Goal: Transaction & Acquisition: Purchase product/service

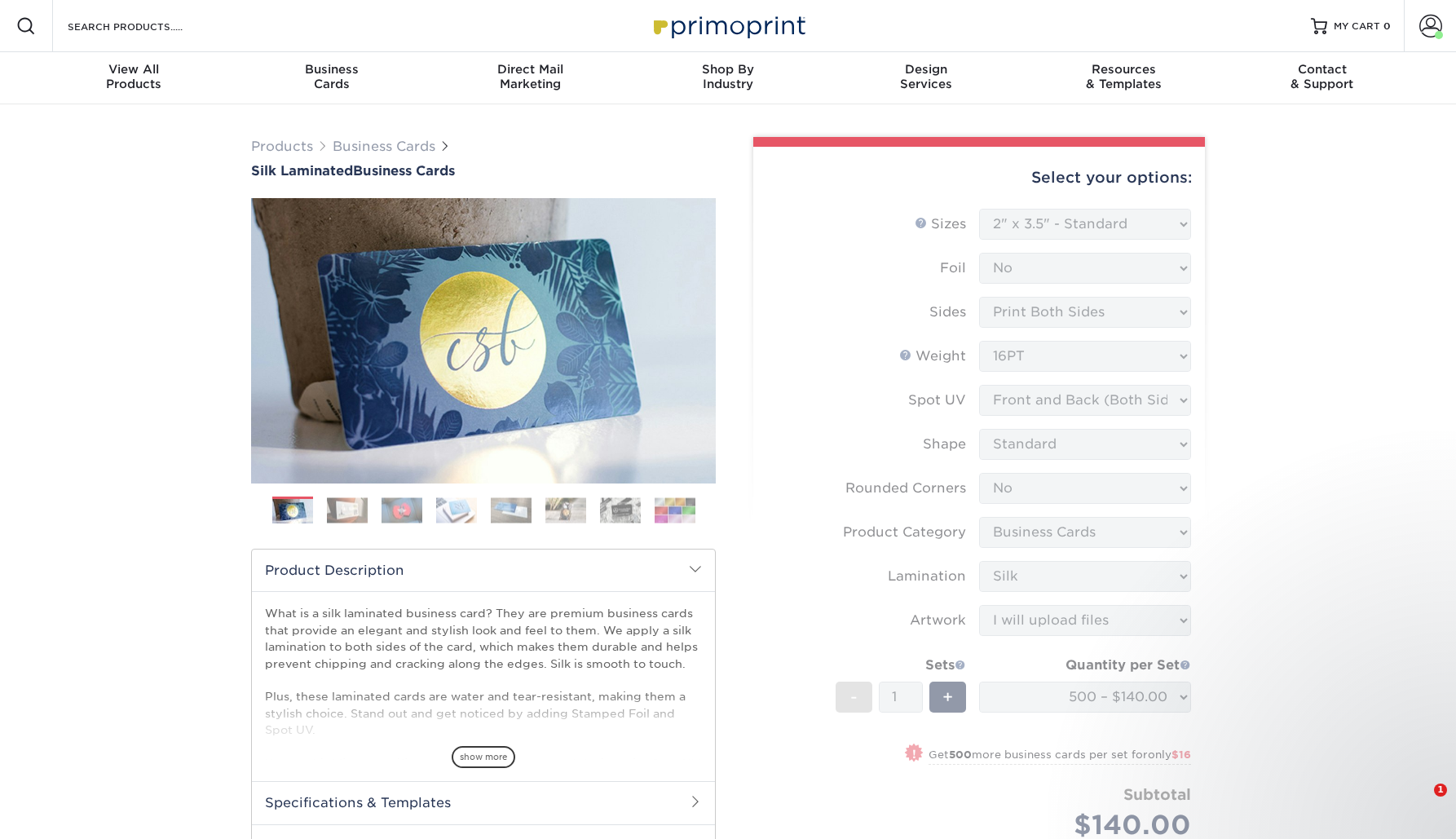
select select "2.00x3.50"
select select "0"
select select "3b5148f1-0588-4f88-a218-97bcfdce65c1"
select select "ccacb42f-45f7-42d3-bbd3-7c8421cf37f0"
select select "upload"
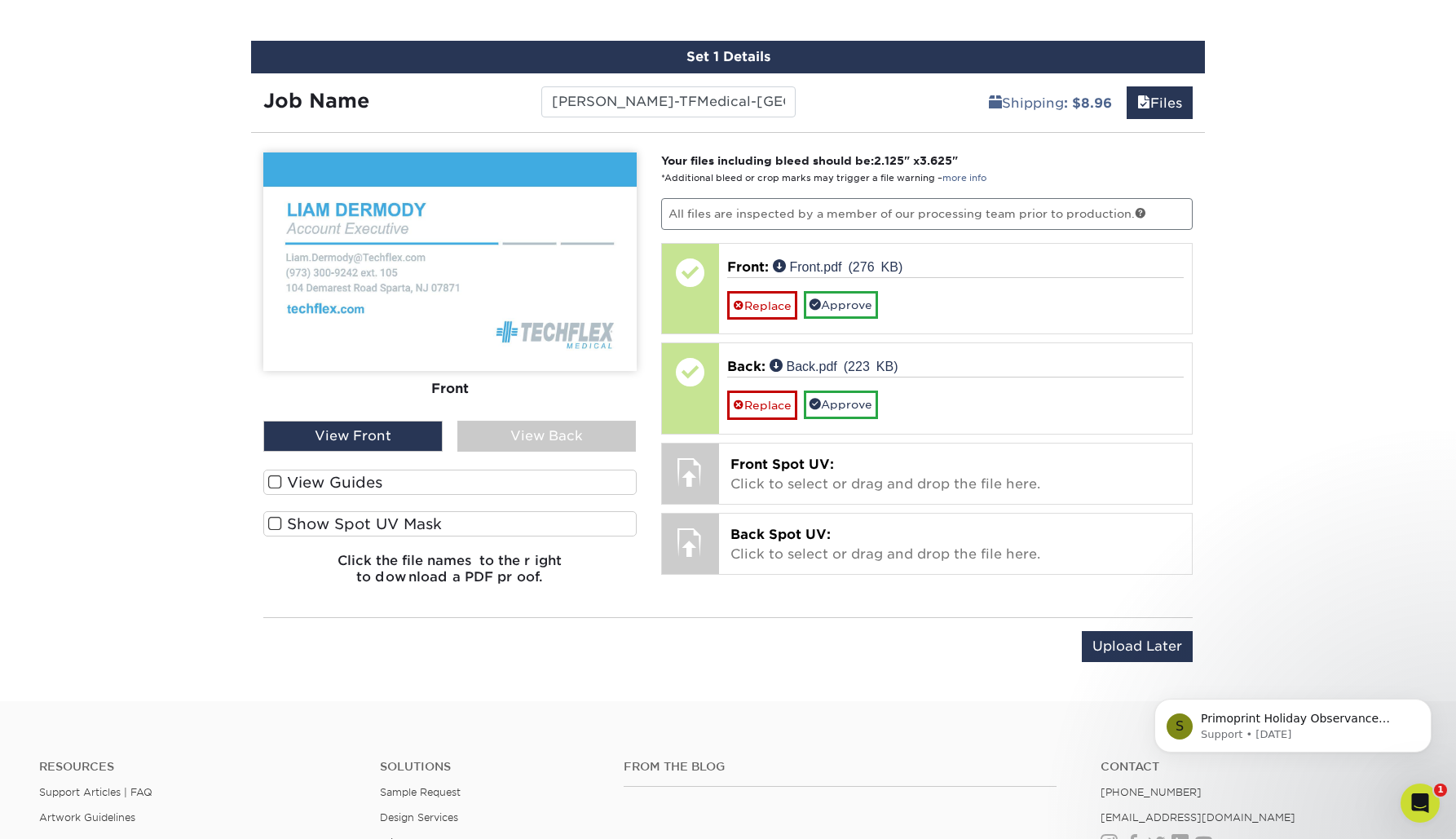
click at [285, 478] on label "View Guides" at bounding box center [450, 483] width 374 height 25
click at [0, 0] on input "View Guides" at bounding box center [0, 0] width 0 height 0
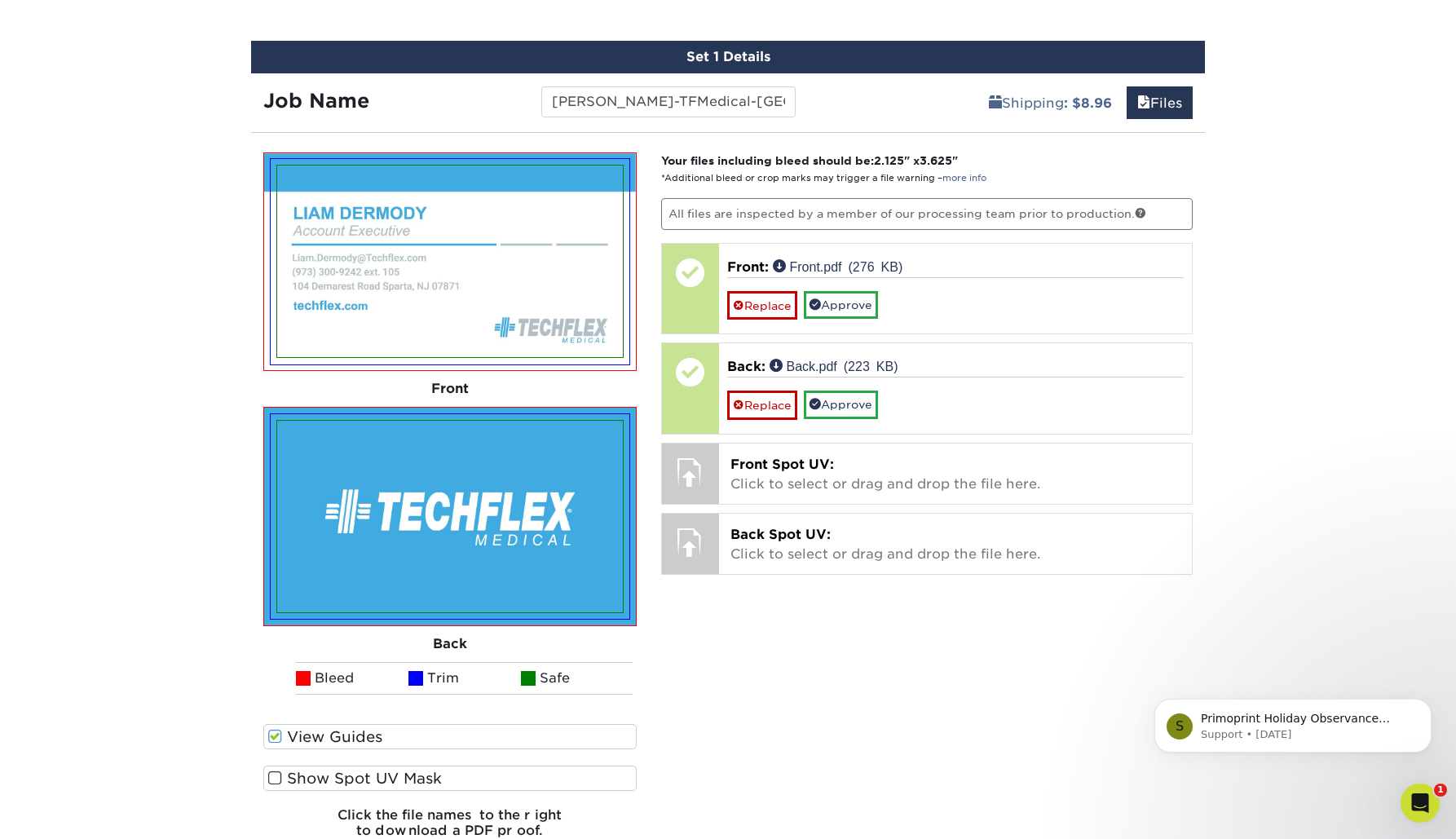
click at [327, 784] on label "Show Spot UV Mask" at bounding box center [450, 778] width 374 height 25
click at [0, 0] on input "Show Spot UV Mask" at bounding box center [0, 0] width 0 height 0
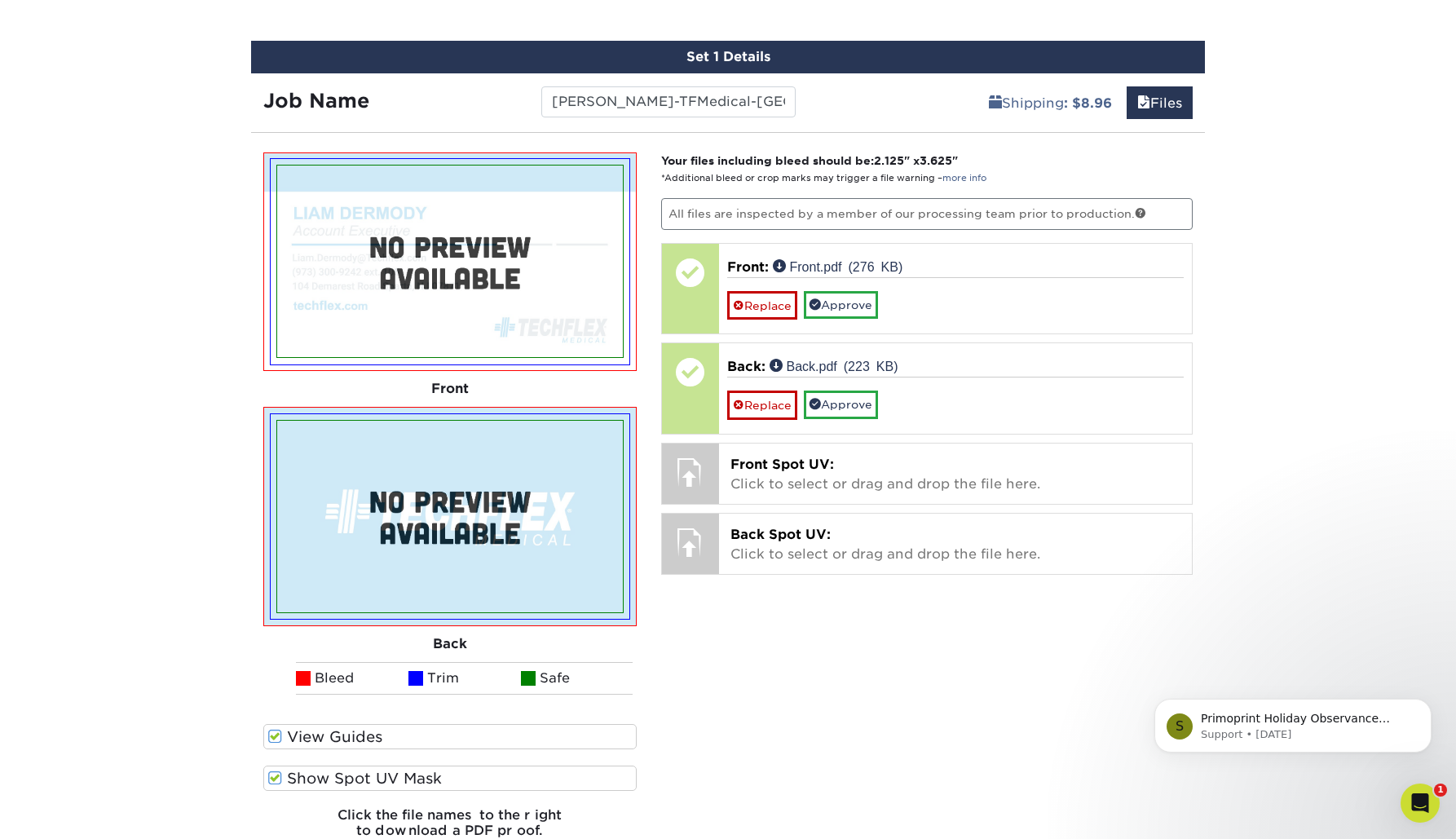
click at [329, 740] on label "View Guides" at bounding box center [450, 737] width 374 height 25
click at [0, 0] on input "View Guides" at bounding box center [0, 0] width 0 height 0
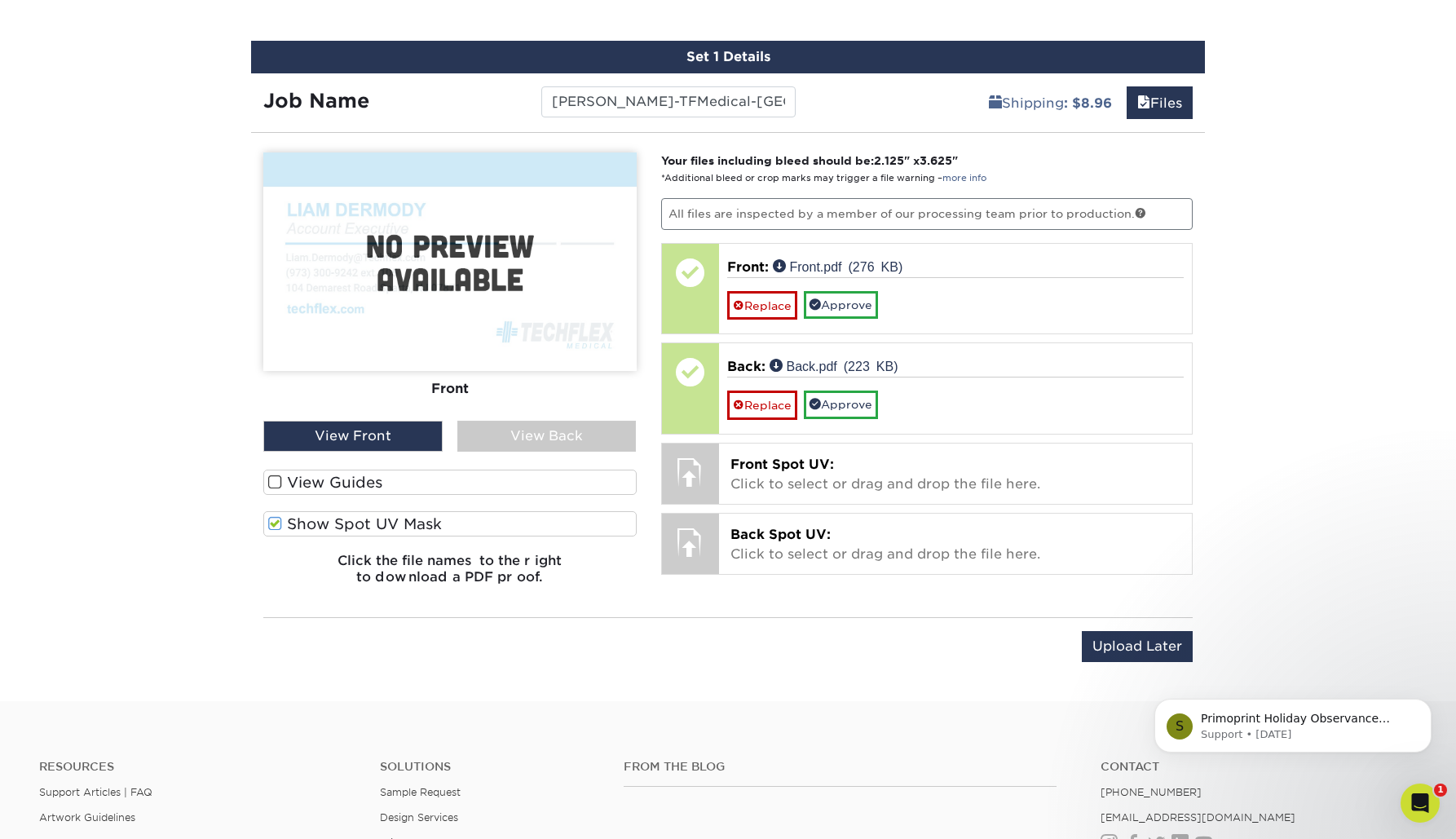
click at [313, 476] on label "View Guides" at bounding box center [450, 483] width 374 height 25
click at [0, 0] on input "View Guides" at bounding box center [0, 0] width 0 height 0
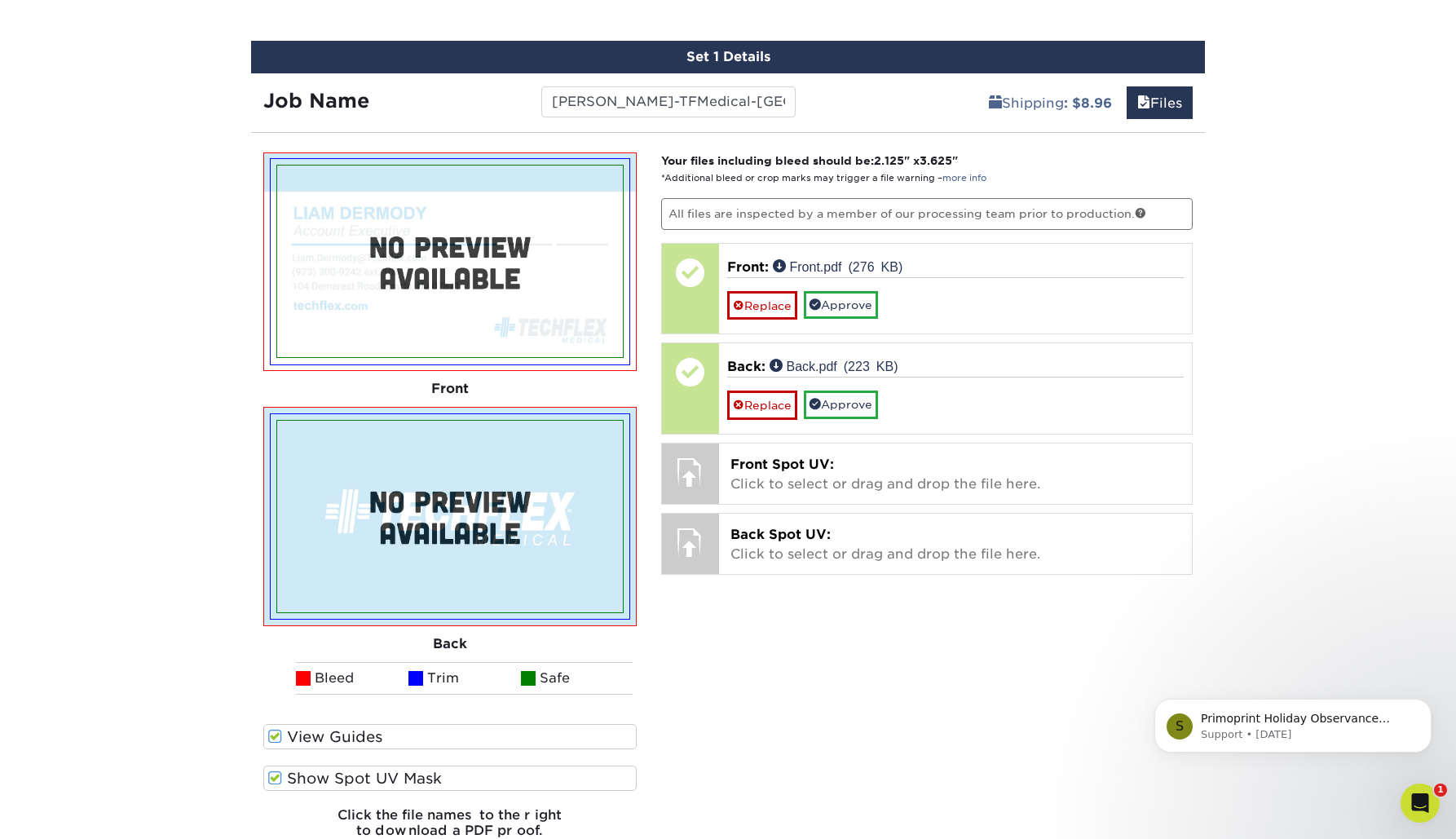
click at [274, 784] on span at bounding box center [275, 779] width 14 height 15
click at [0, 0] on input "Show Spot UV Mask" at bounding box center [0, 0] width 0 height 0
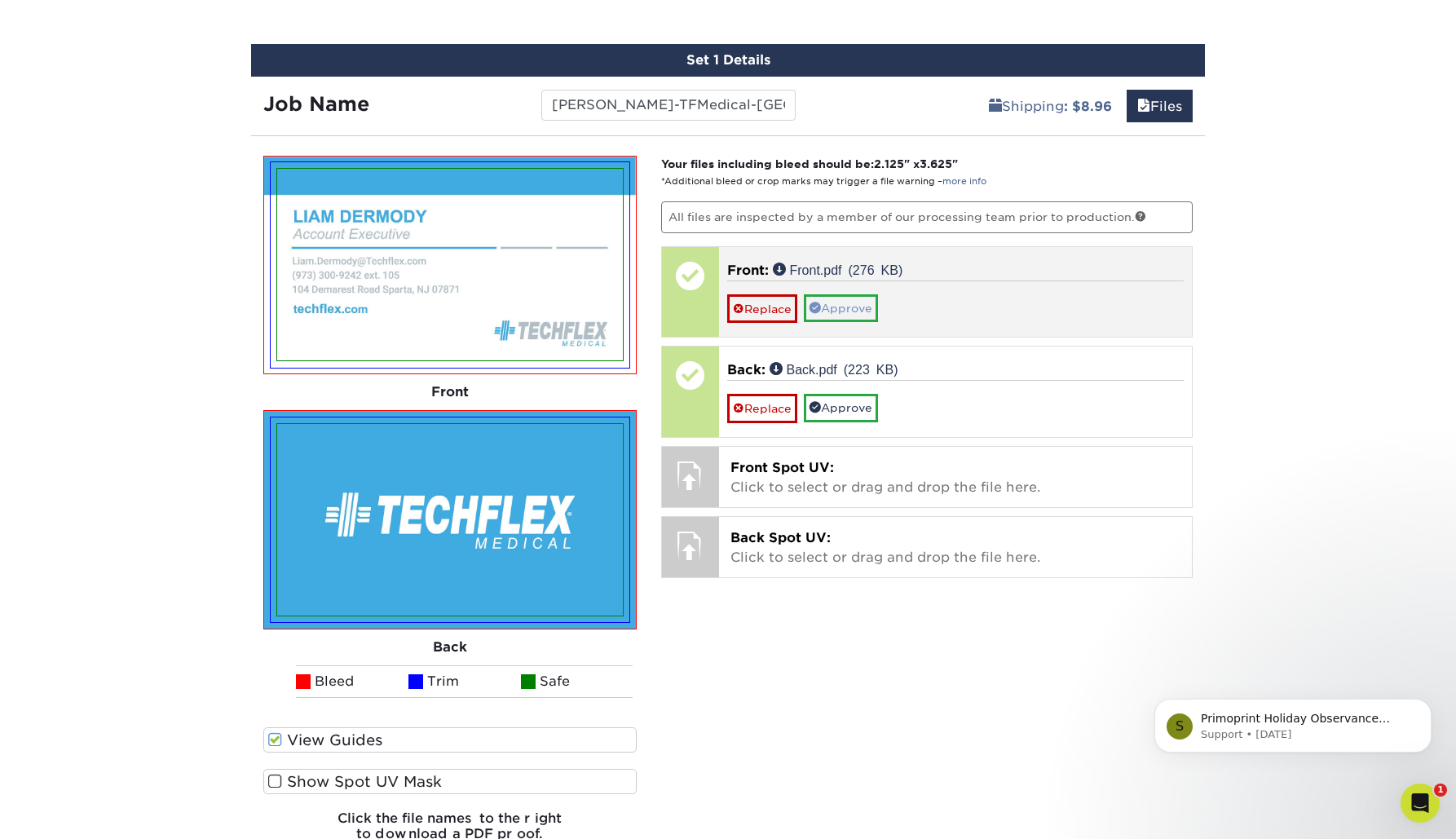
scroll to position [938, 0]
click at [848, 309] on link "Approve" at bounding box center [842, 308] width 75 height 28
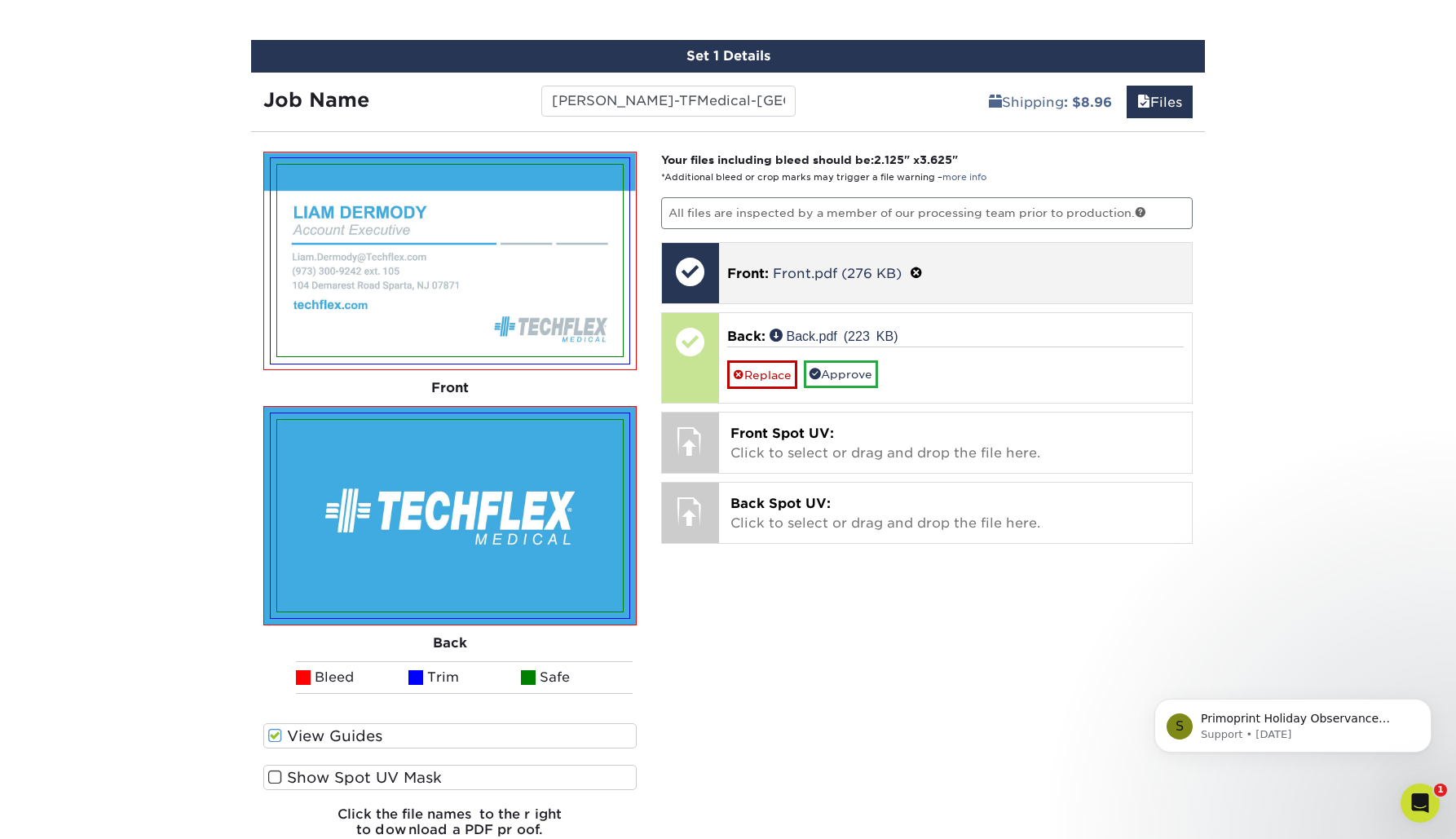
scroll to position [946, 0]
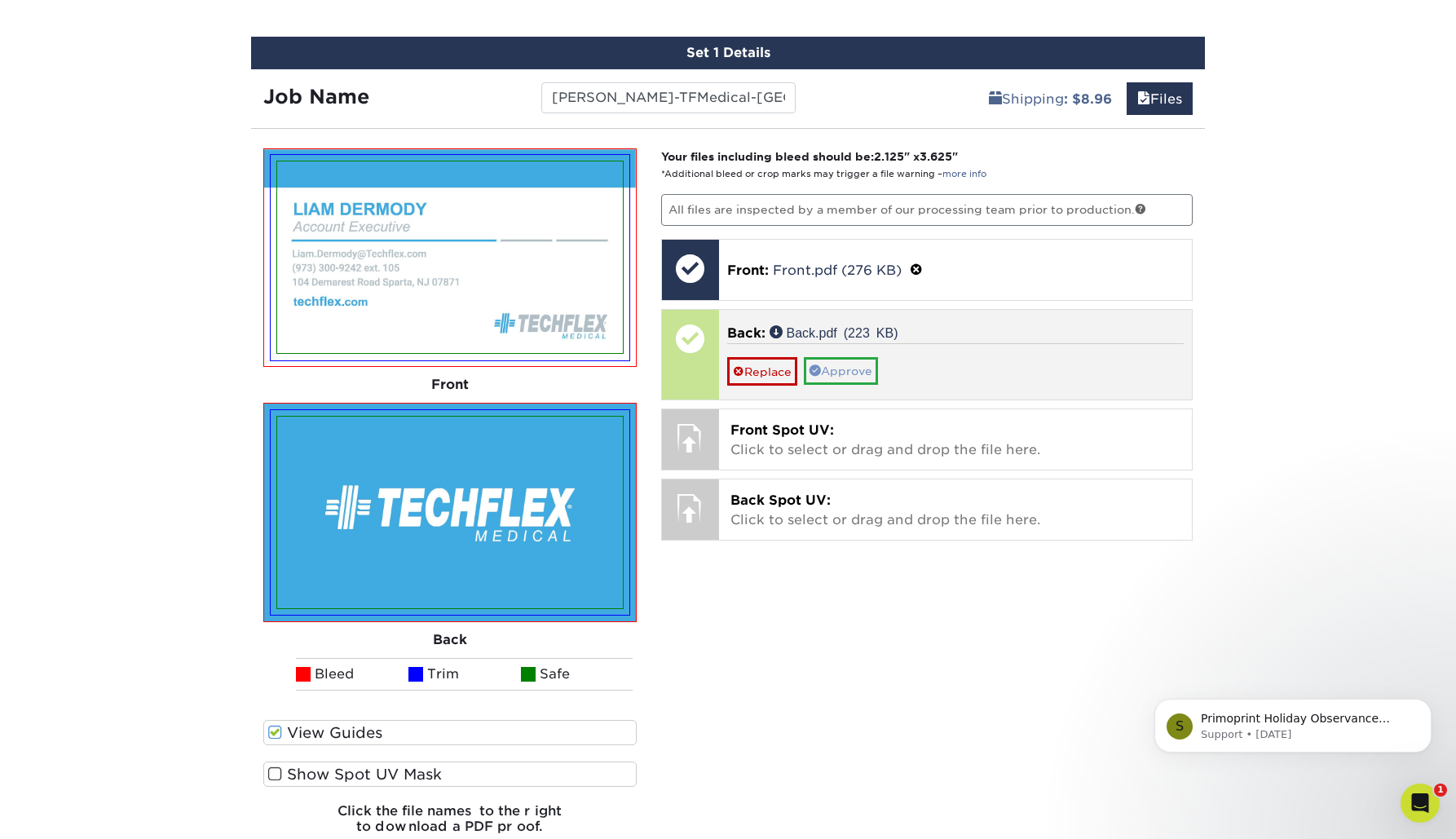
click at [842, 372] on link "Approve" at bounding box center [842, 371] width 75 height 28
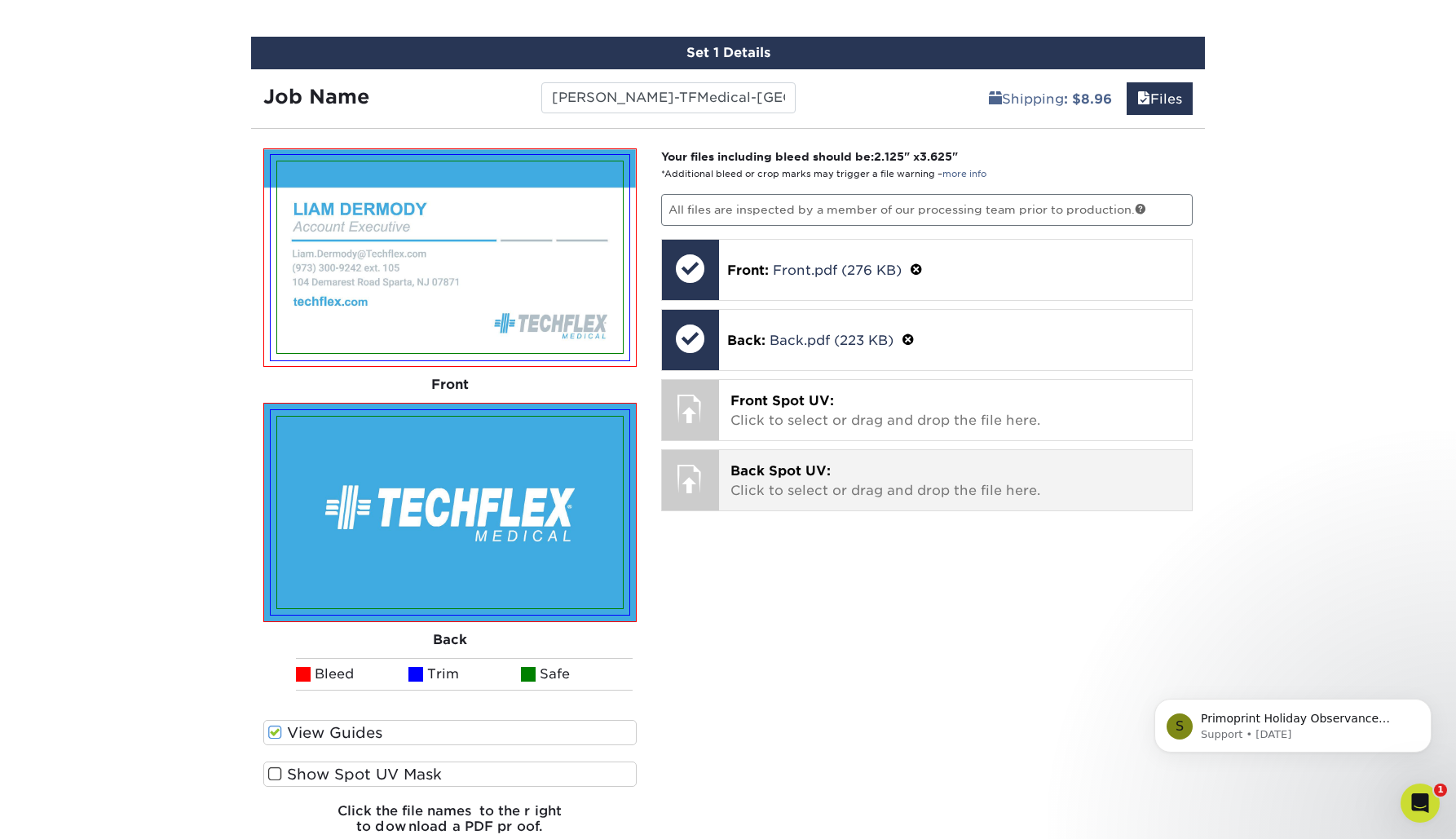
click at [770, 482] on p "Back Spot UV: Click to select or drag and drop the file here." at bounding box center [956, 481] width 451 height 39
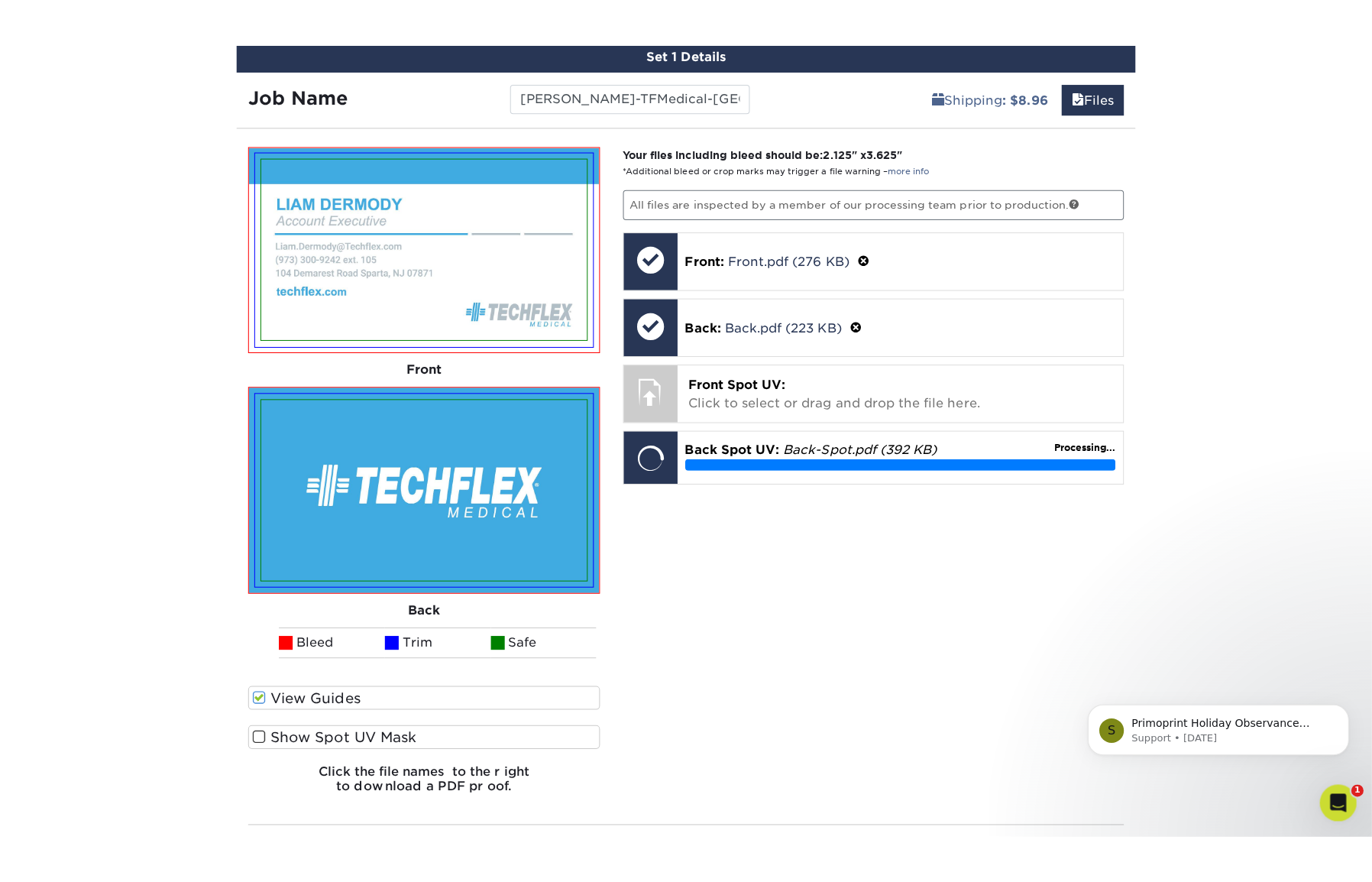
scroll to position [927, 0]
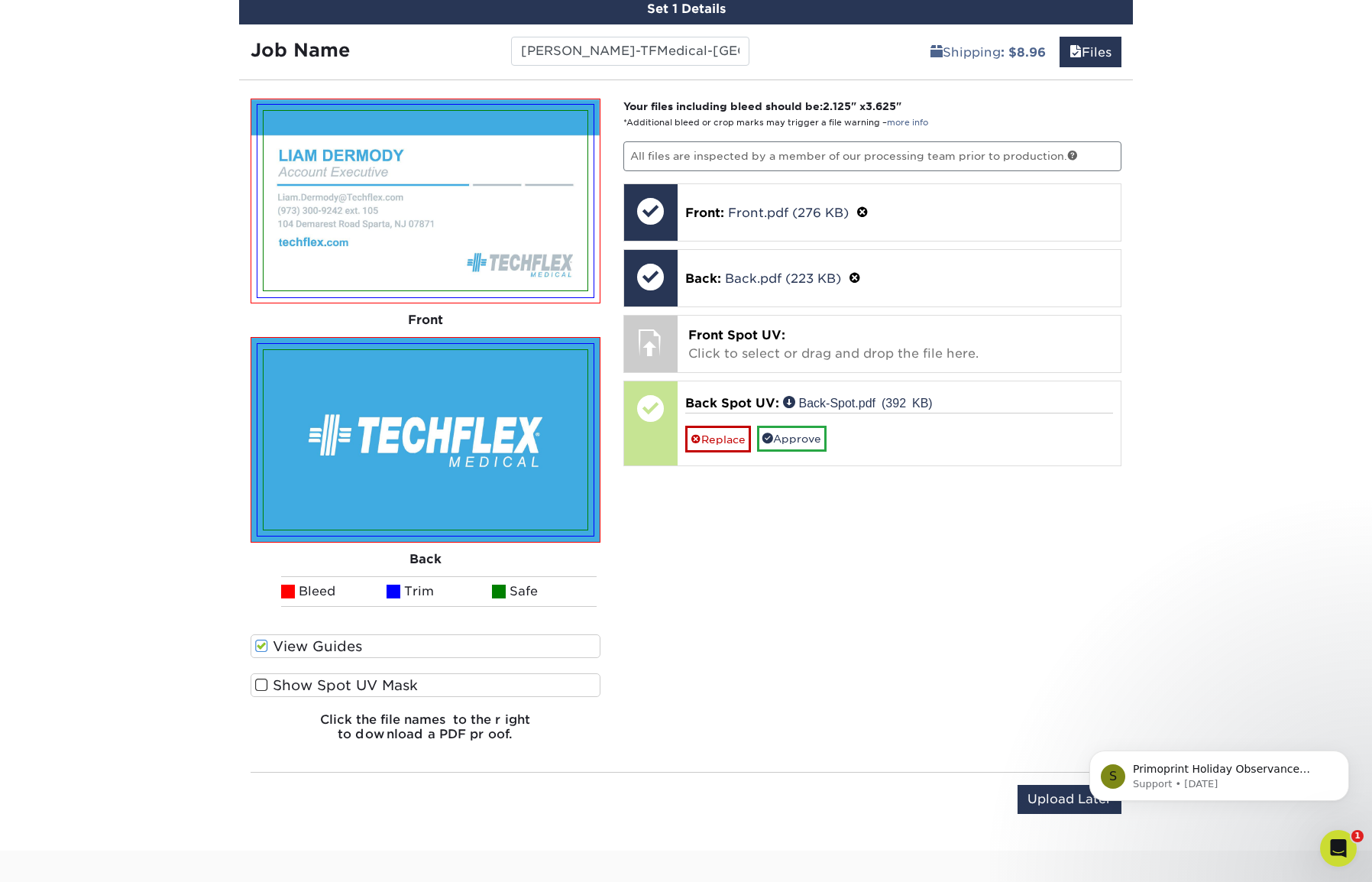
click at [271, 685] on label "Show Spot UV Mask" at bounding box center [425, 685] width 350 height 23
click at [0, 0] on input "Show Spot UV Mask" at bounding box center [0, 0] width 0 height 0
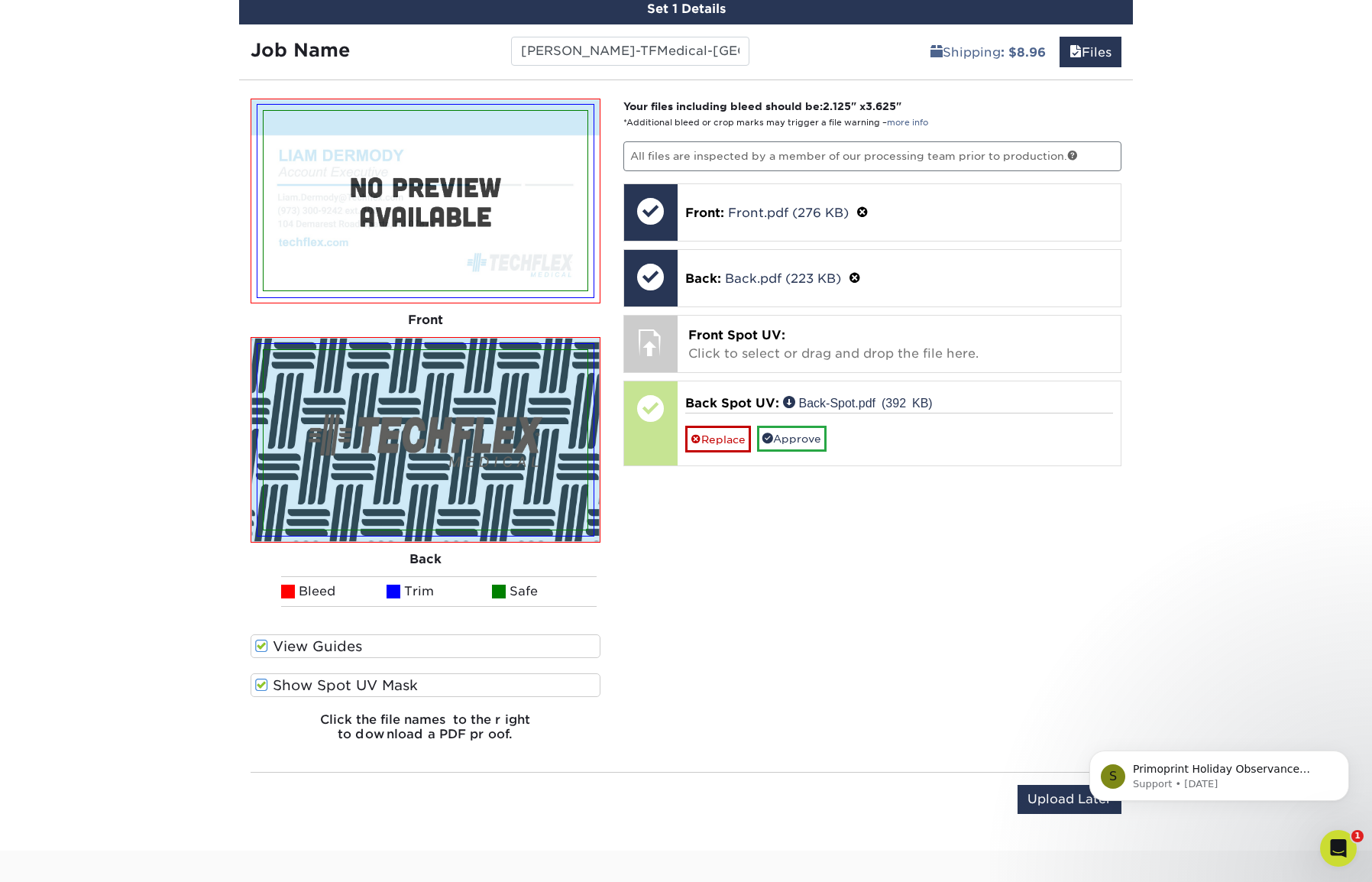
click at [261, 683] on span at bounding box center [261, 685] width 13 height 14
click at [0, 0] on input "Show Spot UV Mask" at bounding box center [0, 0] width 0 height 0
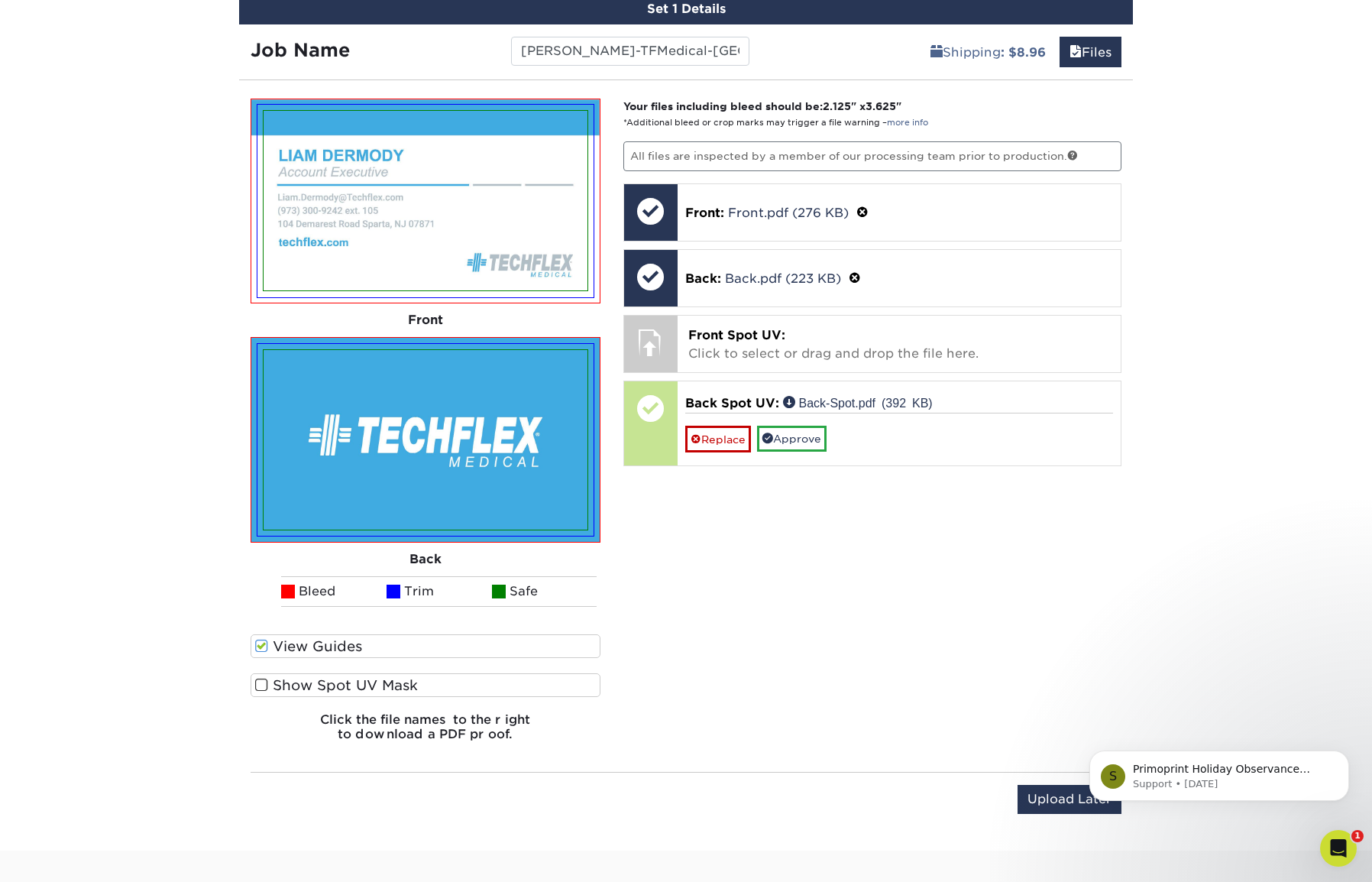
click at [261, 683] on span at bounding box center [261, 685] width 13 height 14
click at [0, 0] on input "Show Spot UV Mask" at bounding box center [0, 0] width 0 height 0
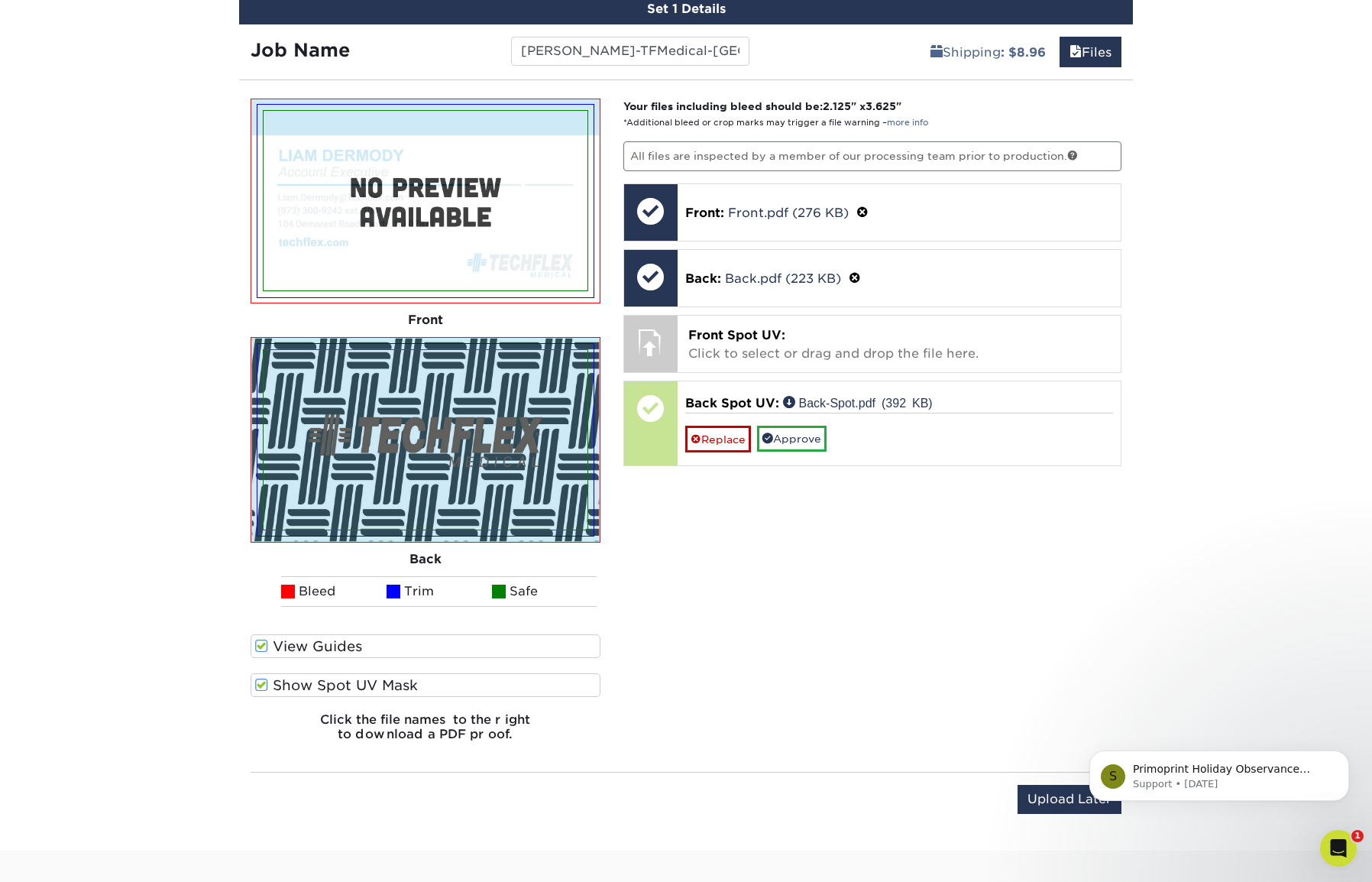
click at [261, 683] on span at bounding box center [261, 685] width 13 height 14
click at [0, 0] on input "Show Spot UV Mask" at bounding box center [0, 0] width 0 height 0
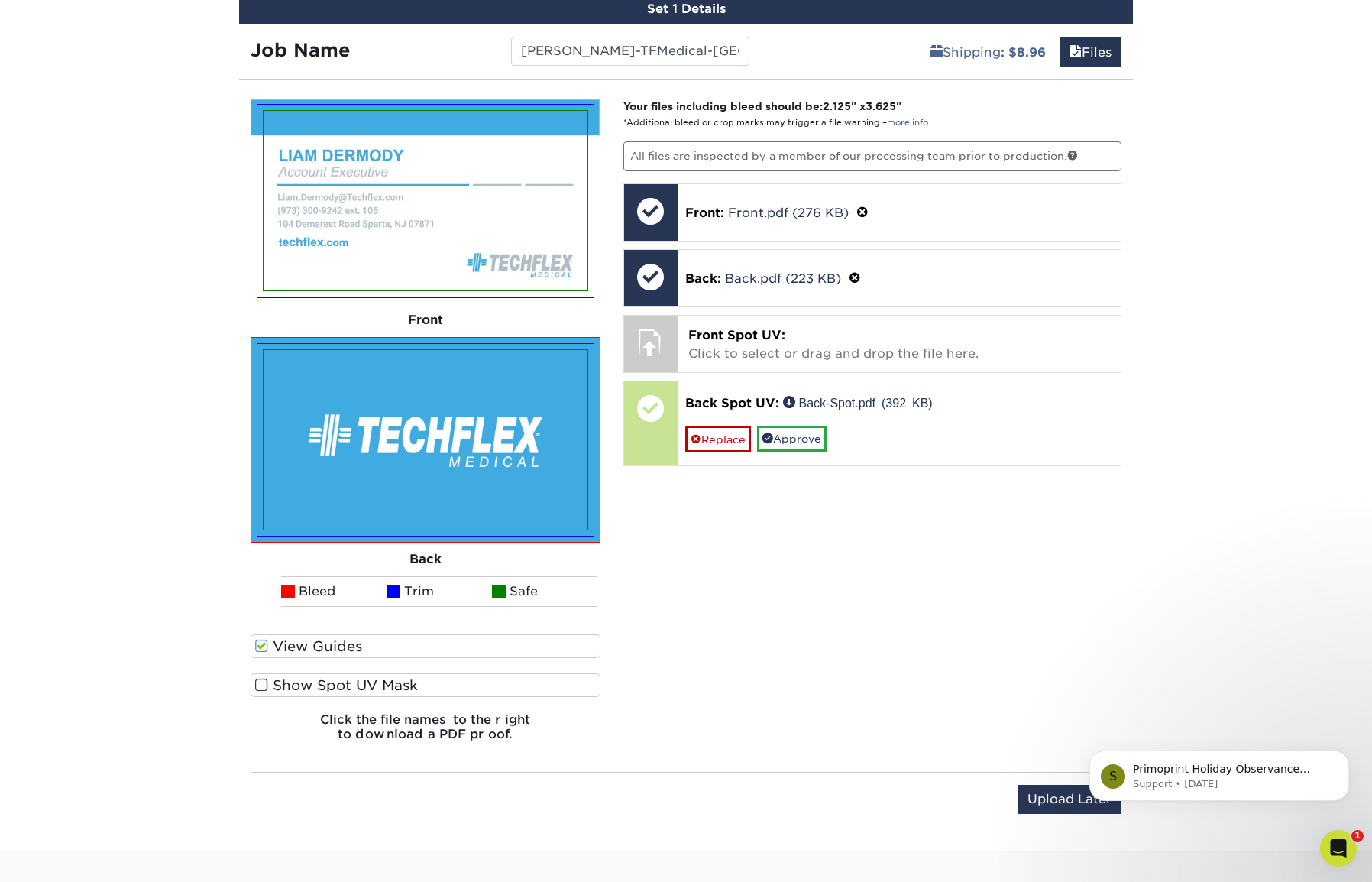
click at [259, 687] on span at bounding box center [261, 685] width 13 height 14
click at [0, 0] on input "Show Spot UV Mask" at bounding box center [0, 0] width 0 height 0
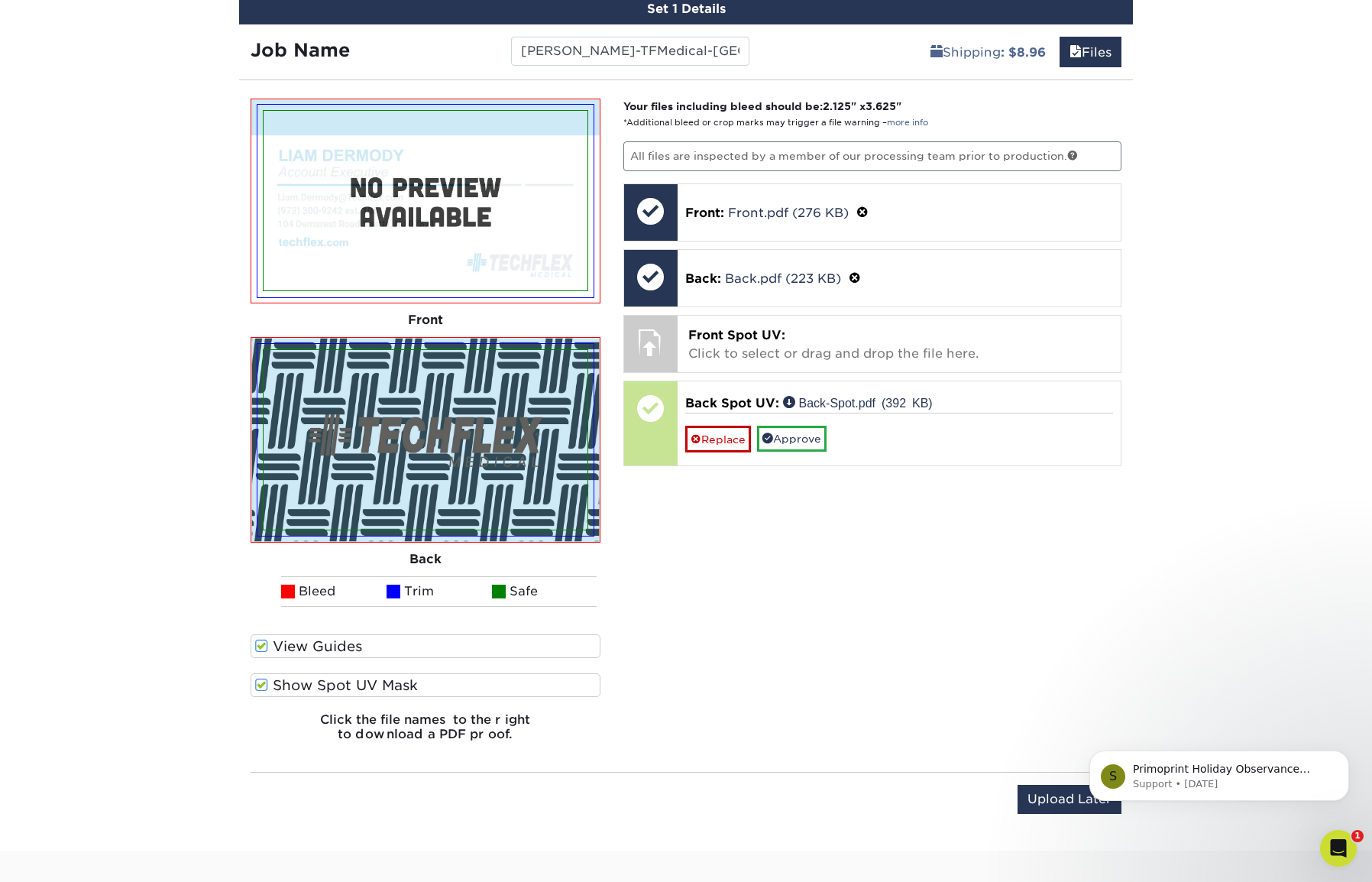
click at [257, 686] on span at bounding box center [261, 685] width 13 height 14
click at [0, 0] on input "Show Spot UV Mask" at bounding box center [0, 0] width 0 height 0
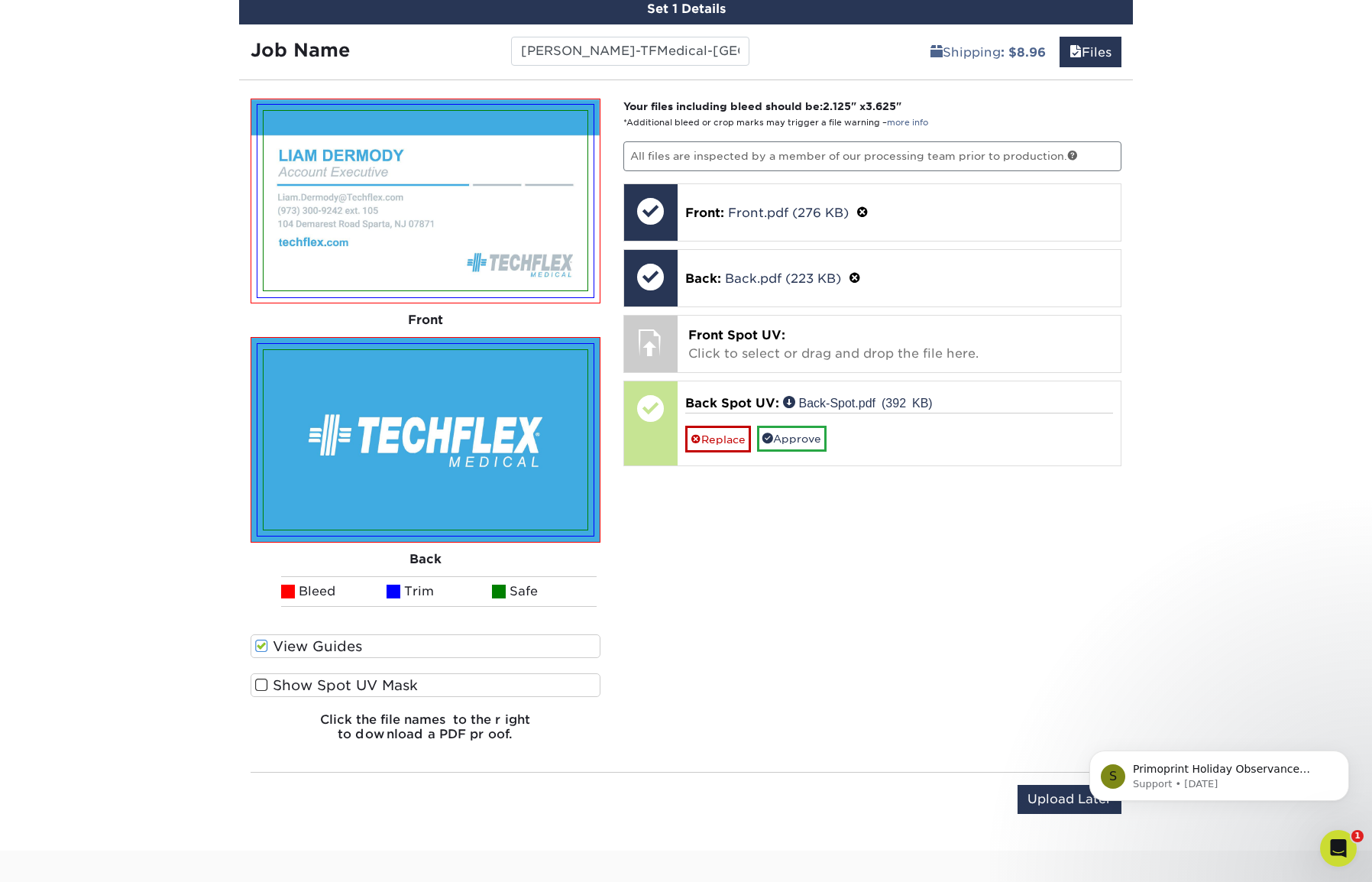
click at [257, 686] on span at bounding box center [261, 685] width 13 height 14
click at [0, 0] on input "Show Spot UV Mask" at bounding box center [0, 0] width 0 height 0
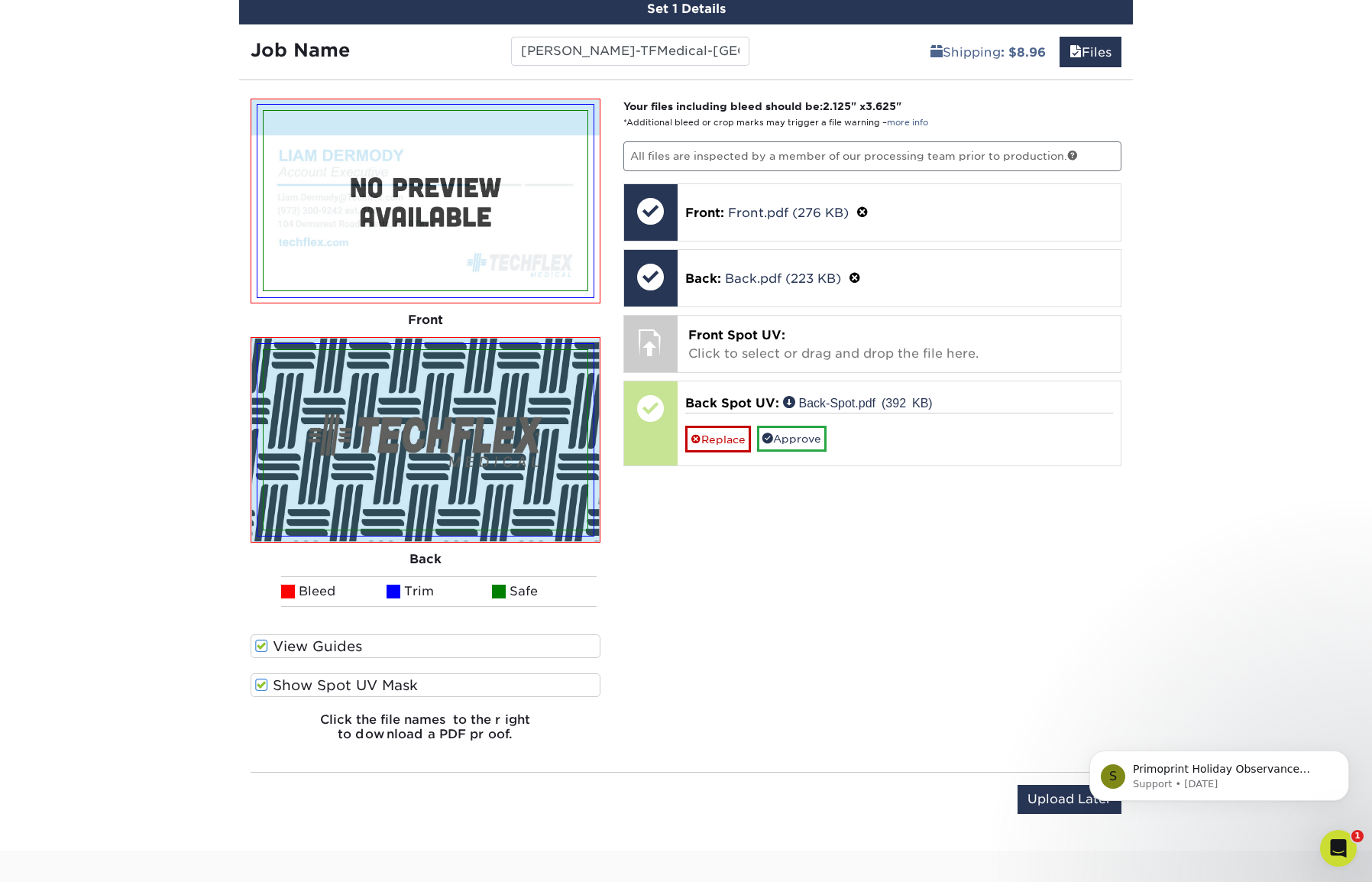
click at [257, 686] on span at bounding box center [261, 685] width 13 height 14
click at [0, 0] on input "Show Spot UV Mask" at bounding box center [0, 0] width 0 height 0
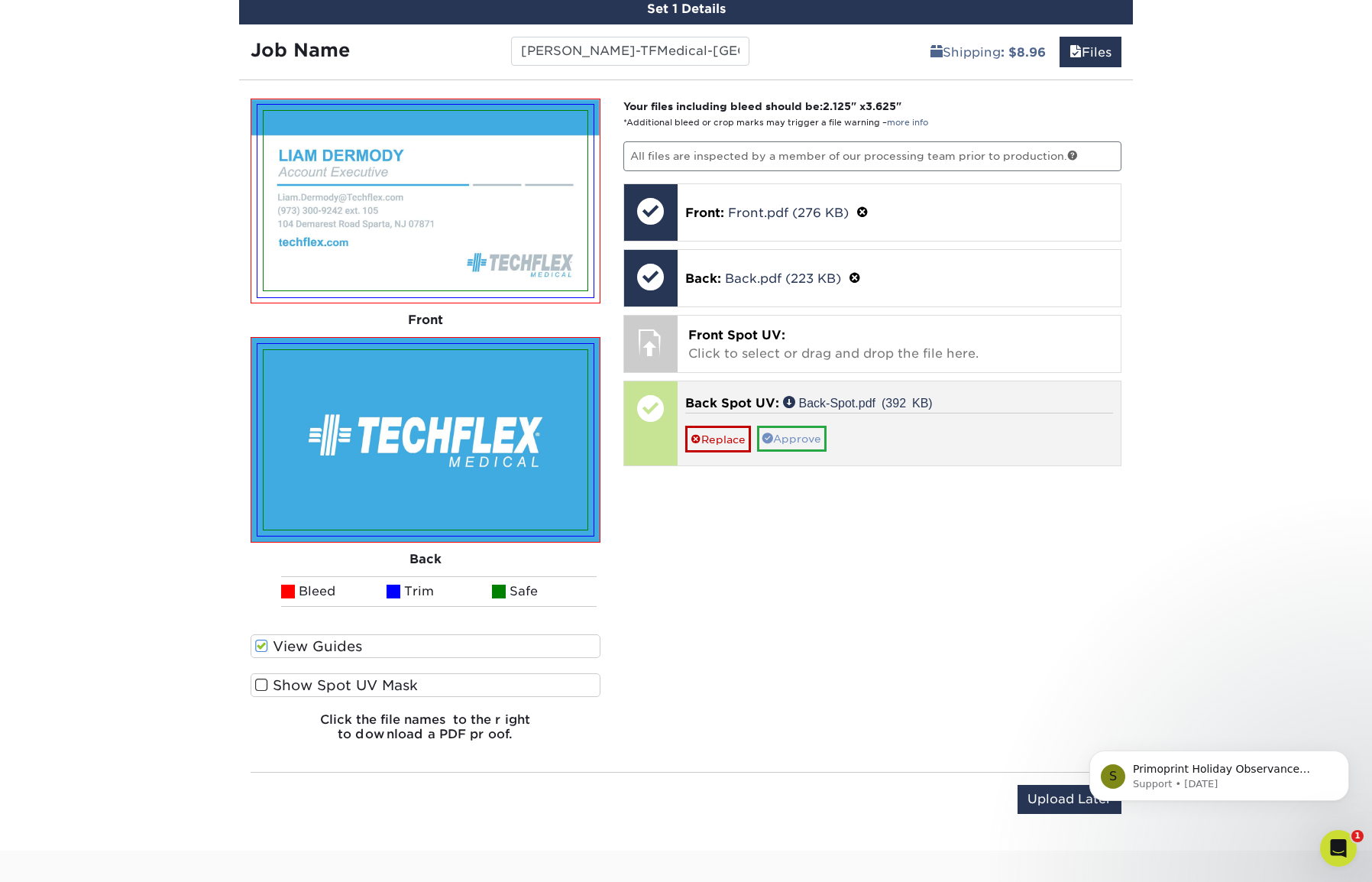
click at [792, 437] on link "Approve" at bounding box center [792, 438] width 70 height 26
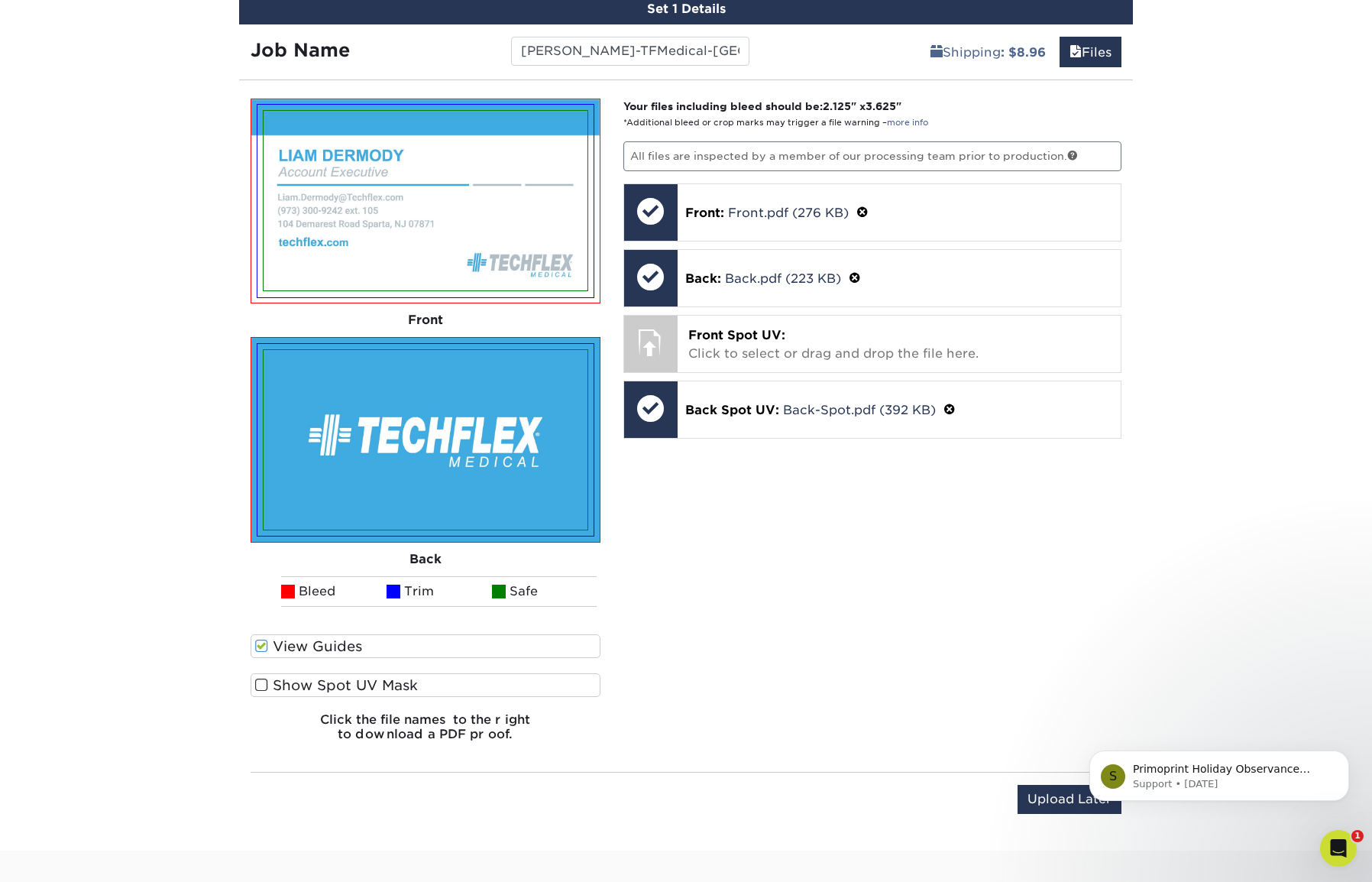
click at [437, 185] on img at bounding box center [425, 201] width 324 height 180
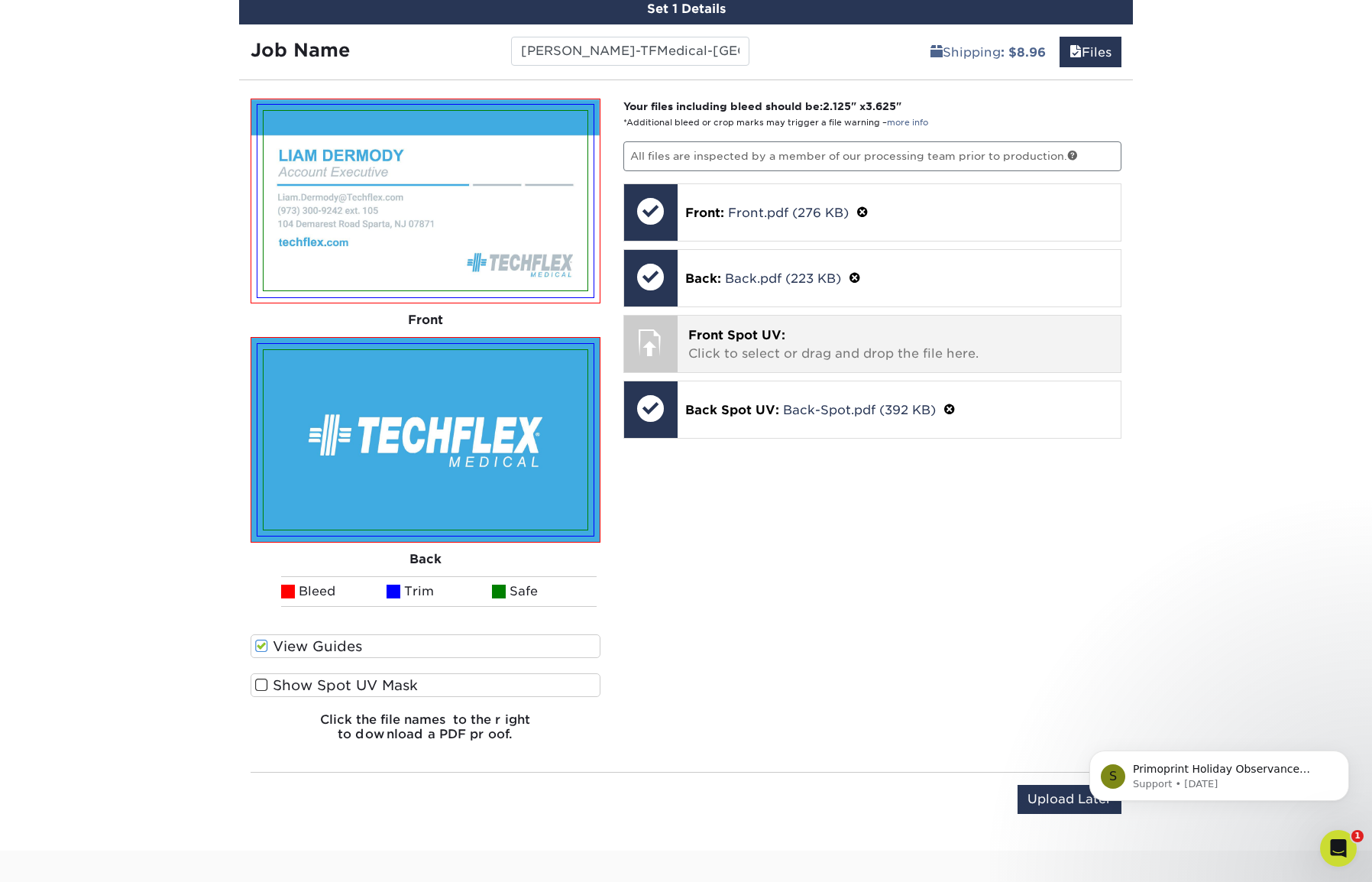
click at [724, 355] on p "Front Spot UV: Click to select or drag and drop the file here." at bounding box center [899, 344] width 422 height 37
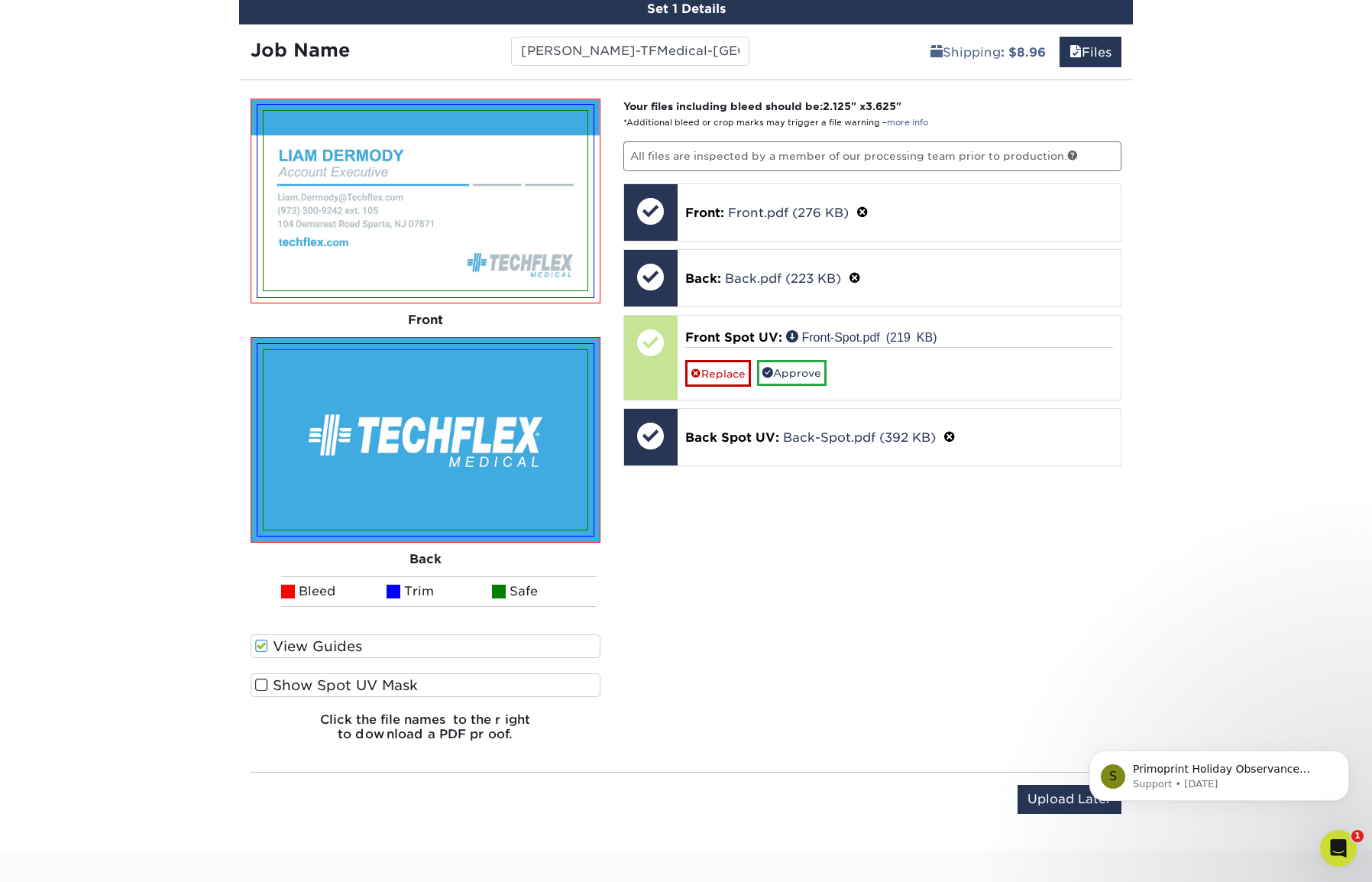
click at [263, 687] on span at bounding box center [261, 685] width 13 height 14
click at [0, 0] on input "Show Spot UV Mask" at bounding box center [0, 0] width 0 height 0
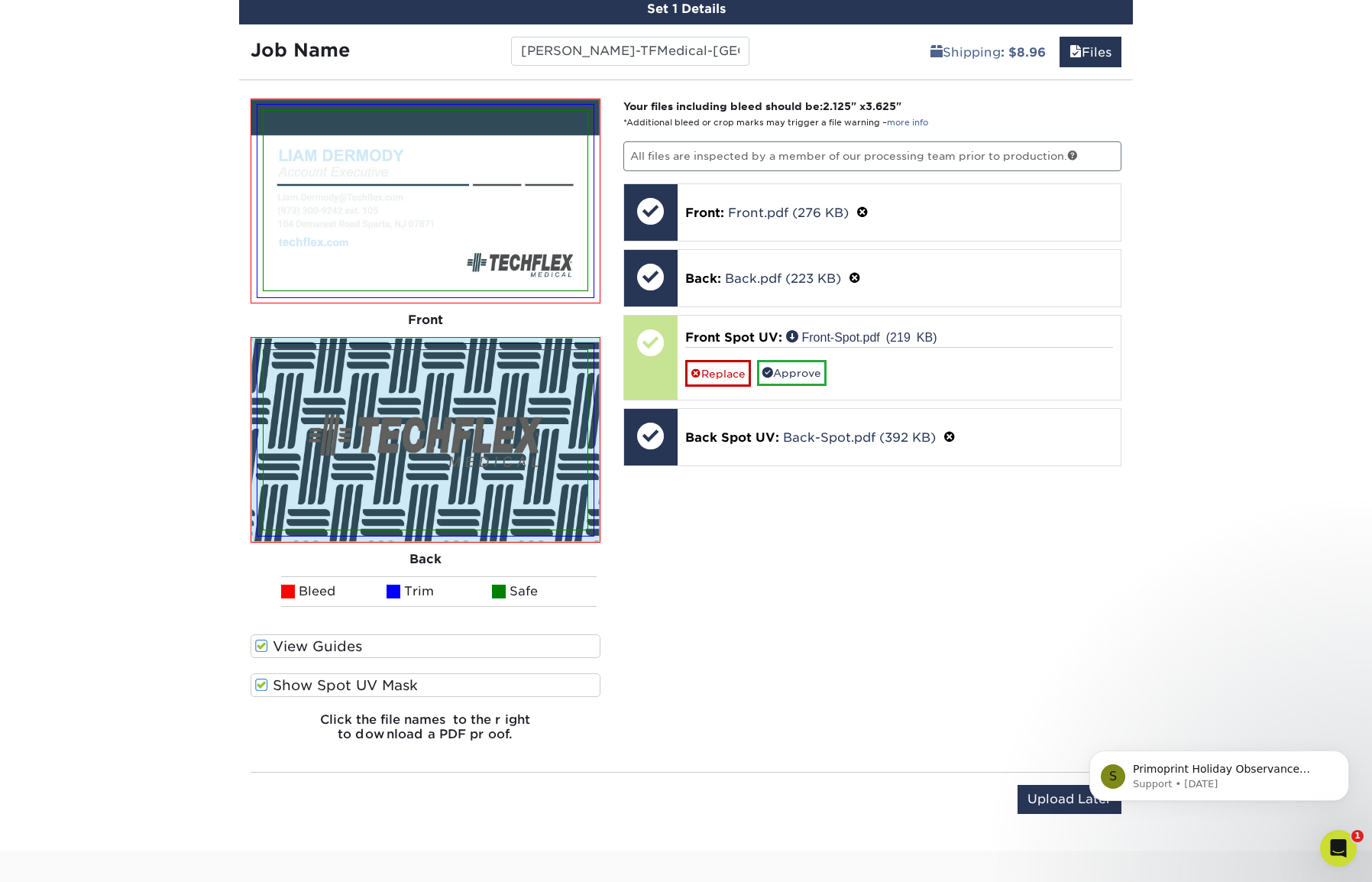
click at [259, 685] on span at bounding box center [261, 685] width 13 height 14
click at [0, 0] on input "Show Spot UV Mask" at bounding box center [0, 0] width 0 height 0
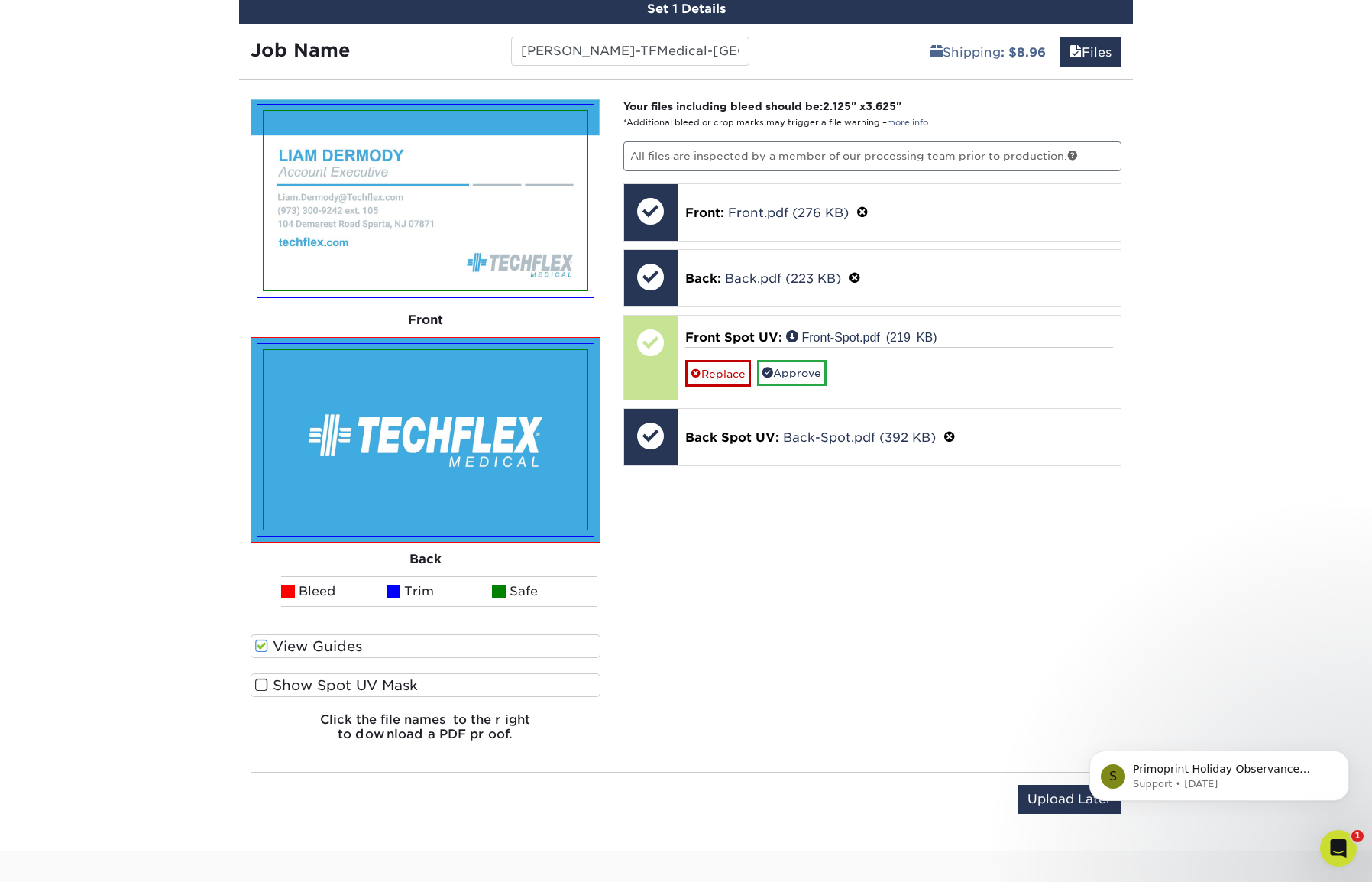
click at [259, 685] on span at bounding box center [261, 685] width 13 height 14
click at [0, 0] on input "Show Spot UV Mask" at bounding box center [0, 0] width 0 height 0
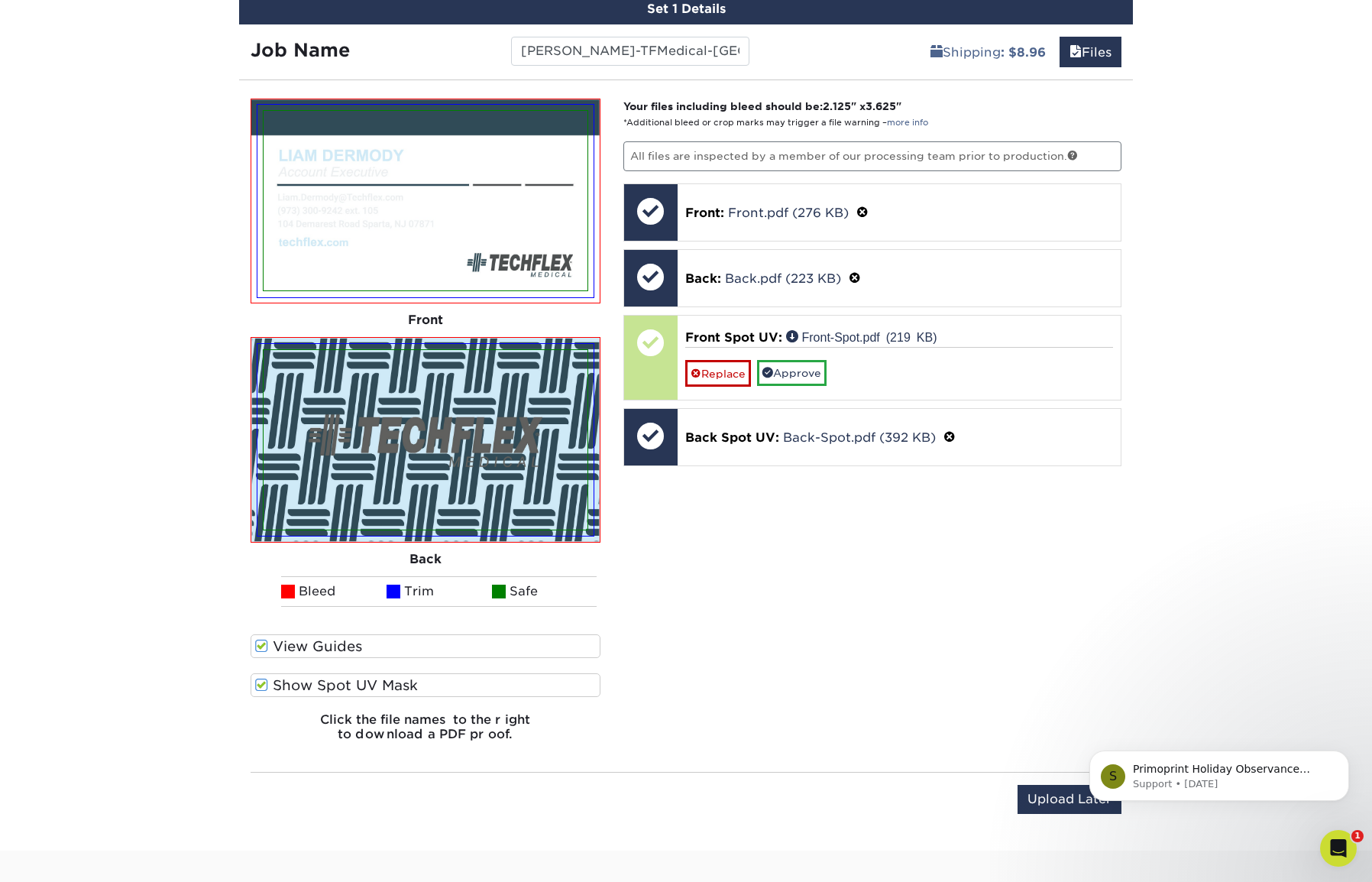
click at [259, 685] on span at bounding box center [261, 685] width 13 height 14
click at [0, 0] on input "Show Spot UV Mask" at bounding box center [0, 0] width 0 height 0
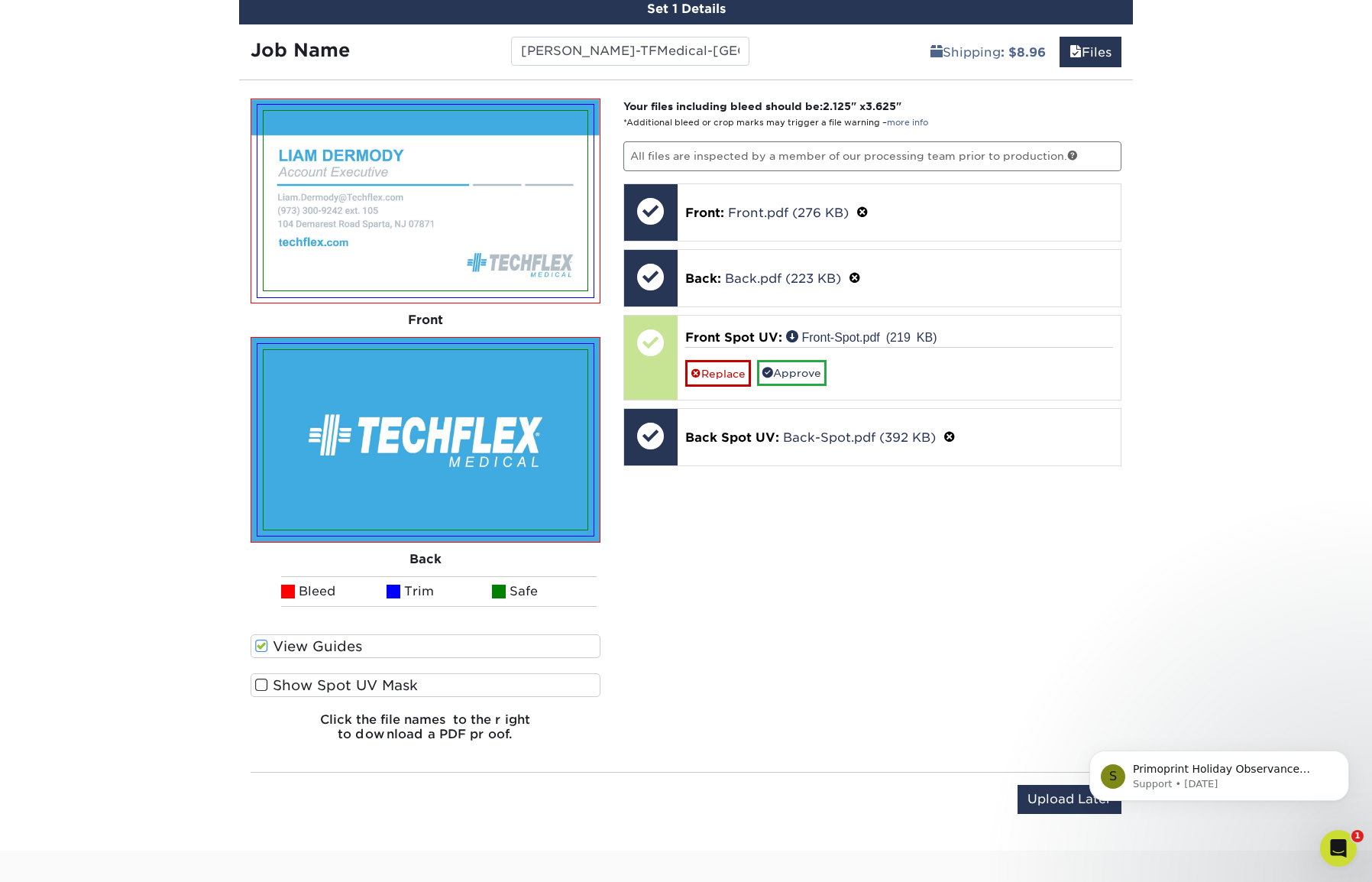
click at [259, 685] on span at bounding box center [261, 685] width 13 height 14
click at [0, 0] on input "Show Spot UV Mask" at bounding box center [0, 0] width 0 height 0
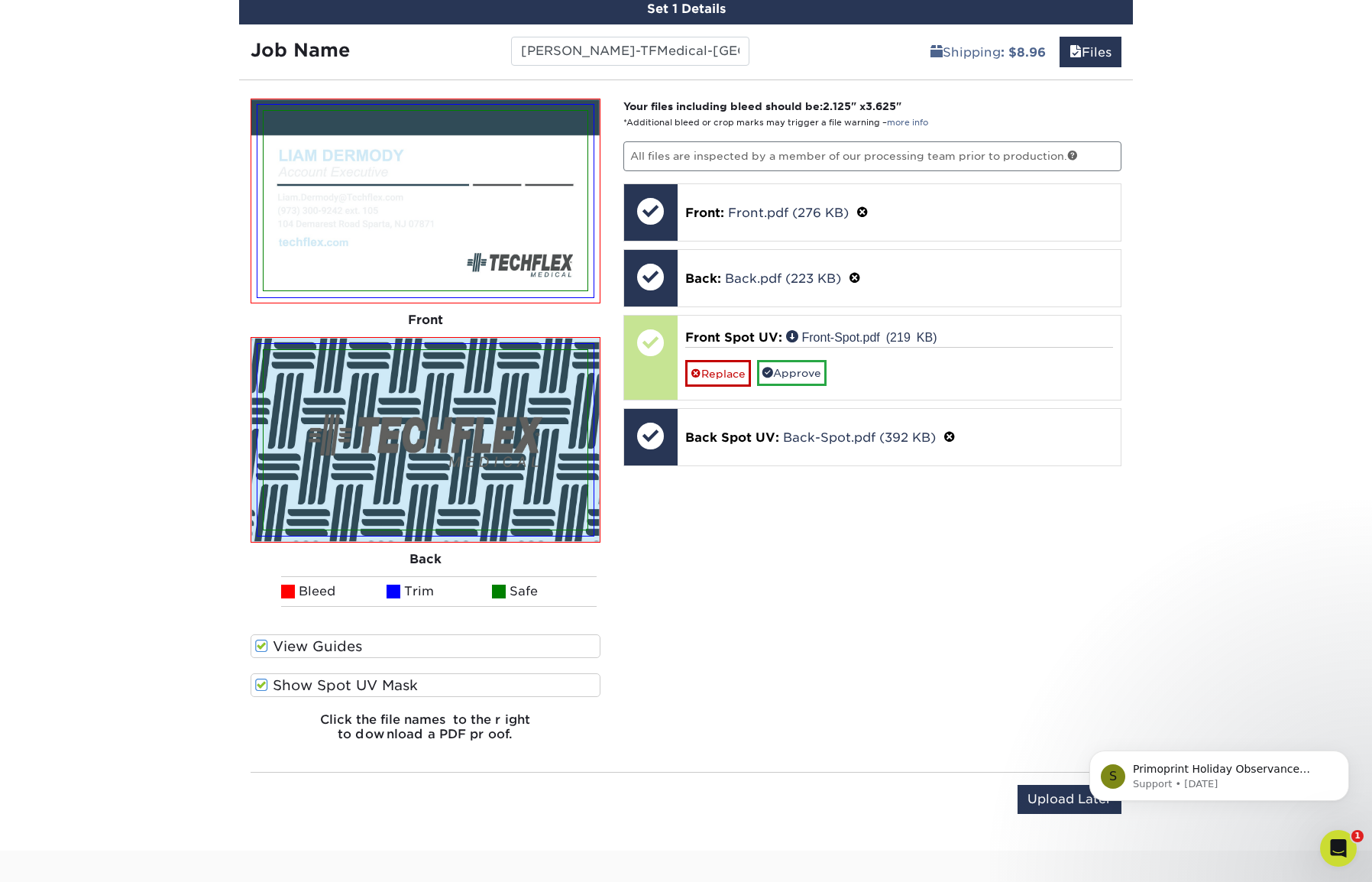
click at [259, 685] on span at bounding box center [261, 685] width 13 height 14
click at [0, 0] on input "Show Spot UV Mask" at bounding box center [0, 0] width 0 height 0
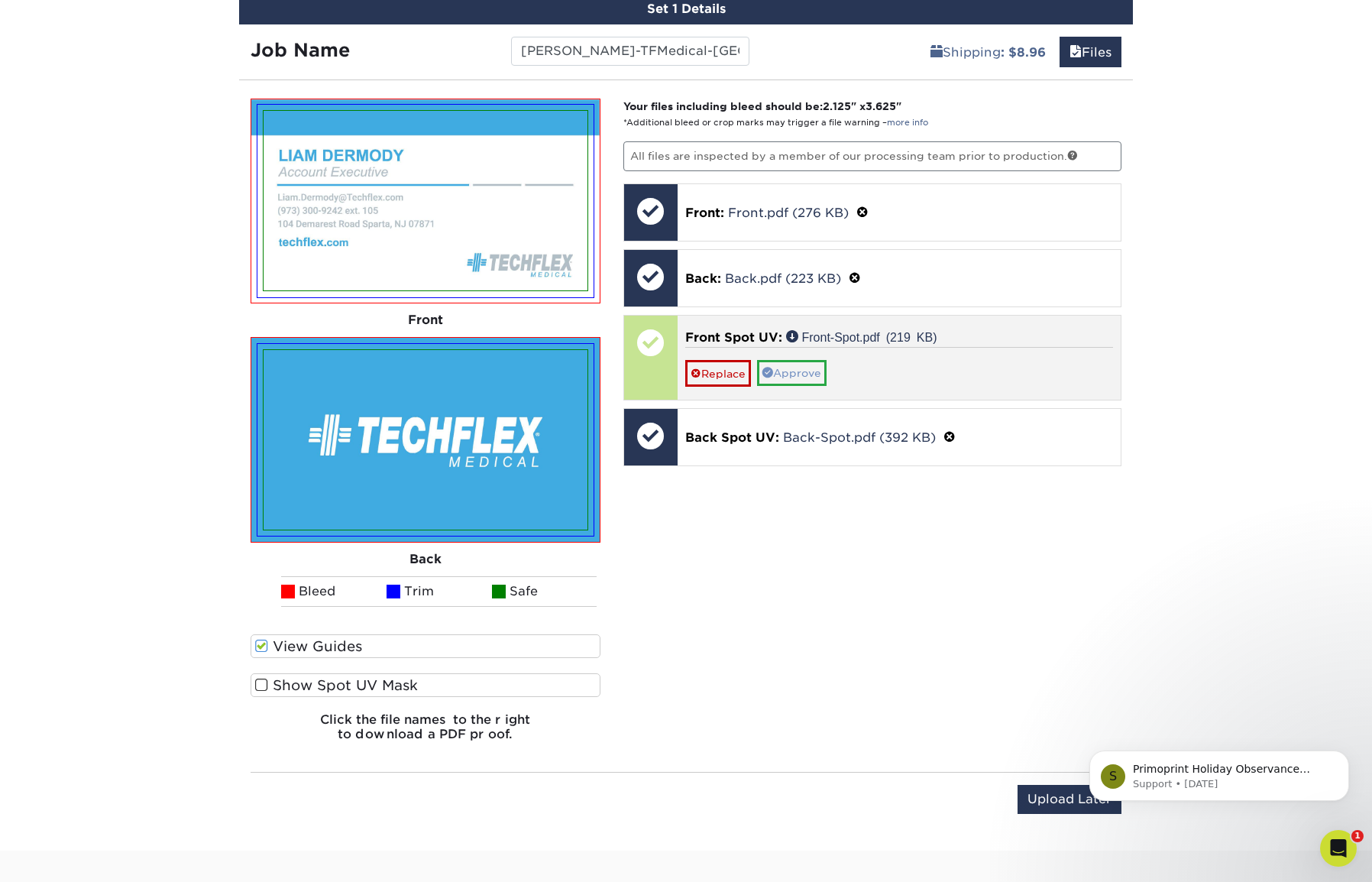
click at [800, 373] on link "Approve" at bounding box center [792, 372] width 70 height 26
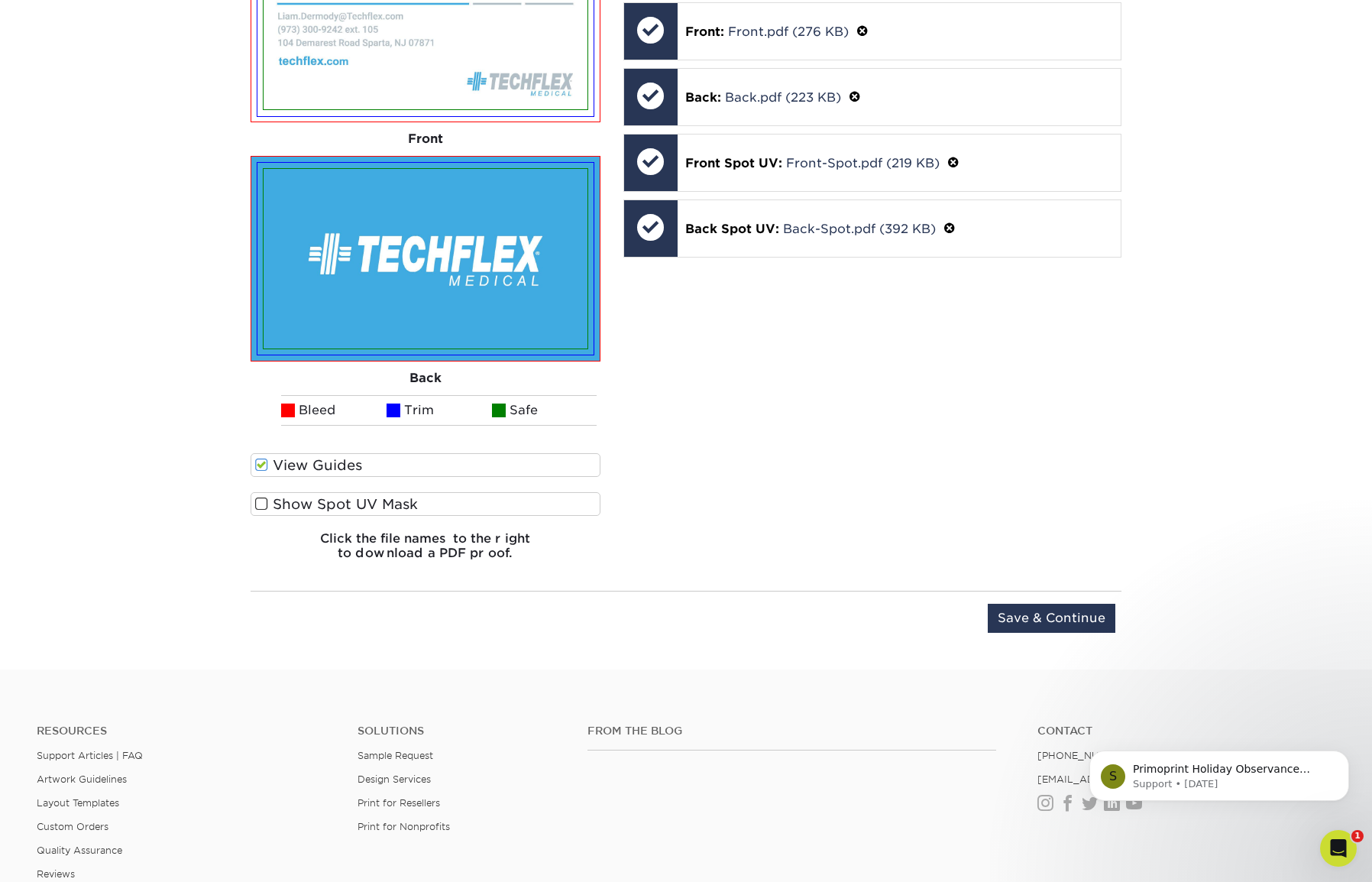
scroll to position [1118, 0]
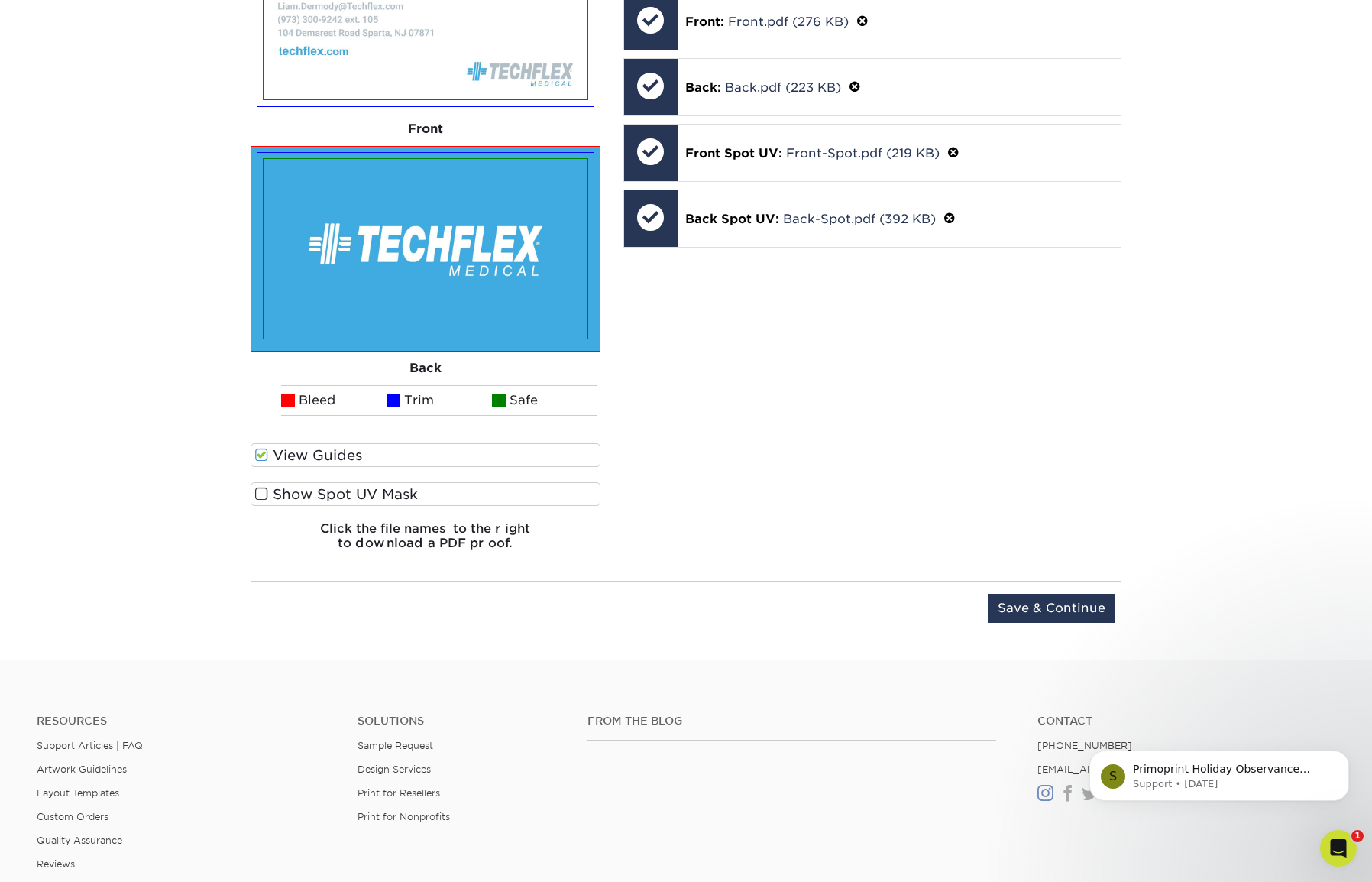
click at [1043, 599] on input "Save & Continue" at bounding box center [1052, 608] width 128 height 29
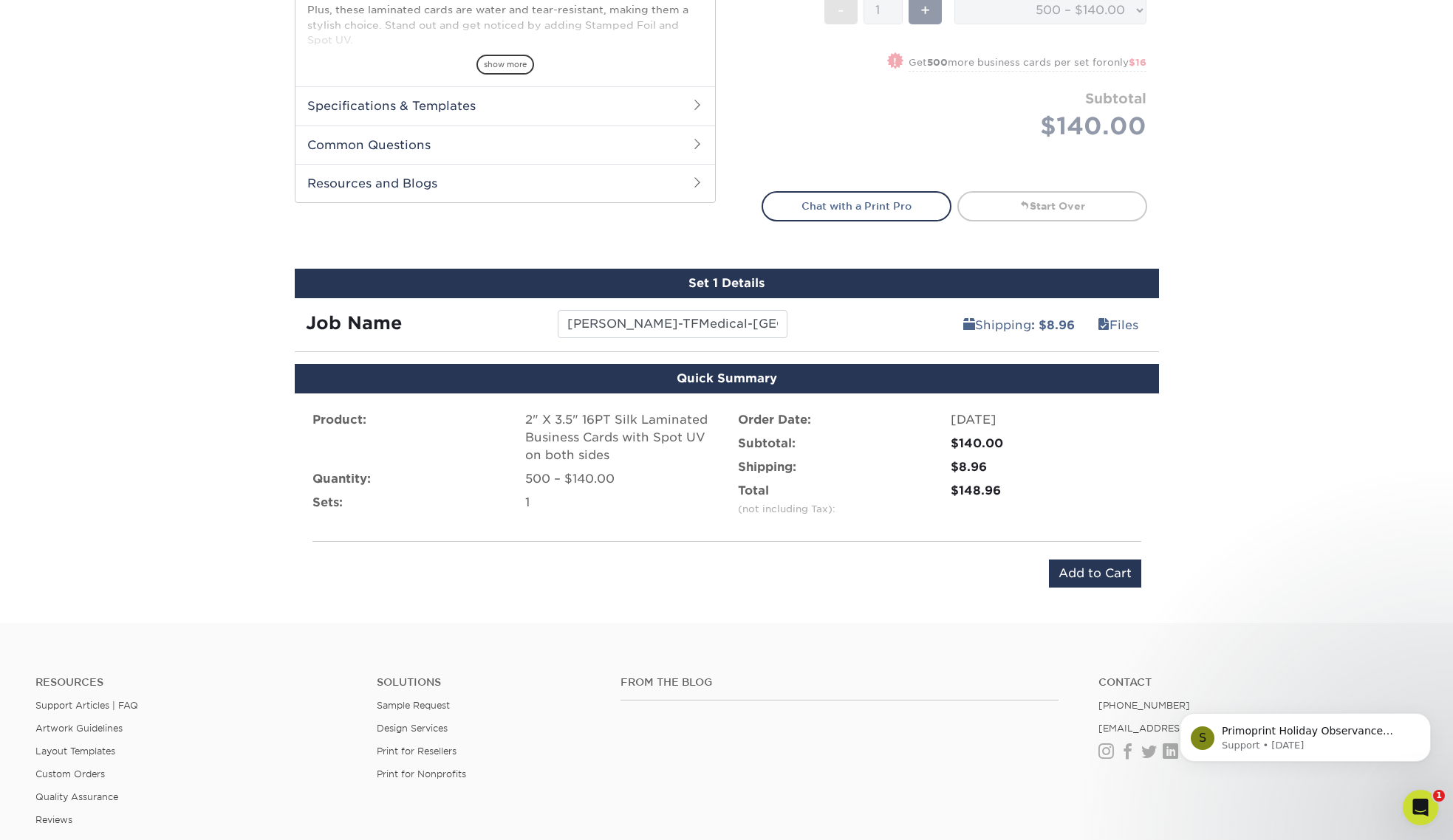
scroll to position [621, 0]
click at [1124, 323] on link "Files" at bounding box center [1117, 324] width 60 height 29
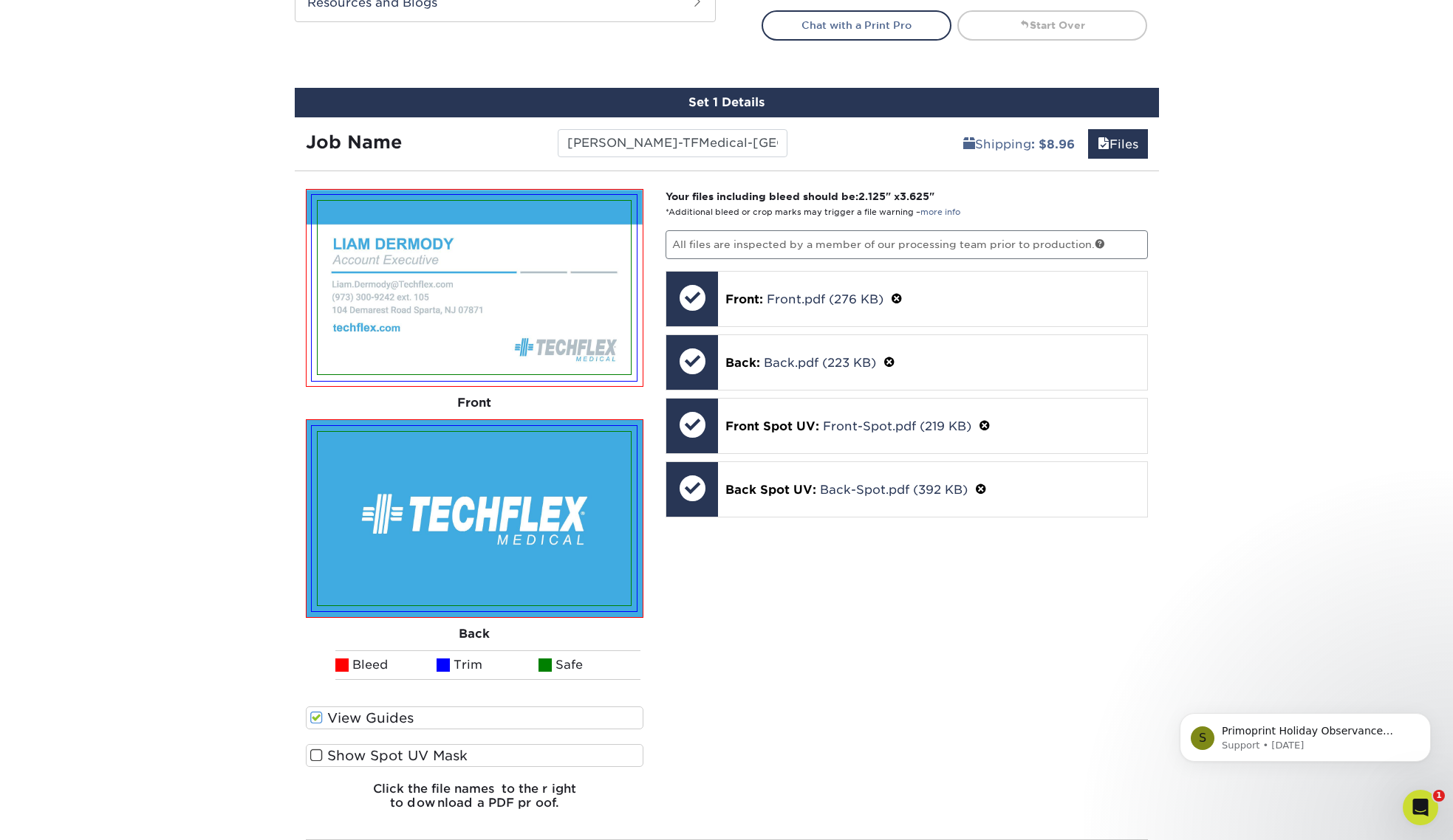
scroll to position [802, 0]
click at [318, 753] on span at bounding box center [316, 755] width 13 height 14
click at [0, 0] on input "Show Spot UV Mask" at bounding box center [0, 0] width 0 height 0
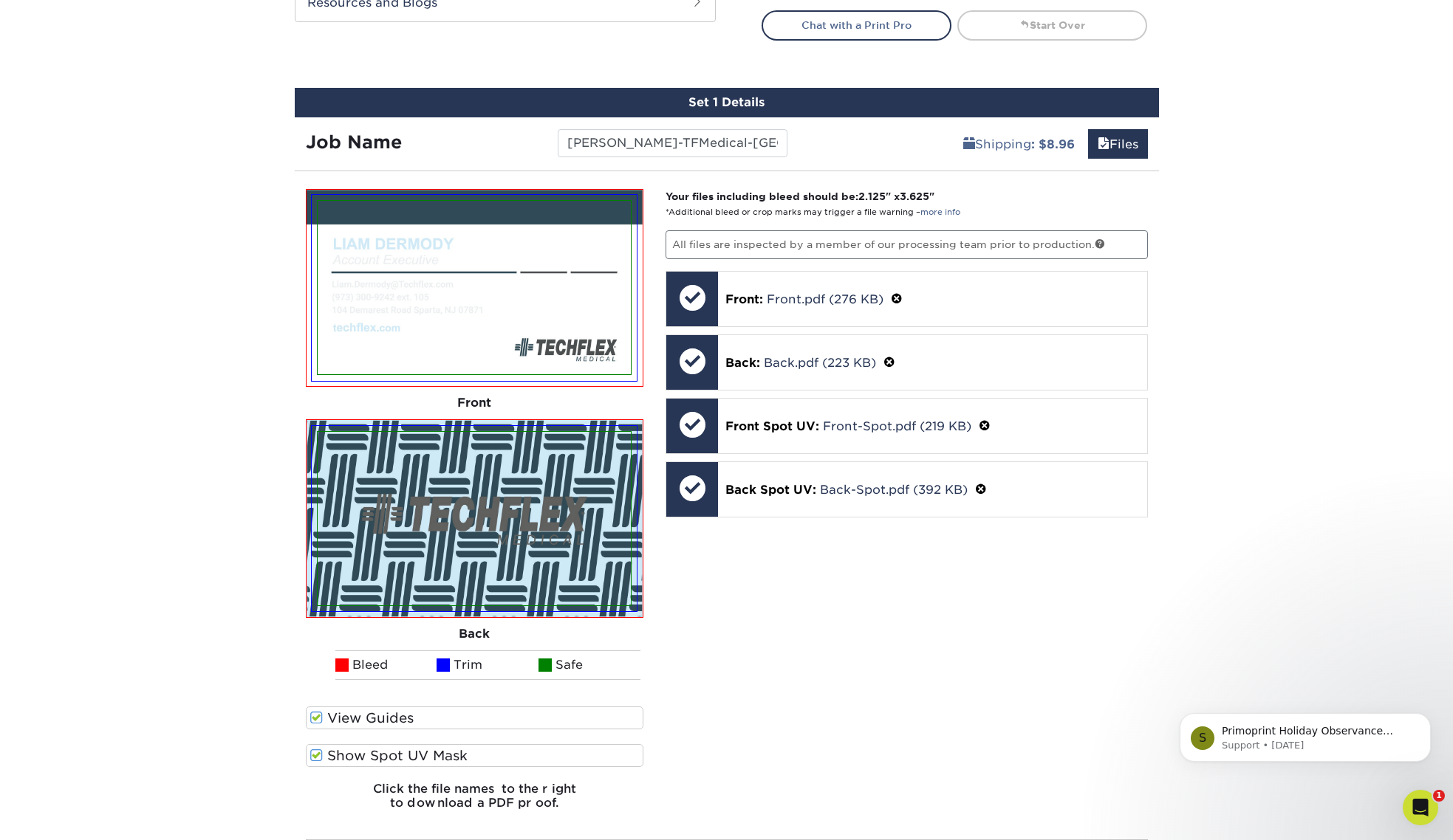
click at [318, 753] on span at bounding box center [316, 755] width 13 height 14
click at [0, 0] on input "Show Spot UV Mask" at bounding box center [0, 0] width 0 height 0
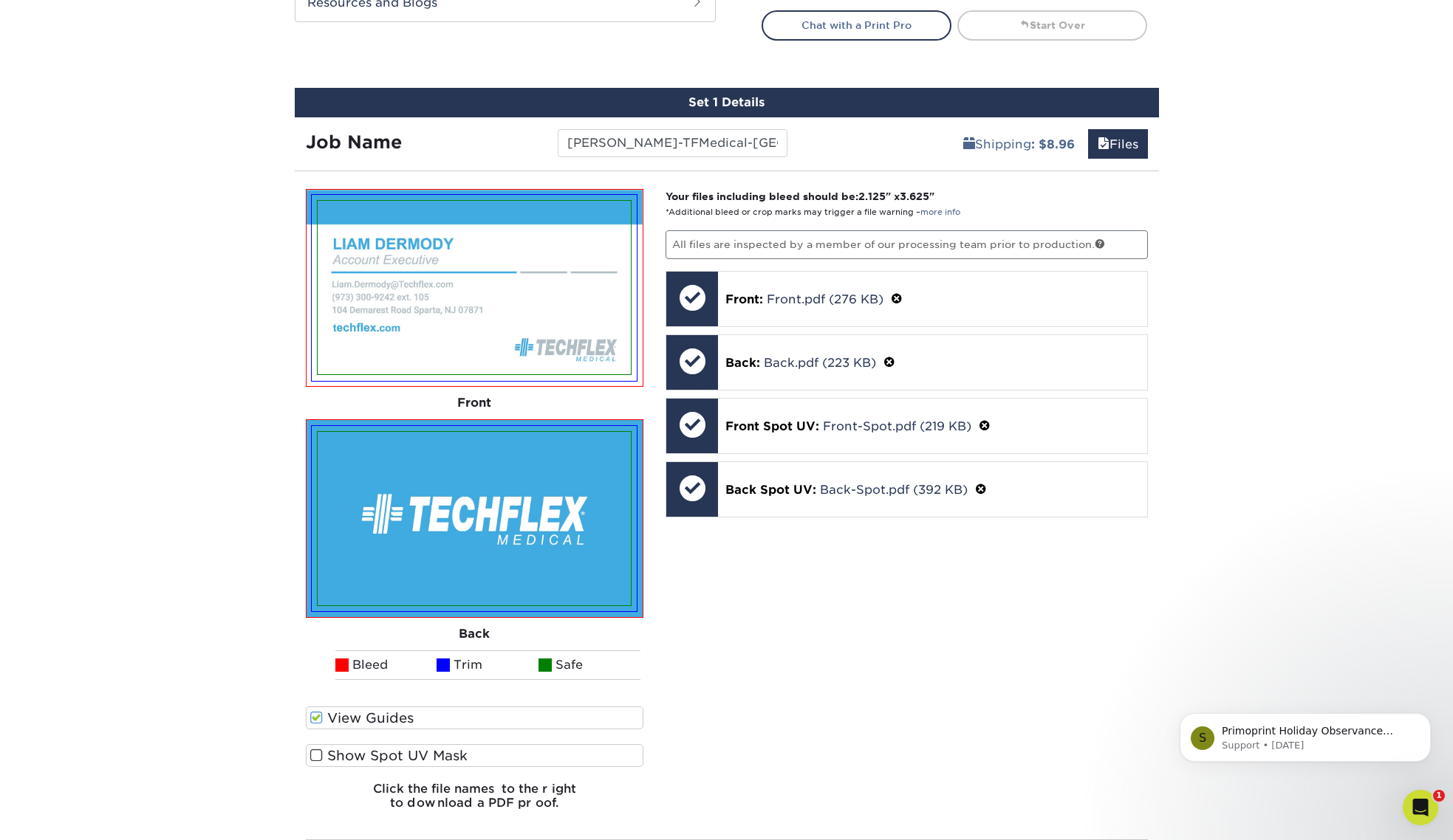
click at [318, 753] on span at bounding box center [316, 755] width 13 height 14
click at [0, 0] on input "Show Spot UV Mask" at bounding box center [0, 0] width 0 height 0
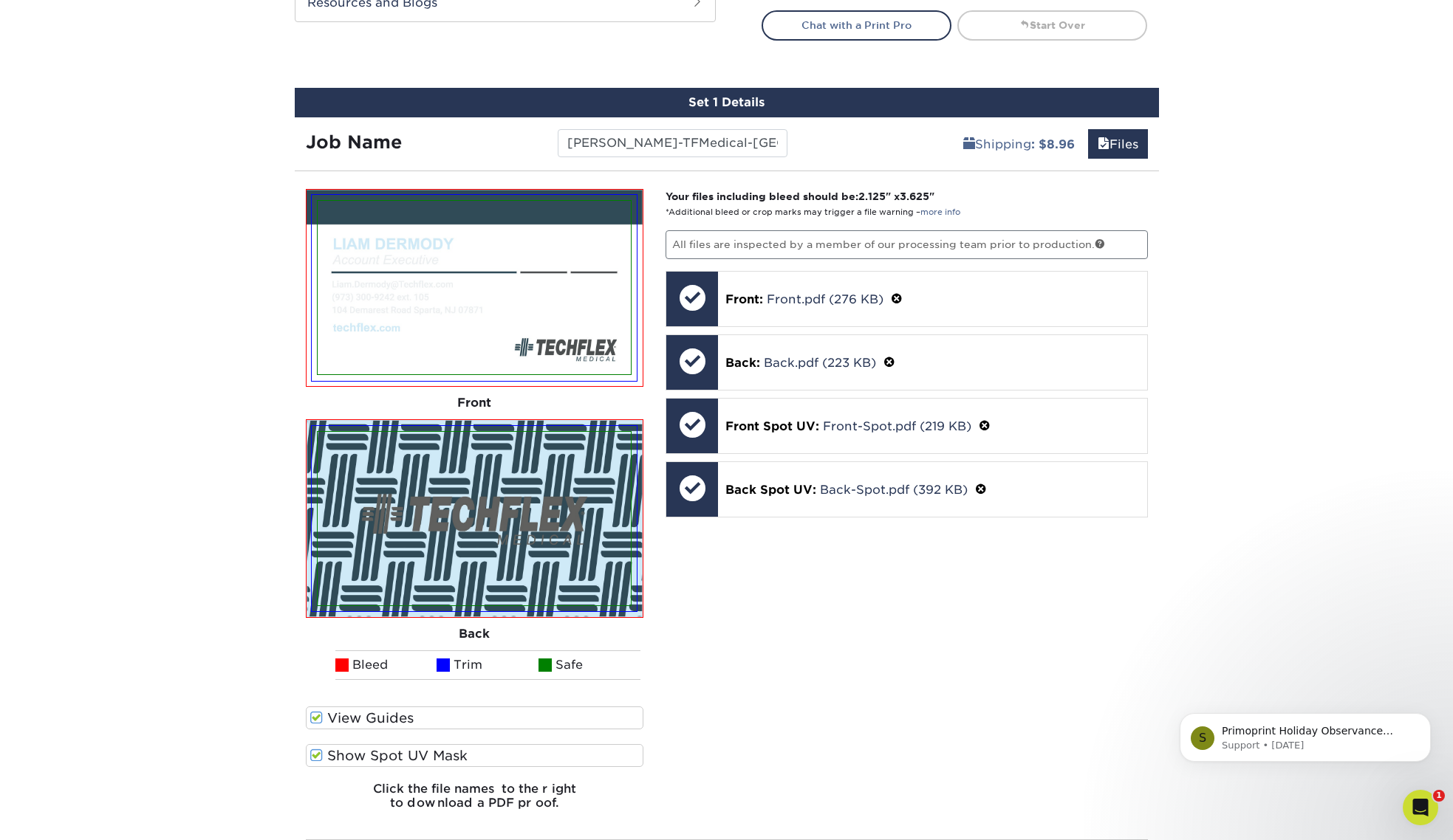
click at [318, 753] on span at bounding box center [316, 755] width 13 height 14
click at [0, 0] on input "Show Spot UV Mask" at bounding box center [0, 0] width 0 height 0
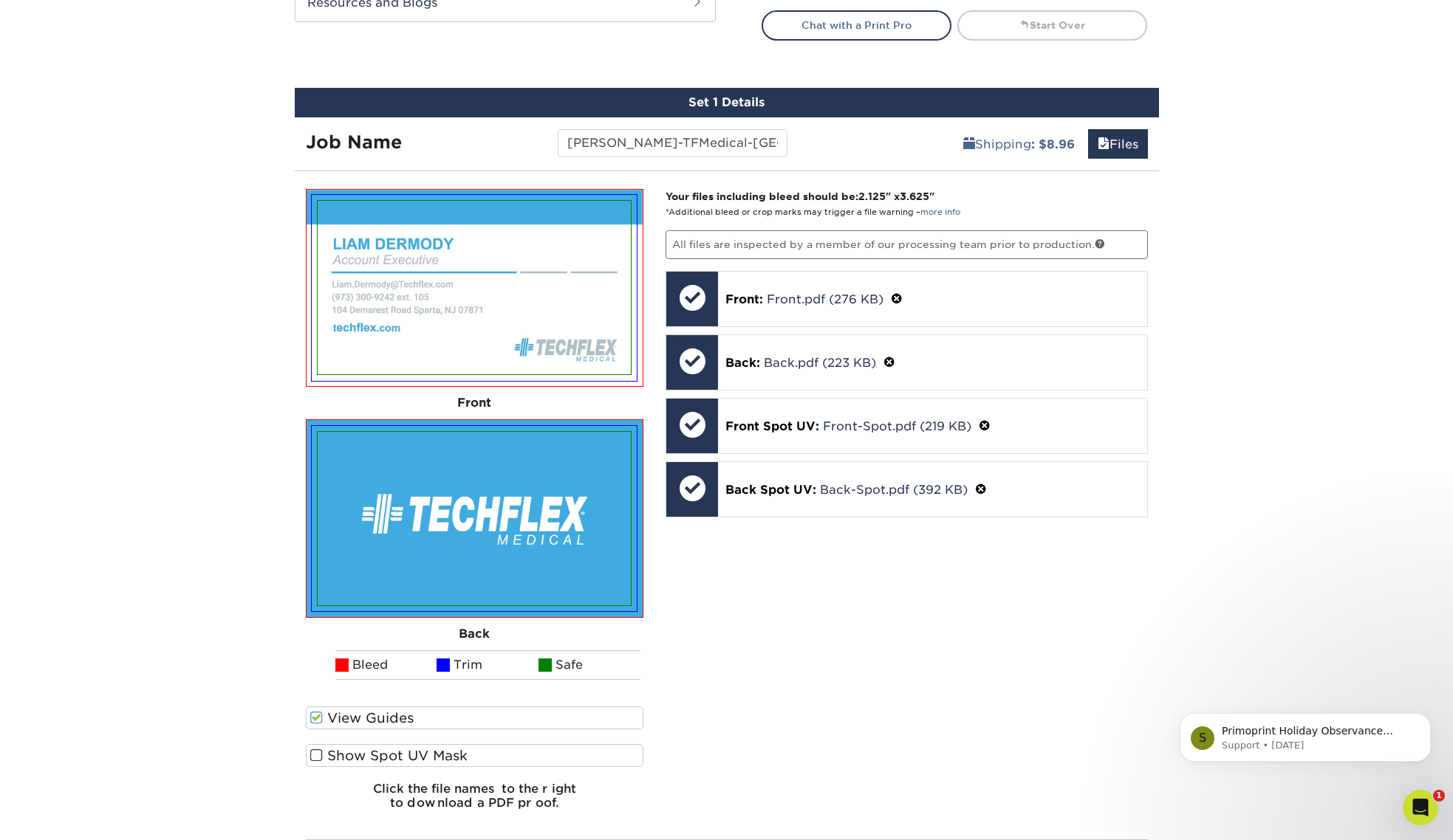
click at [318, 753] on span at bounding box center [316, 755] width 13 height 14
click at [0, 0] on input "Show Spot UV Mask" at bounding box center [0, 0] width 0 height 0
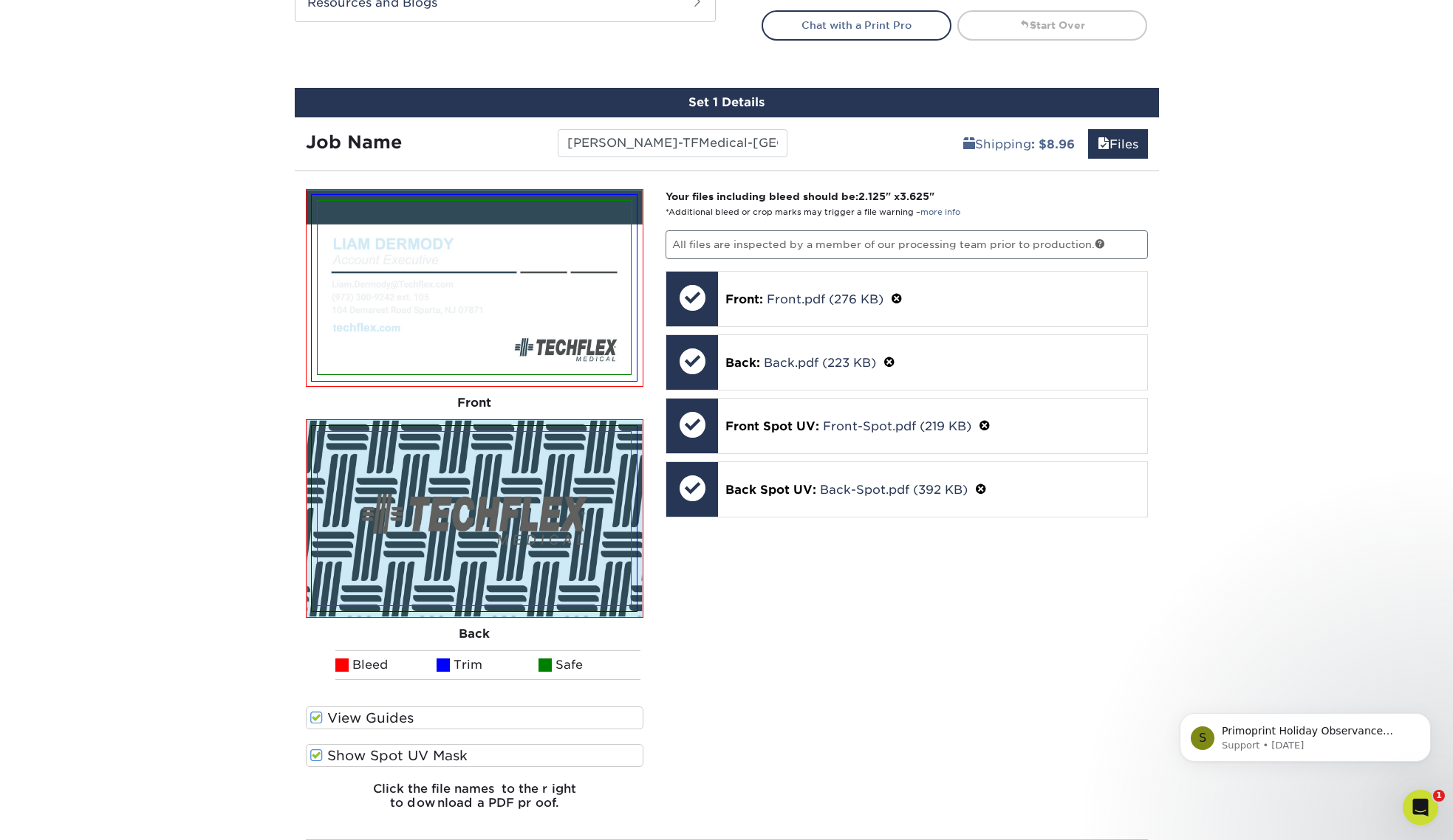
click at [318, 753] on span at bounding box center [316, 755] width 13 height 14
click at [0, 0] on input "Show Spot UV Mask" at bounding box center [0, 0] width 0 height 0
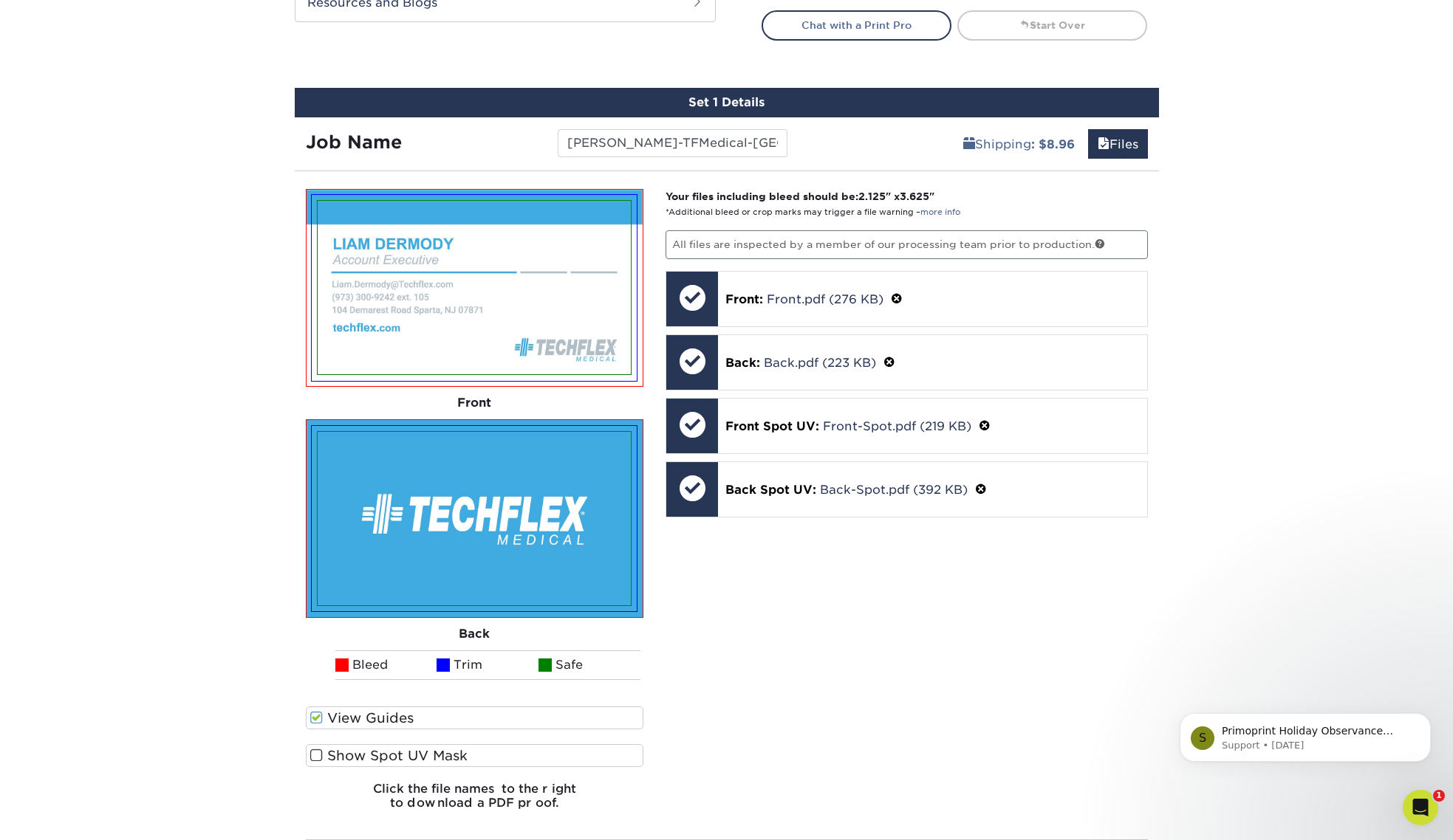
click at [315, 754] on span at bounding box center [316, 755] width 13 height 14
click at [0, 0] on input "Show Spot UV Mask" at bounding box center [0, 0] width 0 height 0
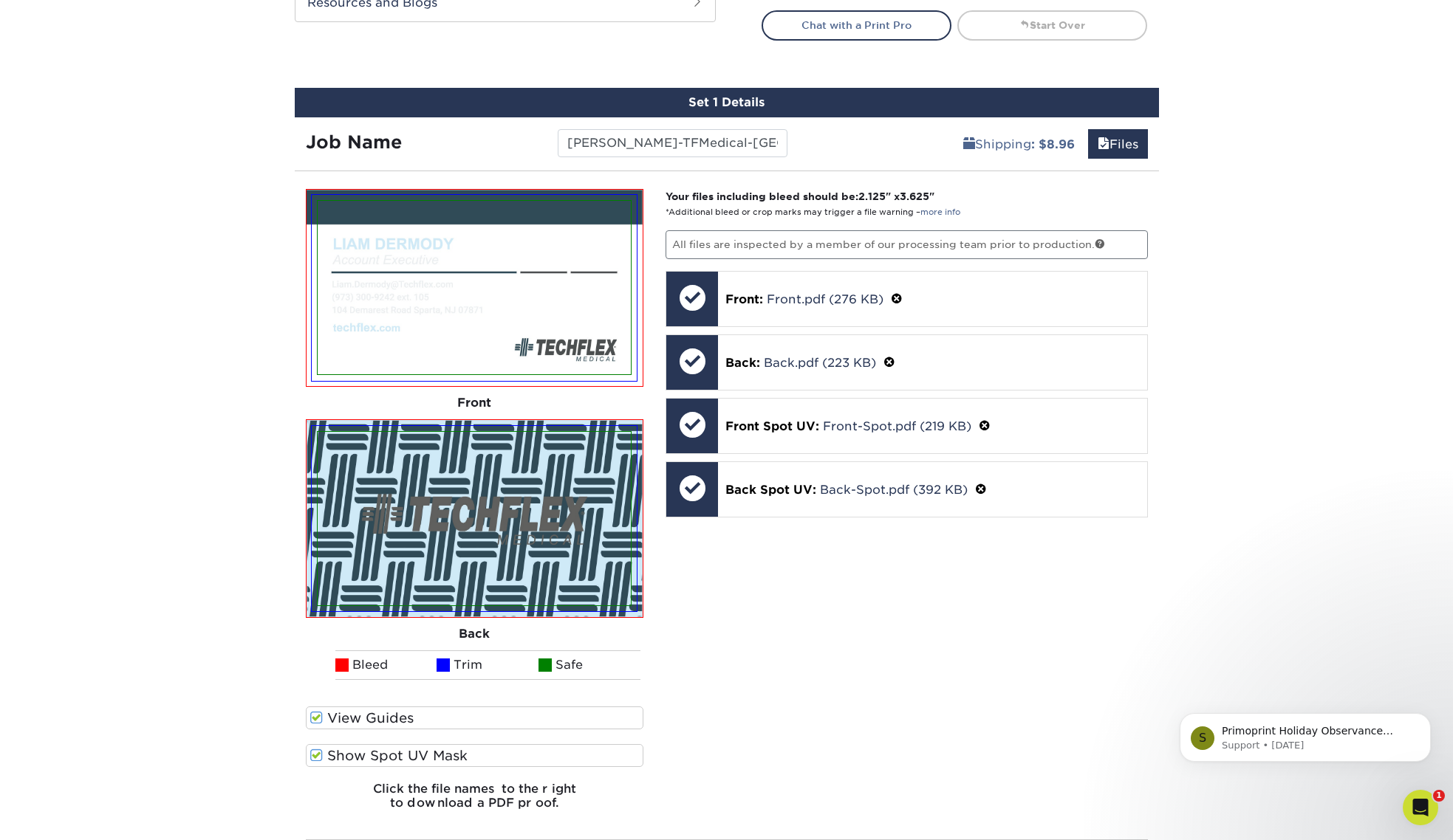
click at [315, 754] on span at bounding box center [316, 755] width 13 height 14
click at [0, 0] on input "Show Spot UV Mask" at bounding box center [0, 0] width 0 height 0
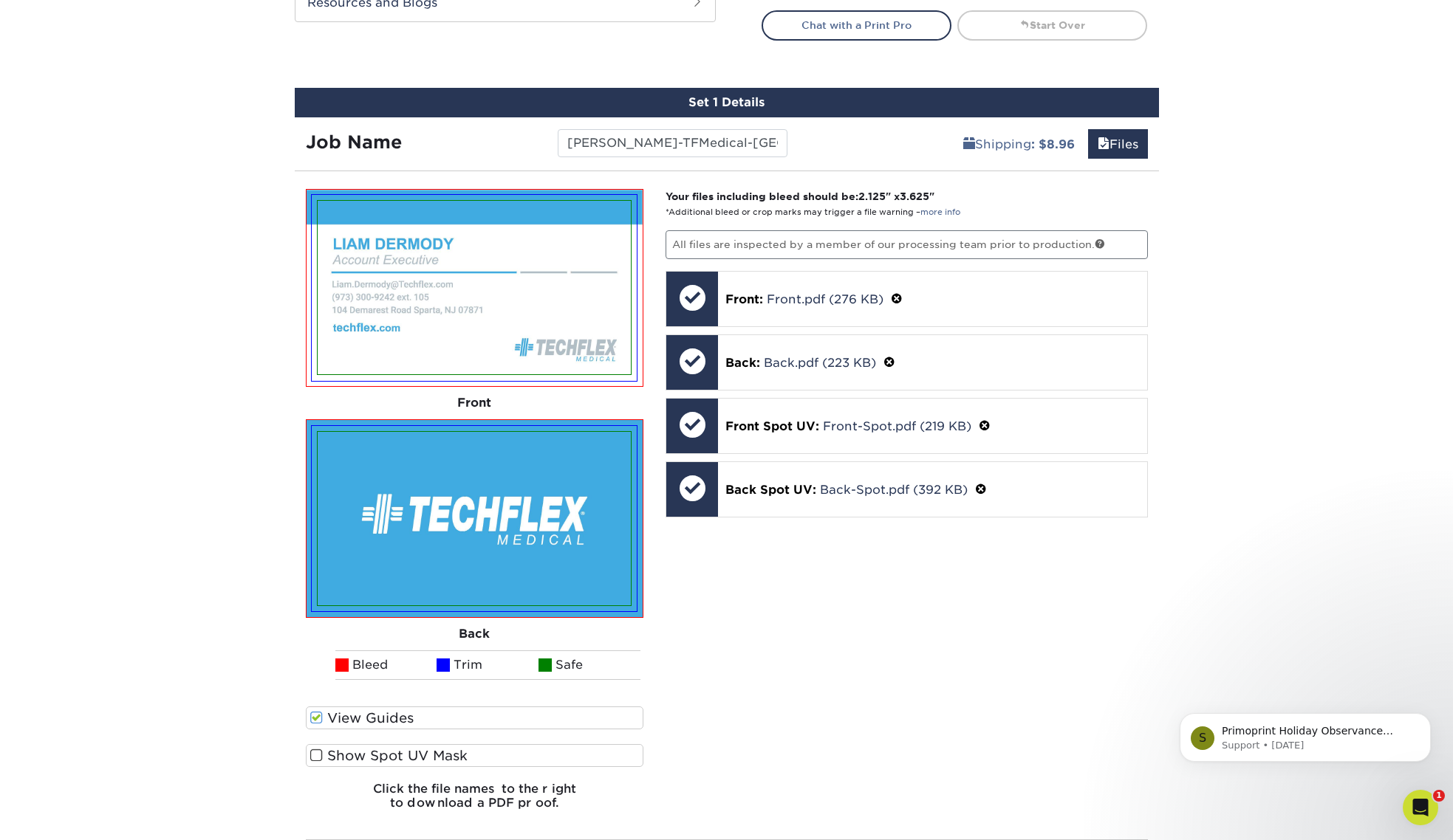
click at [315, 754] on span at bounding box center [316, 755] width 13 height 14
click at [0, 0] on input "Show Spot UV Mask" at bounding box center [0, 0] width 0 height 0
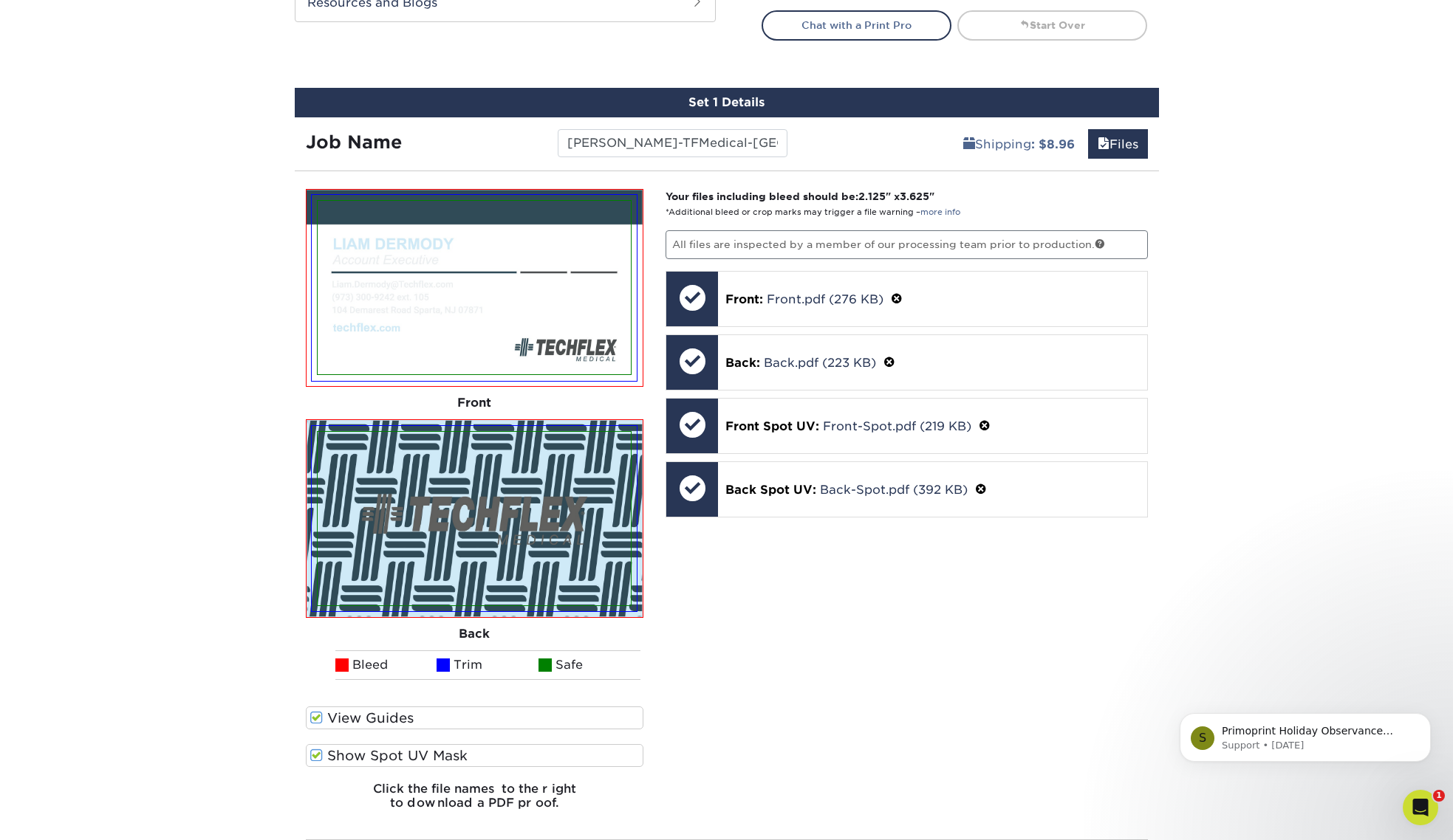
click at [315, 754] on span at bounding box center [316, 755] width 13 height 14
click at [0, 0] on input "Show Spot UV Mask" at bounding box center [0, 0] width 0 height 0
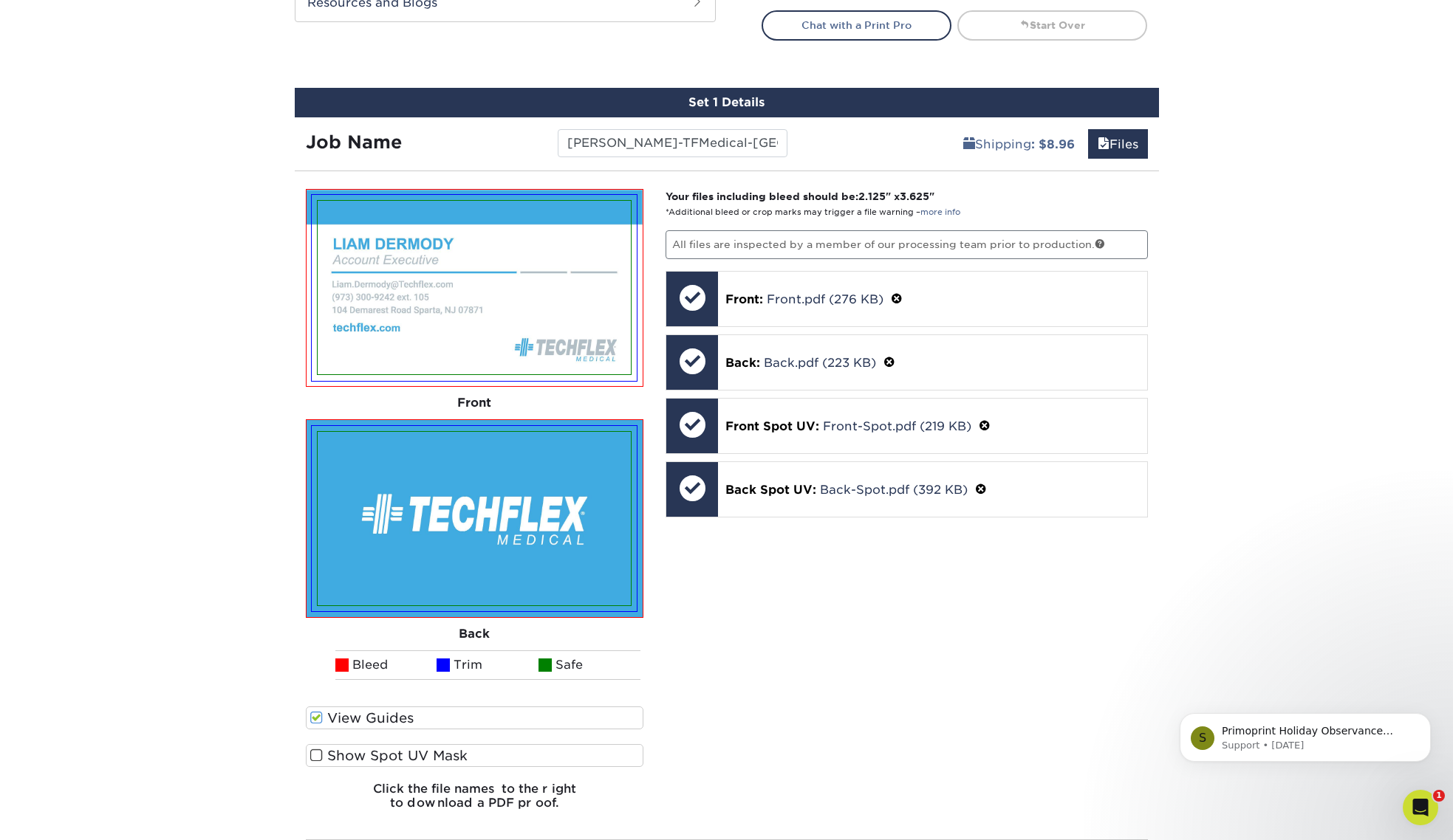
click at [315, 754] on span at bounding box center [316, 755] width 13 height 14
click at [0, 0] on input "Show Spot UV Mask" at bounding box center [0, 0] width 0 height 0
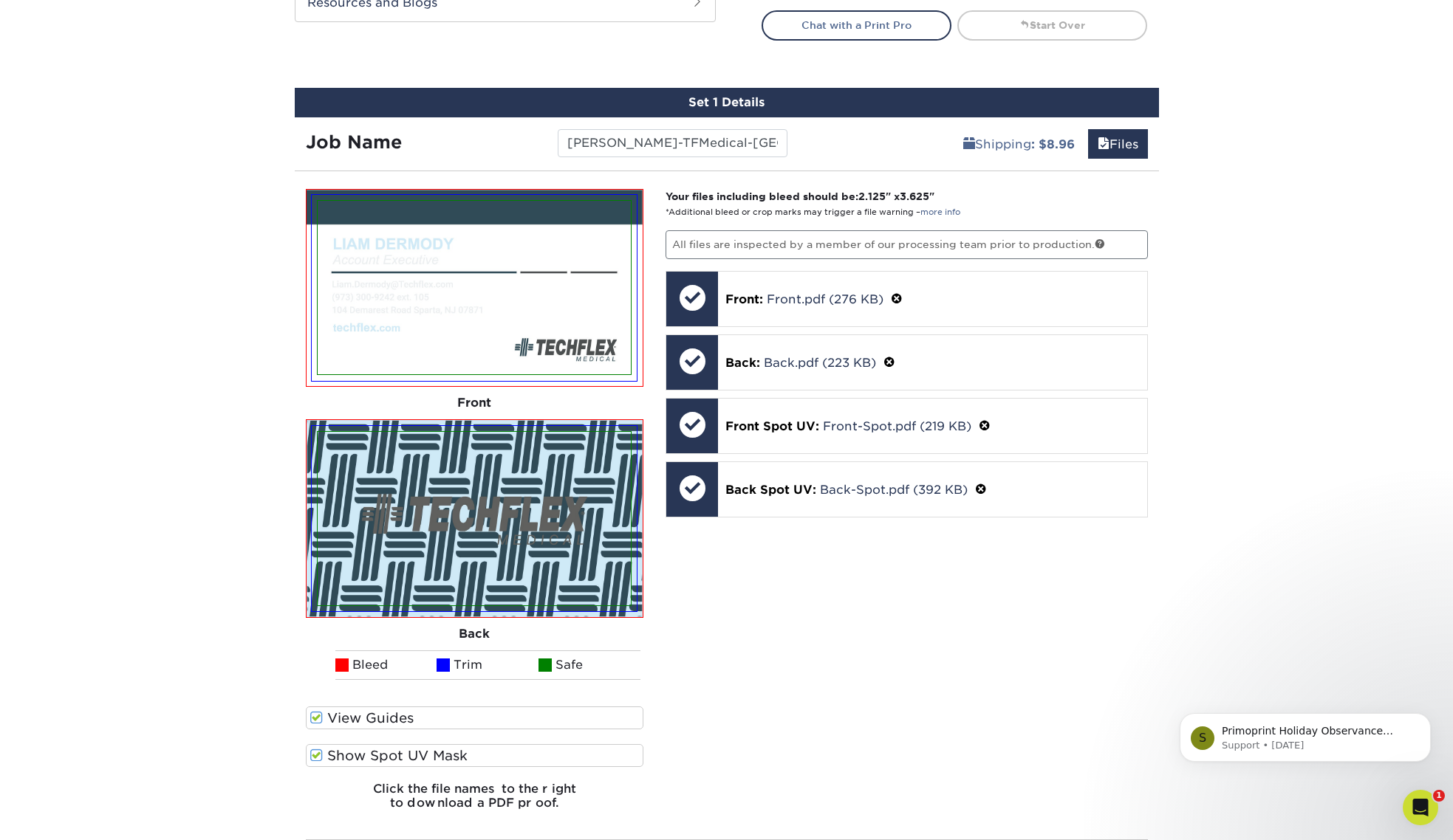
click at [315, 754] on span at bounding box center [316, 755] width 13 height 14
click at [0, 0] on input "Show Spot UV Mask" at bounding box center [0, 0] width 0 height 0
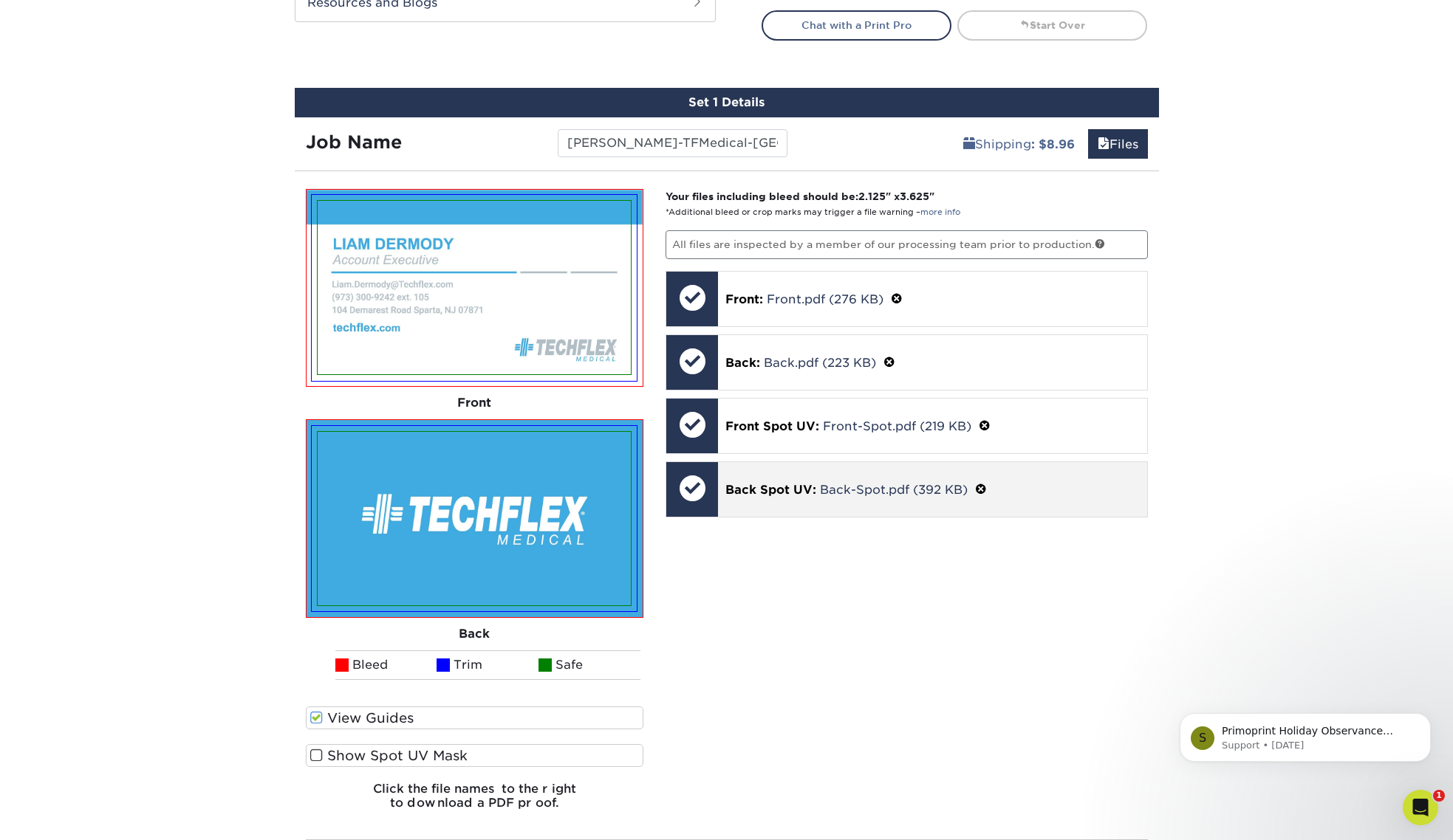
click at [979, 488] on span at bounding box center [981, 490] width 12 height 14
click at [747, 508] on link "Ok" at bounding box center [743, 508] width 35 height 25
click at [764, 484] on span "Back Spot UV:" at bounding box center [774, 481] width 91 height 14
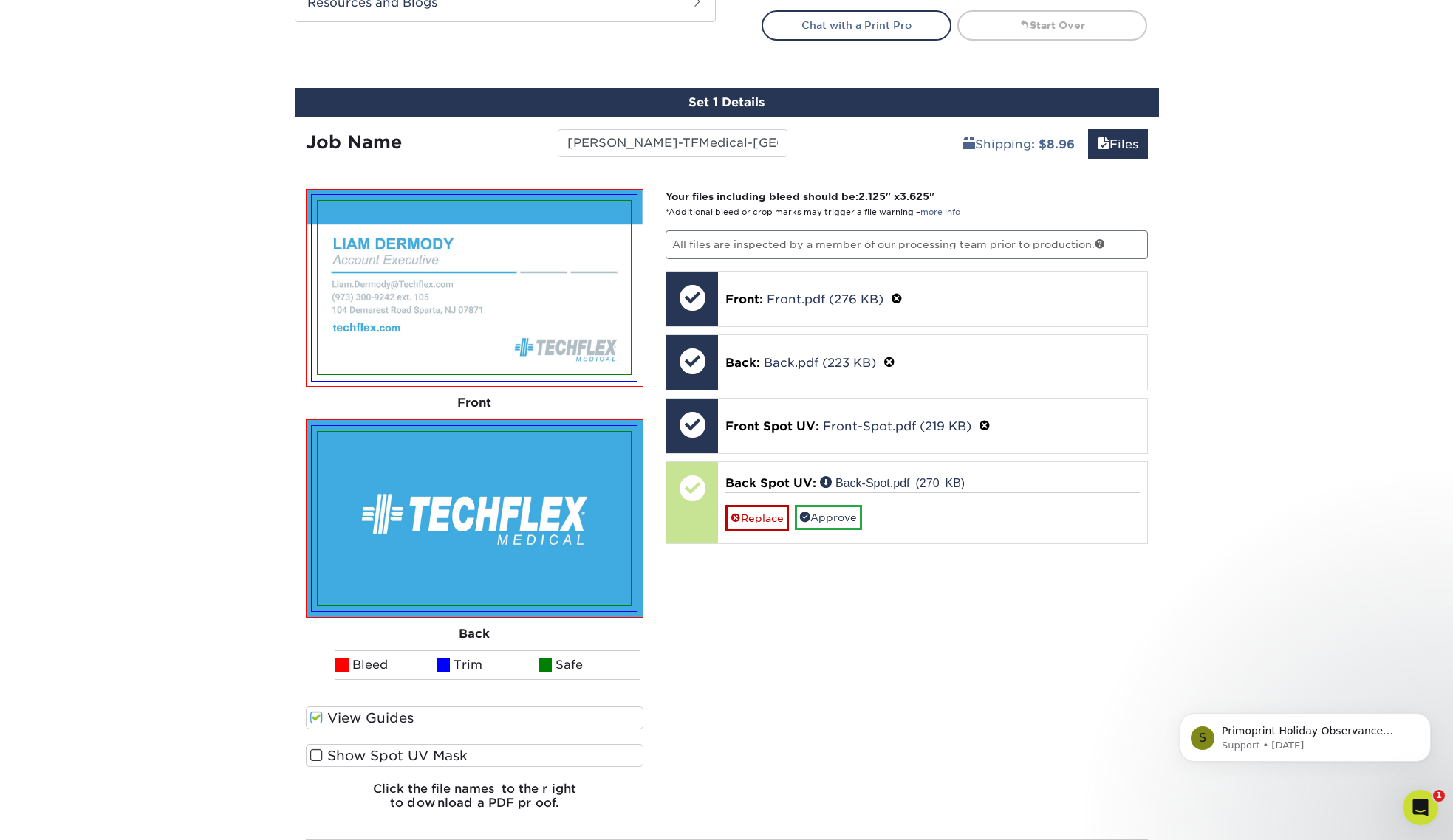
click at [321, 755] on span at bounding box center [316, 755] width 13 height 14
click at [0, 0] on input "Show Spot UV Mask" at bounding box center [0, 0] width 0 height 0
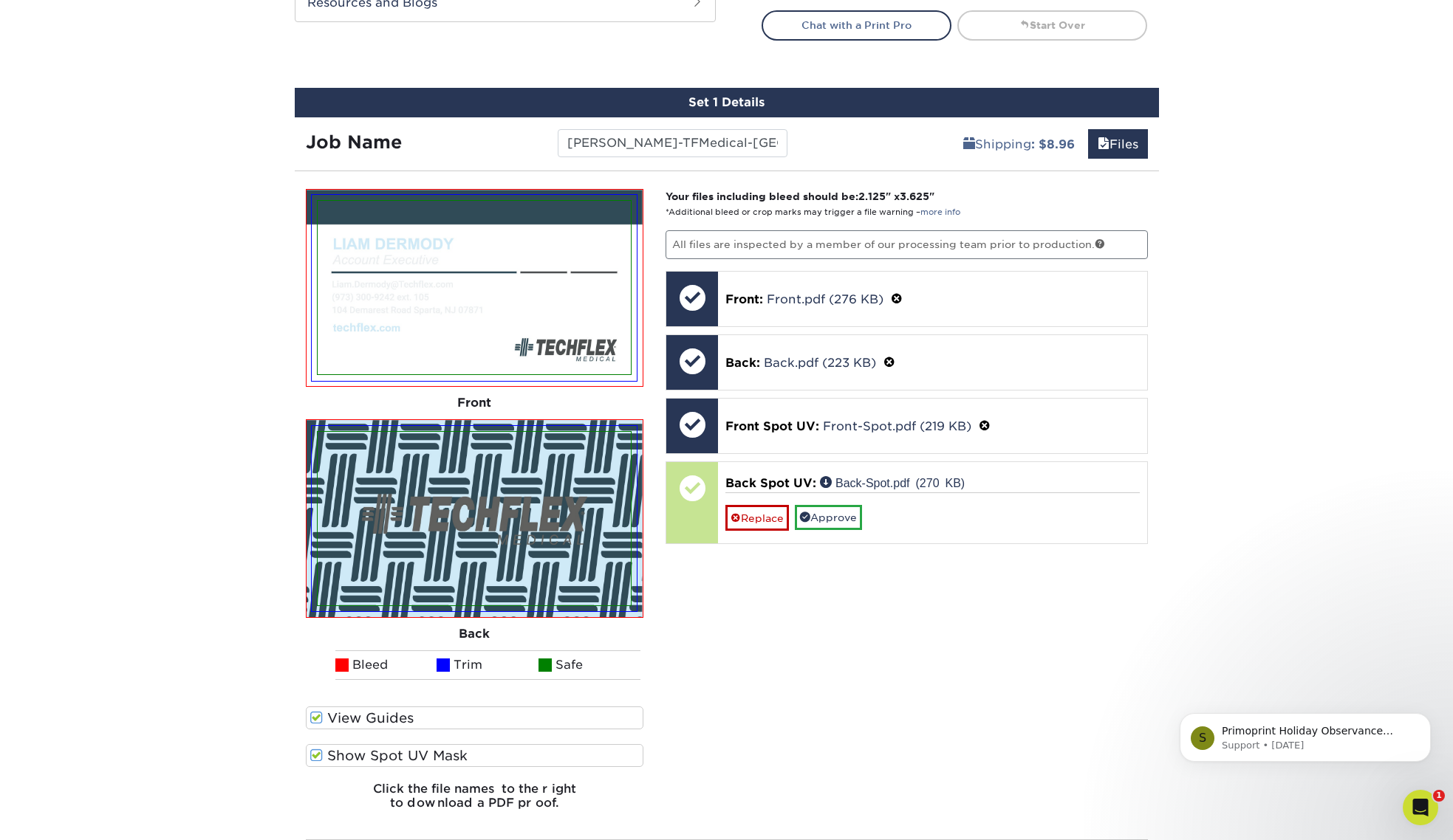
click at [320, 755] on span at bounding box center [316, 755] width 13 height 14
click at [0, 0] on input "Show Spot UV Mask" at bounding box center [0, 0] width 0 height 0
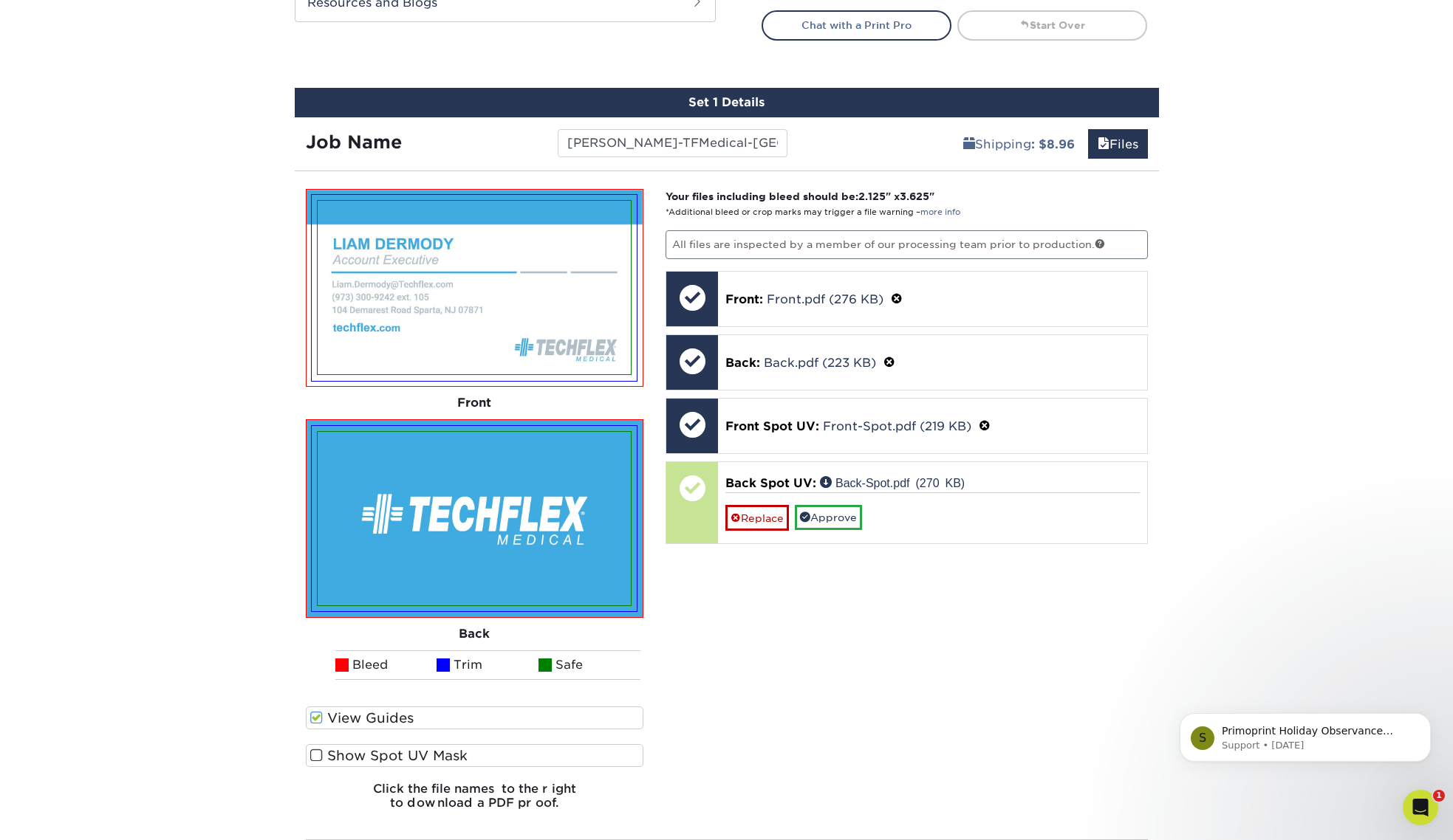
click at [320, 755] on span at bounding box center [316, 755] width 13 height 14
click at [0, 0] on input "Show Spot UV Mask" at bounding box center [0, 0] width 0 height 0
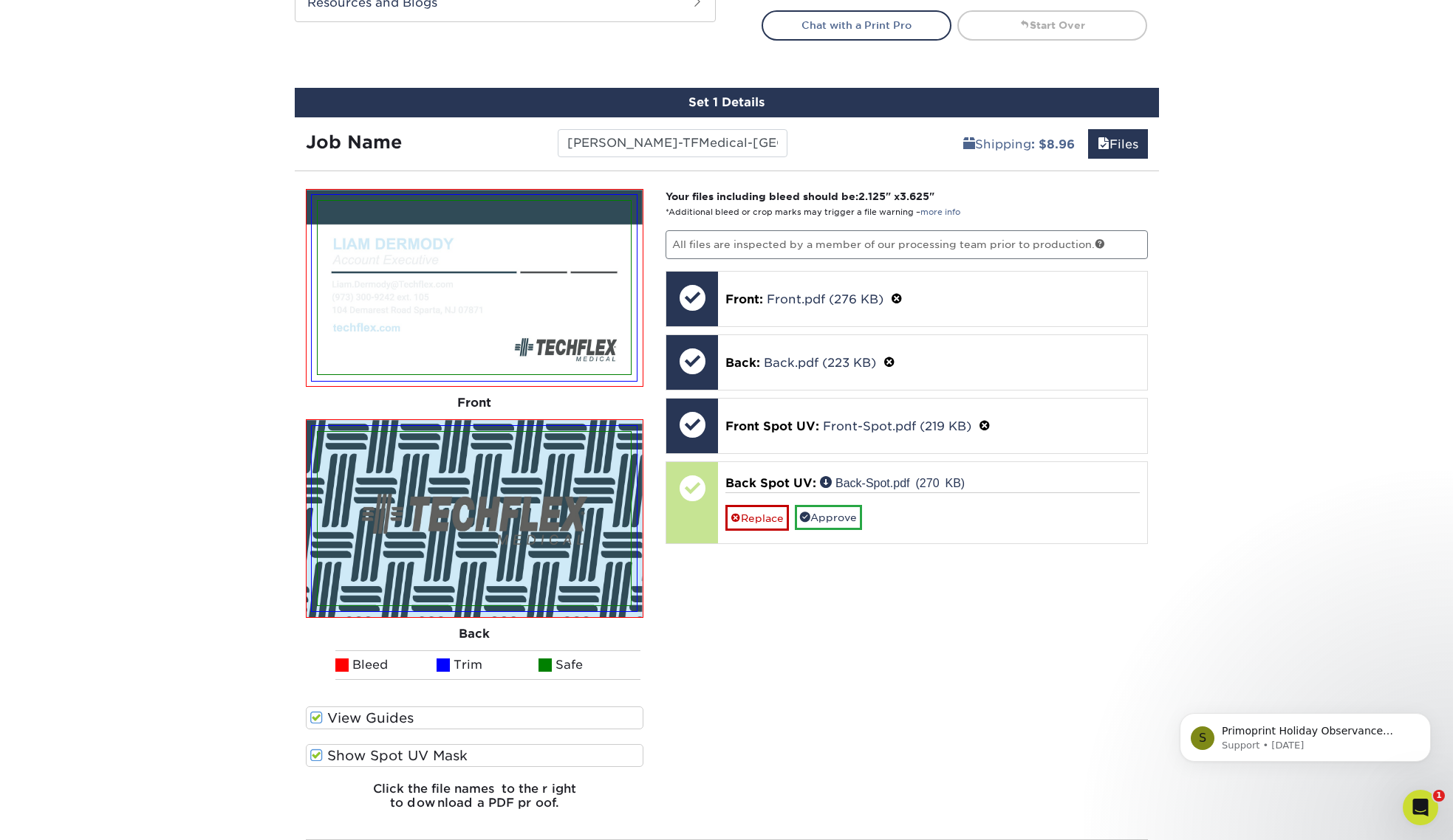
scroll to position [804, 1]
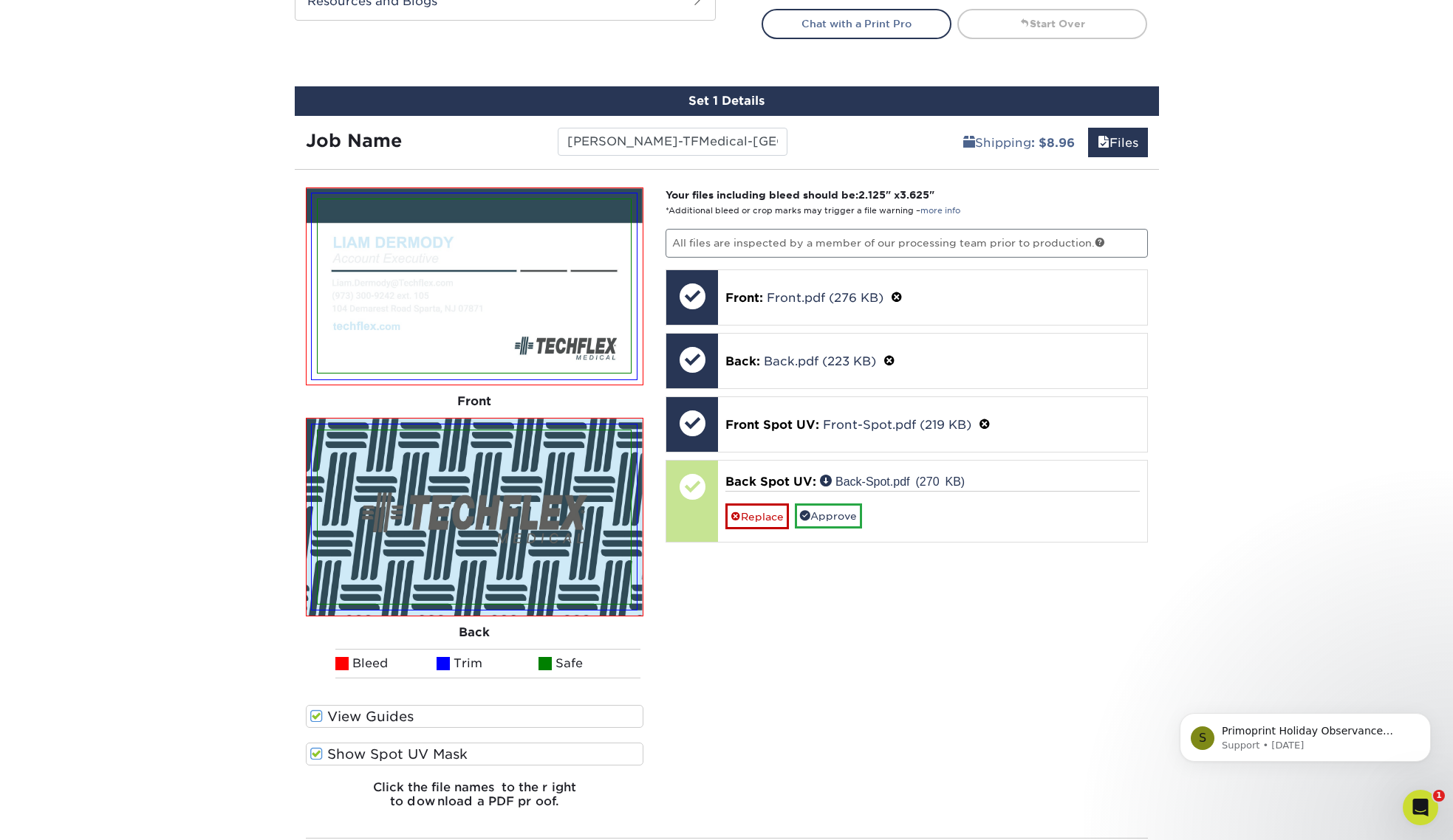
click at [314, 753] on span at bounding box center [316, 754] width 13 height 14
click at [0, 0] on input "Show Spot UV Mask" at bounding box center [0, 0] width 0 height 0
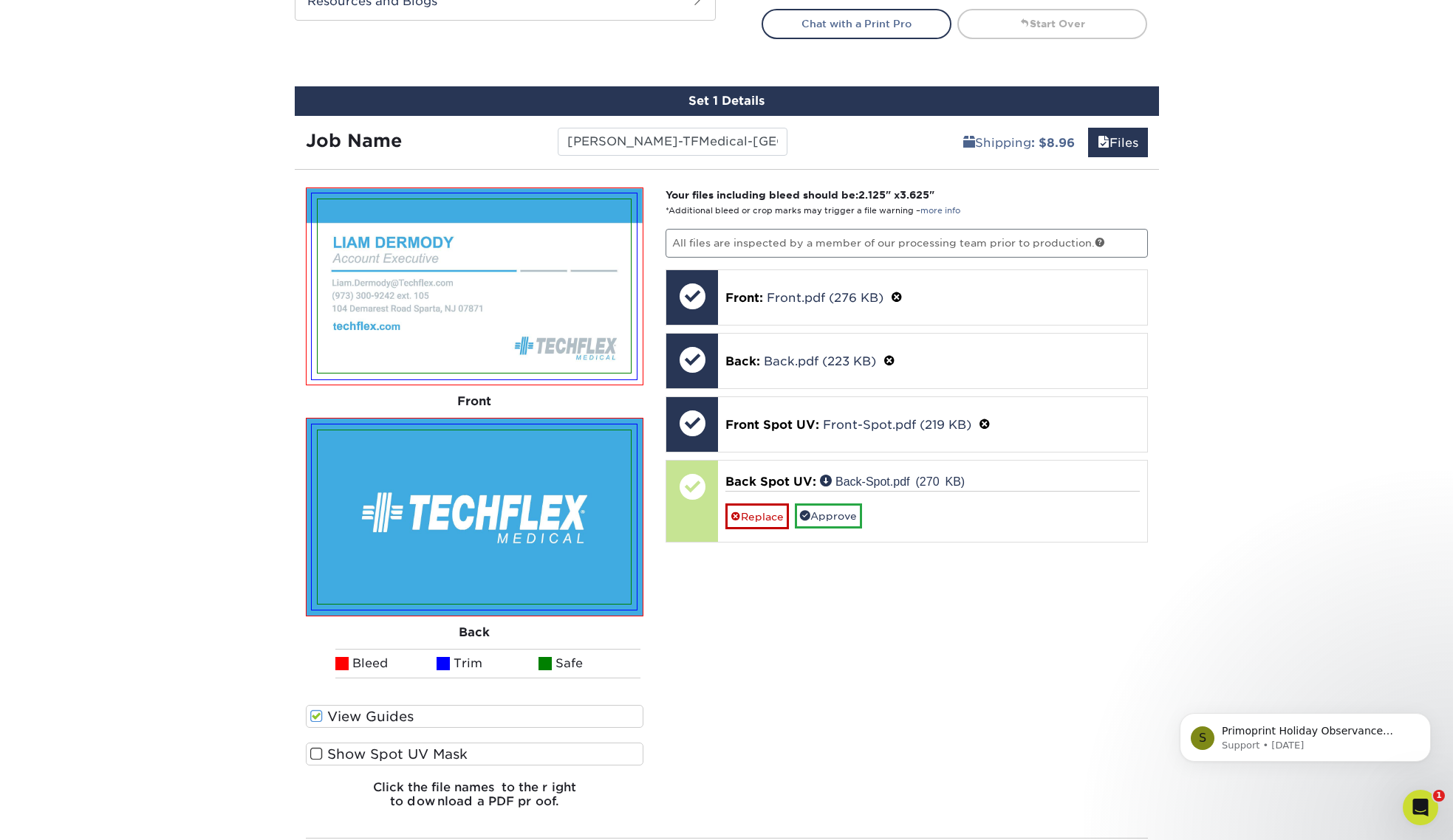
scroll to position [804, 0]
click at [1128, 726] on div "Your files including bleed should be: 2.125 " x 3.625 " *Additional bleed or cr…" at bounding box center [906, 504] width 505 height 633
drag, startPoint x: 818, startPoint y: 522, endPoint x: 863, endPoint y: 519, distance: 45.1
click at [818, 522] on link "Approve" at bounding box center [828, 516] width 68 height 25
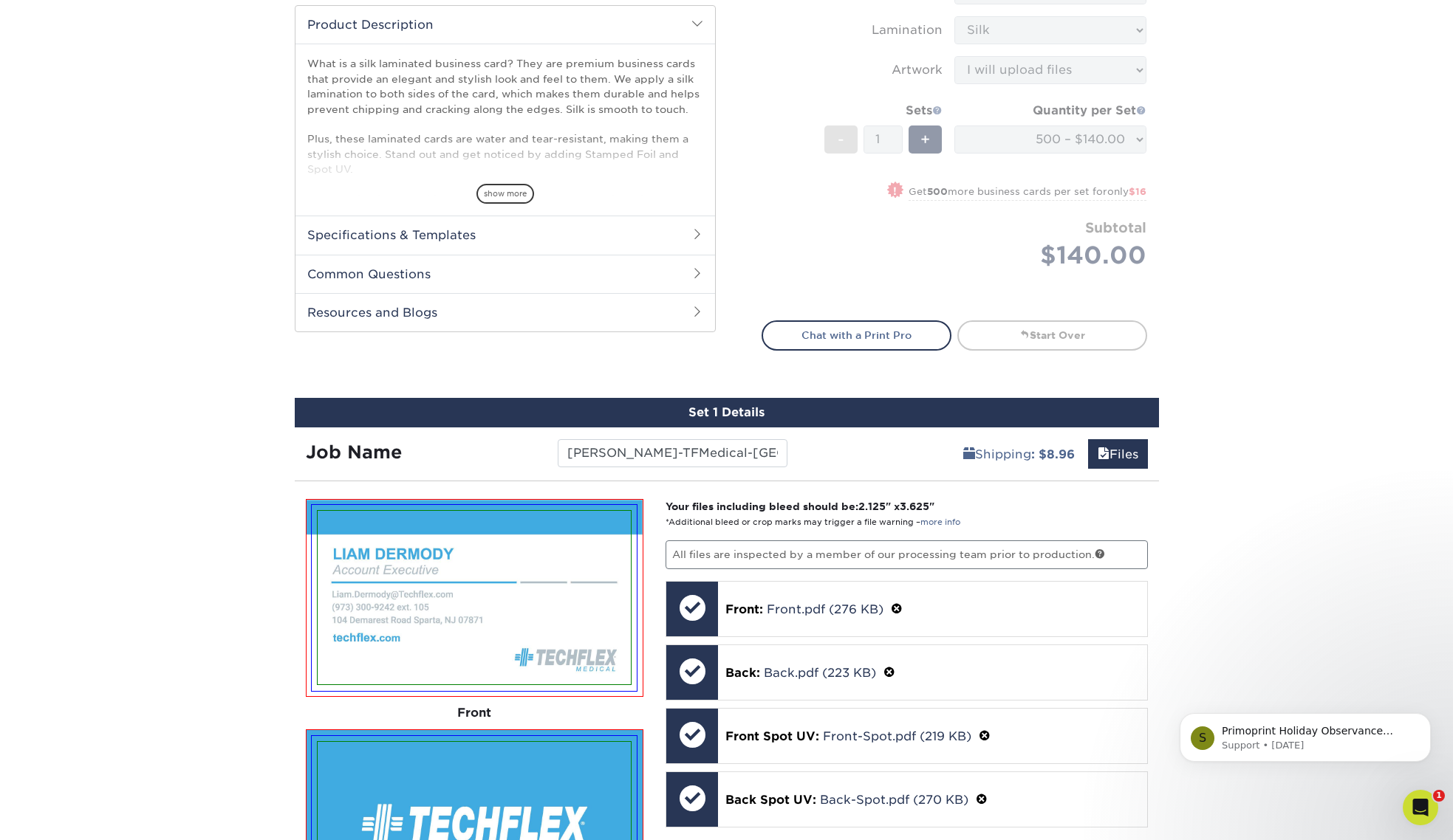
scroll to position [471, 0]
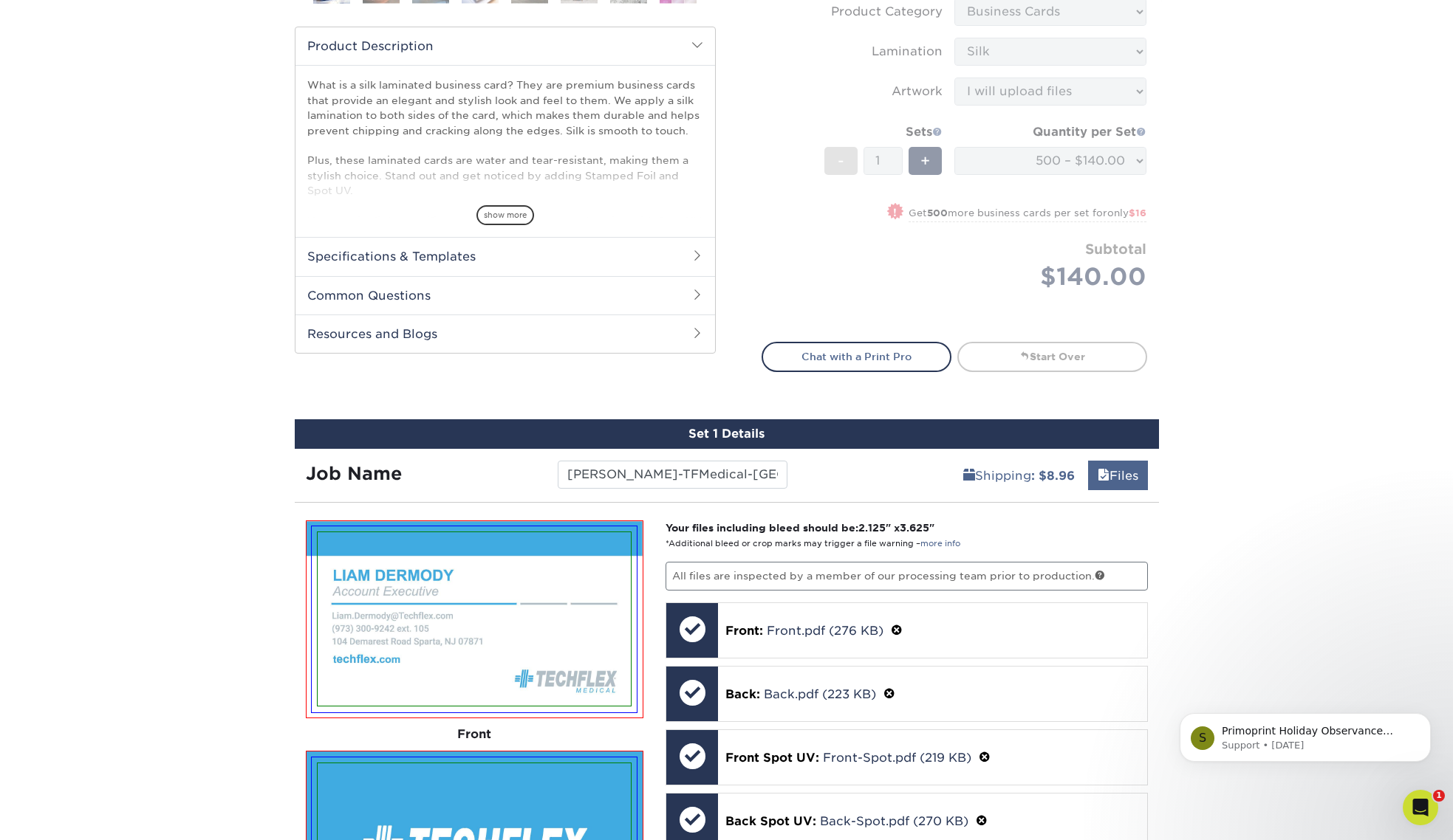
click at [1129, 474] on link "Files" at bounding box center [1117, 476] width 60 height 29
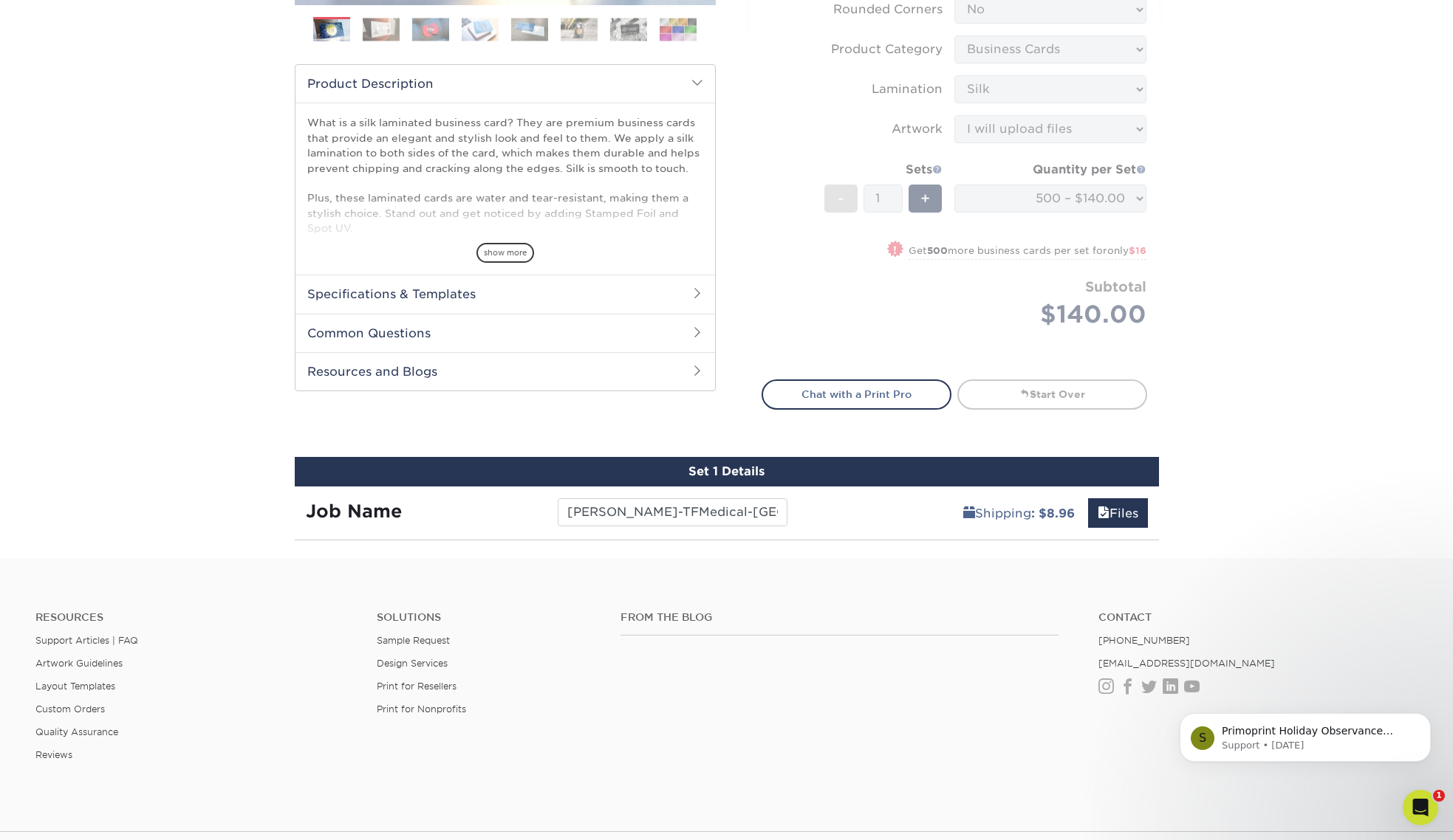
scroll to position [440, 0]
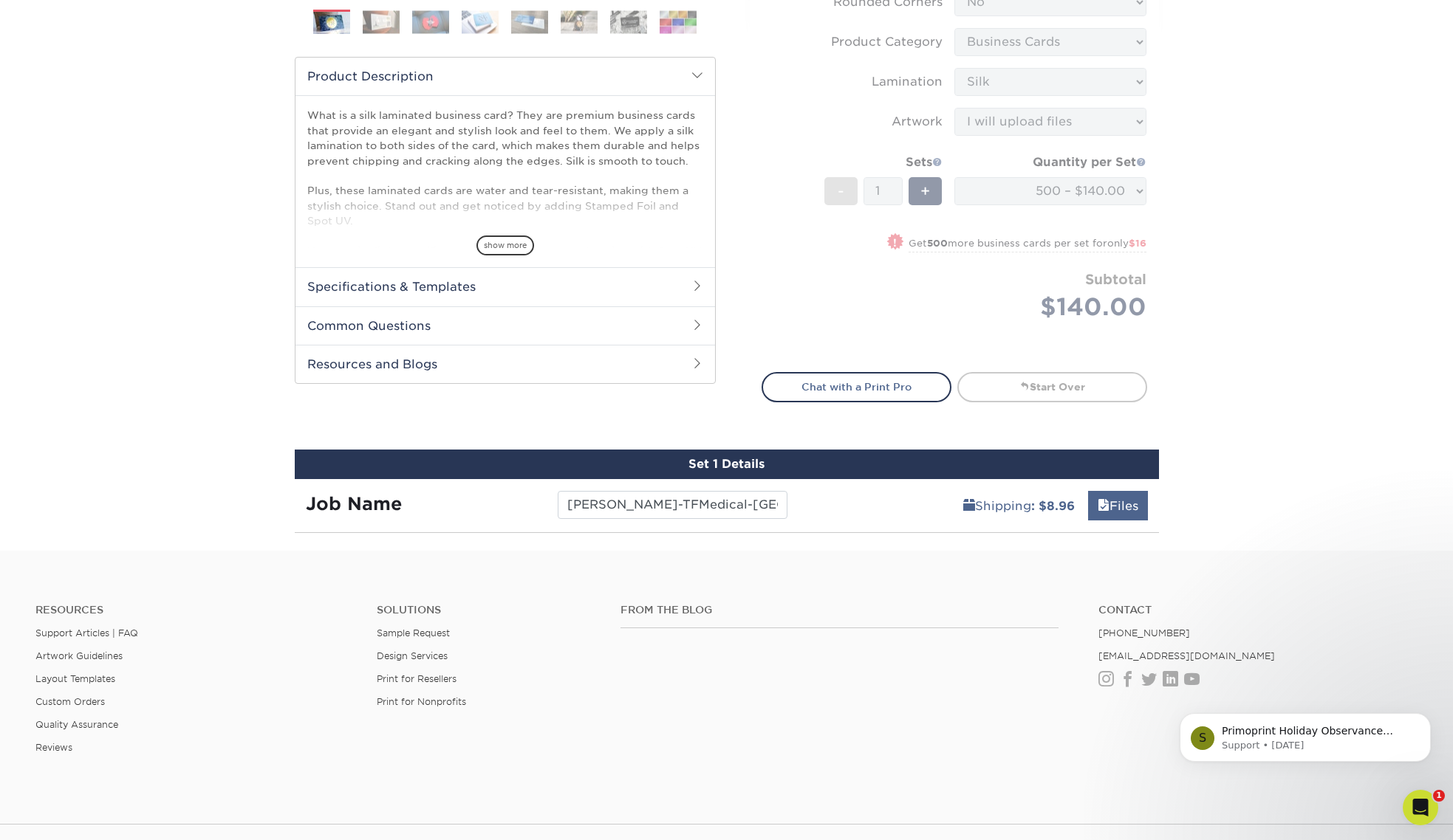
click at [1097, 510] on span at bounding box center [1103, 506] width 12 height 14
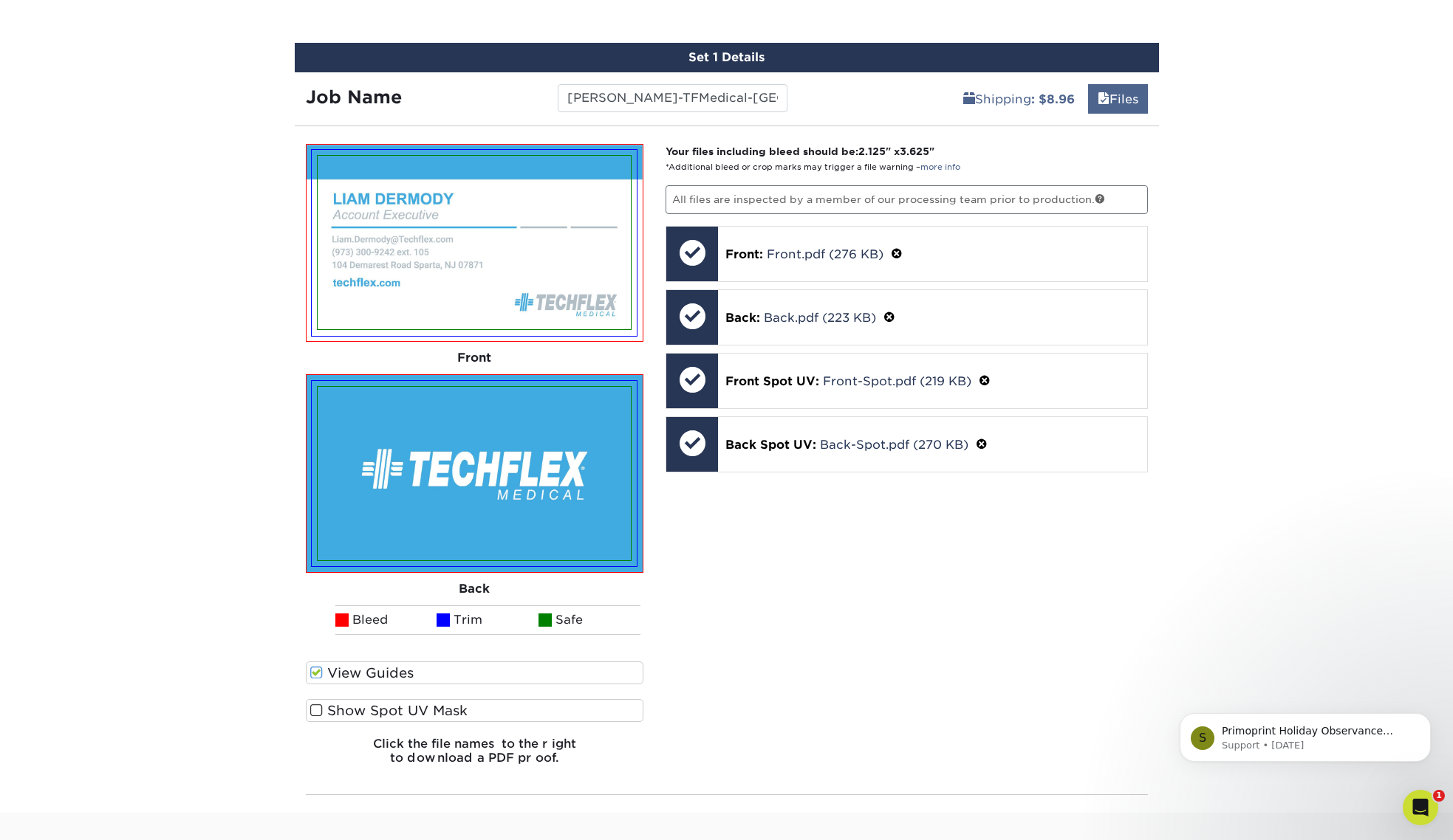
scroll to position [918, 0]
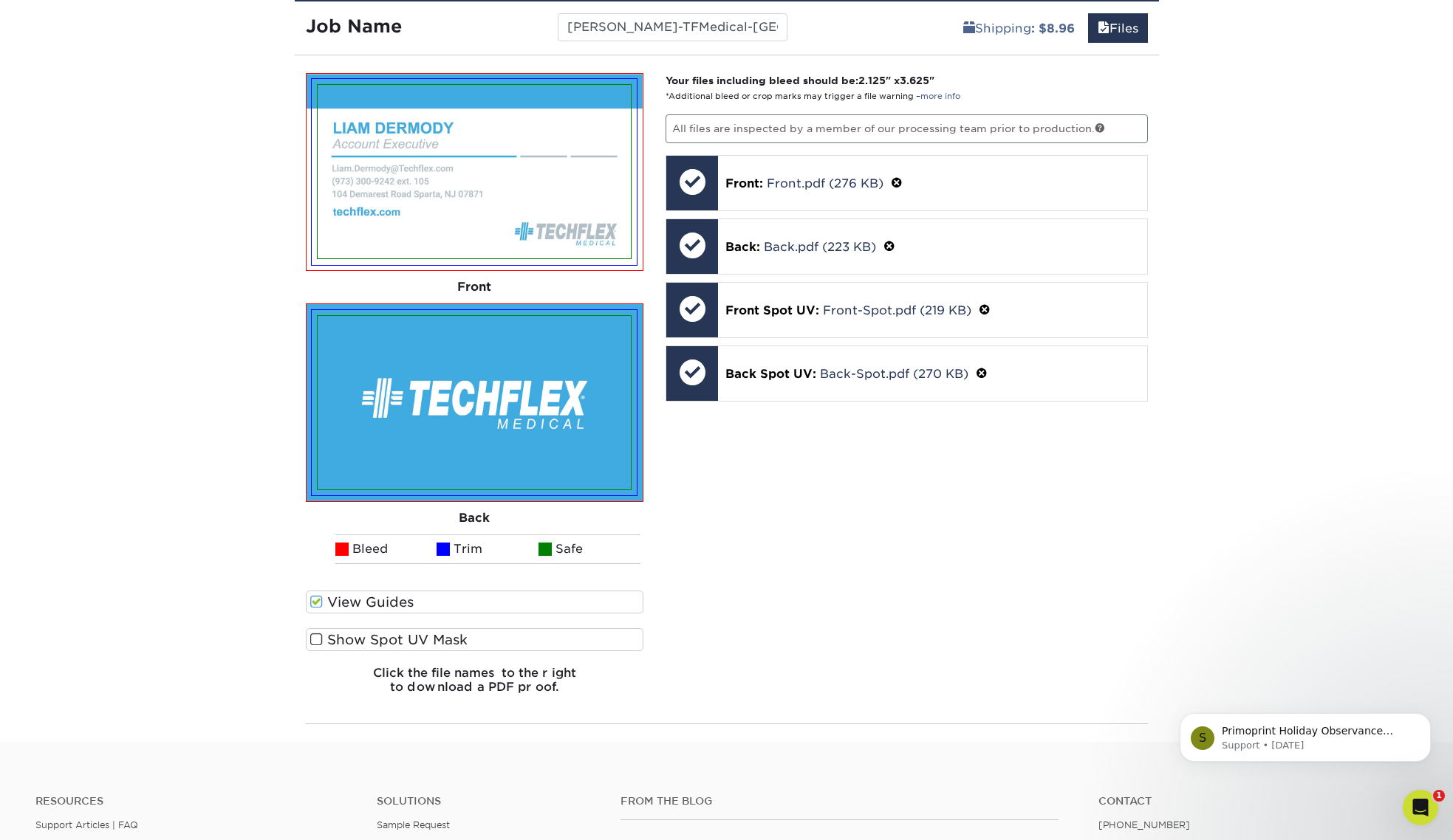
click at [858, 560] on div "Your files including bleed should be: 2.125 " x 3.625 " *Additional bleed or cr…" at bounding box center [906, 389] width 505 height 633
click at [324, 601] on label "View Guides" at bounding box center [474, 602] width 338 height 22
click at [0, 0] on input "View Guides" at bounding box center [0, 0] width 0 height 0
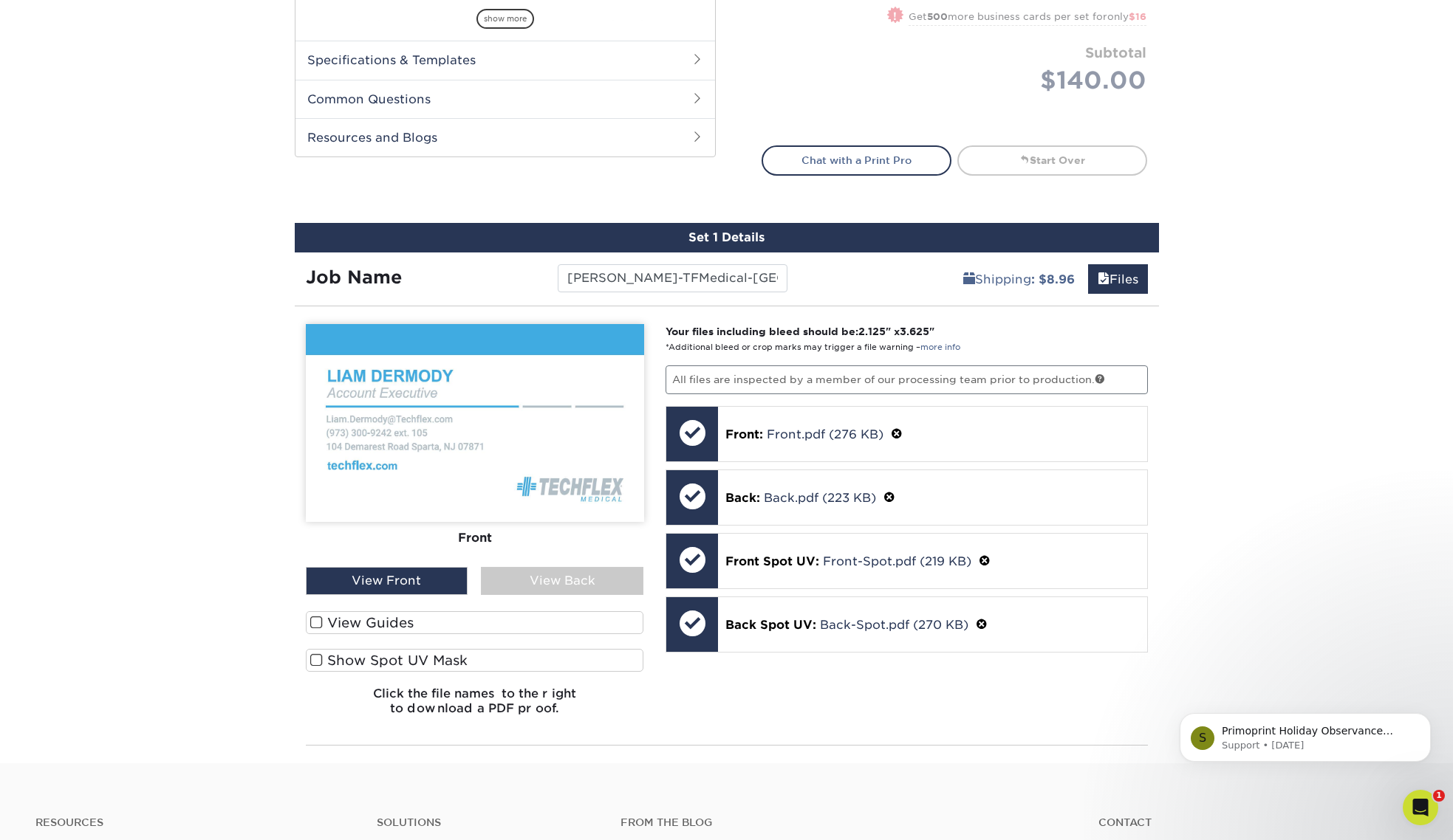
scroll to position [668, 1]
click at [1192, 400] on div "Products Business Cards Silk Laminated Business Cards Previous Next" at bounding box center [726, 95] width 1453 height 1336
click at [1106, 267] on link "Files" at bounding box center [1117, 279] width 60 height 29
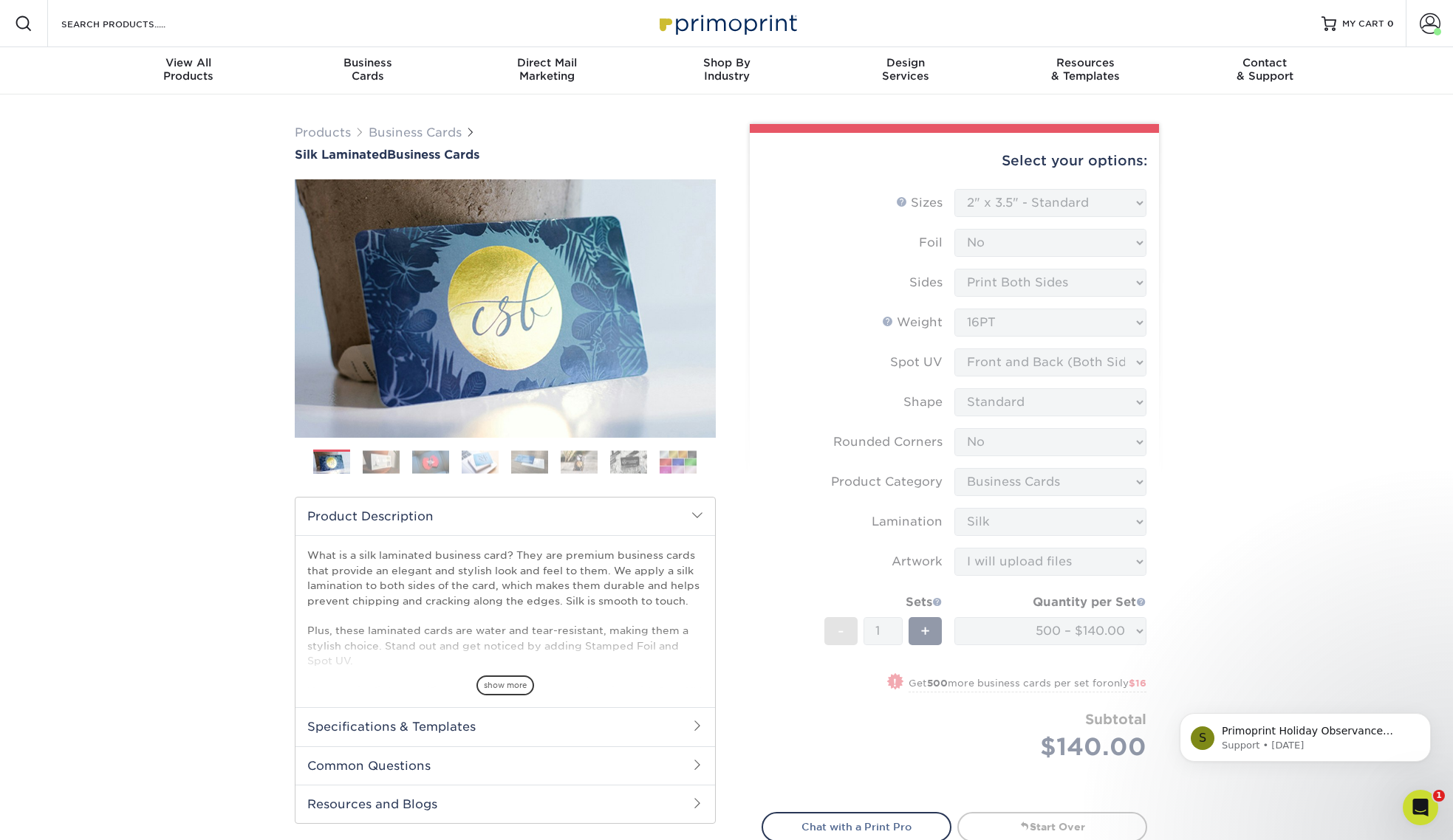
scroll to position [0, 0]
click at [1194, 269] on div "Products Business Cards Silk Laminated Business Cards Previous Next" at bounding box center [726, 542] width 1453 height 896
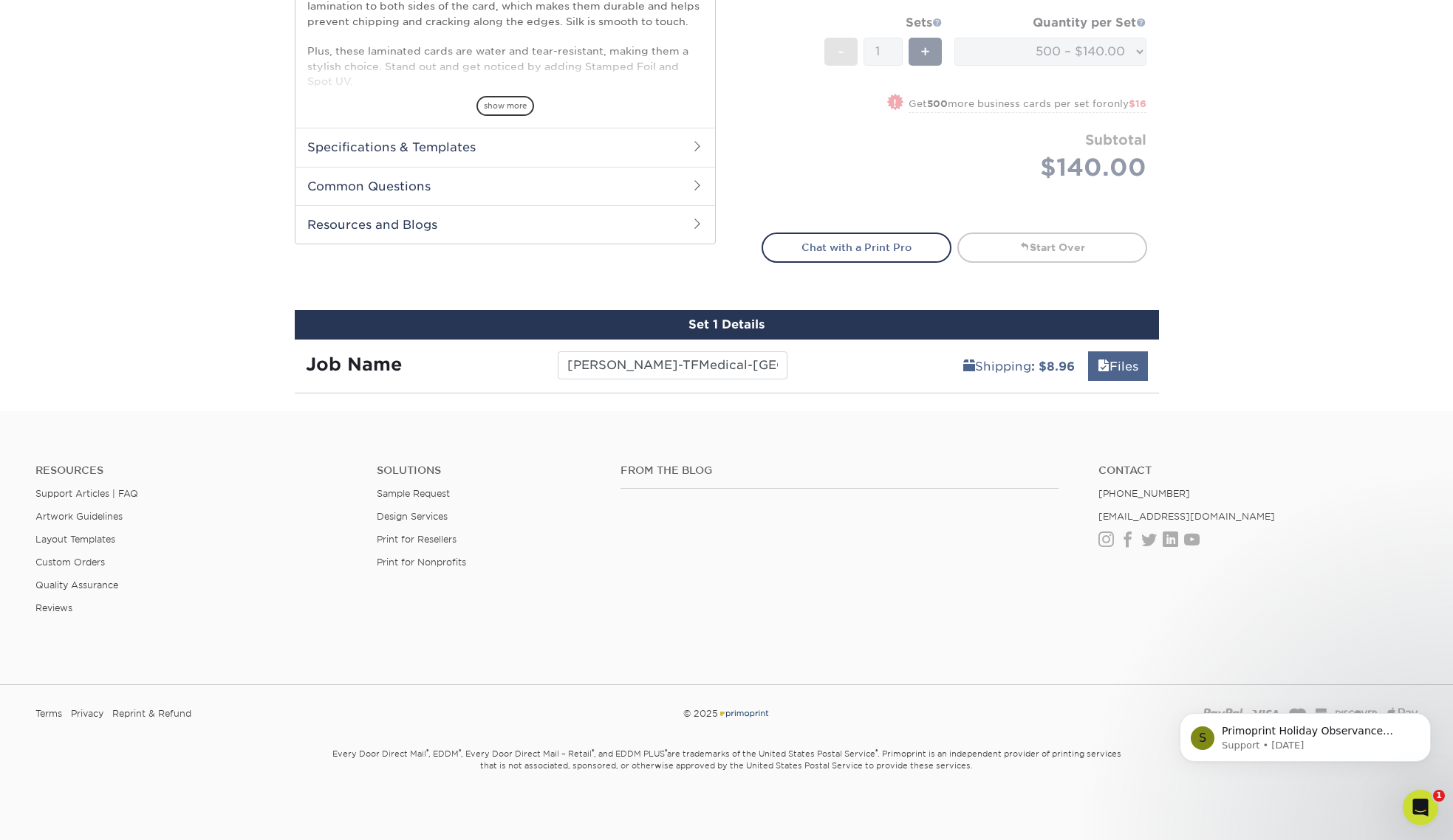
click at [1114, 362] on link "Files" at bounding box center [1117, 366] width 60 height 29
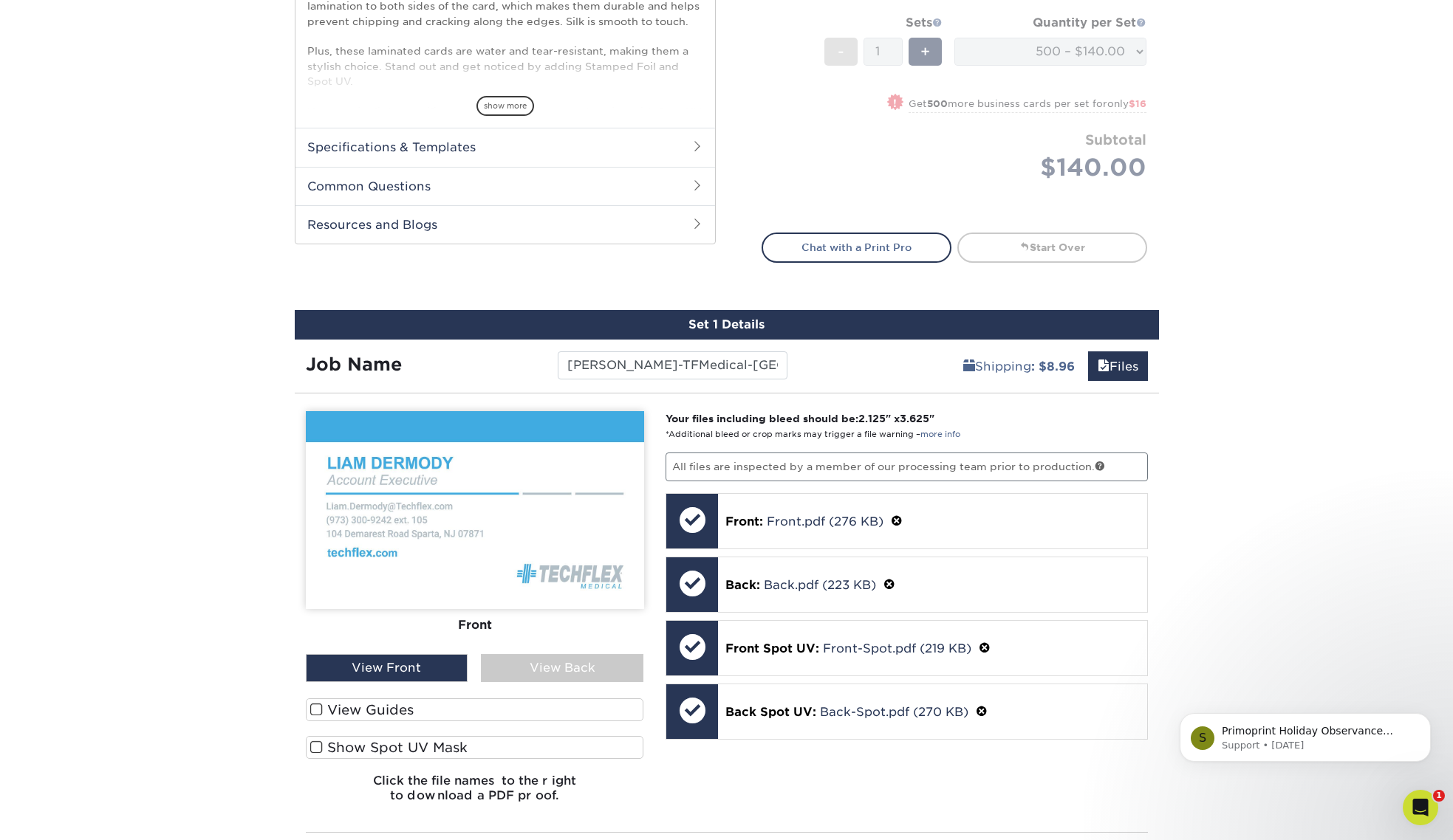
scroll to position [584, 0]
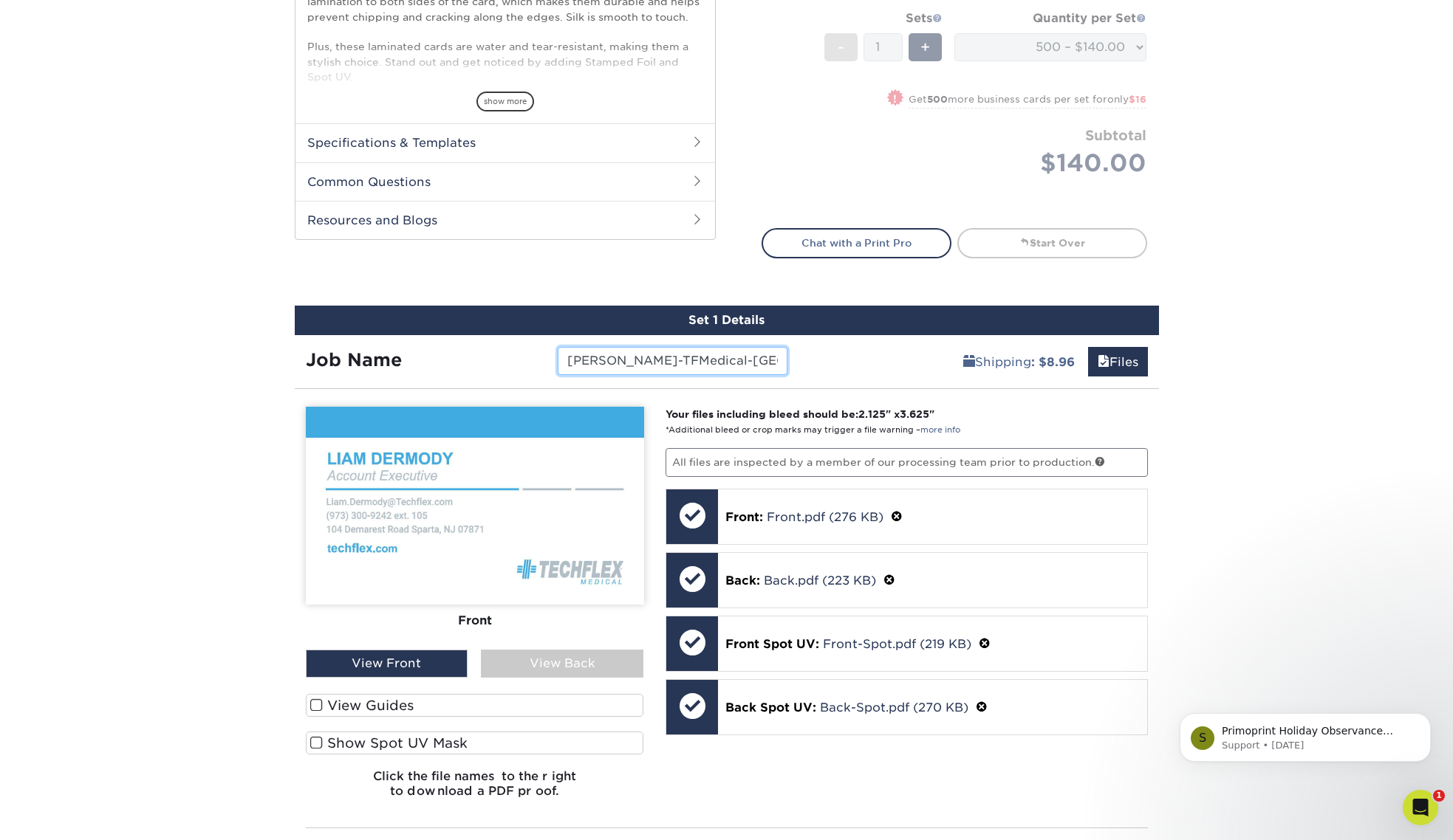
click at [741, 366] on input "Liam-TFMedical-BC" at bounding box center [672, 361] width 229 height 28
type input "Liam-TFMedical-BC"
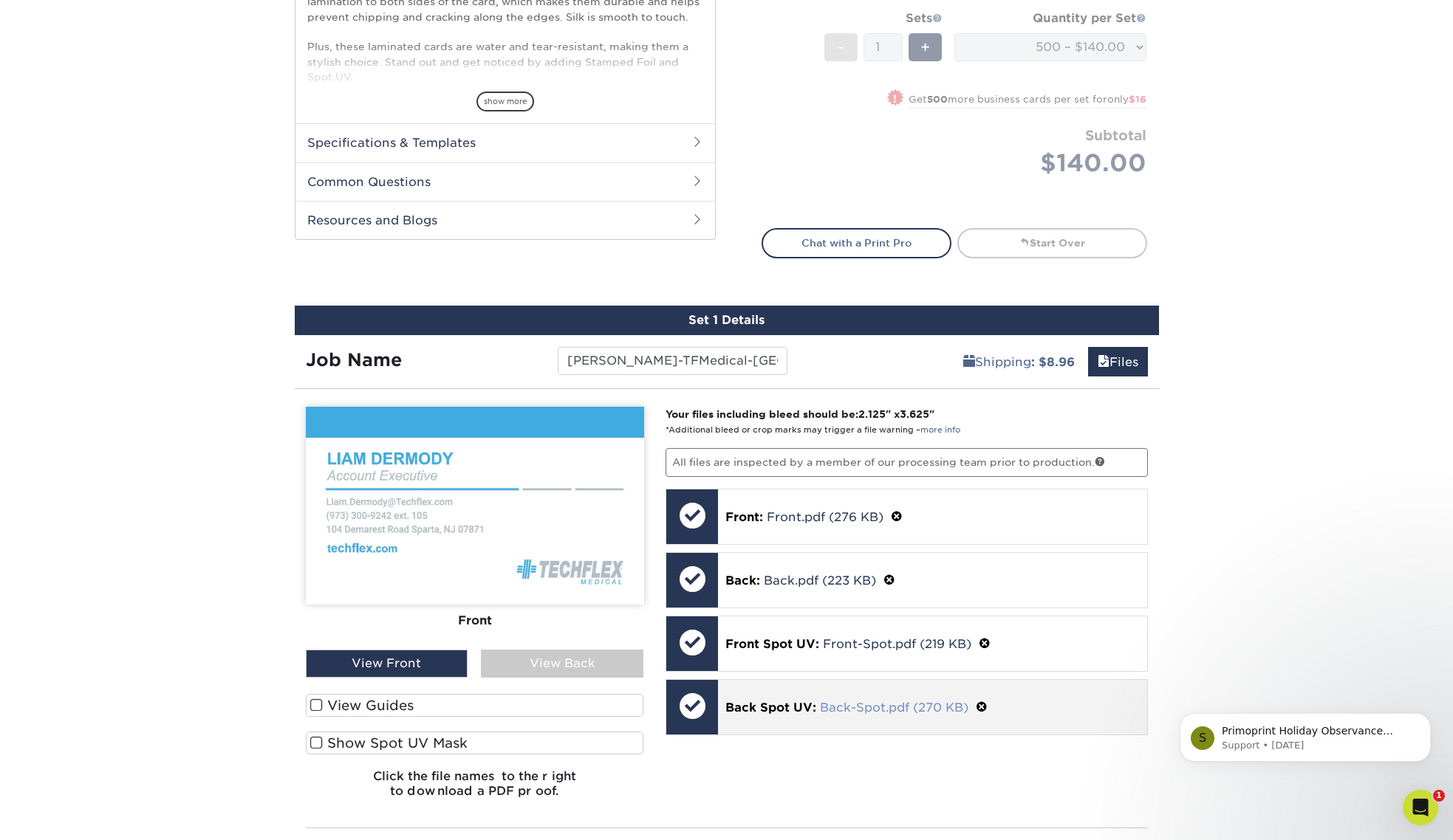
click at [867, 701] on link "Back-Spot.pdf (270 KB)" at bounding box center [894, 708] width 149 height 14
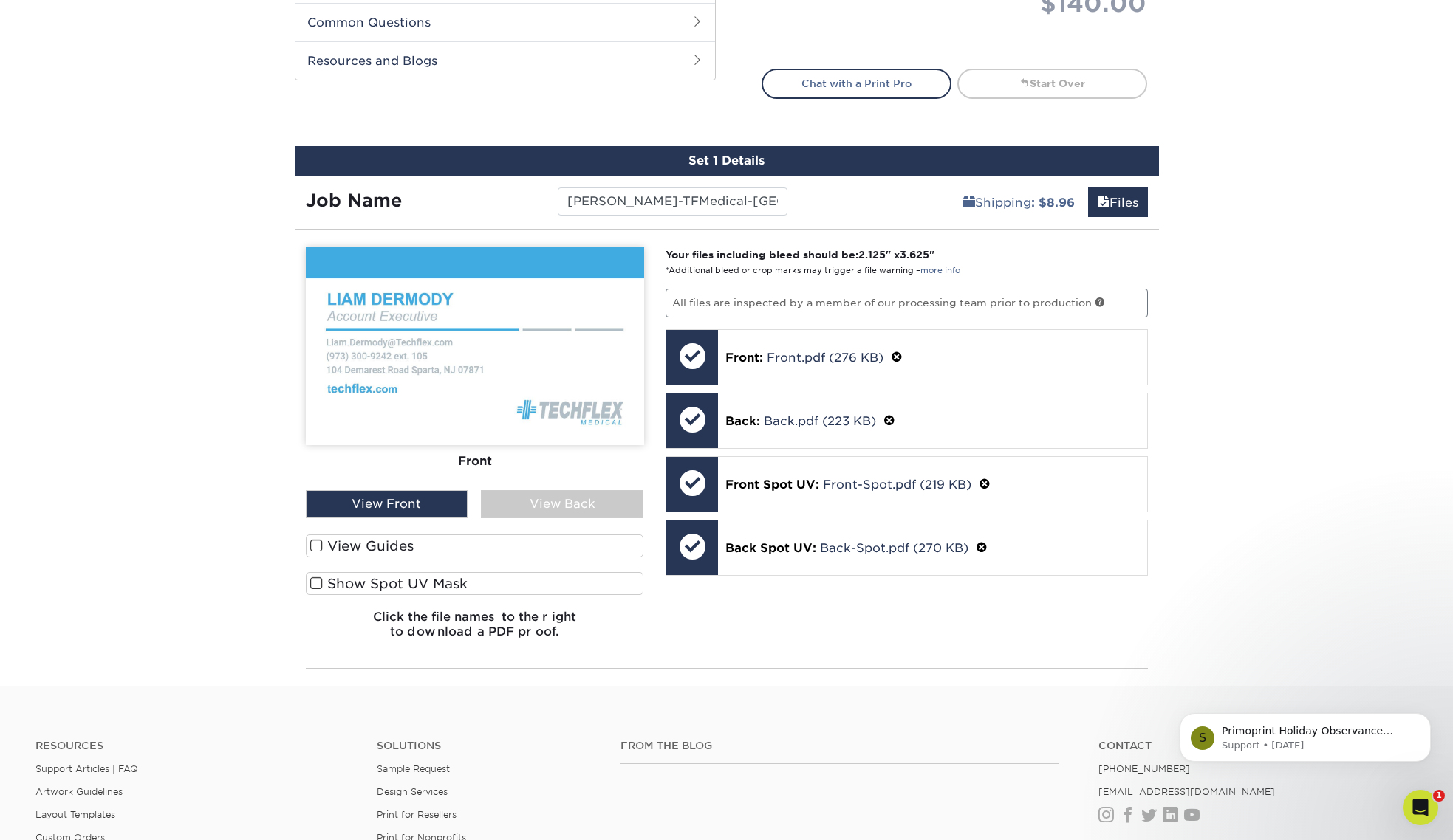
scroll to position [743, 0]
click at [1250, 367] on div "Products Business Cards Silk Laminated Business Cards Previous Next" at bounding box center [726, 19] width 1453 height 1336
click at [477, 623] on h6 "Click the file names to the right to download a PDF proof." at bounding box center [474, 630] width 338 height 40
click at [1319, 363] on div "Products Business Cards Silk Laminated Business Cards Previous Next" at bounding box center [726, 19] width 1453 height 1336
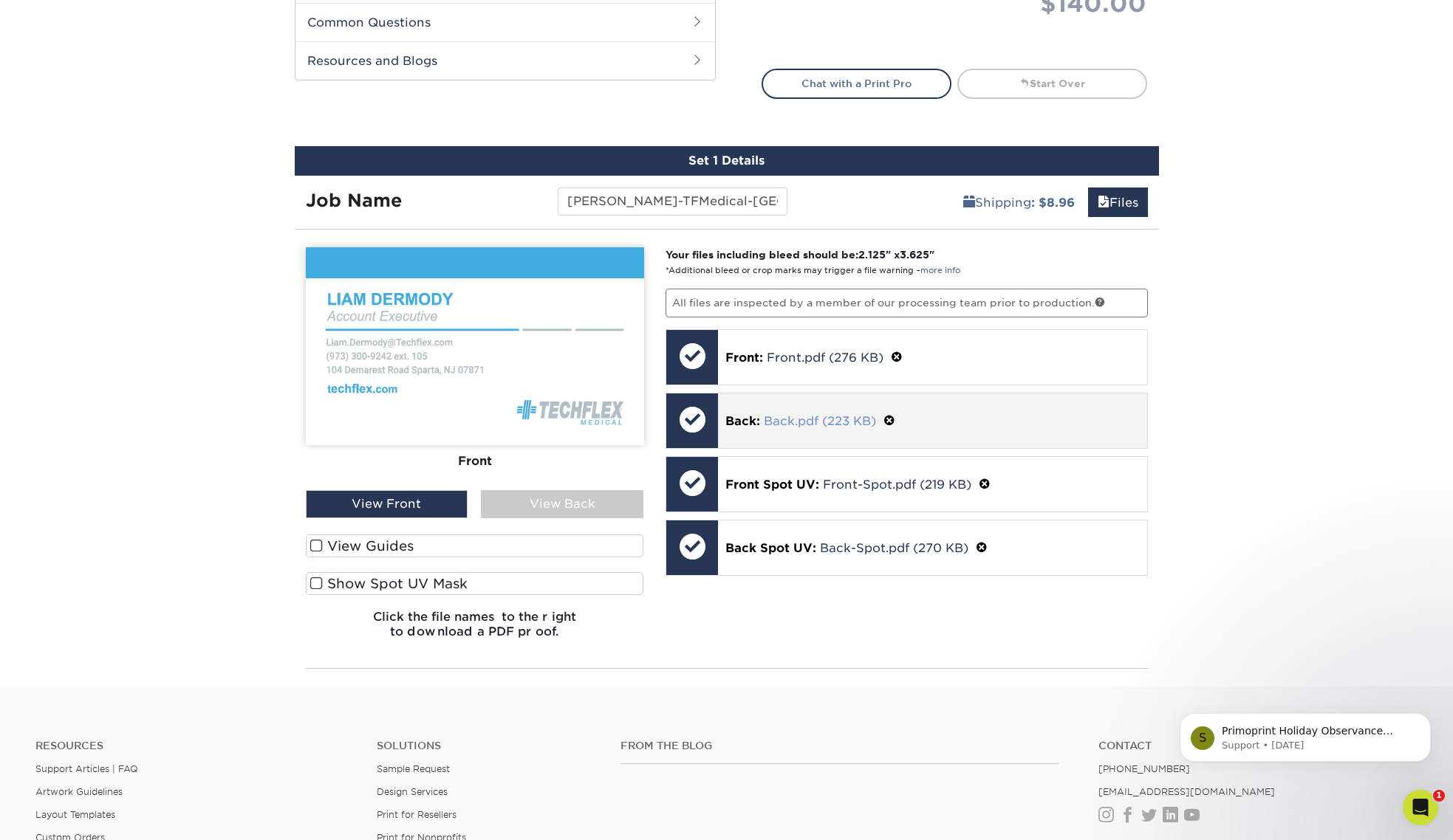
click at [850, 420] on link "Back.pdf (223 KB)" at bounding box center [820, 421] width 113 height 14
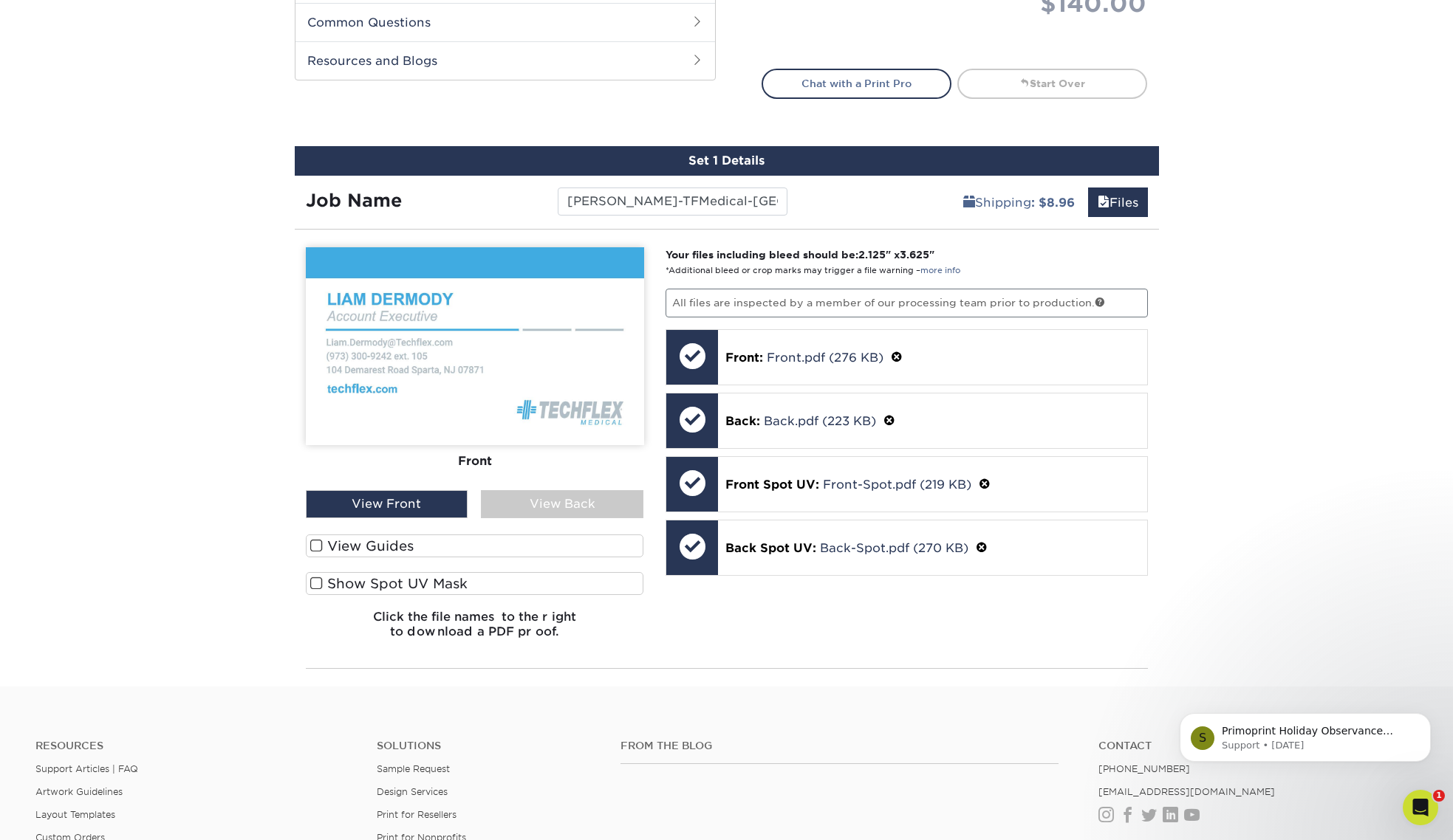
click at [1271, 387] on div "Products Business Cards Silk Laminated Business Cards Previous Next" at bounding box center [726, 19] width 1453 height 1336
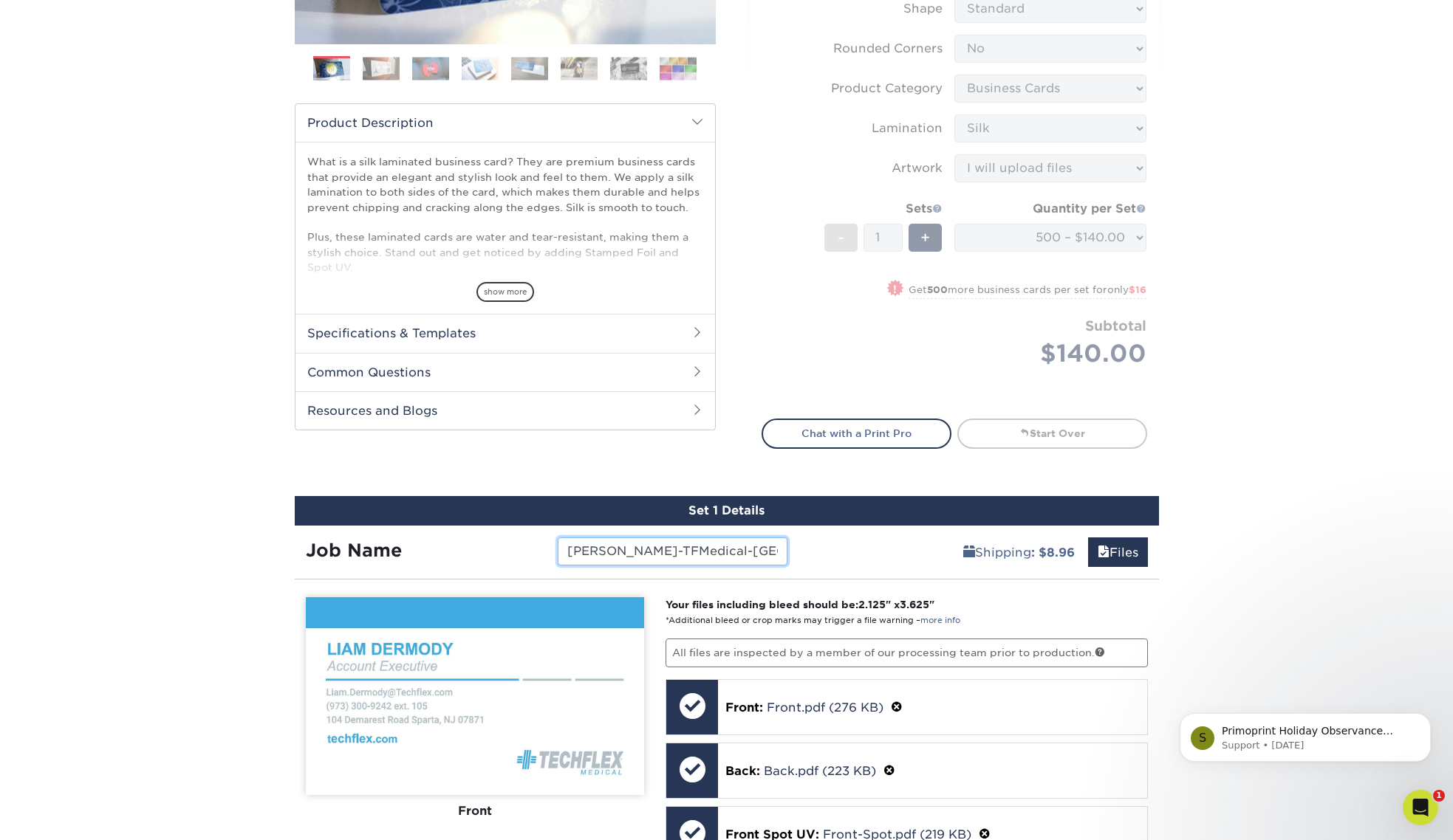
click at [735, 547] on input "Liam-TFMedical-BC" at bounding box center [672, 551] width 229 height 28
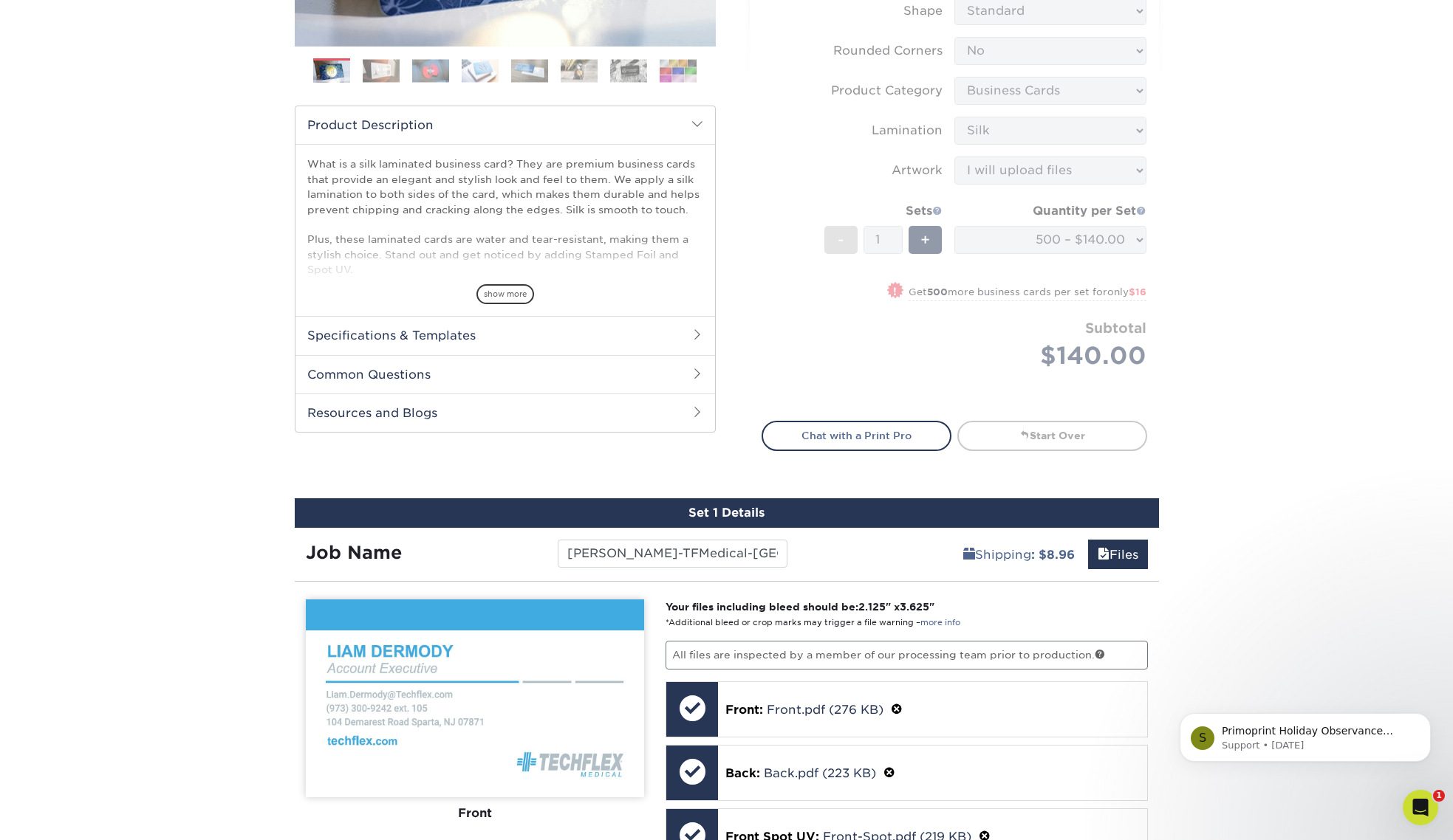
click at [1231, 381] on div "Products Business Cards Silk Laminated Business Cards Previous Next" at bounding box center [726, 371] width 1453 height 1336
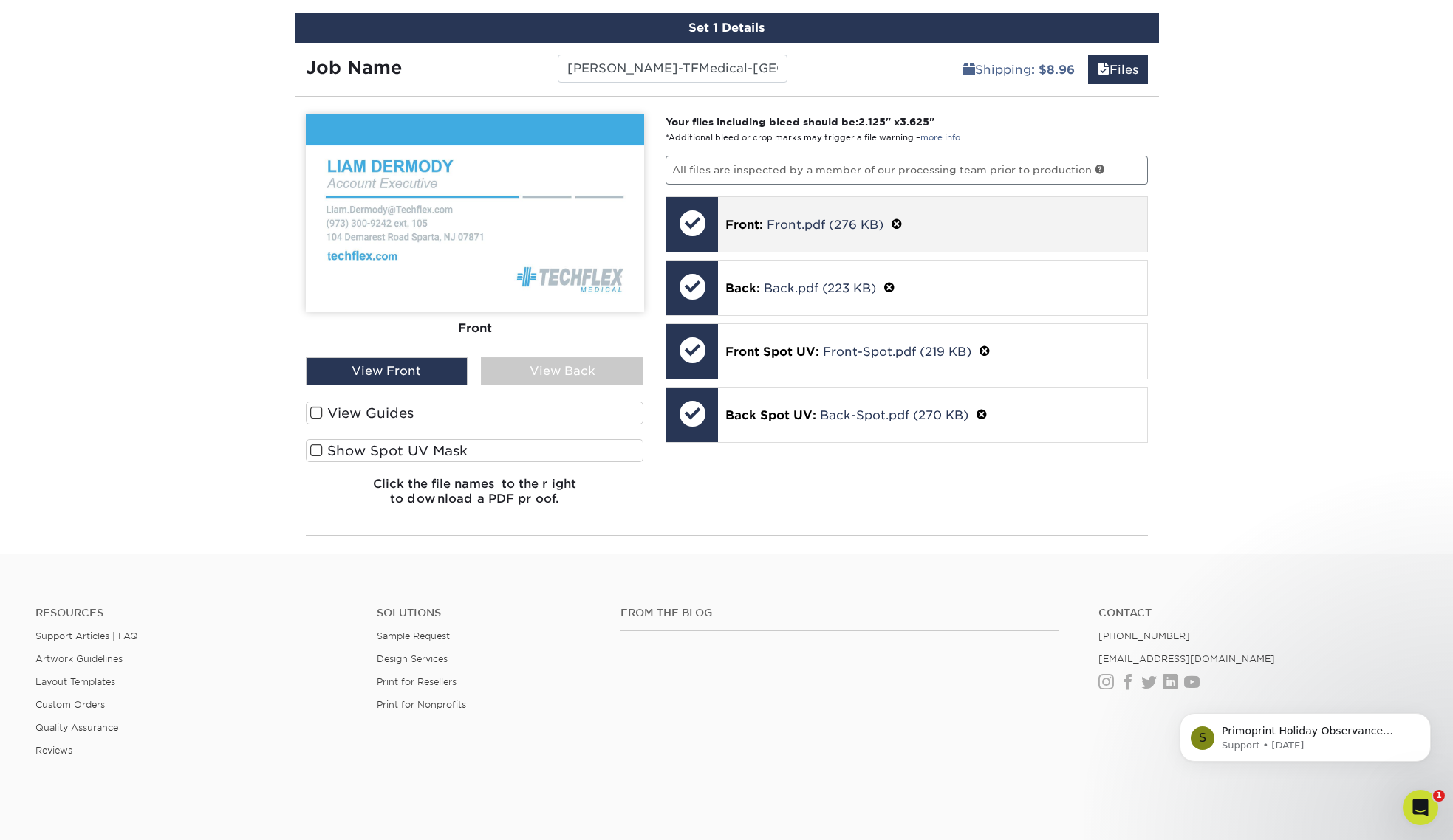
scroll to position [875, 0]
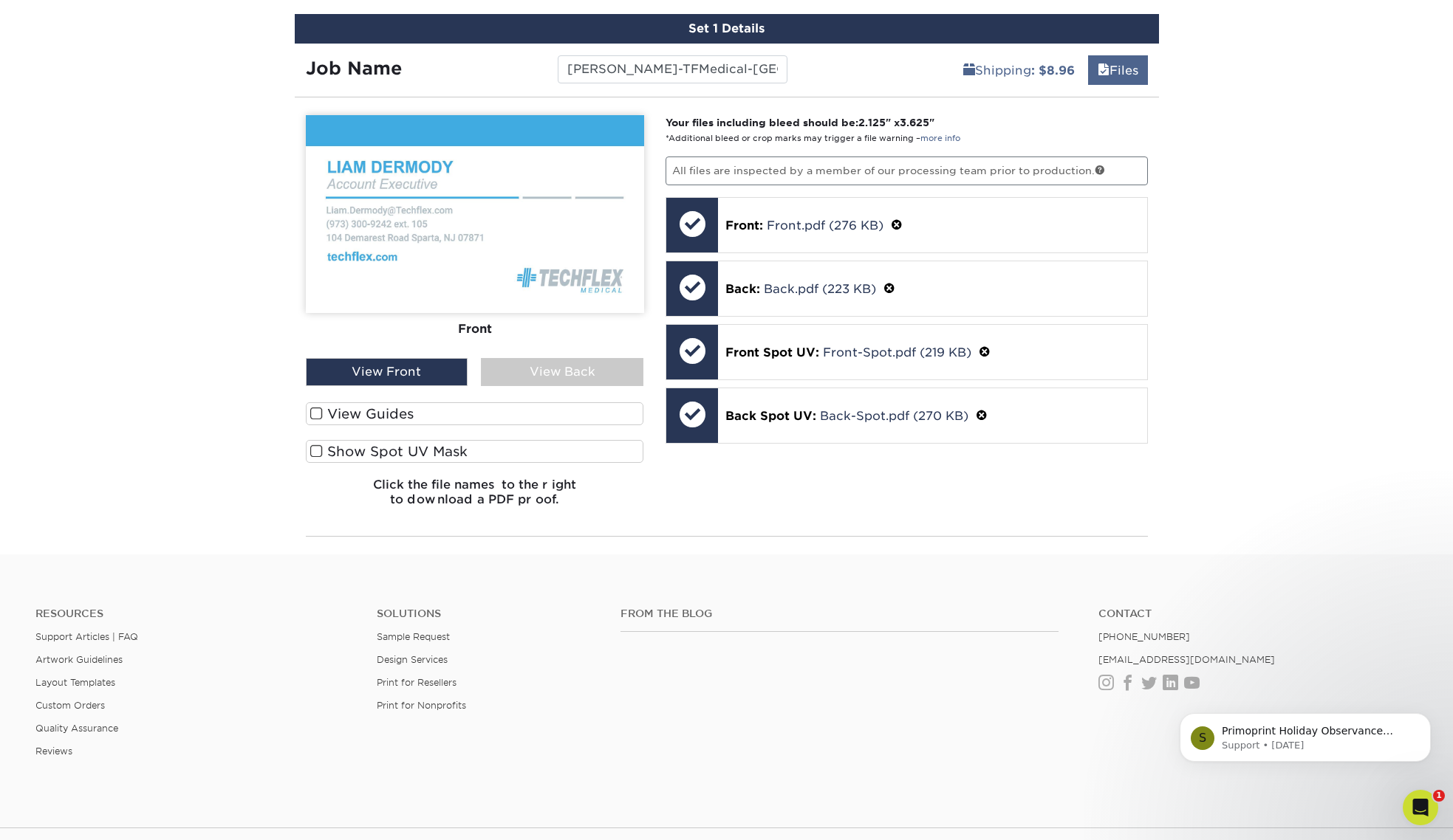
click at [1126, 68] on link "Files" at bounding box center [1117, 70] width 60 height 29
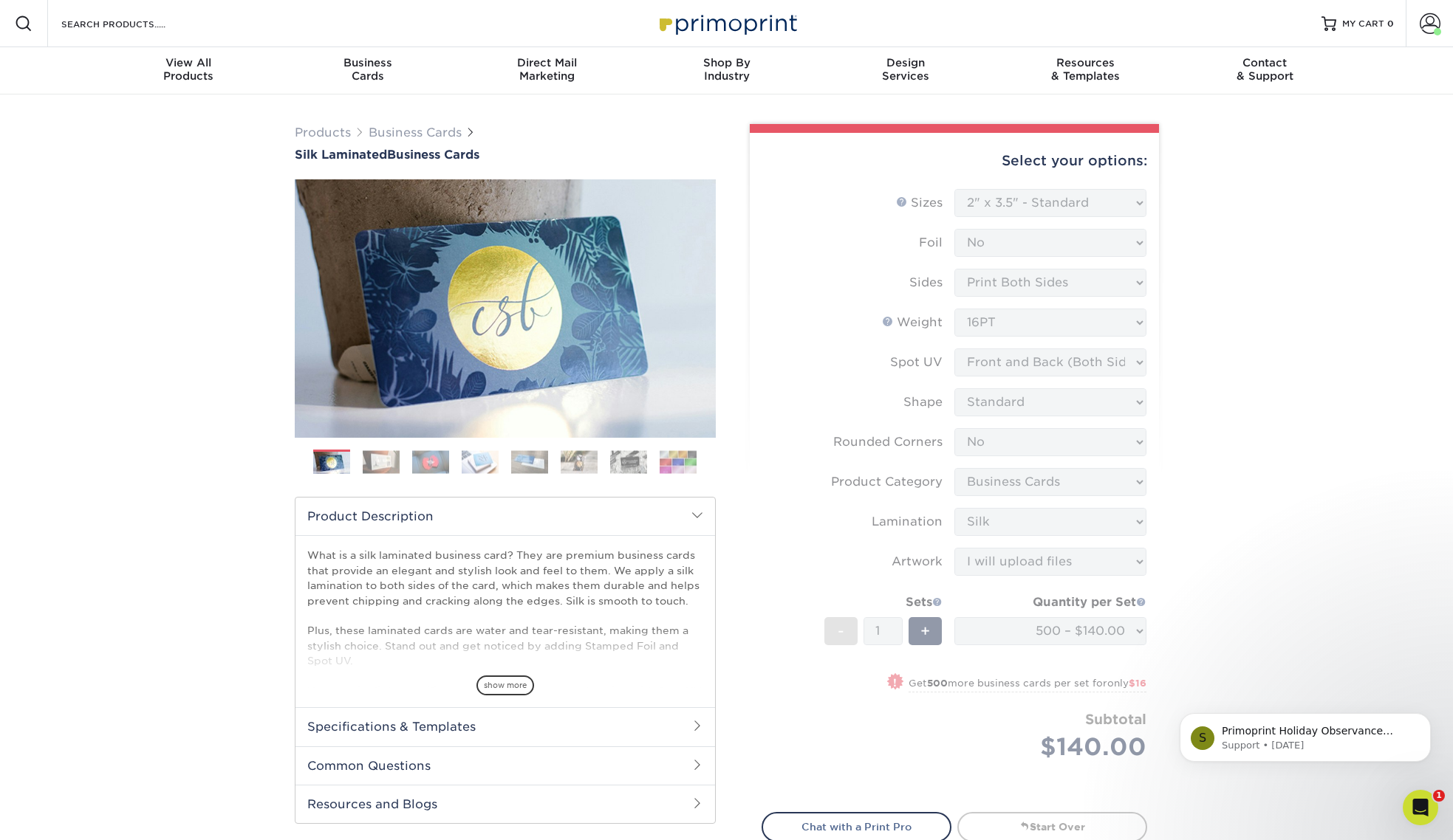
scroll to position [0, 0]
click at [1319, 27] on span "MY CART" at bounding box center [1363, 23] width 42 height 13
click at [1263, 430] on div "Products Business Cards Silk Laminated Business Cards Previous Next" at bounding box center [726, 542] width 1453 height 896
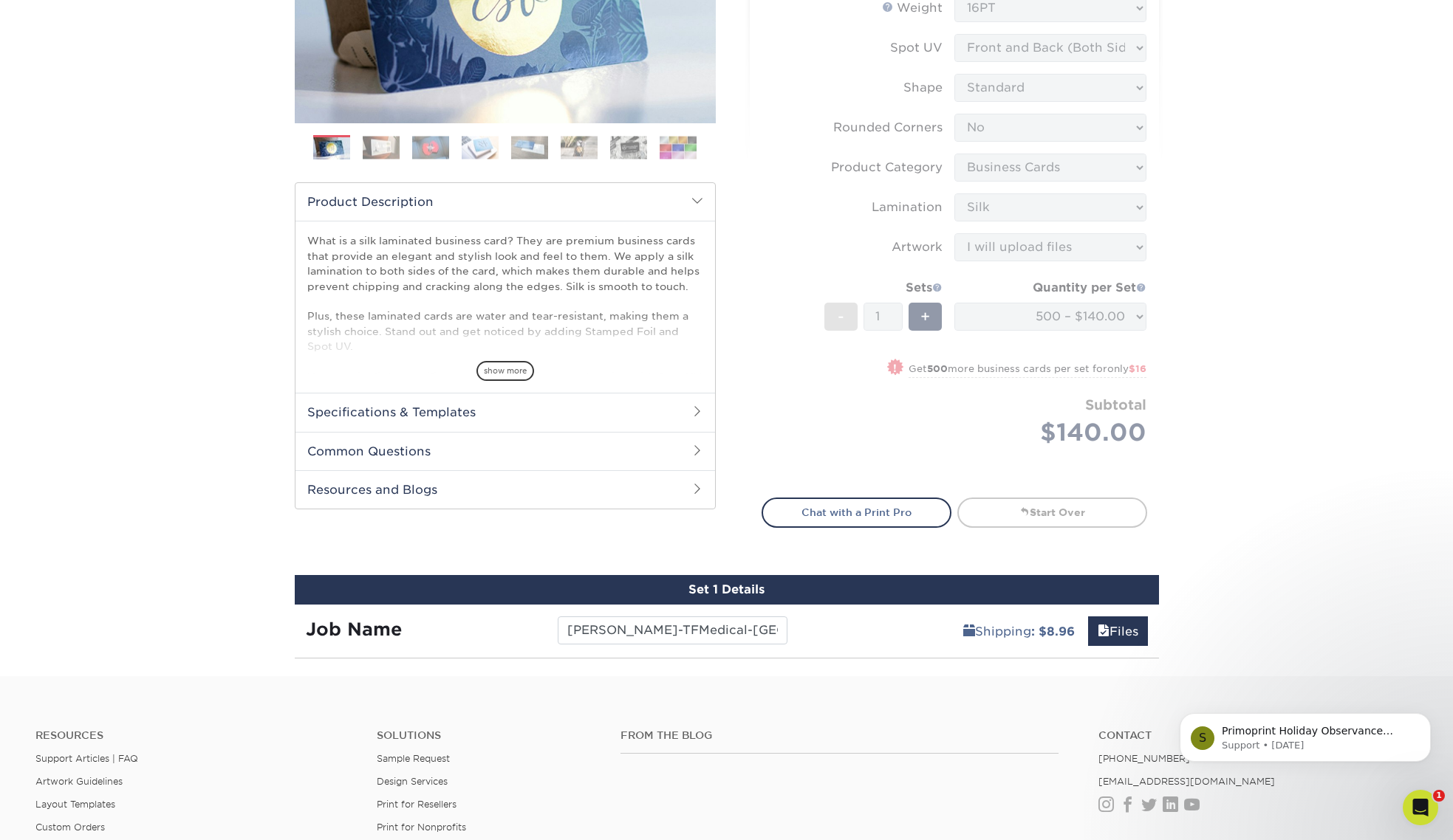
scroll to position [323, 0]
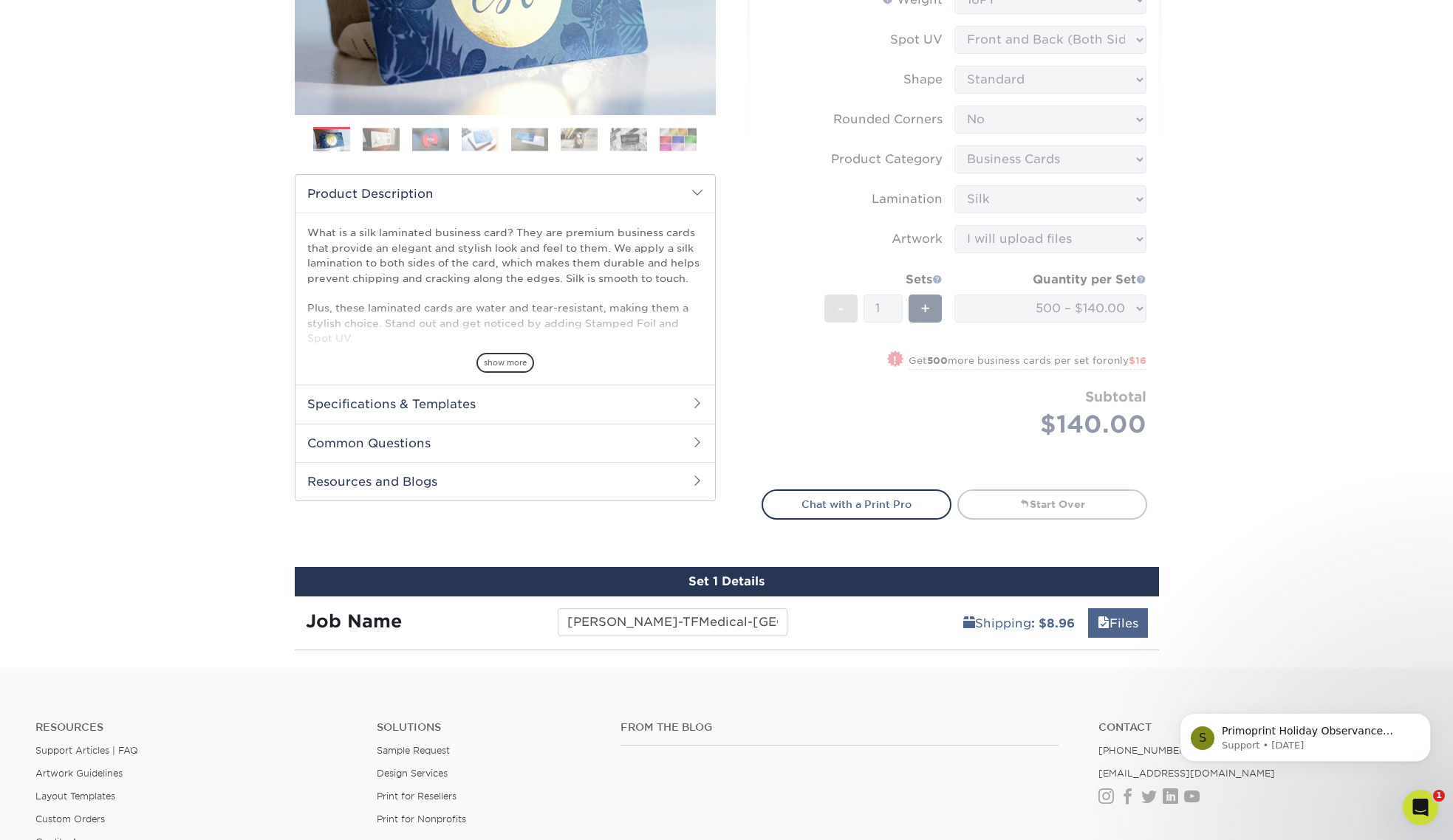
click at [1103, 622] on span at bounding box center [1103, 624] width 12 height 14
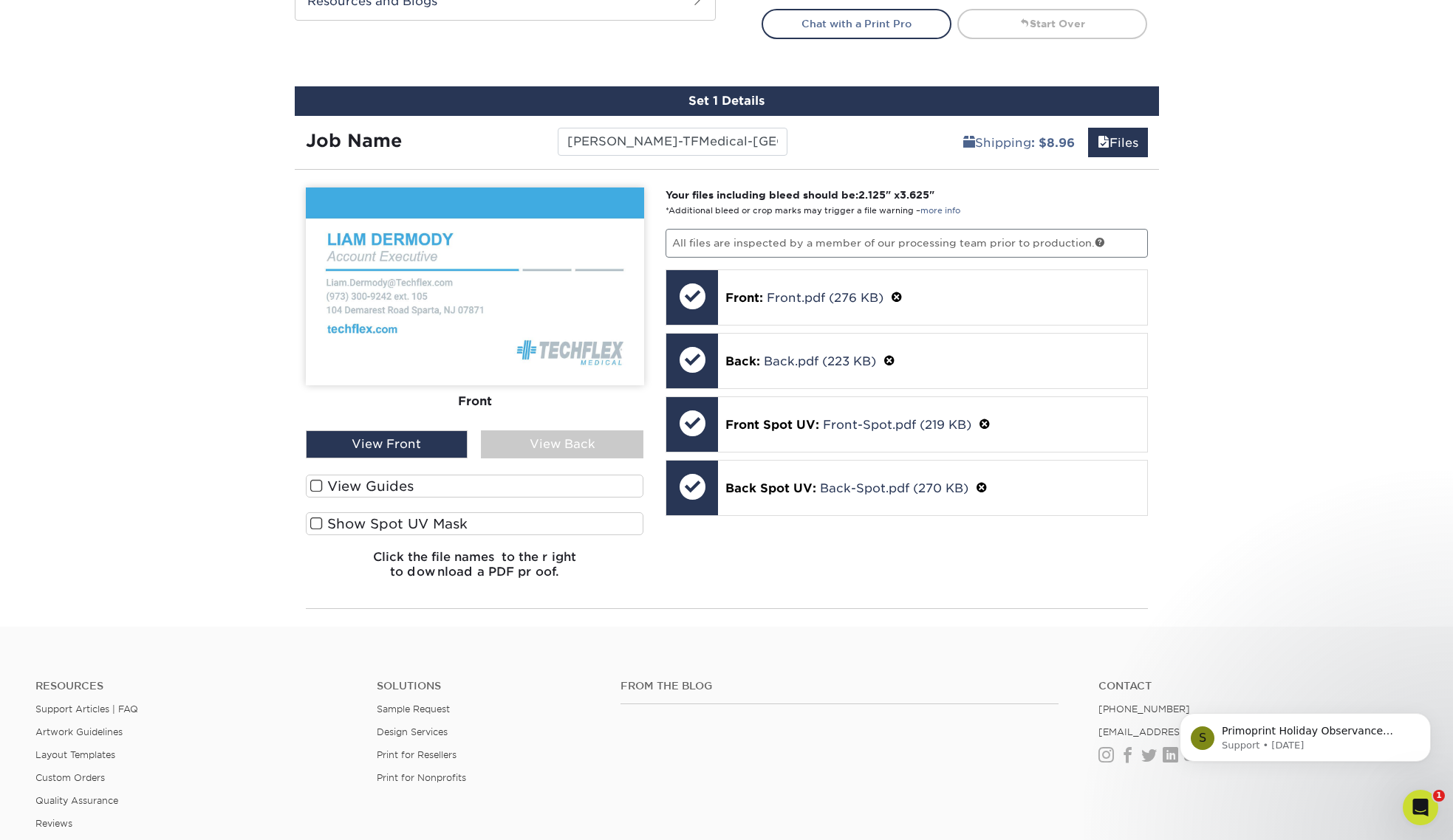
scroll to position [809, 0]
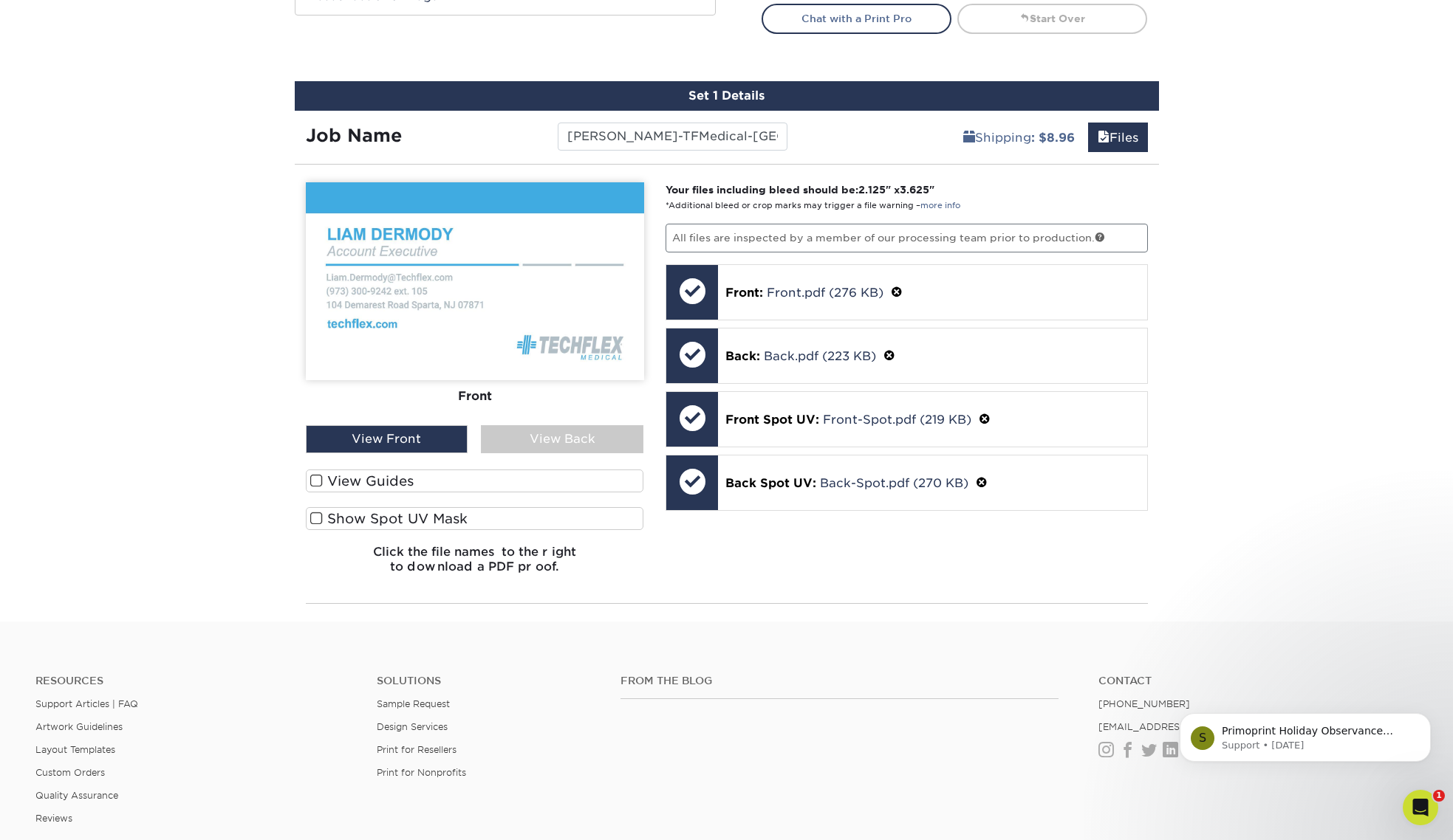
click at [426, 435] on div "View Front" at bounding box center [387, 439] width 163 height 28
click at [563, 438] on div "View Back" at bounding box center [563, 439] width 163 height 28
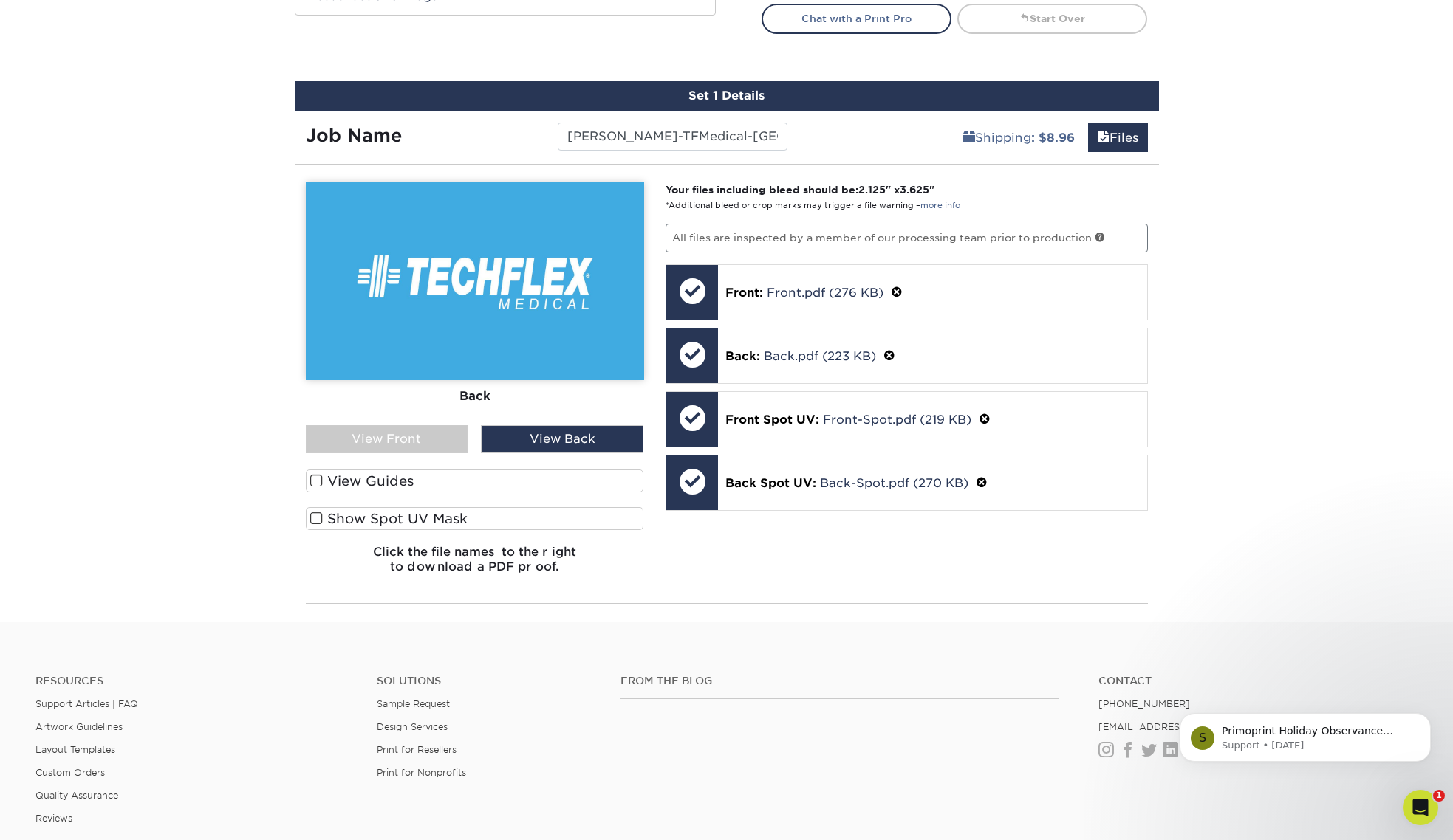
click at [390, 443] on div "View Front" at bounding box center [387, 439] width 163 height 28
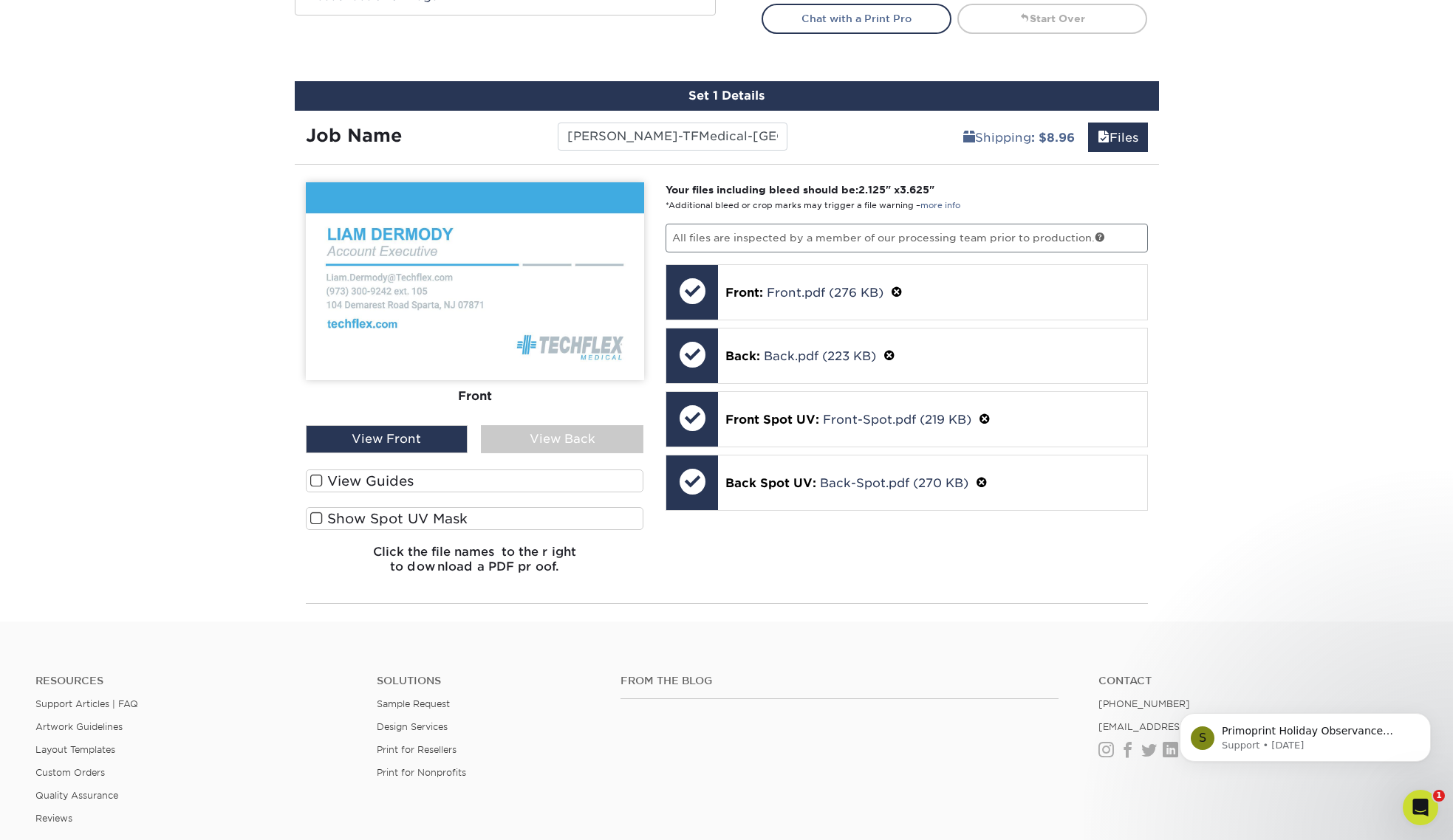
click at [364, 522] on label "Show Spot UV Mask" at bounding box center [474, 518] width 338 height 22
click at [0, 0] on input "Show Spot UV Mask" at bounding box center [0, 0] width 0 height 0
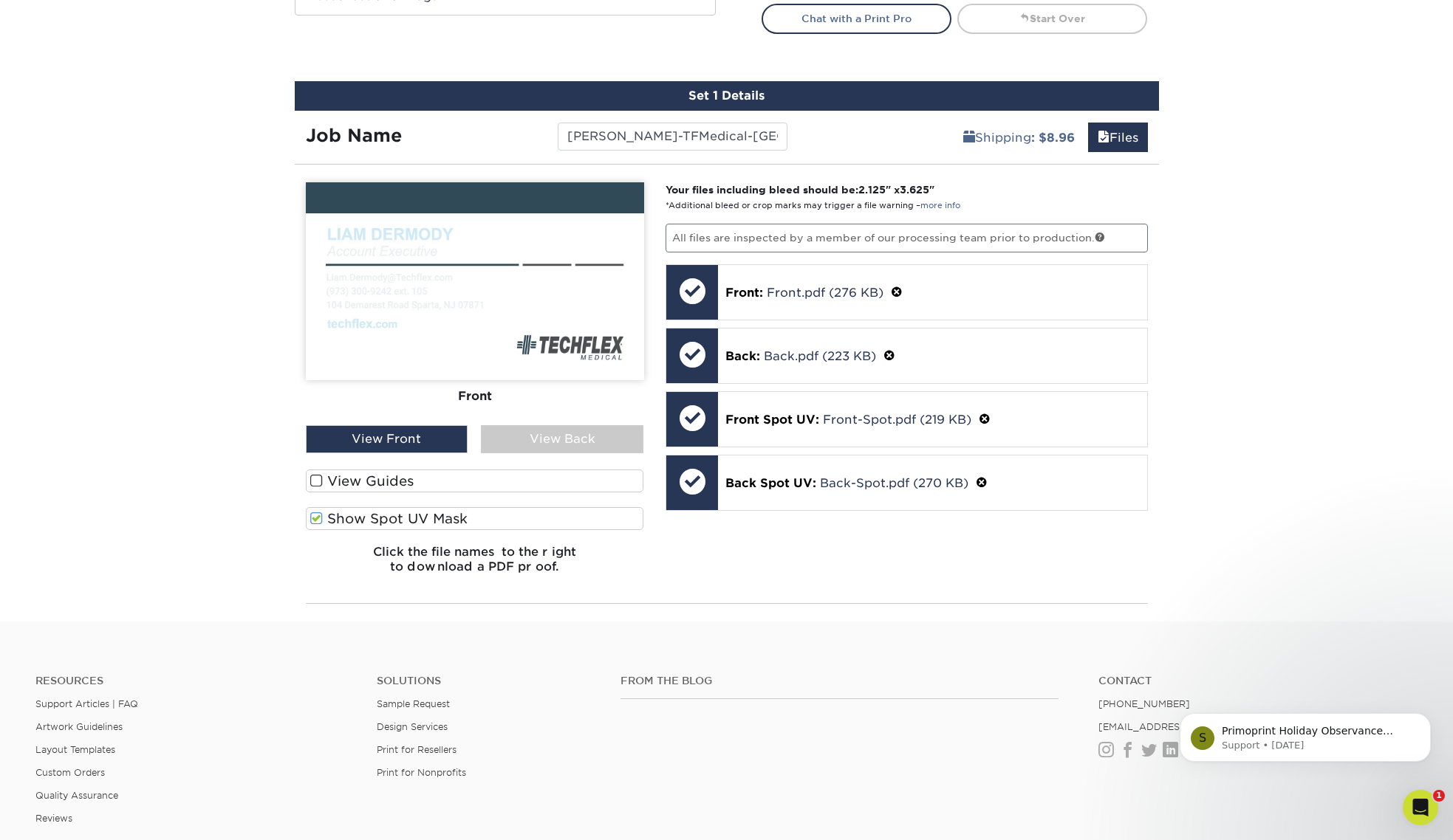
click at [543, 442] on div "View Back" at bounding box center [563, 439] width 163 height 28
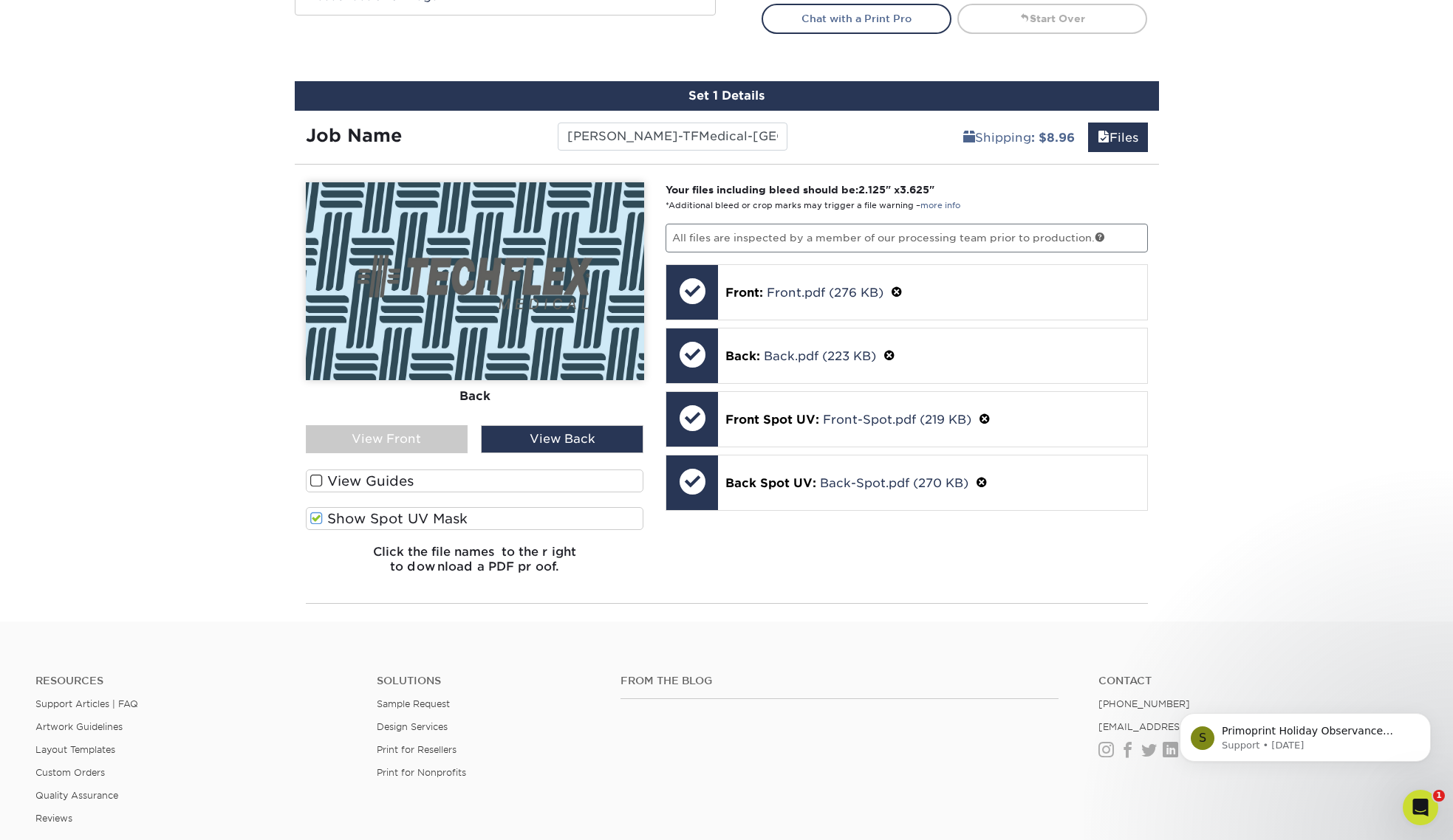
click at [382, 441] on div "View Front" at bounding box center [387, 439] width 163 height 28
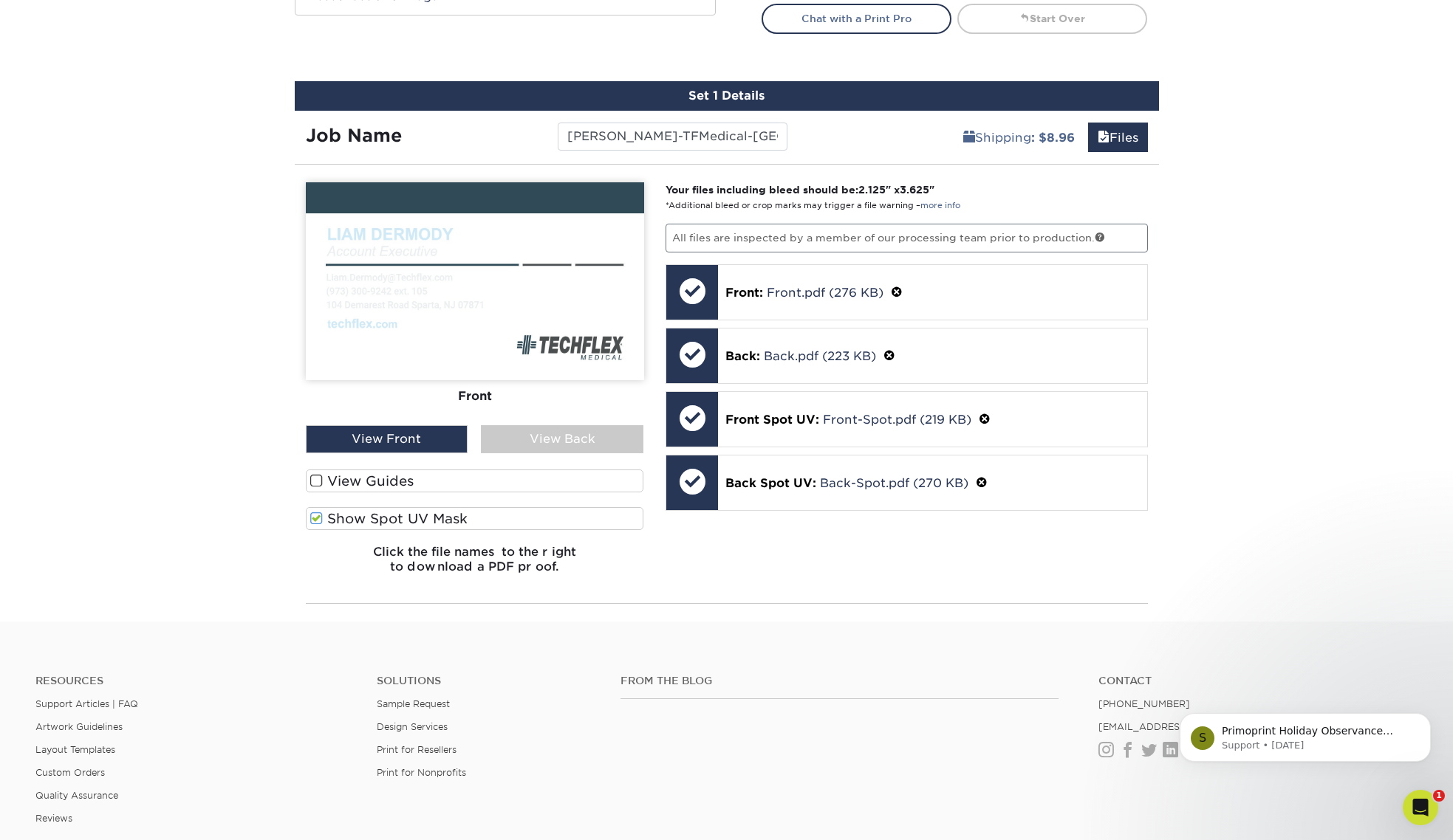
click at [318, 510] on label "Show Spot UV Mask" at bounding box center [474, 518] width 338 height 22
click at [0, 0] on input "Show Spot UV Mask" at bounding box center [0, 0] width 0 height 0
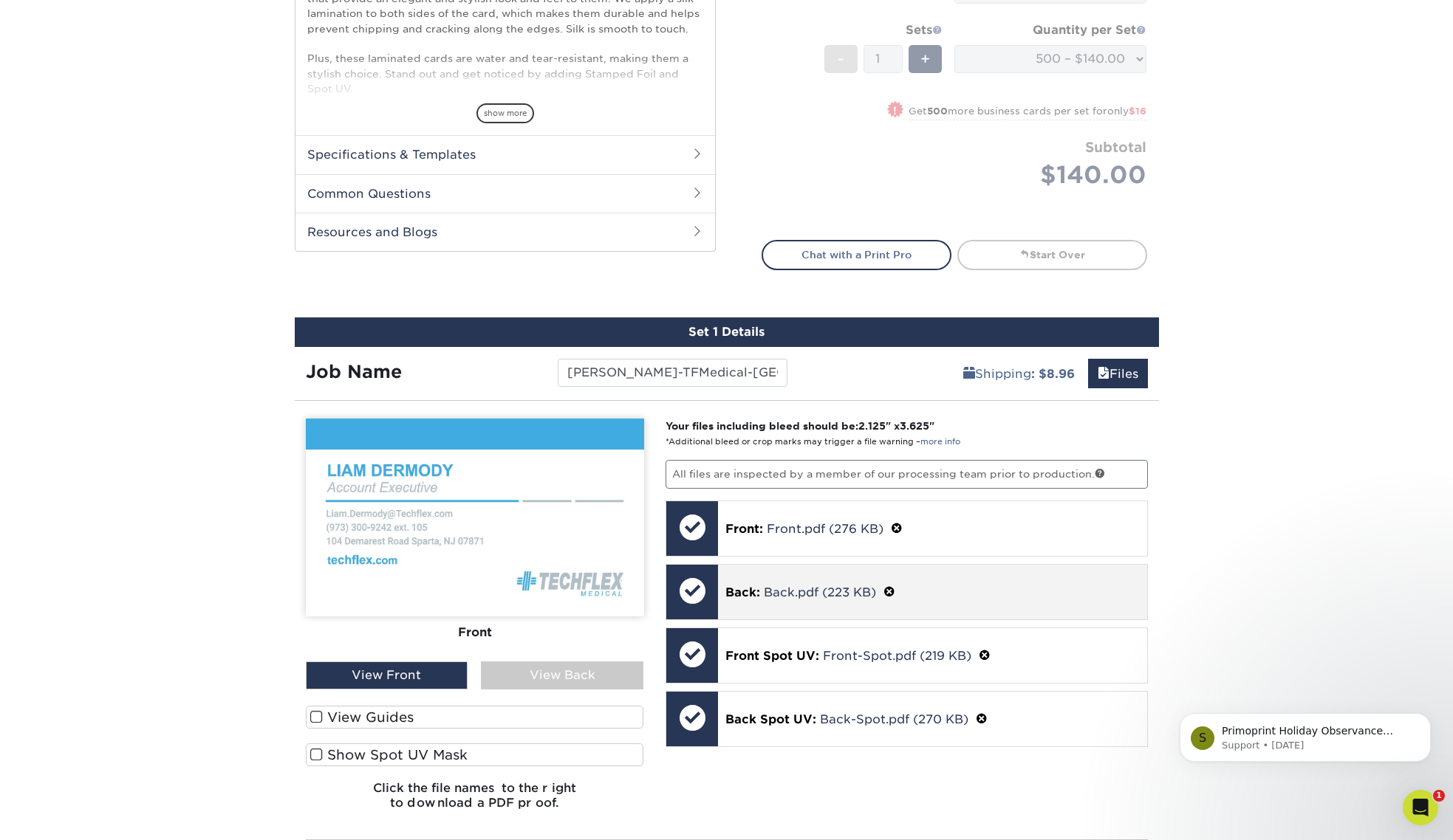
scroll to position [568, 0]
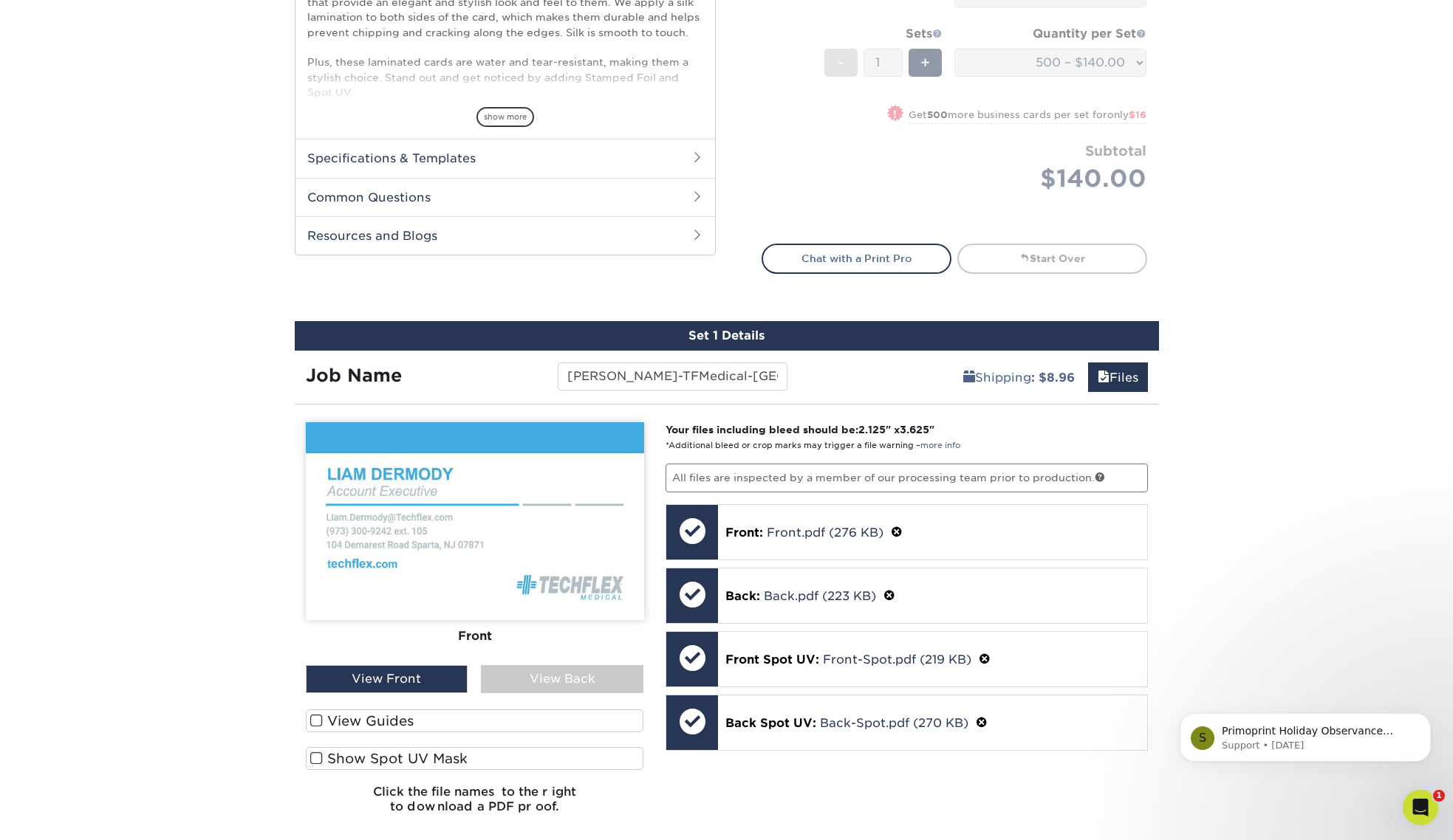
drag, startPoint x: 1336, startPoint y: 472, endPoint x: 1278, endPoint y: 468, distance: 58.1
click at [1319, 472] on div "Products Business Cards Silk Laminated Business Cards Previous Next" at bounding box center [726, 194] width 1453 height 1336
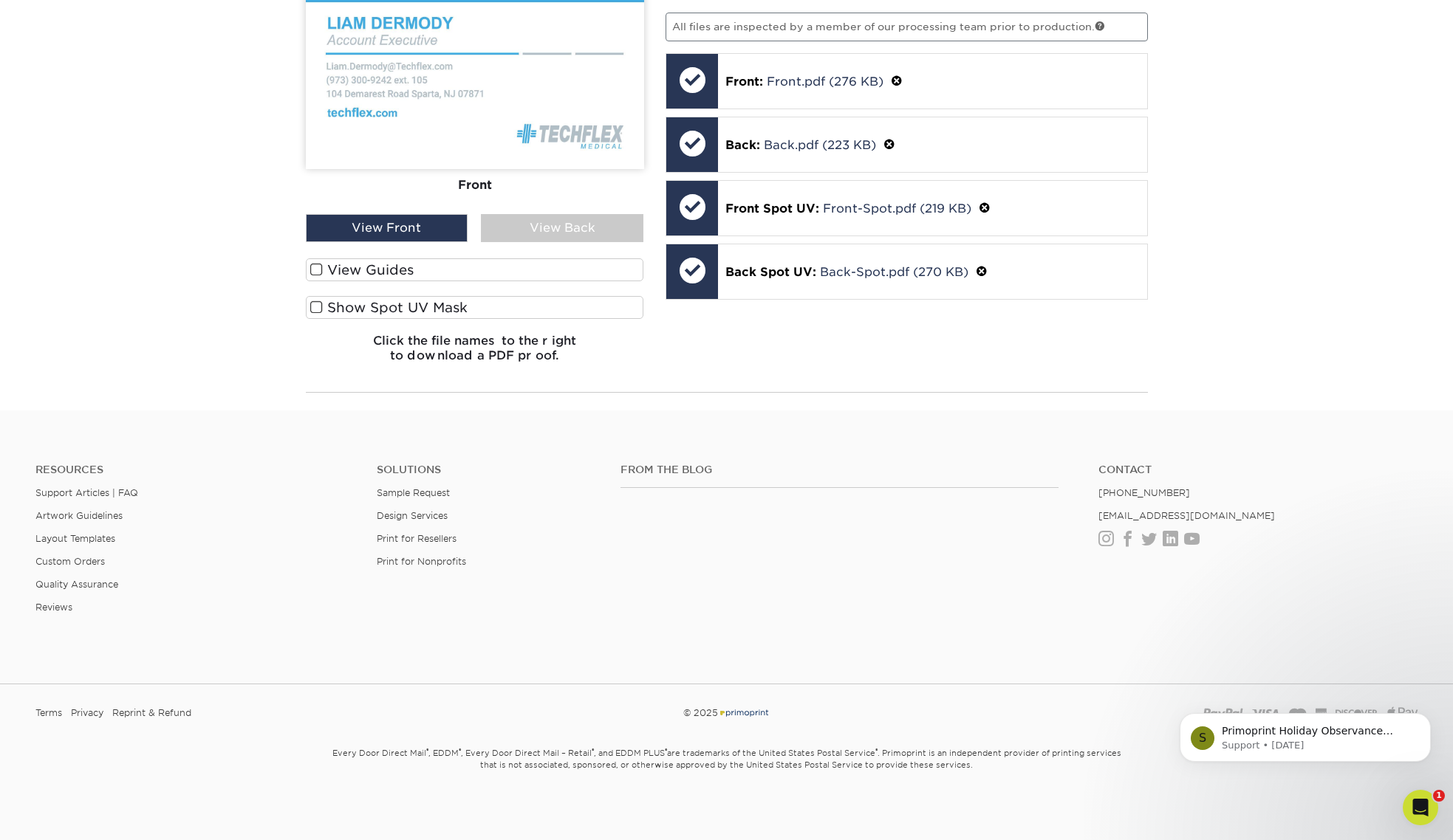
scroll to position [1019, 0]
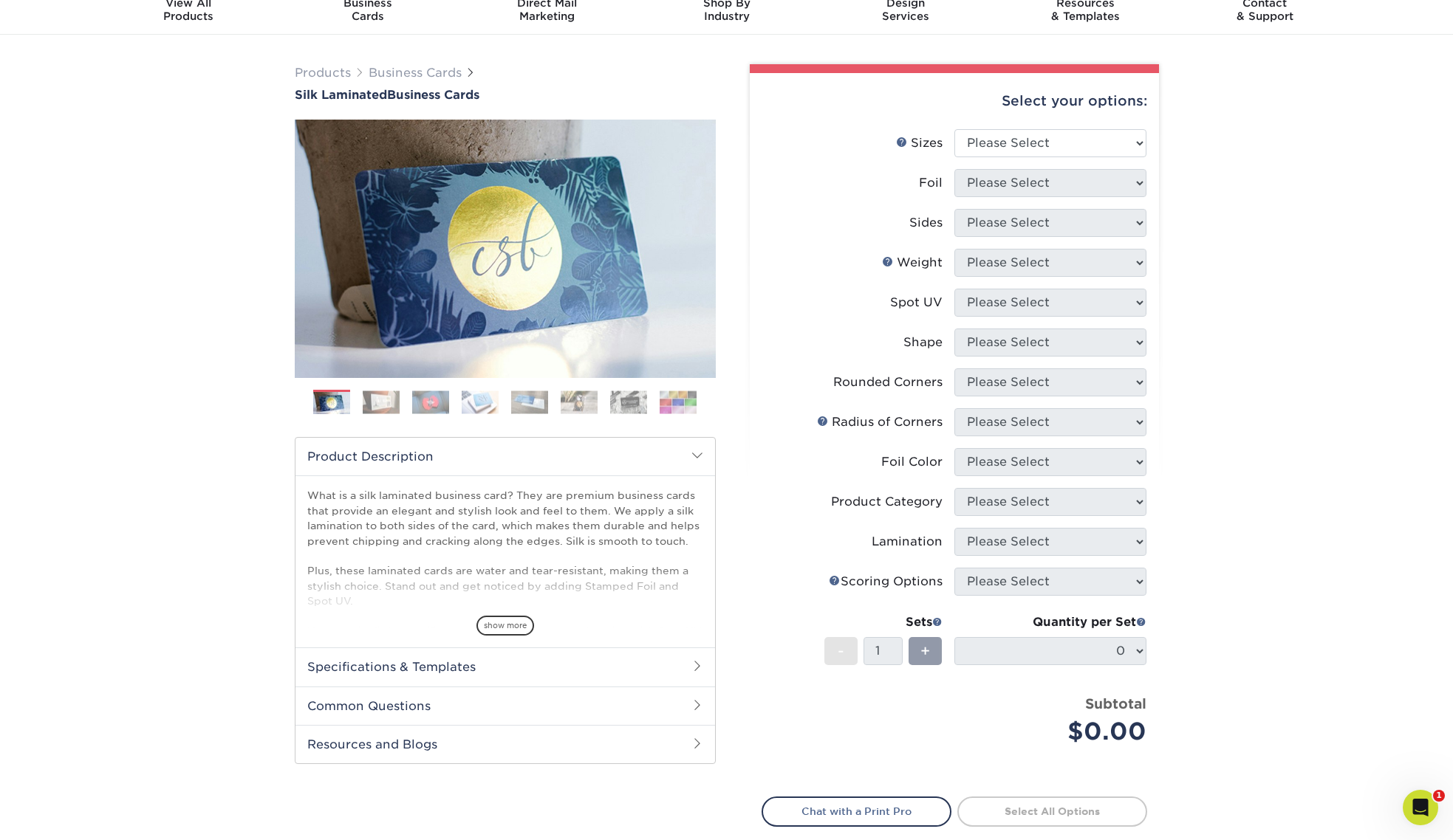
scroll to position [55, 0]
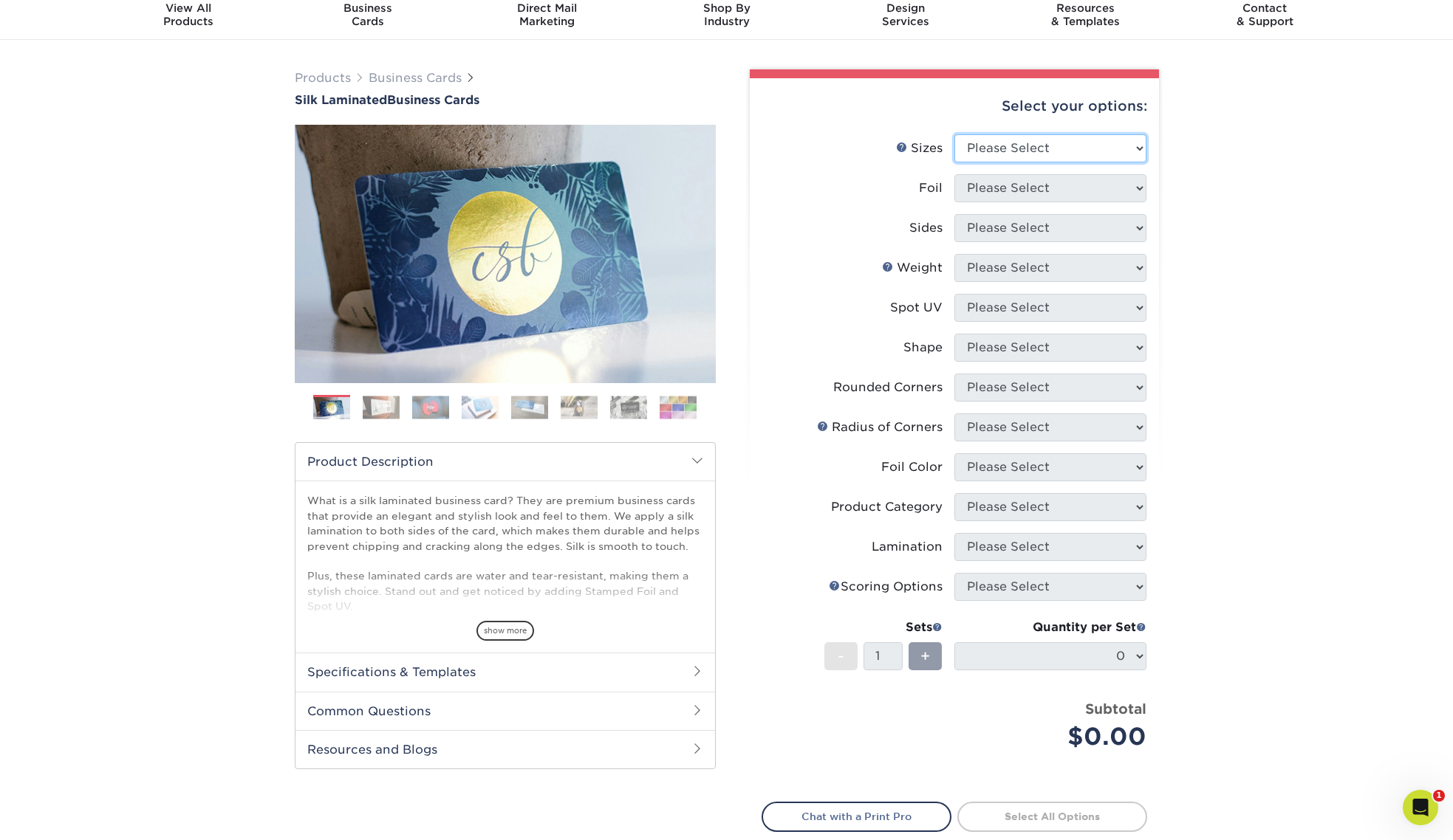
select select "2.00x3.50"
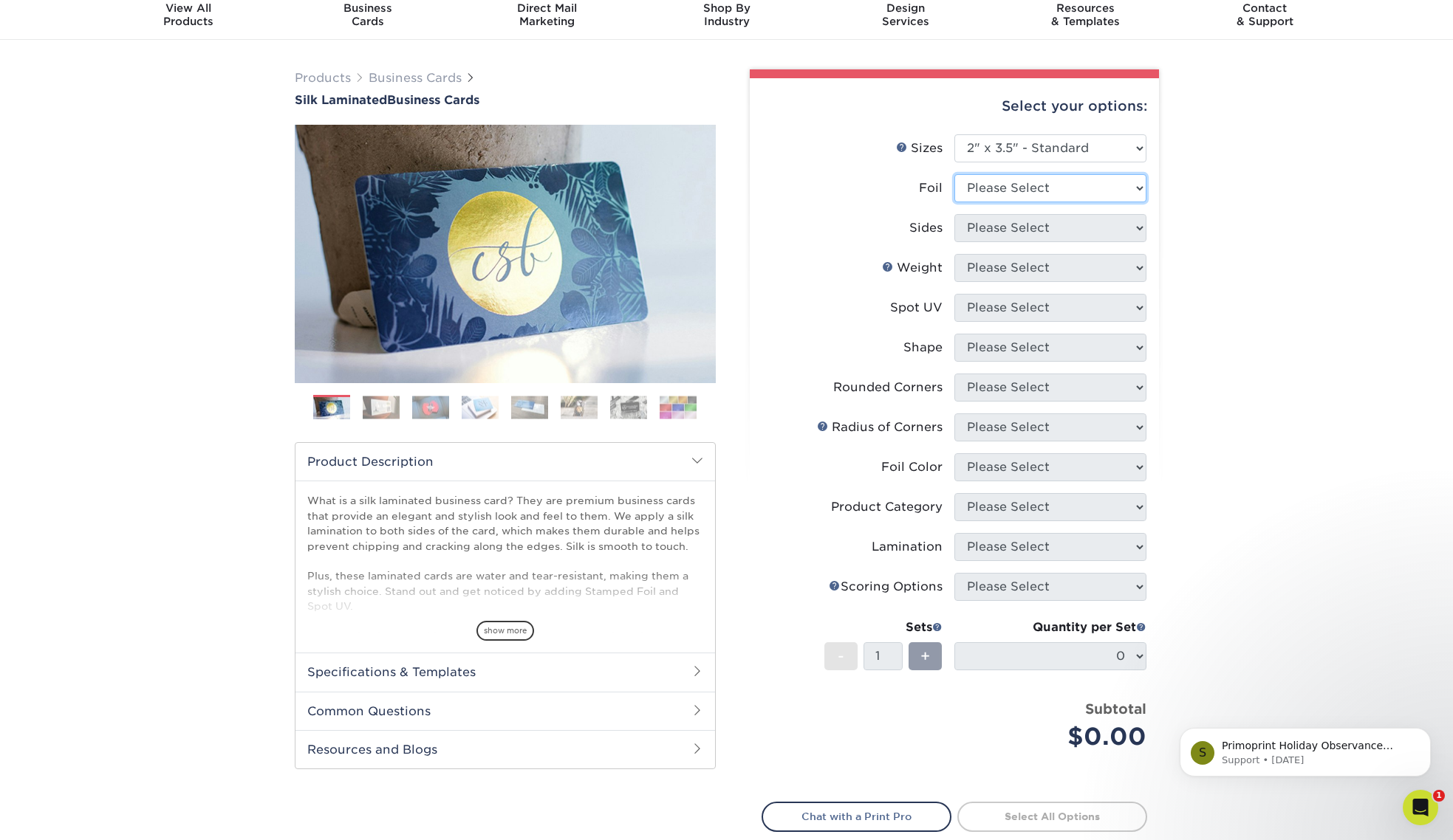
scroll to position [0, 0]
select select "0"
click at [1303, 353] on div "Products Business Cards Silk Laminated Business Cards Previous Next" at bounding box center [726, 507] width 1453 height 934
select select "13abbda7-1d64-4f25-8bb2-c179b224825d"
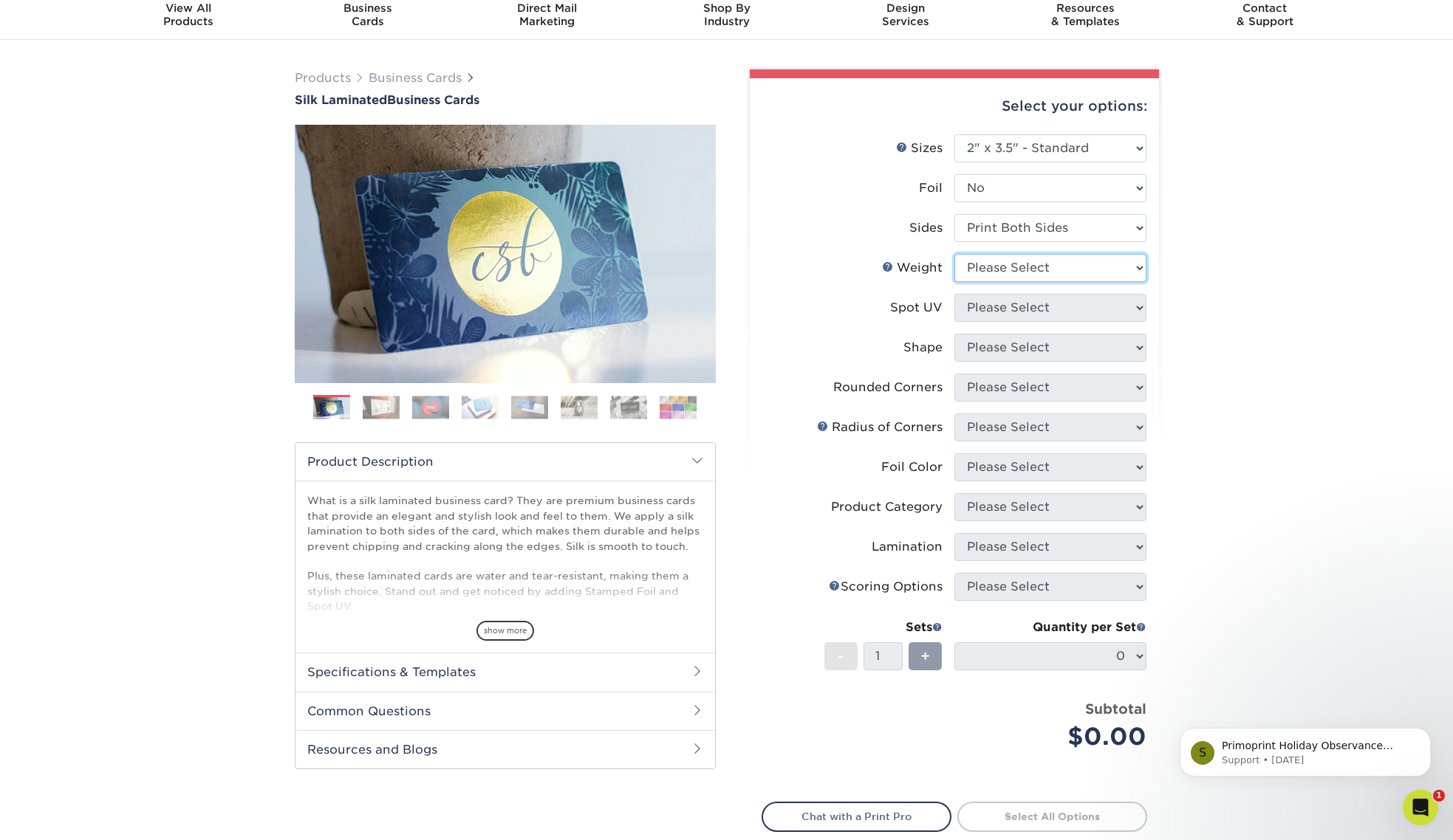
select select "16PT"
select select "0"
select select "standard"
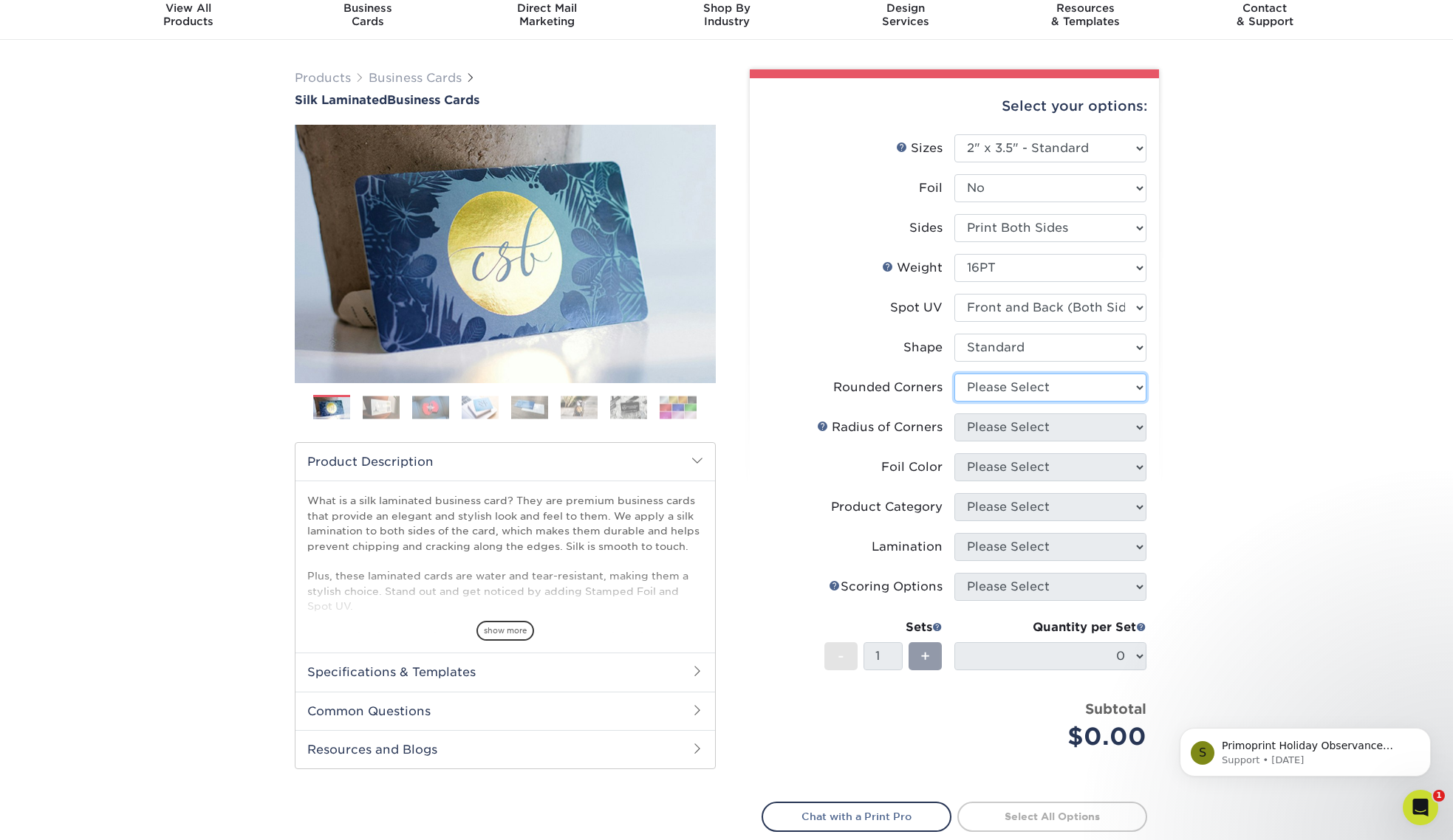
select select "0"
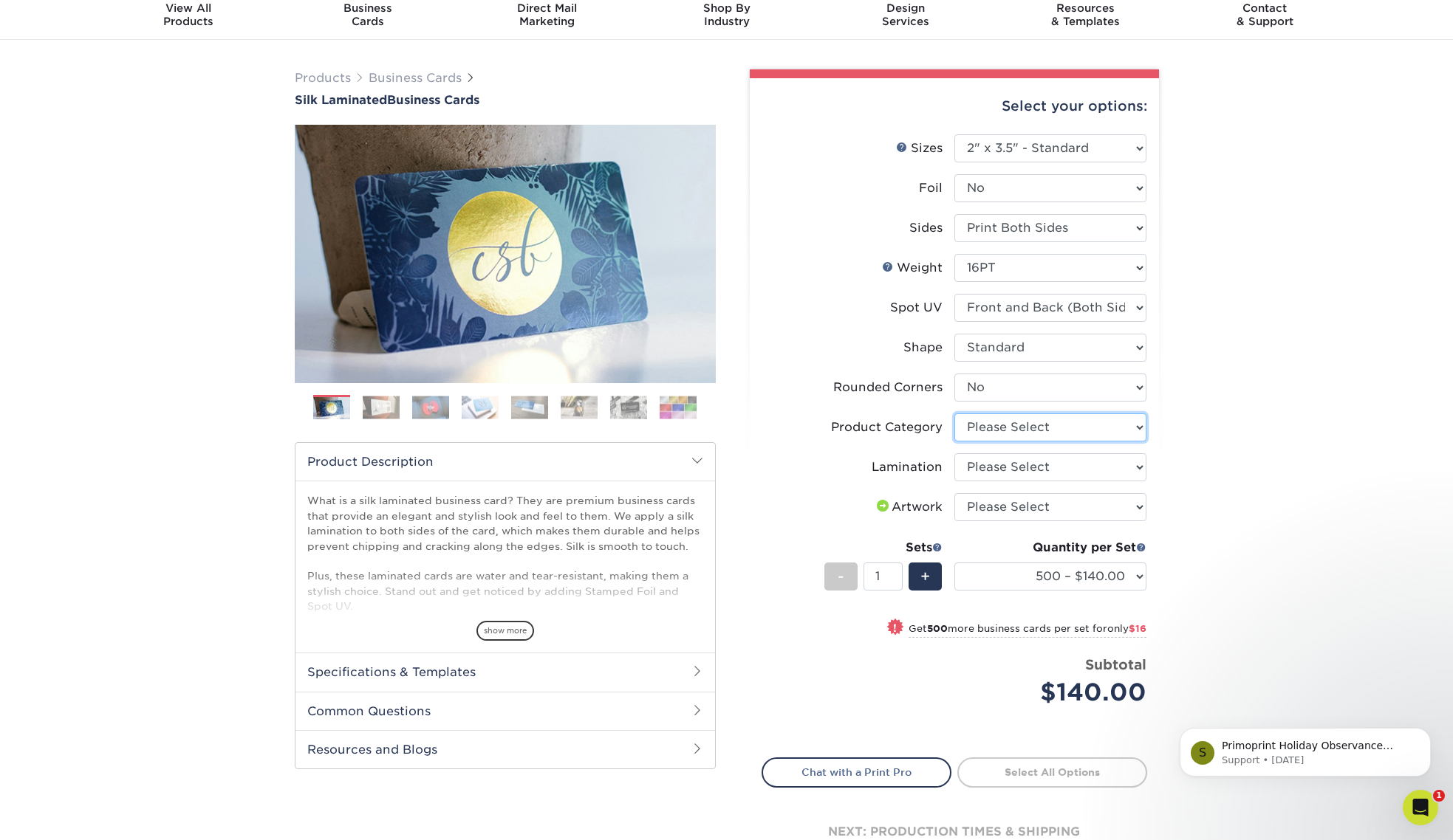
select select "3b5148f1-0588-4f88-a218-97bcfdce65c1"
select select "ccacb42f-45f7-42d3-bbd3-7c8421cf37f0"
select select "upload"
click at [1258, 501] on div "Products Business Cards Silk Laminated Business Cards Previous Next" at bounding box center [726, 484] width 1453 height 889
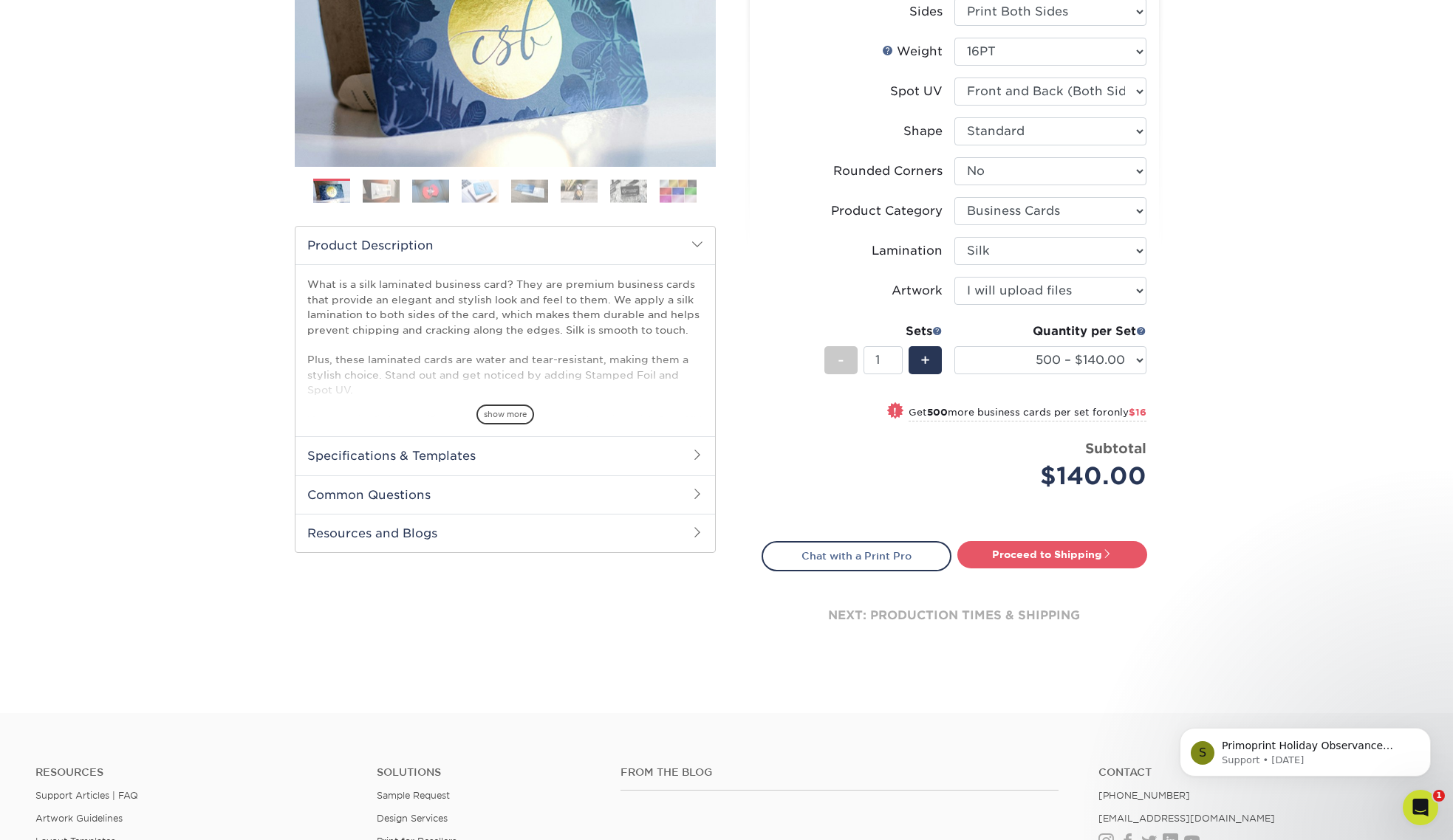
scroll to position [361, 0]
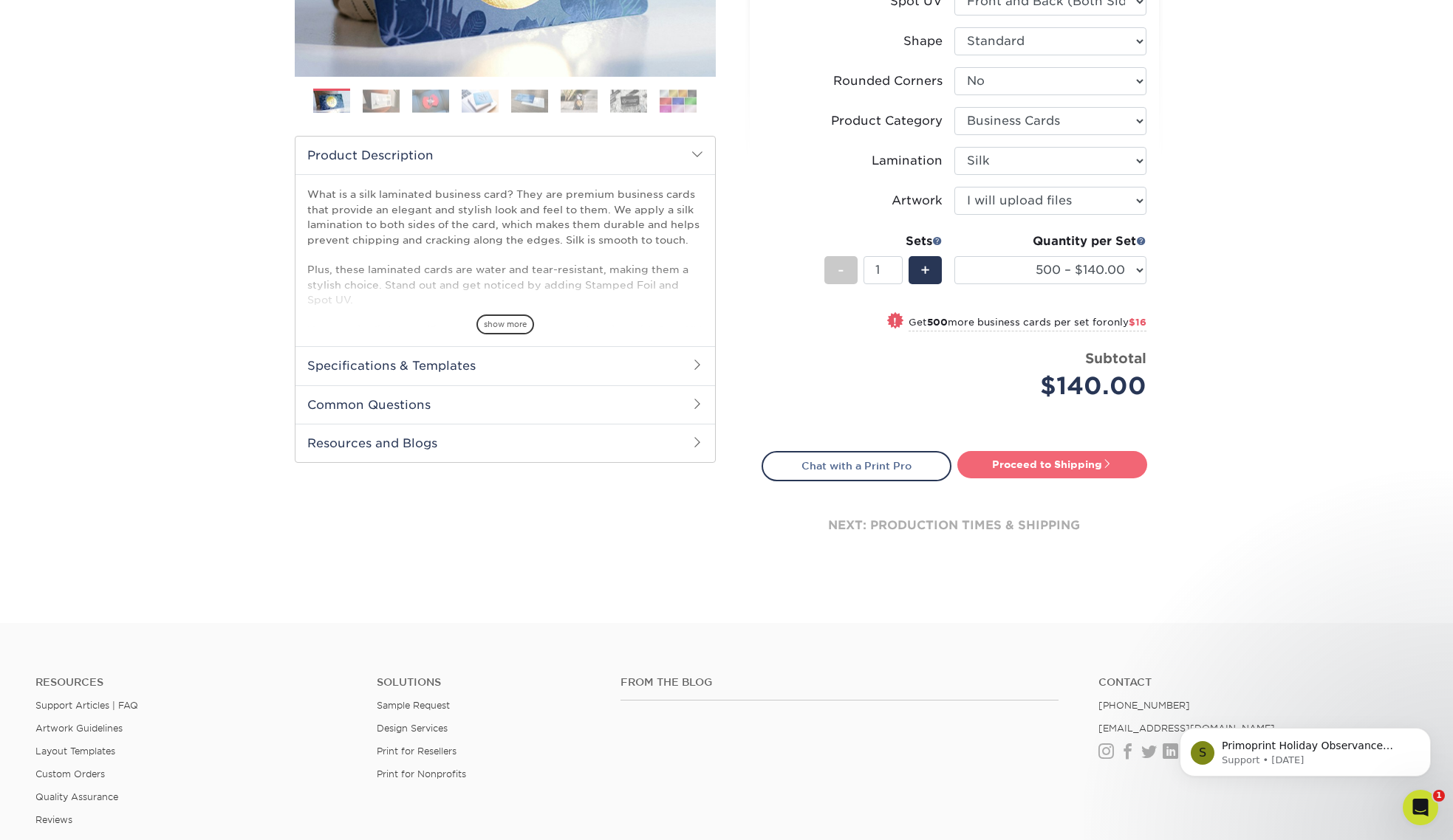
click at [1076, 465] on link "Proceed to Shipping" at bounding box center [1051, 464] width 190 height 27
type input "Set 1"
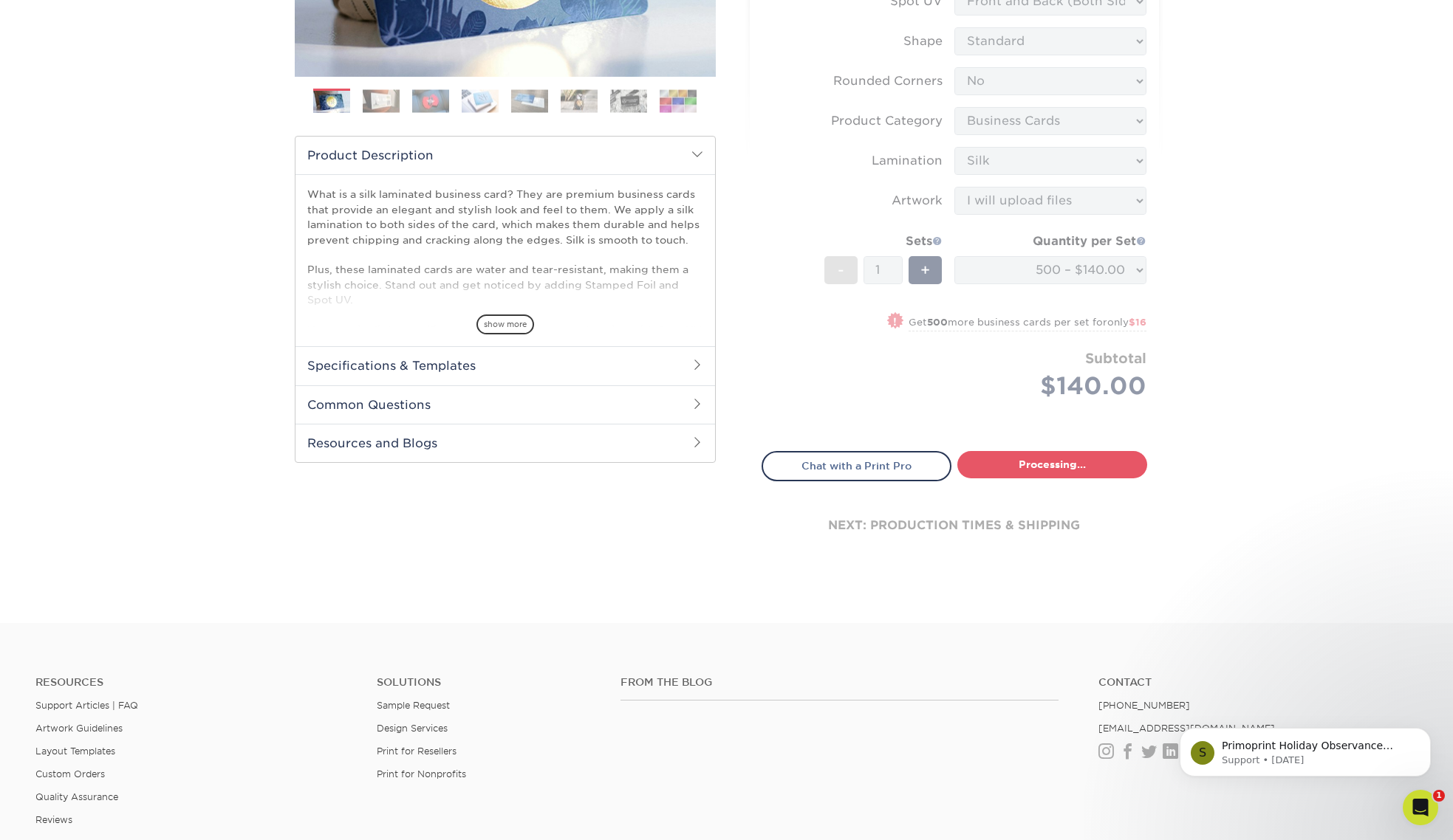
select select "a02e7c76-bdf4-4cc9-8b1d-1aa03151ab1e"
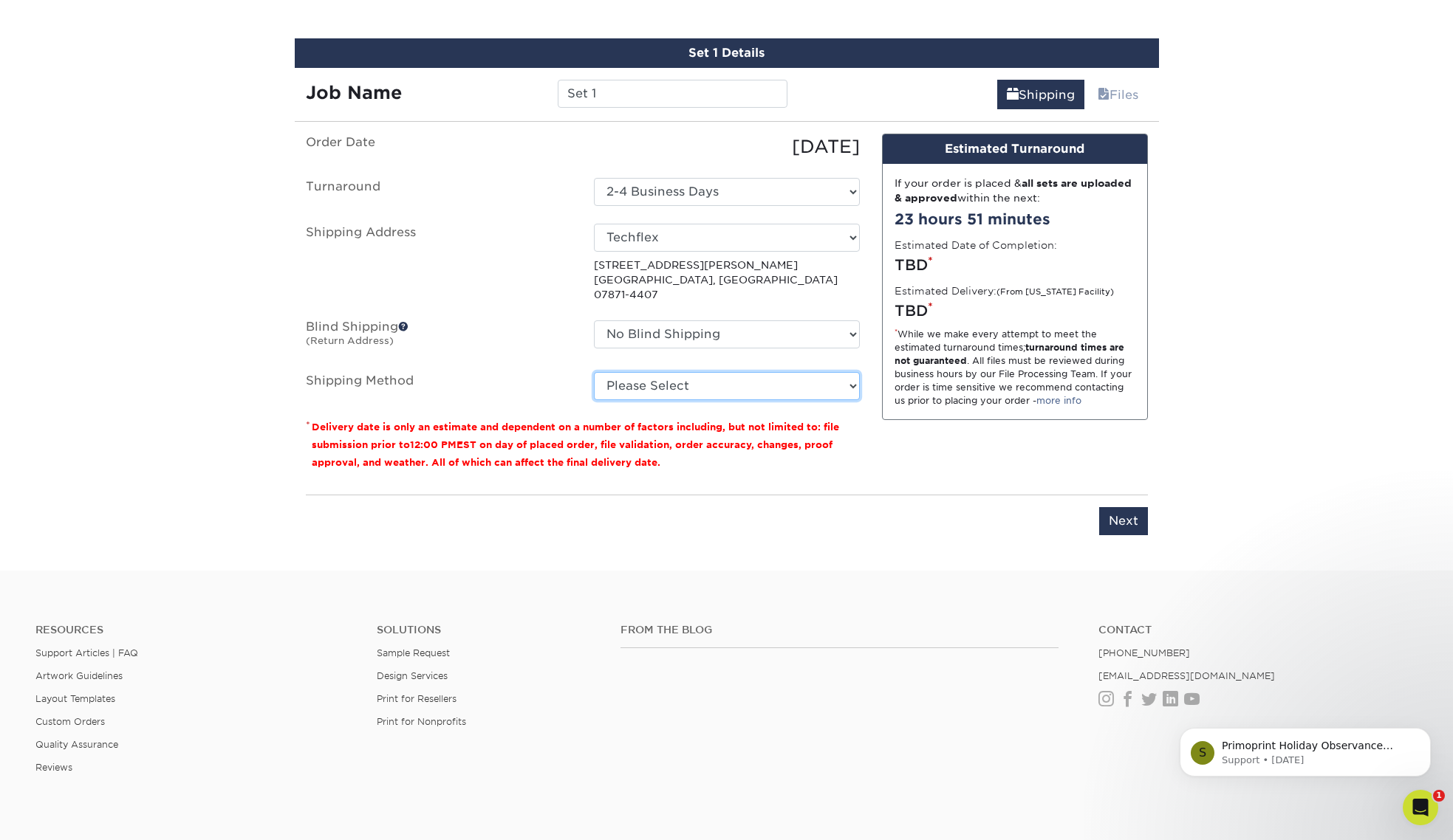
scroll to position [850, 0]
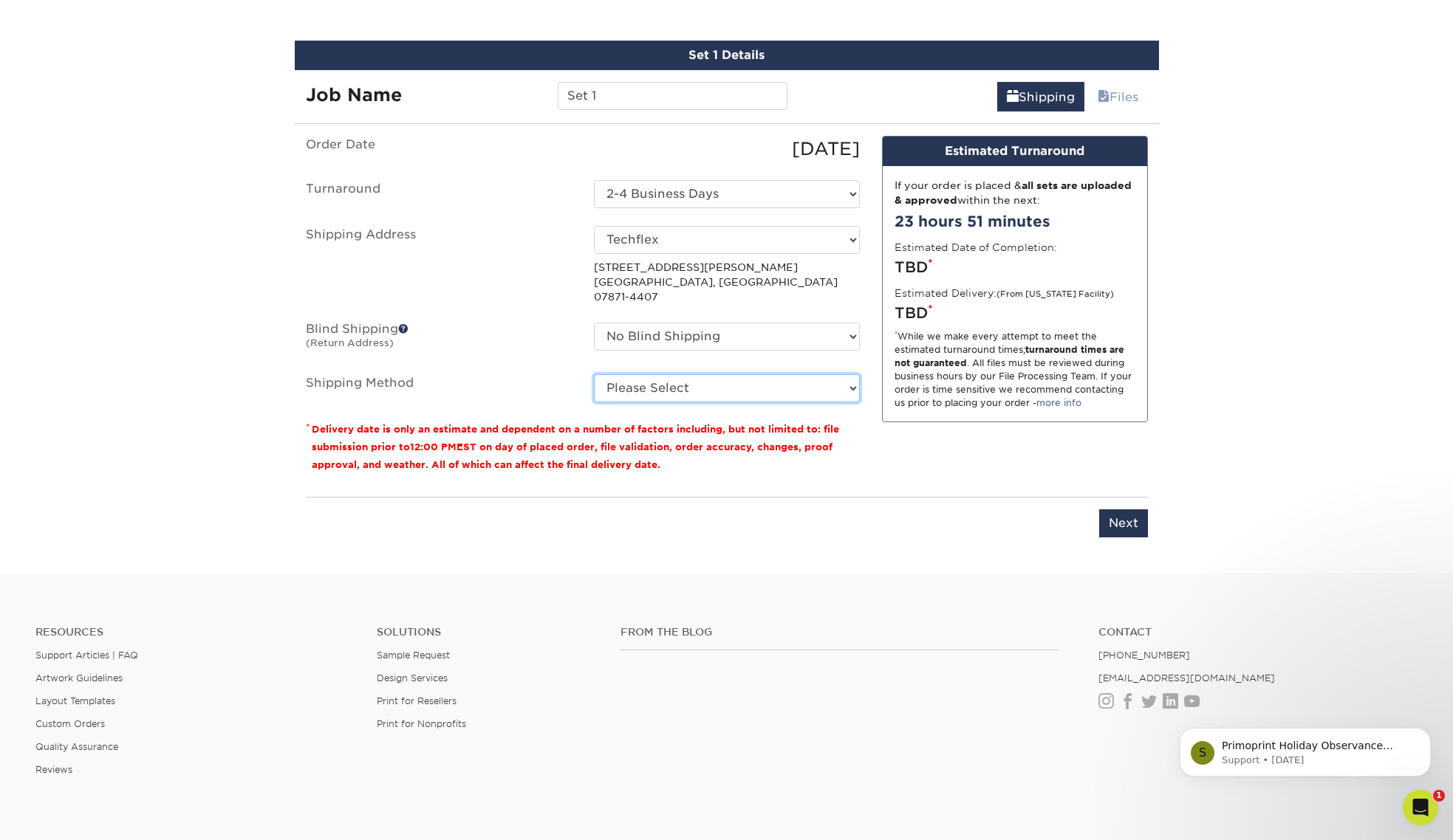
select select "03"
click at [865, 450] on div "Order Date 09/18/2025 Turnaround Select One 2-4 Business Days Shipping Address …" at bounding box center [583, 311] width 576 height 349
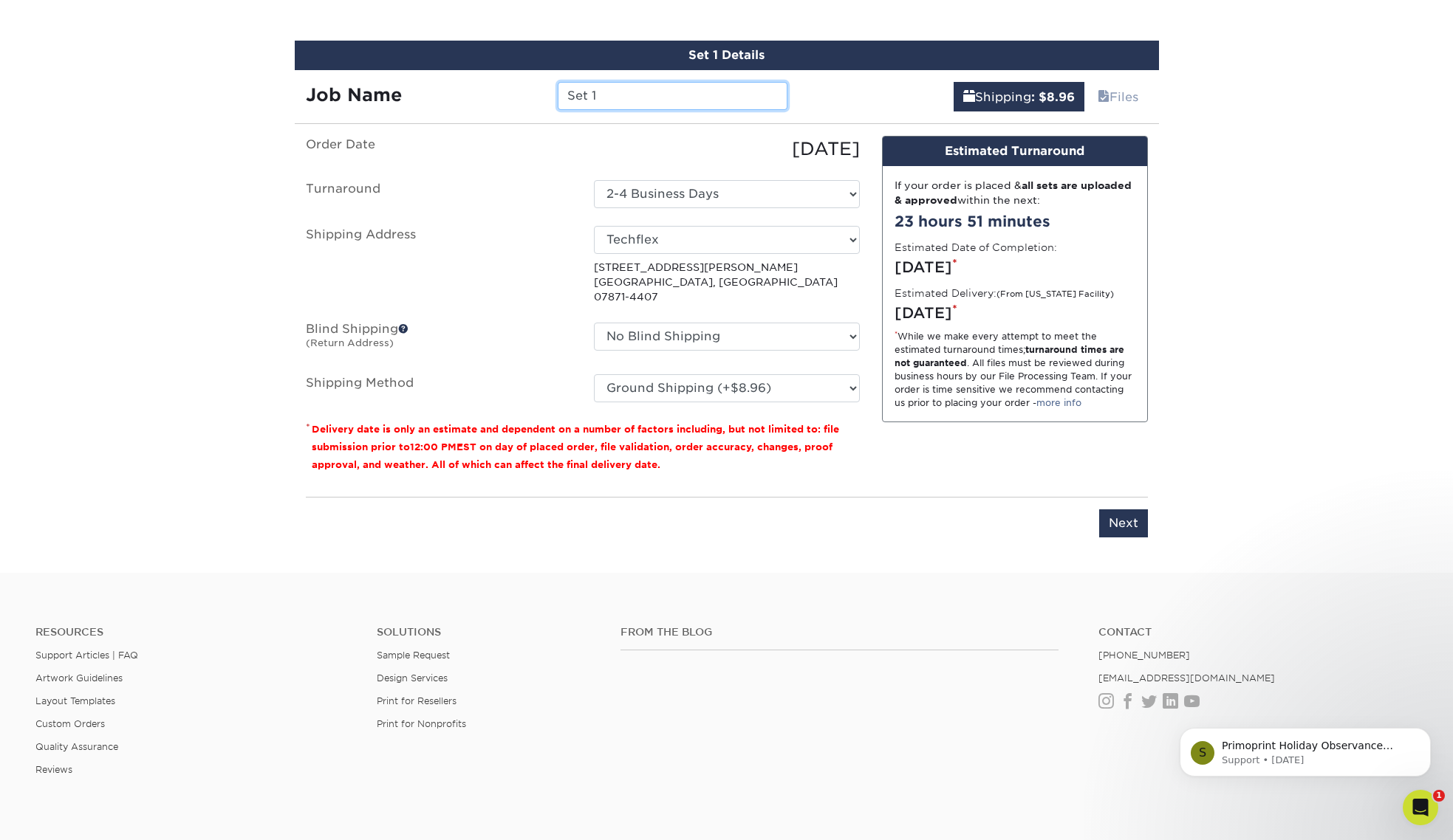
click at [605, 93] on input "Set 1" at bounding box center [672, 96] width 229 height 28
type input "[PERSON_NAME] - TFMedical -[GEOGRAPHIC_DATA]"
click at [1127, 510] on input "Next" at bounding box center [1123, 523] width 48 height 28
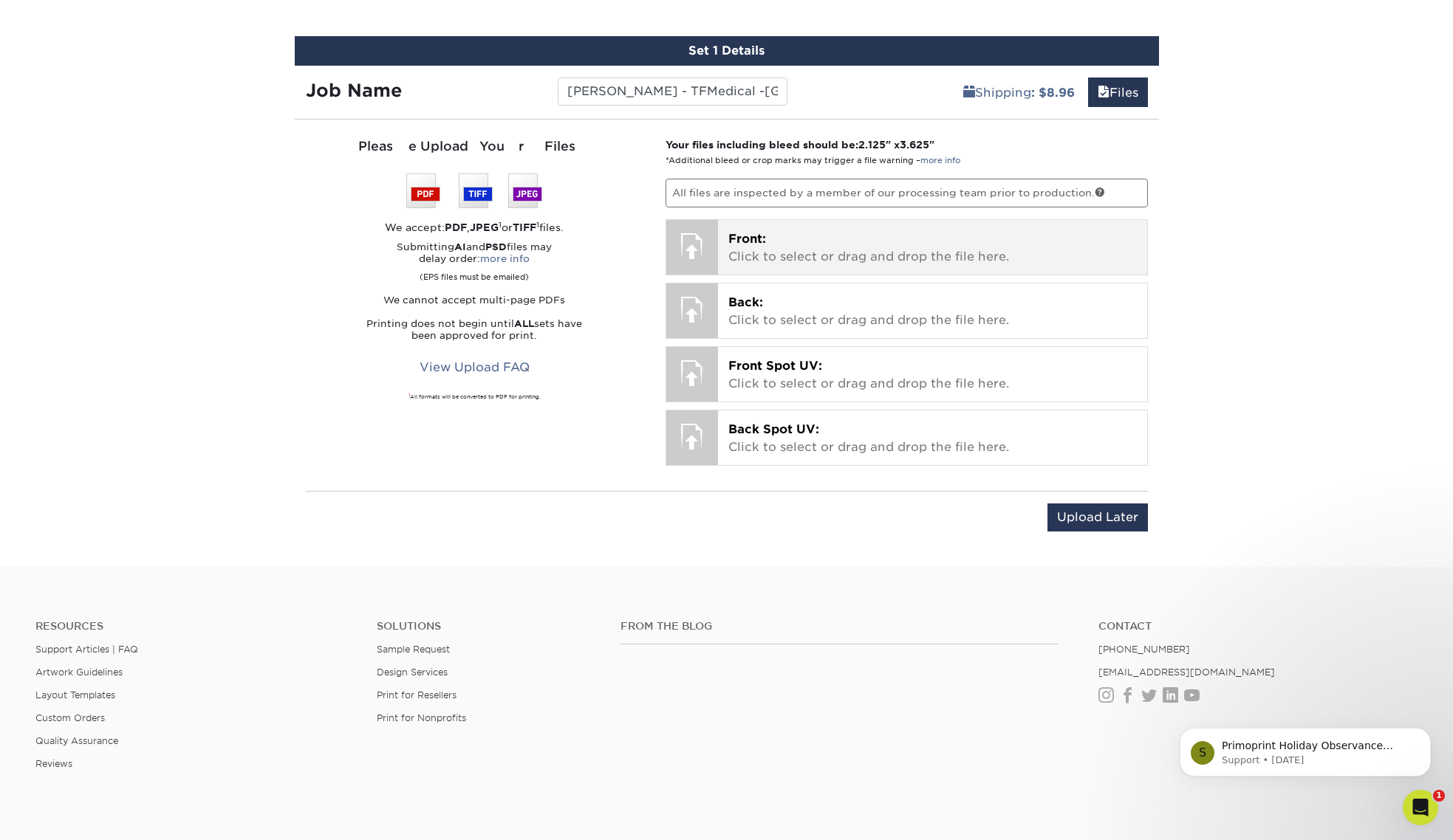
scroll to position [855, 0]
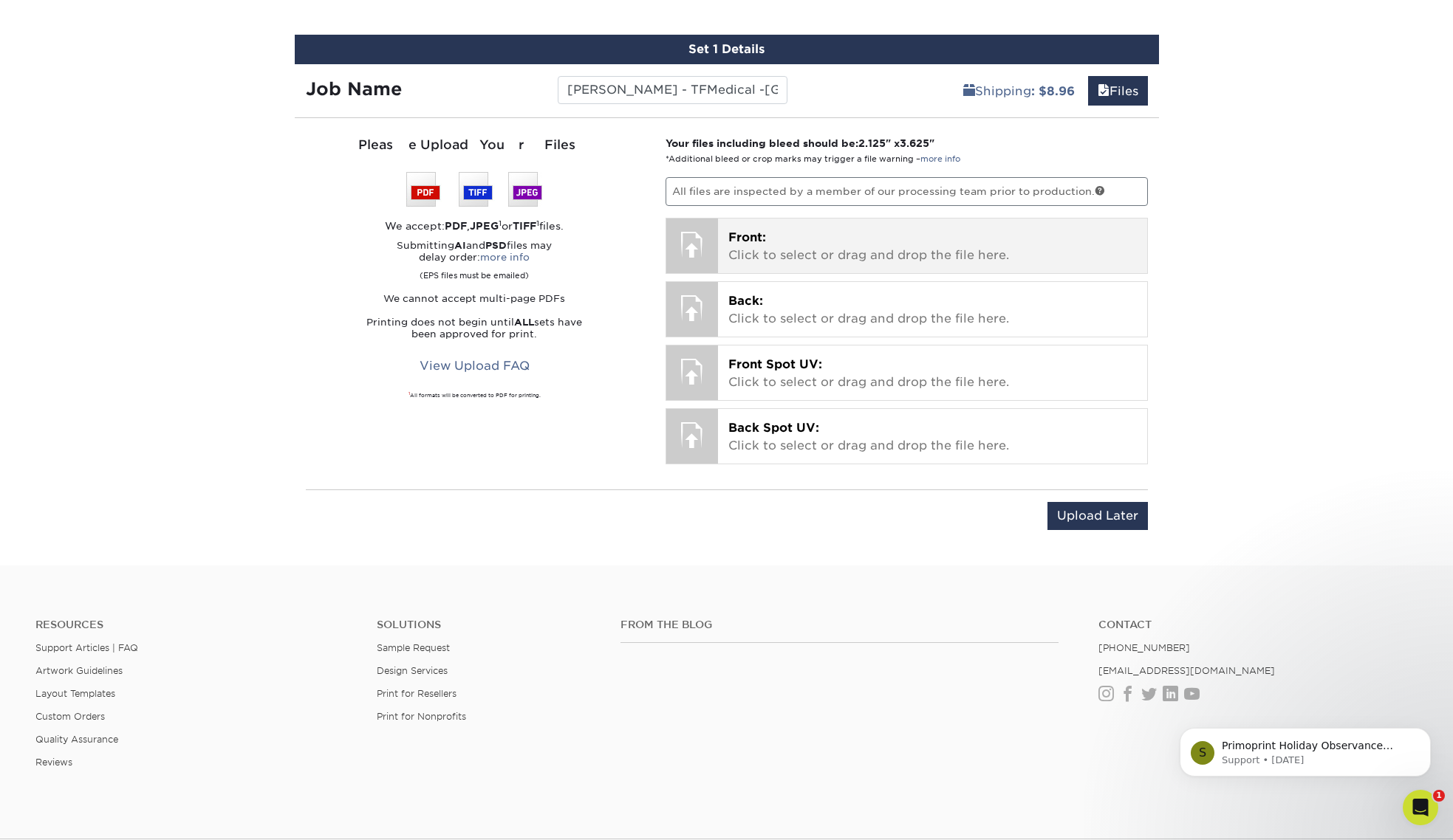
click at [704, 241] on div at bounding box center [692, 245] width 52 height 52
click at [839, 257] on p "Front: Click to select or drag and drop the file here." at bounding box center [933, 247] width 408 height 35
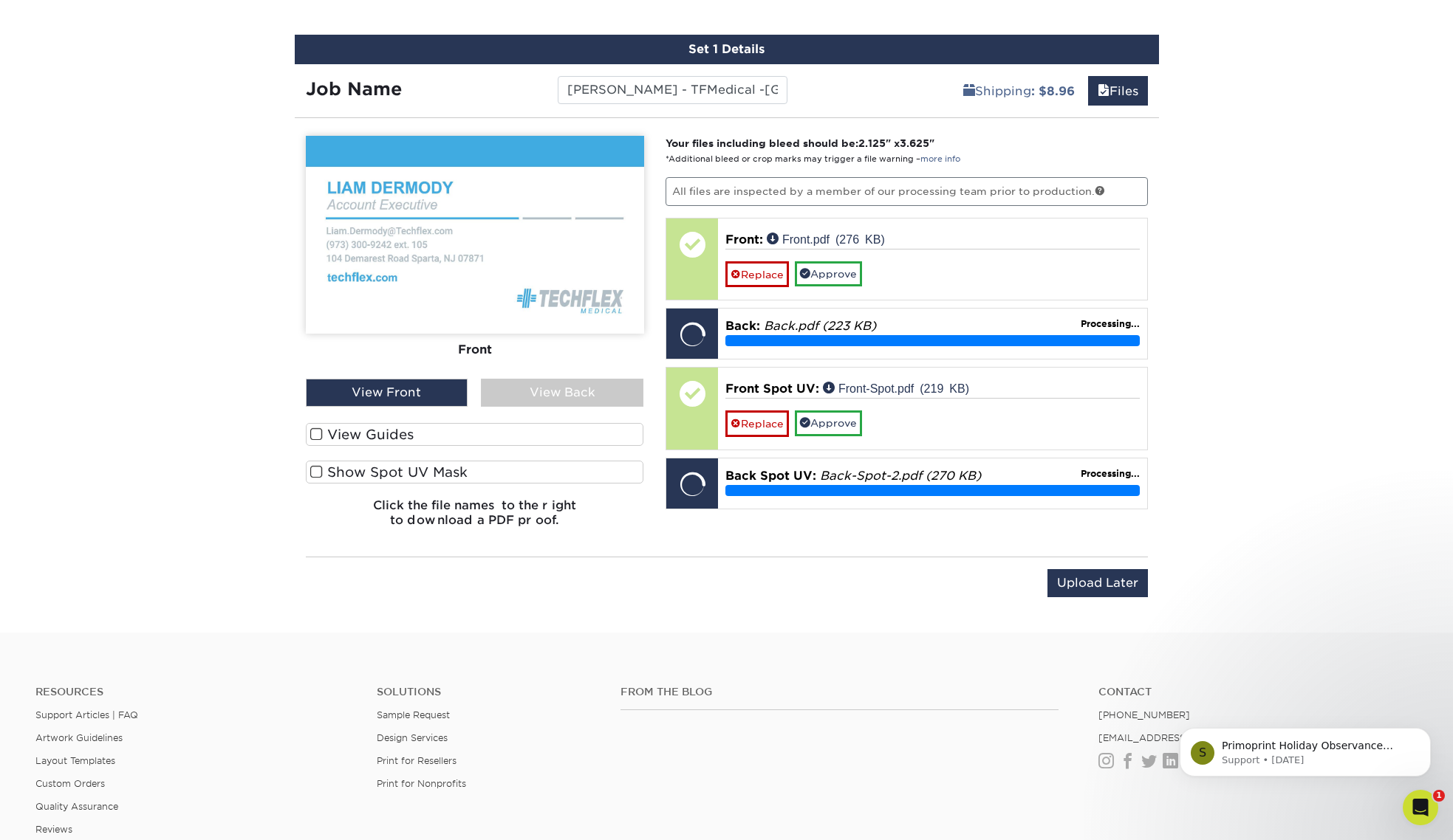
drag, startPoint x: 441, startPoint y: 436, endPoint x: 441, endPoint y: 447, distance: 11.0
click at [441, 436] on label "View Guides" at bounding box center [474, 434] width 338 height 22
click at [0, 0] on input "View Guides" at bounding box center [0, 0] width 0 height 0
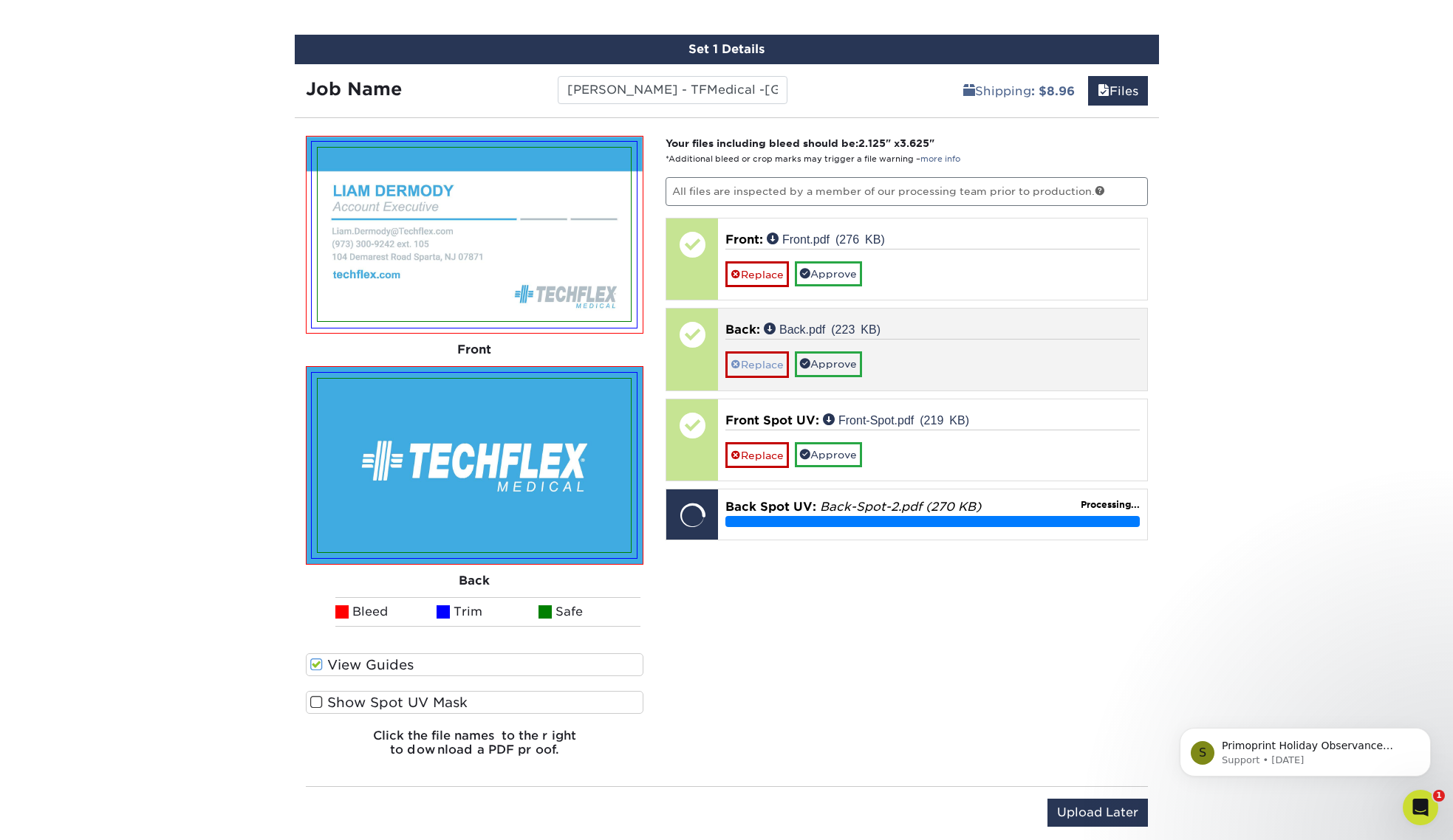
scroll to position [844, 0]
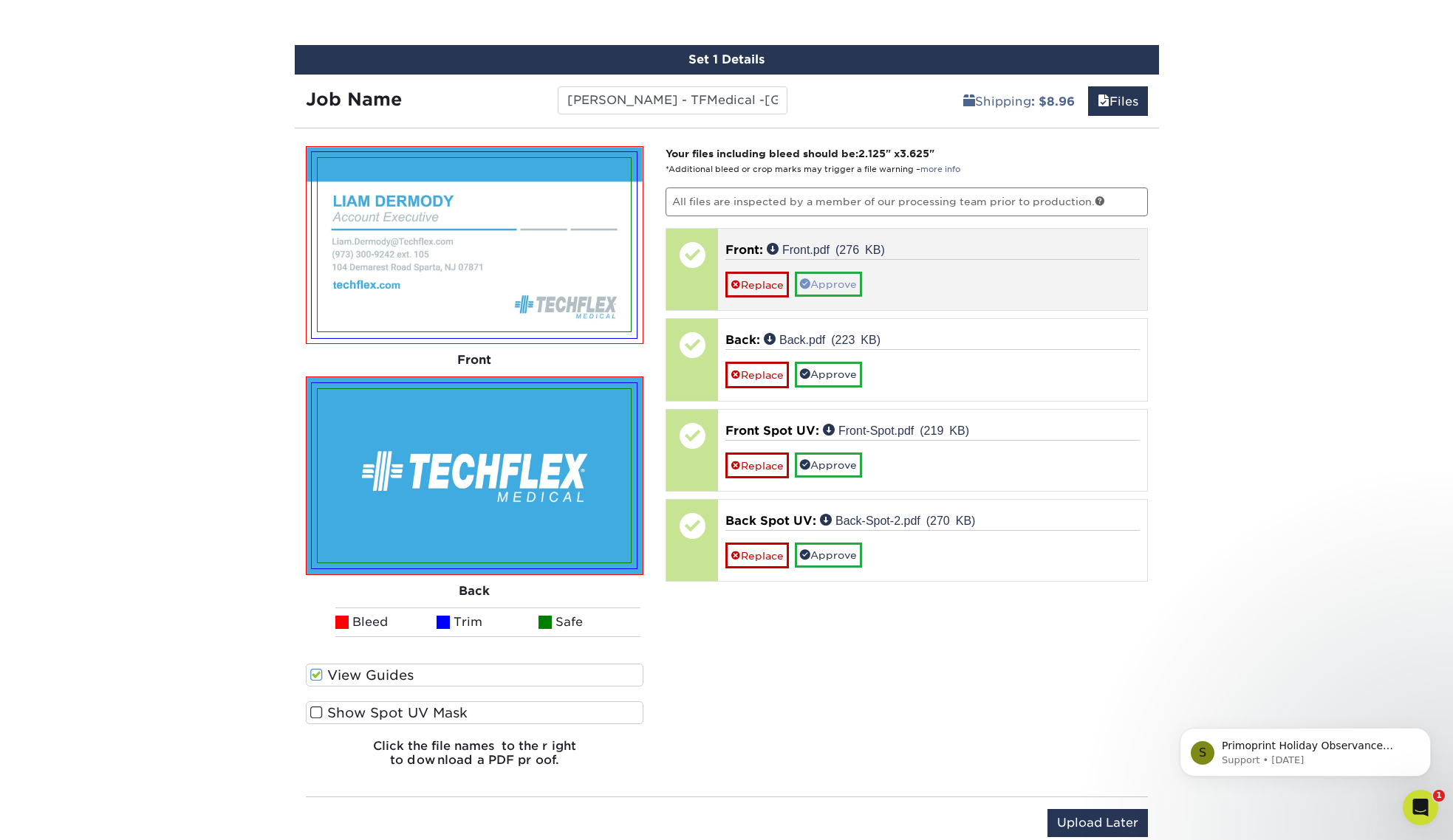
click at [827, 282] on link "Approve" at bounding box center [828, 284] width 68 height 25
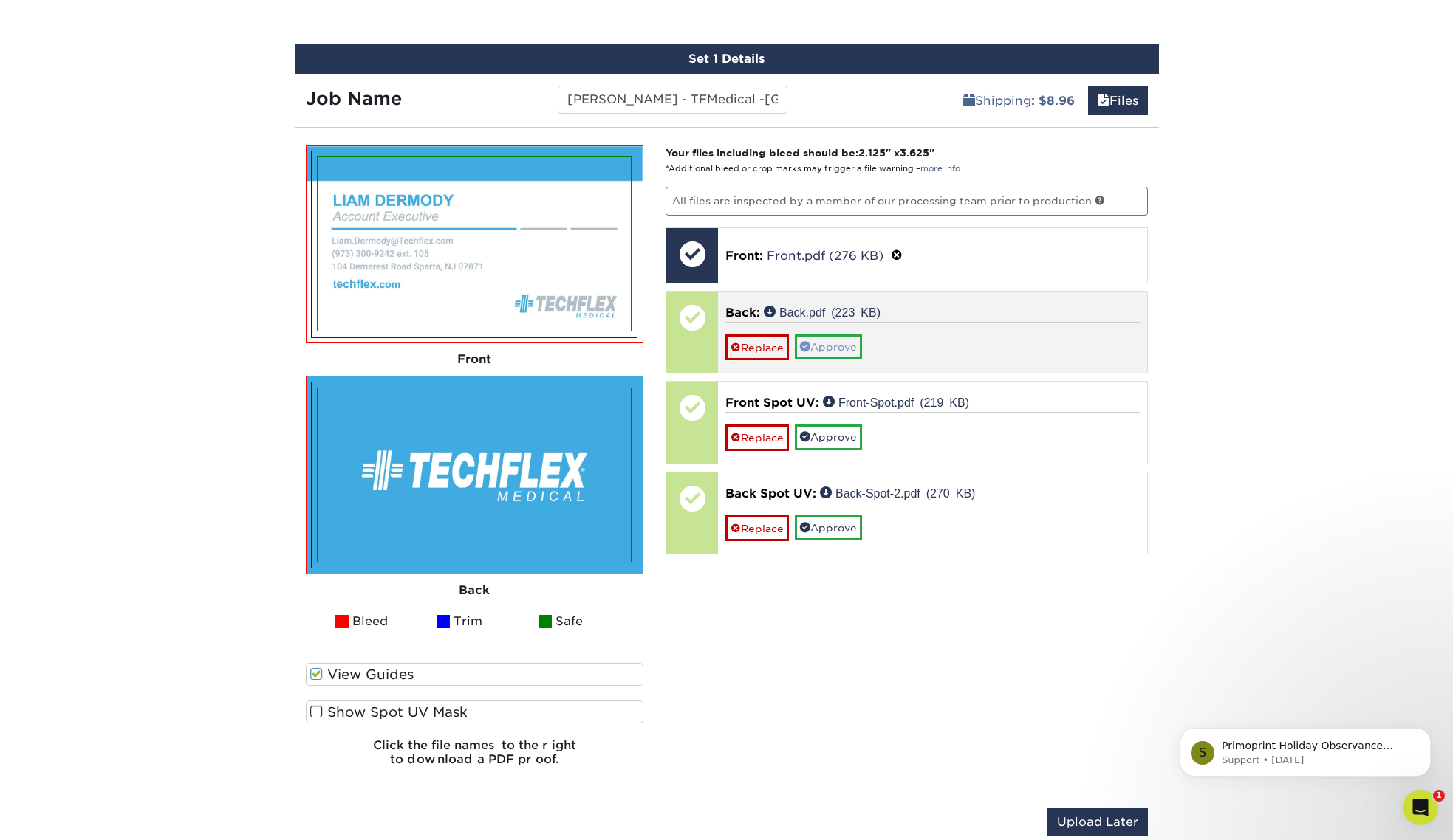
click at [824, 349] on link "Approve" at bounding box center [828, 347] width 68 height 25
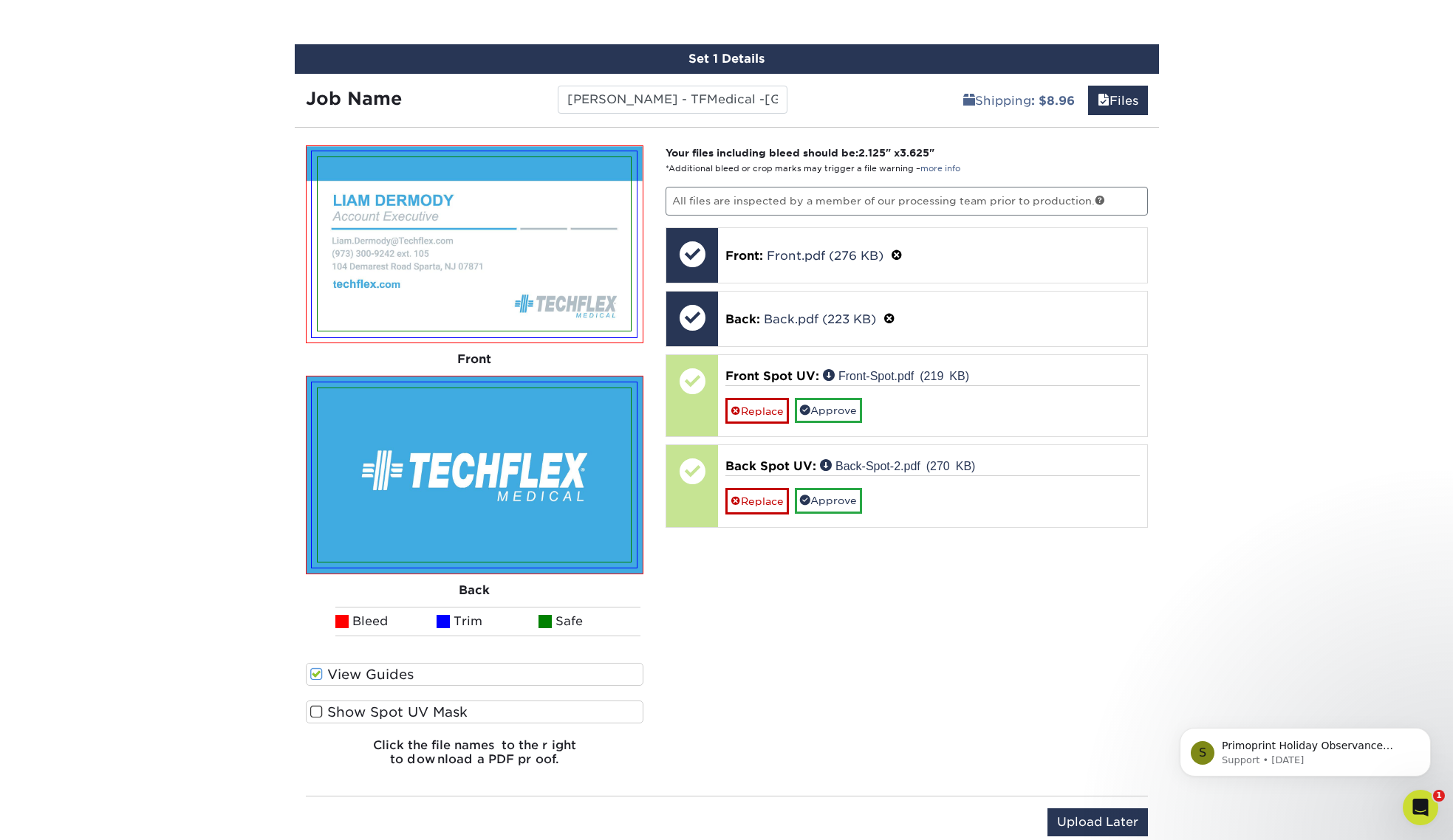
click at [315, 713] on span at bounding box center [316, 712] width 13 height 14
click at [0, 0] on input "Show Spot UV Mask" at bounding box center [0, 0] width 0 height 0
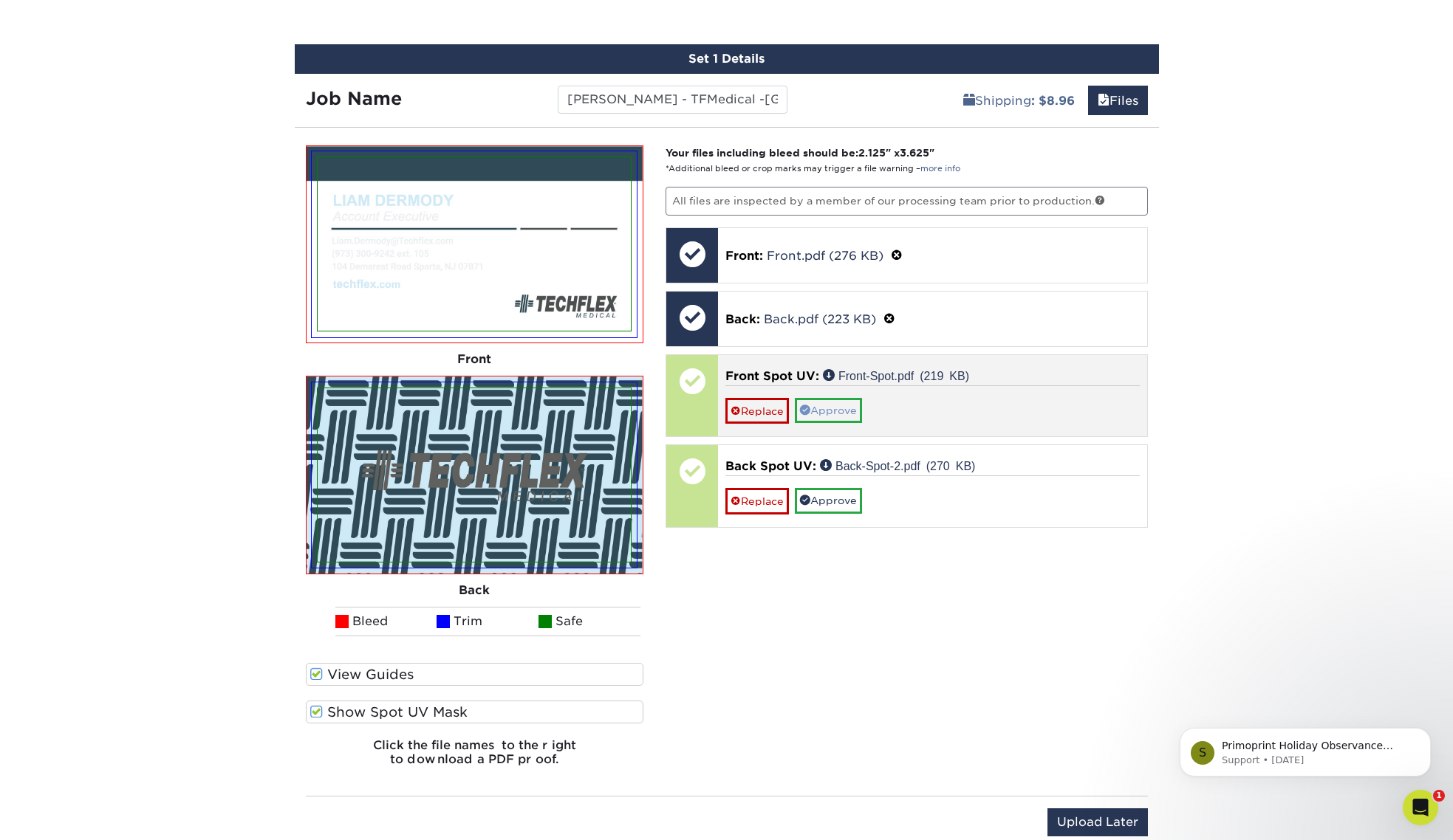
click at [839, 412] on link "Approve" at bounding box center [828, 410] width 68 height 25
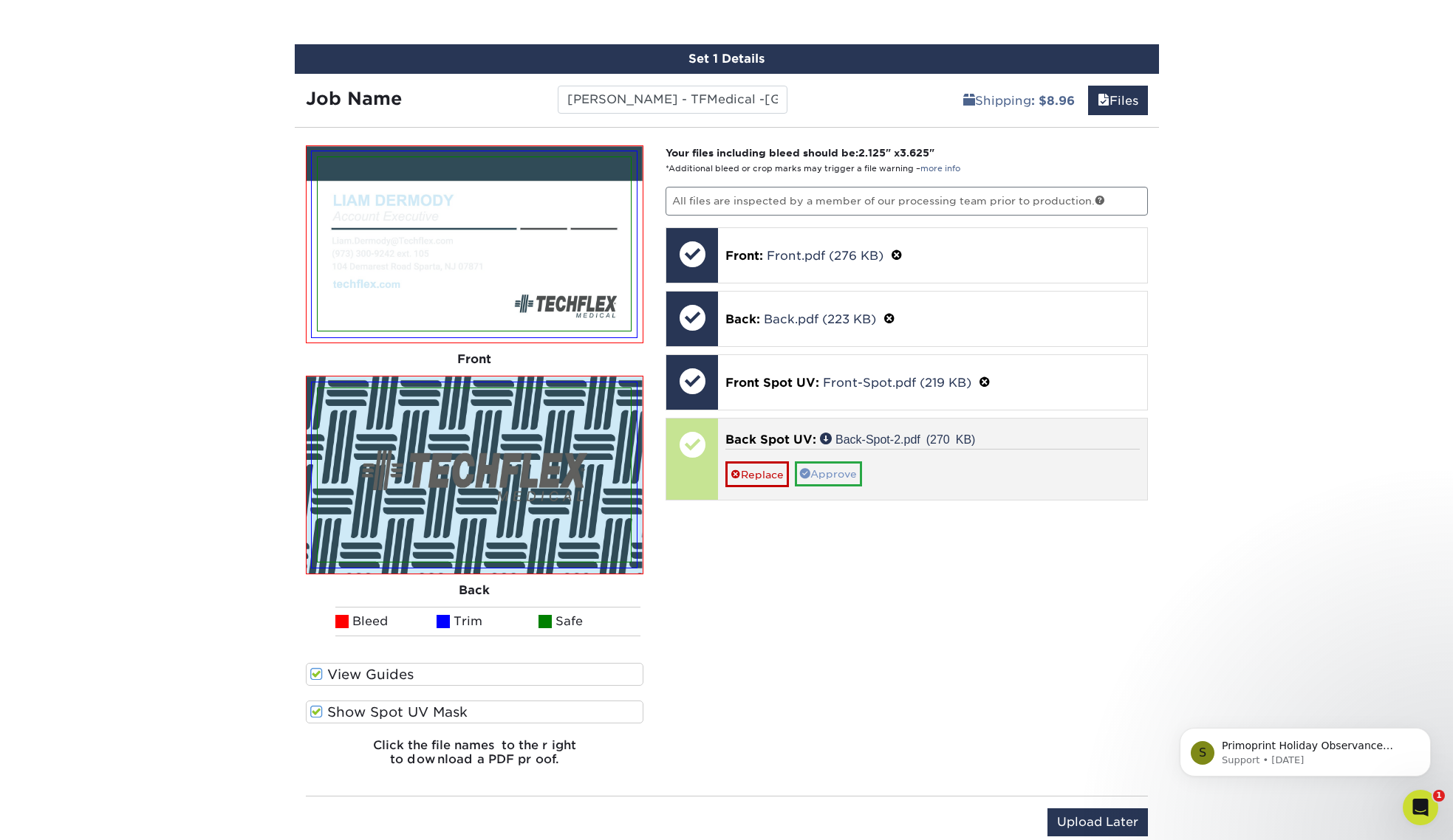
scroll to position [846, 0]
click at [833, 471] on link "Approve" at bounding box center [828, 473] width 68 height 25
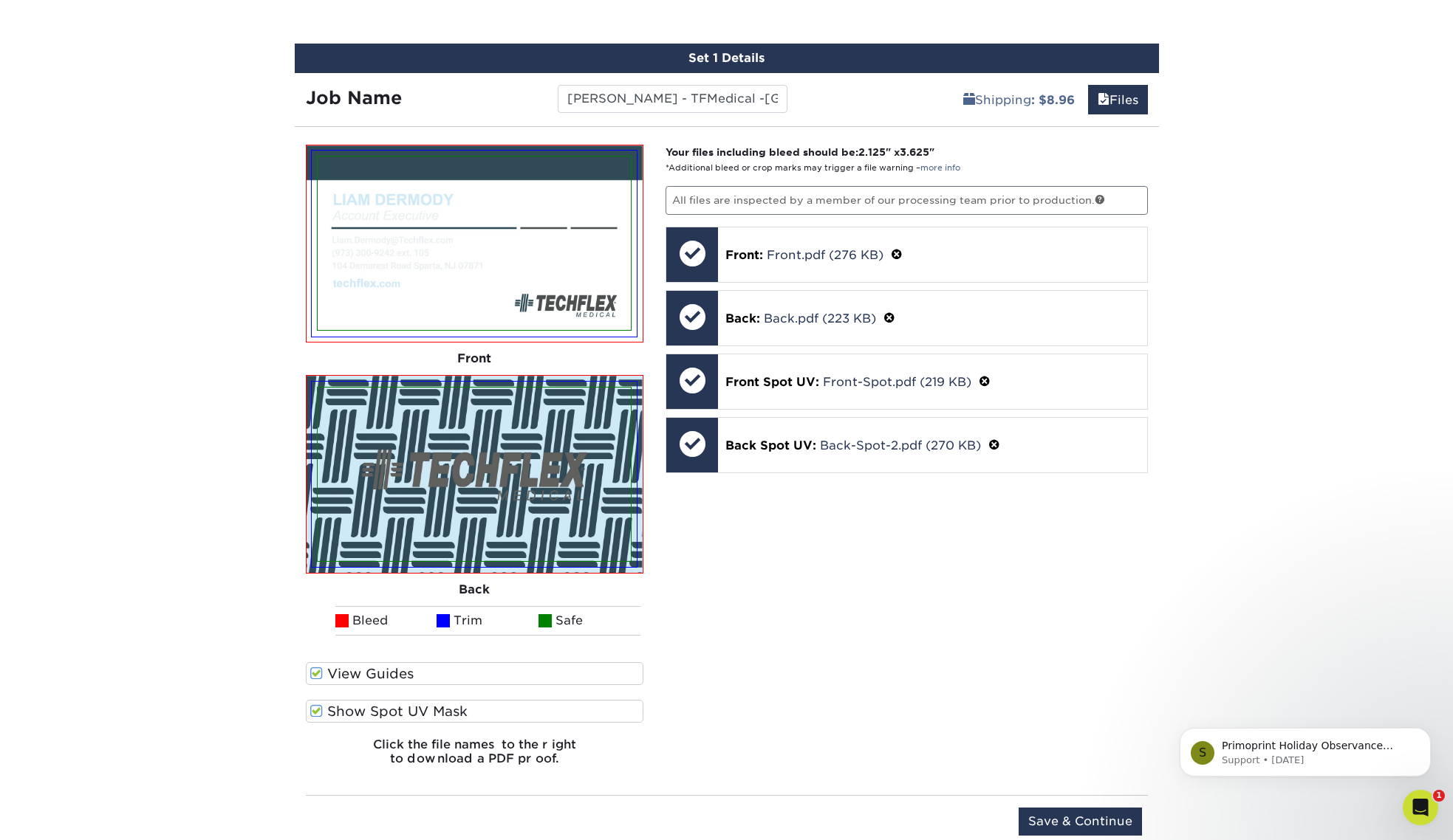
click at [1061, 568] on div "Your files including bleed should be: 2.125 " x 3.625 " *Additional bleed or cr…" at bounding box center [906, 461] width 505 height 633
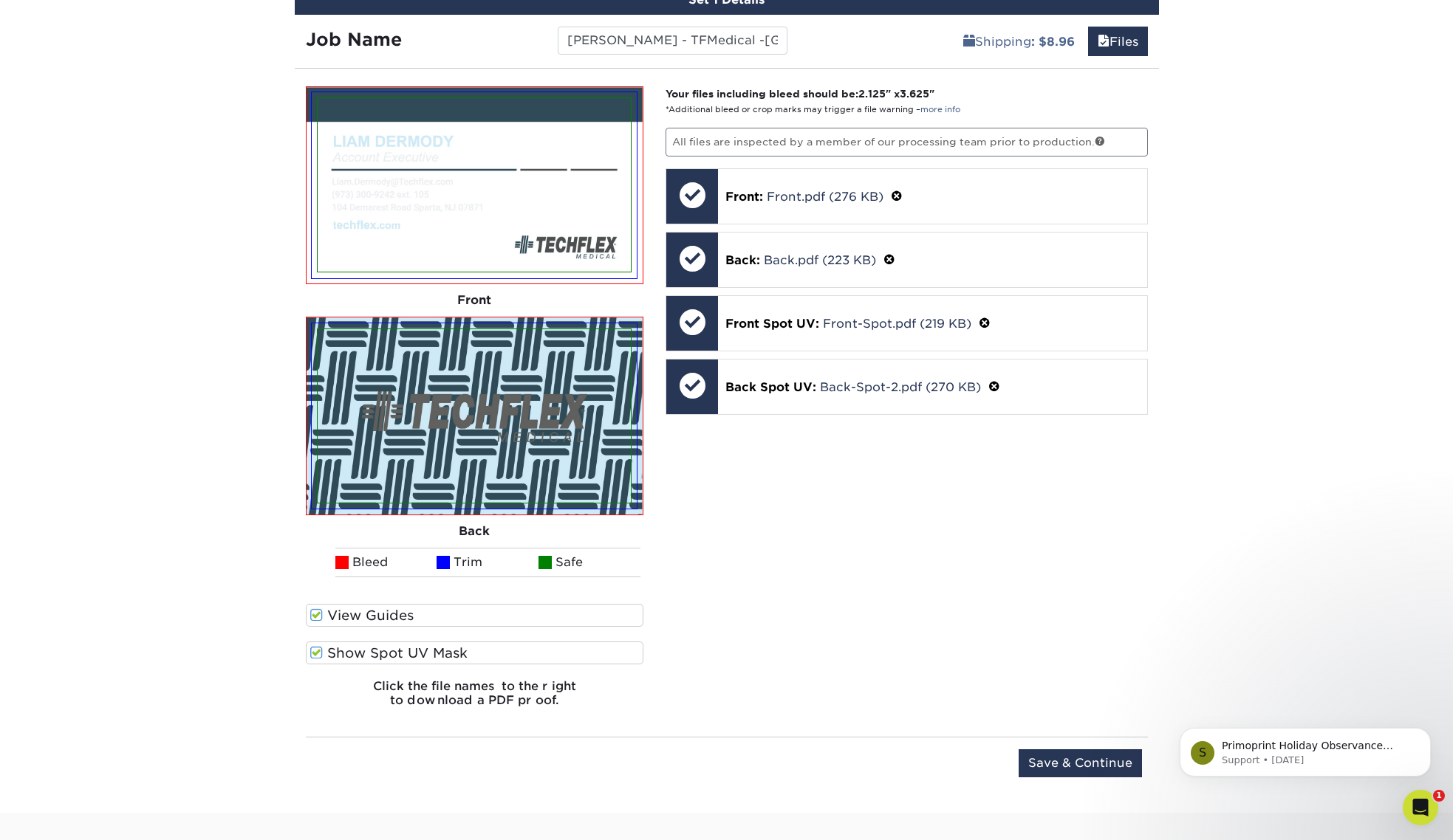
click at [1083, 771] on input "Save & Continue" at bounding box center [1080, 763] width 124 height 28
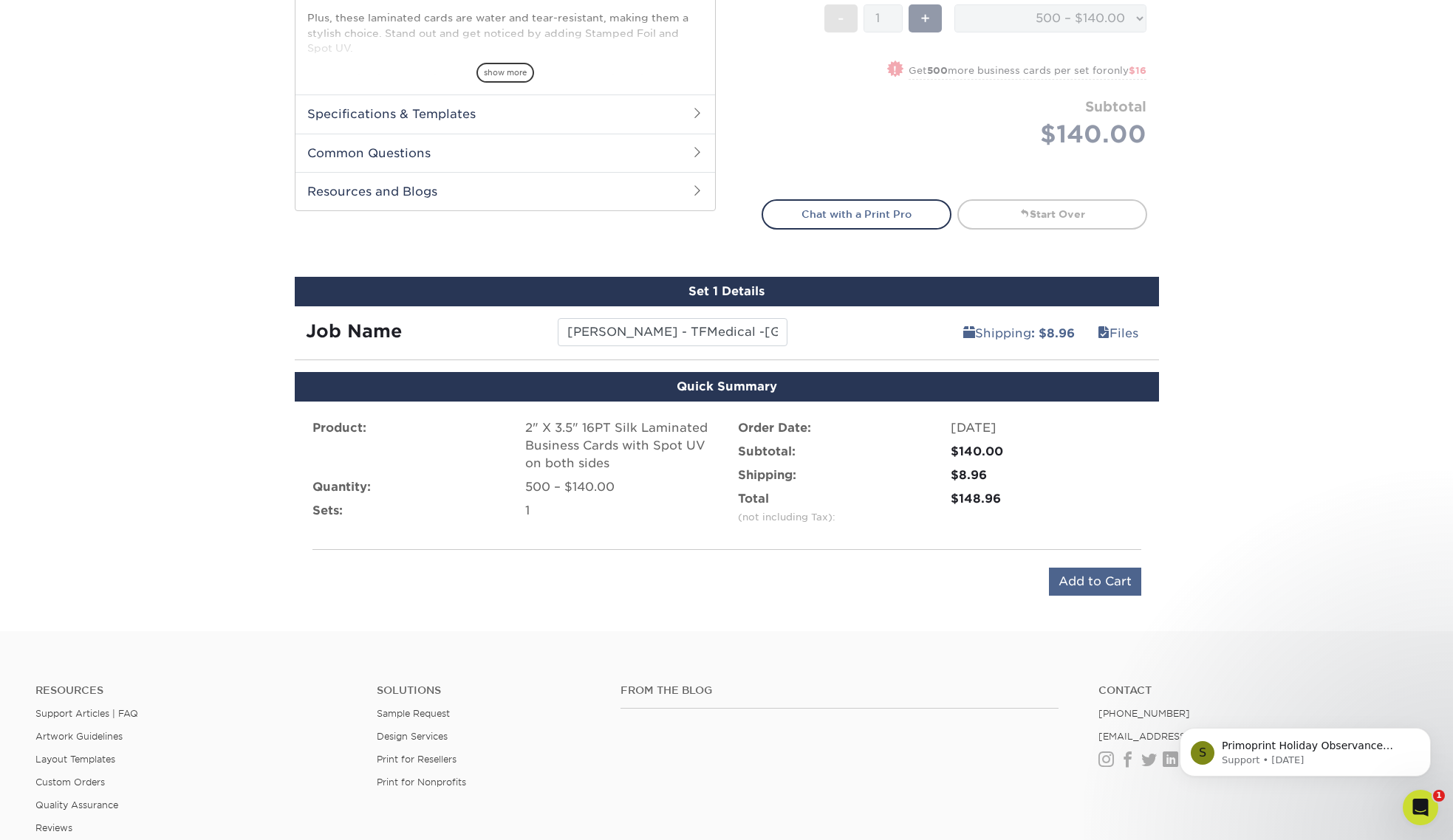
scroll to position [610, 0]
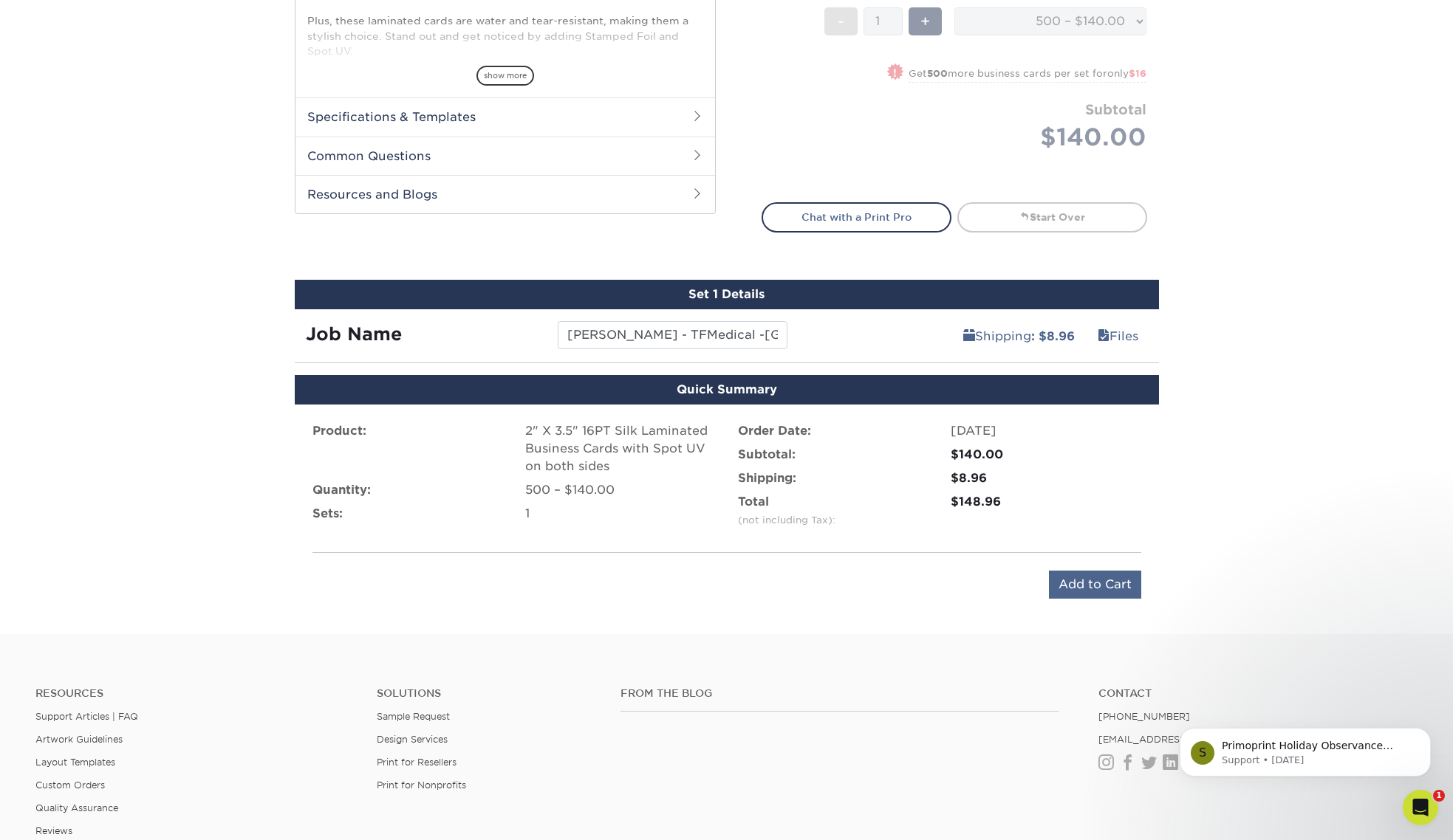
click at [1120, 582] on input "Add to Cart" at bounding box center [1095, 585] width 93 height 28
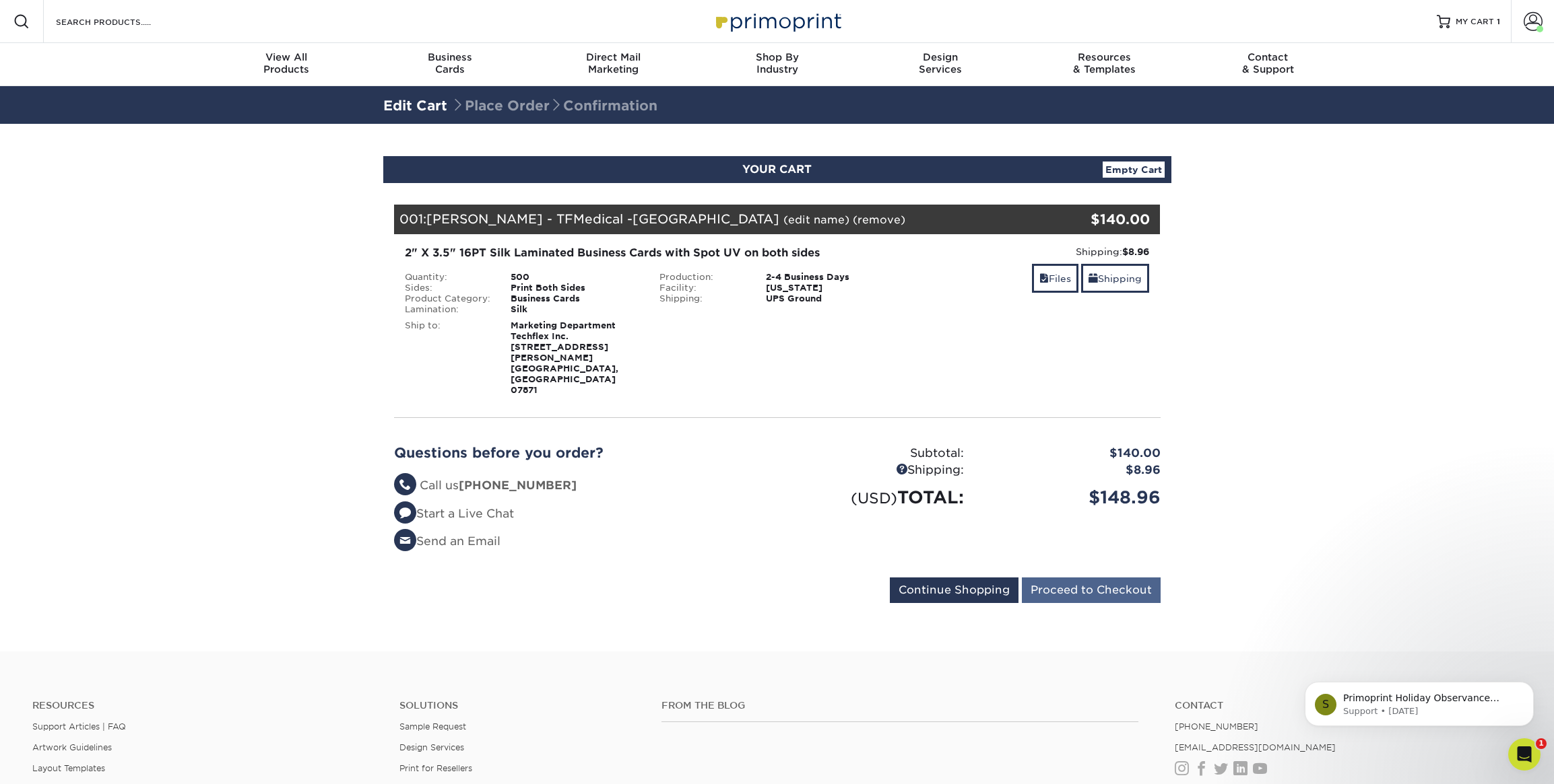
click at [1100, 577] on input "Proceed to Checkout" at bounding box center [1092, 590] width 139 height 25
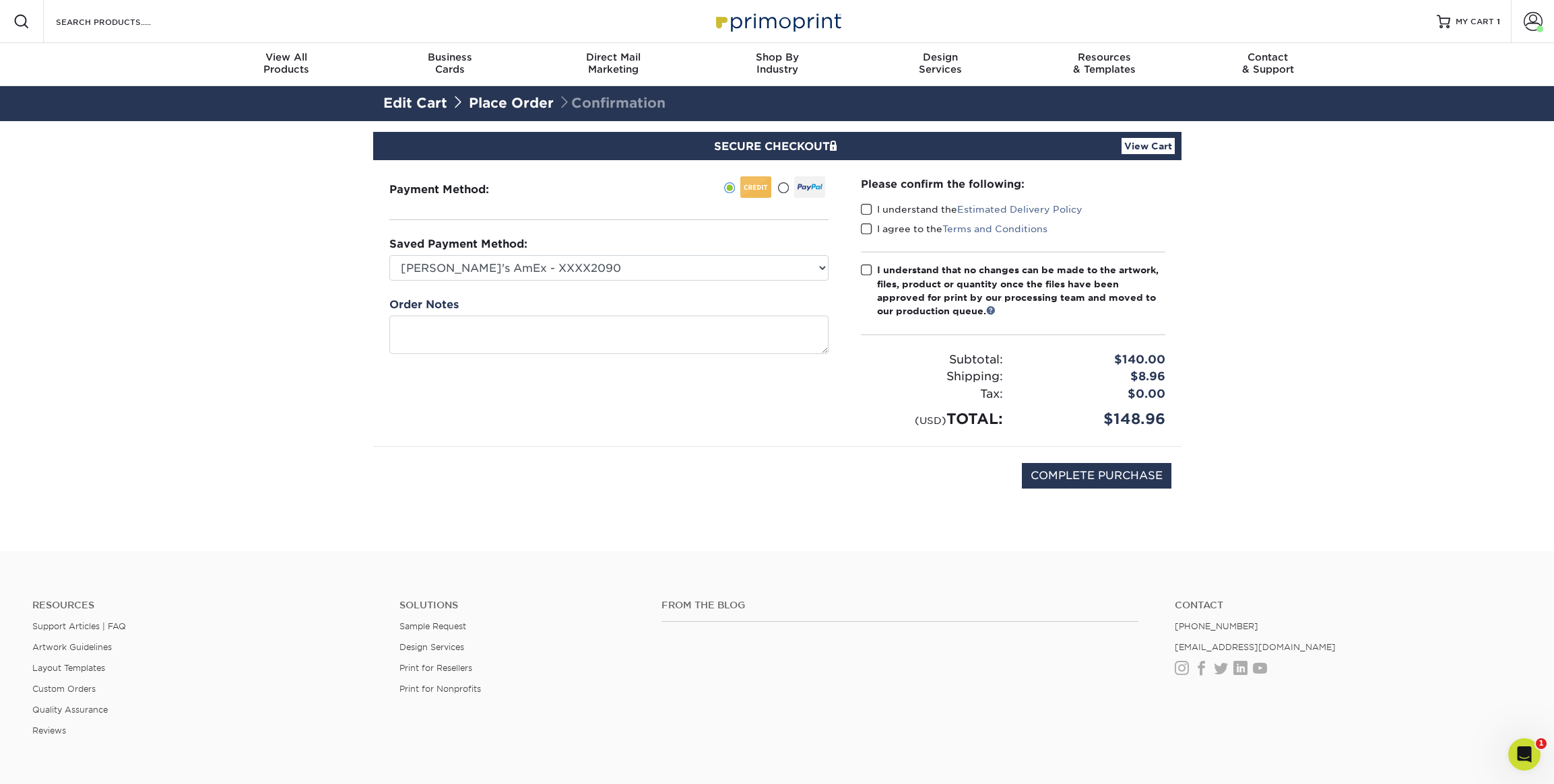
drag, startPoint x: 868, startPoint y: 209, endPoint x: 869, endPoint y: 230, distance: 21.0
click at [868, 209] on span at bounding box center [867, 210] width 12 height 13
click at [0, 0] on input "I understand the Estimated Delivery Policy" at bounding box center [0, 0] width 0 height 0
click at [867, 229] on span at bounding box center [867, 230] width 12 height 13
click at [0, 0] on input "I agree to the Terms and Conditions" at bounding box center [0, 0] width 0 height 0
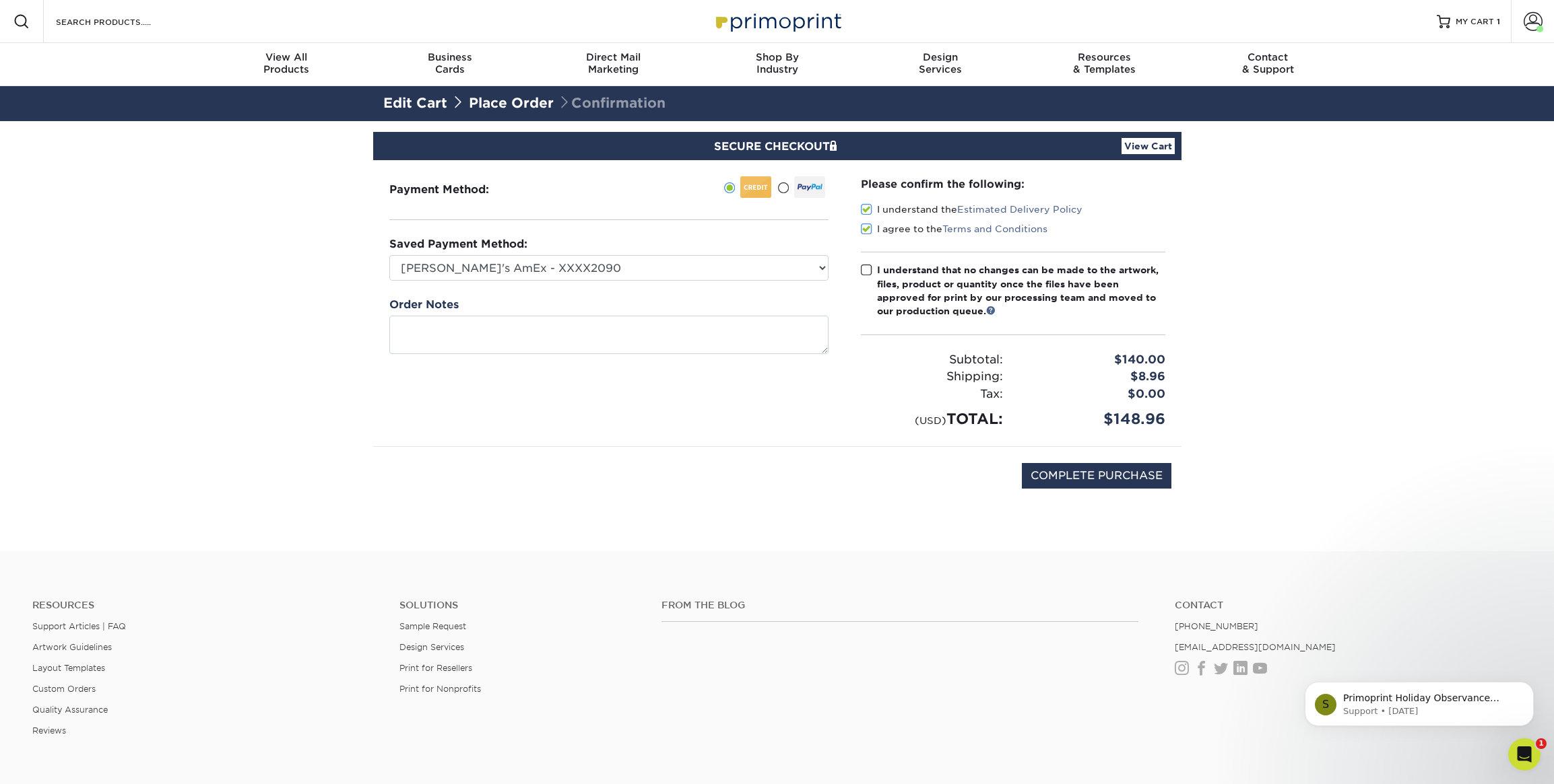
drag, startPoint x: 867, startPoint y: 268, endPoint x: 949, endPoint y: 297, distance: 87.0
click at [867, 268] on span at bounding box center [867, 271] width 12 height 13
click at [0, 0] on input "I understand that no changes can be made to the artwork, files, product or quan…" at bounding box center [0, 0] width 0 height 0
click at [993, 309] on link at bounding box center [991, 310] width 9 height 9
click at [1363, 315] on section "SECURE CHECKOUT View Cart Payment Method: Saved Payment Method:" at bounding box center [777, 336] width 1554 height 430
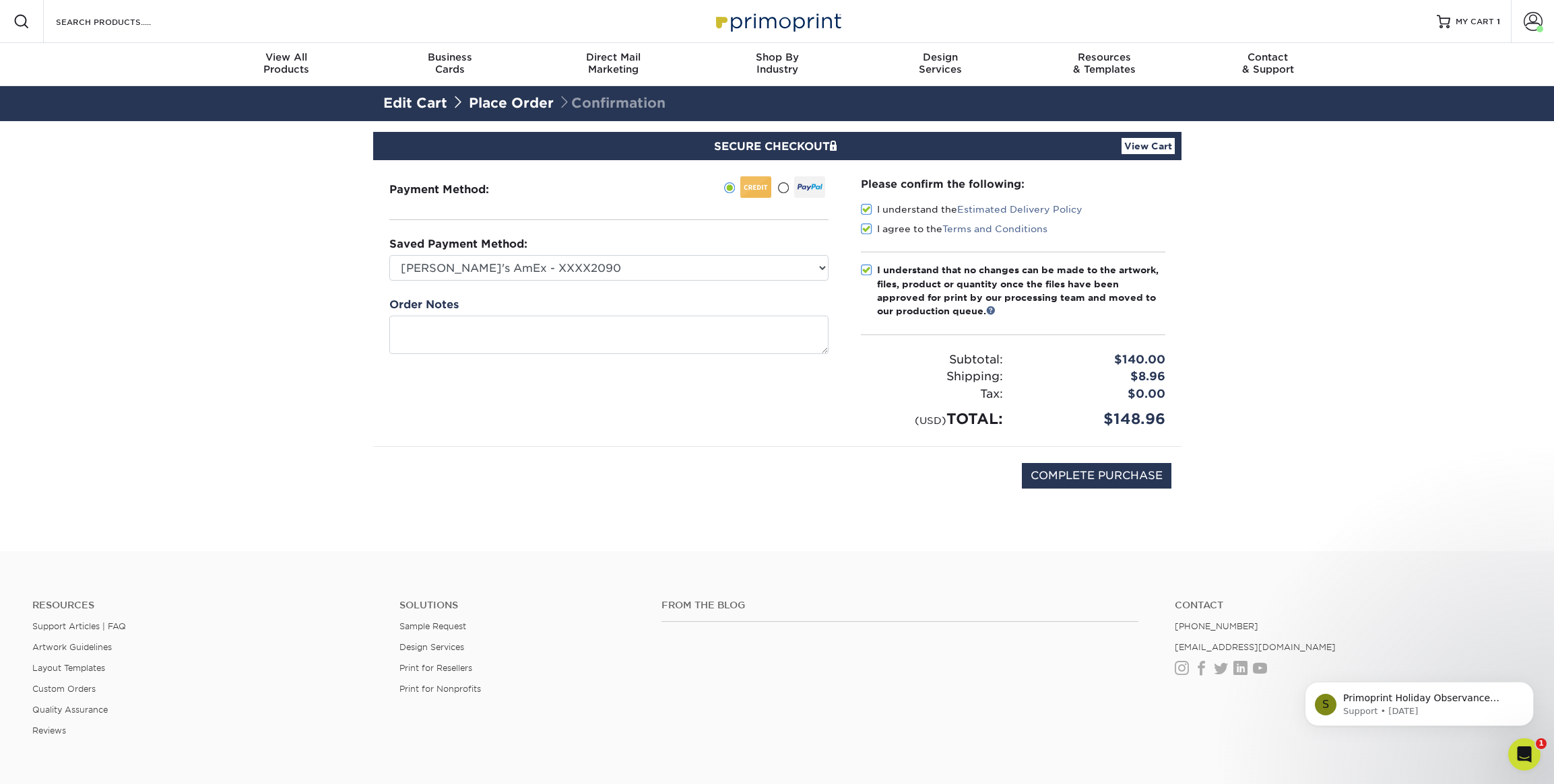
click at [828, 412] on div "Payment Method:" at bounding box center [608, 303] width 471 height 286
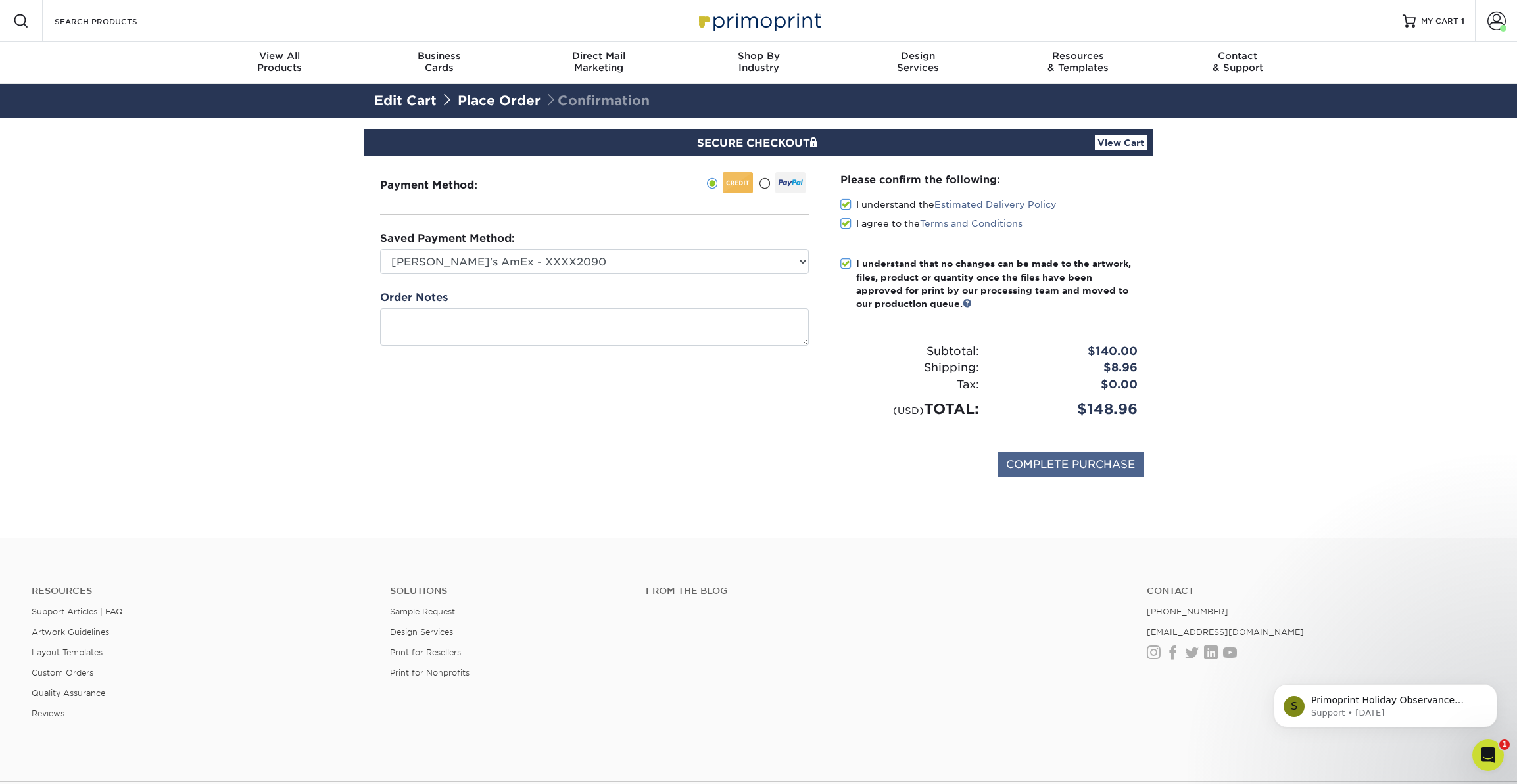
click at [1077, 461] on input "COMPLETE PURCHASE" at bounding box center [1070, 464] width 146 height 25
type input "PROCESSING, PLEASE WAIT..."
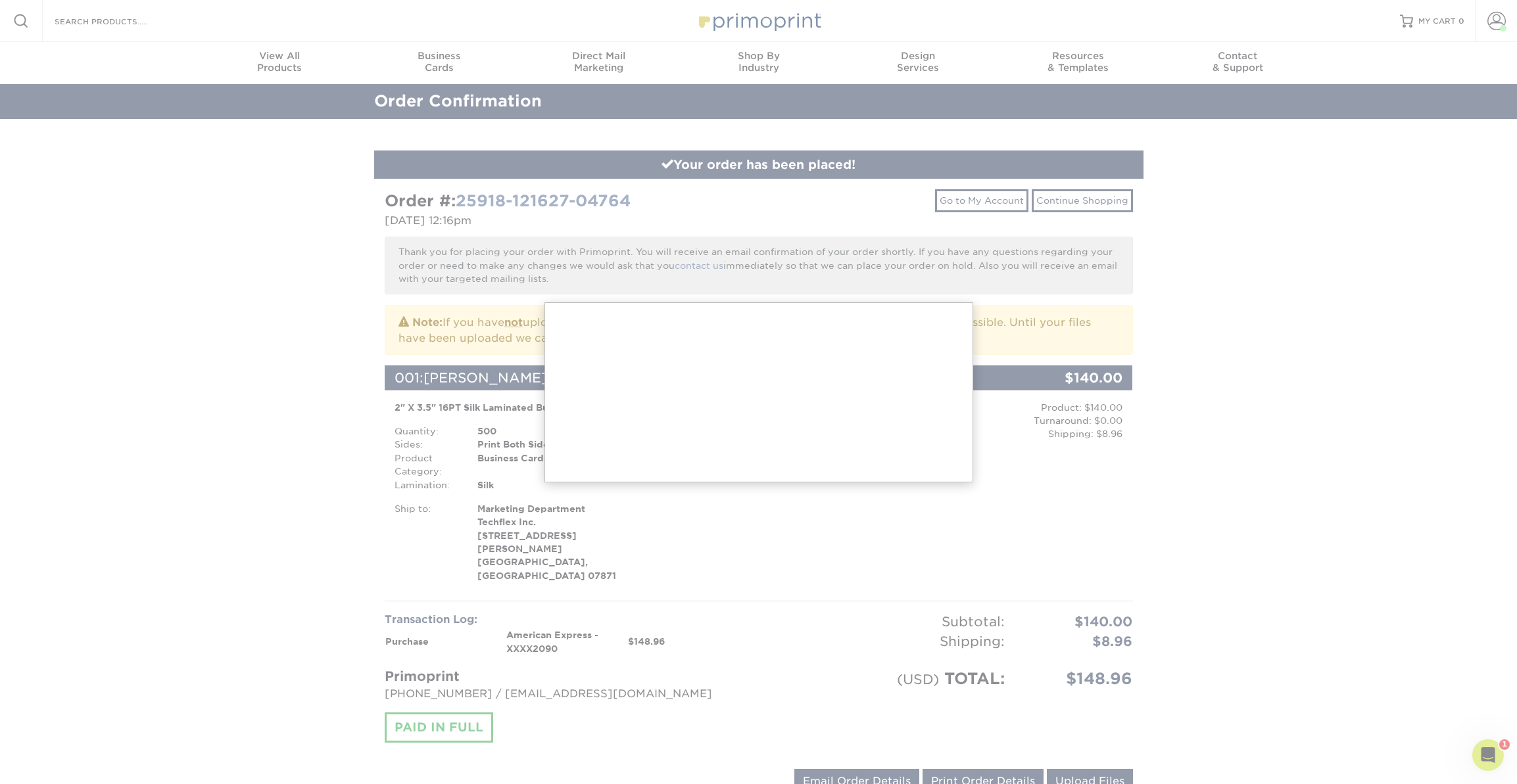
drag, startPoint x: 1231, startPoint y: 468, endPoint x: 1206, endPoint y: 448, distance: 32.0
click at [1231, 468] on div at bounding box center [758, 596] width 1517 height 1192
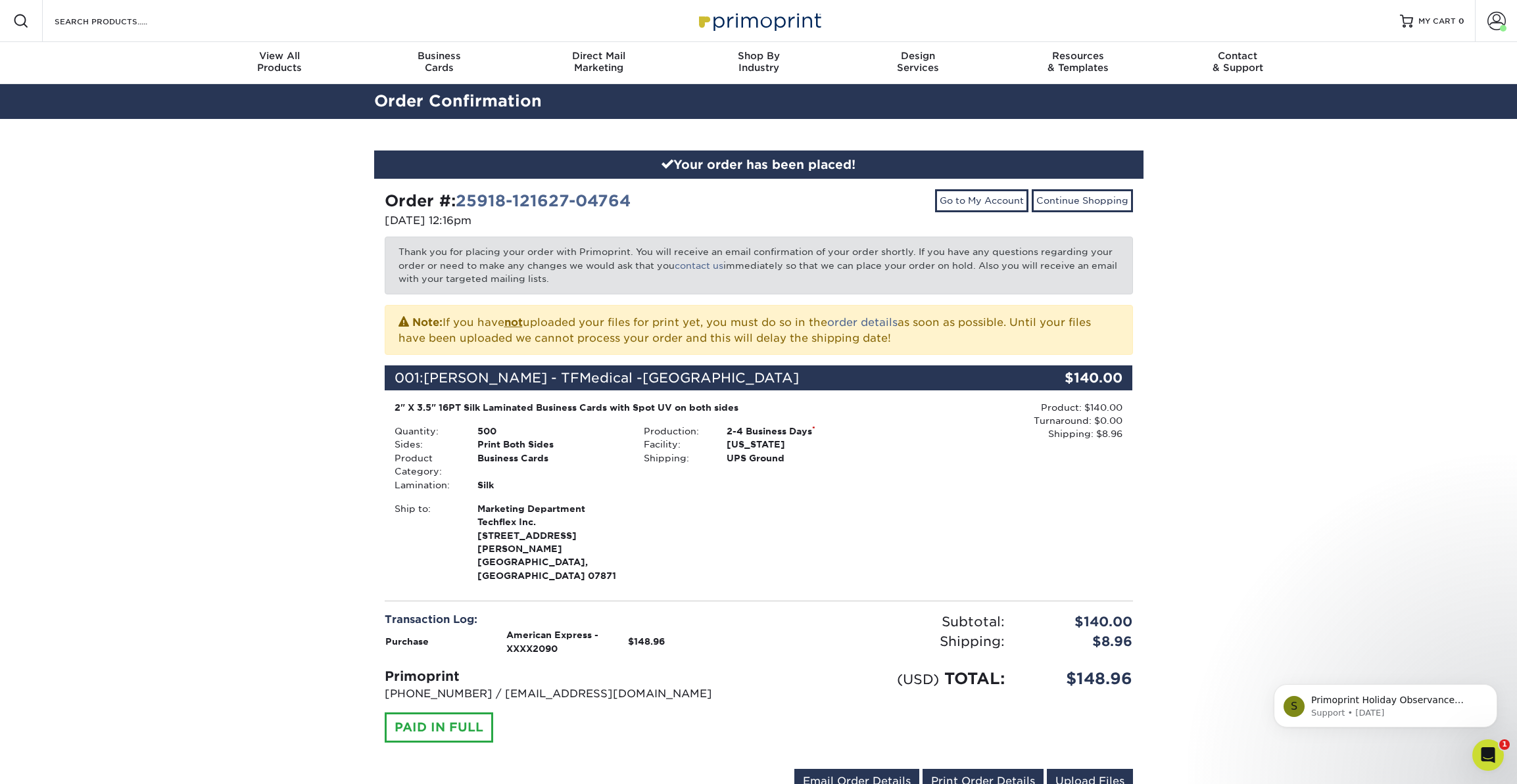
click at [1306, 374] on div "Your order has been placed! Order #: 25918-121627-04764 [DATE] 12:16pm Go to My…" at bounding box center [758, 480] width 1517 height 722
click at [1290, 377] on div "Your order has been placed! Order #: 25918-121627-04764 [DATE] 12:16pm Go to My…" at bounding box center [758, 480] width 1517 height 722
